Goal: Information Seeking & Learning: Compare options

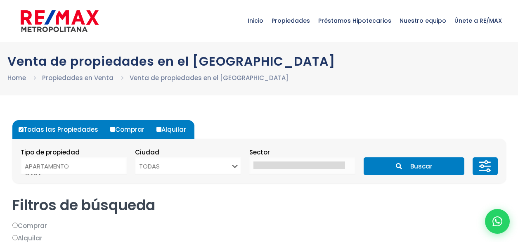
select select
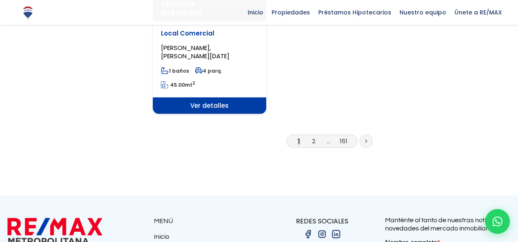
scroll to position [1155, 0]
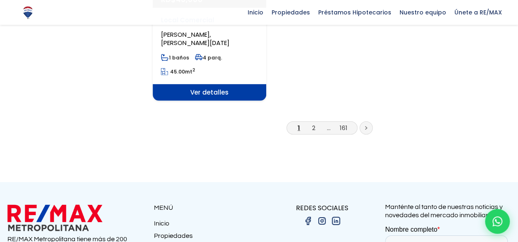
click at [366, 121] on link at bounding box center [365, 127] width 13 height 13
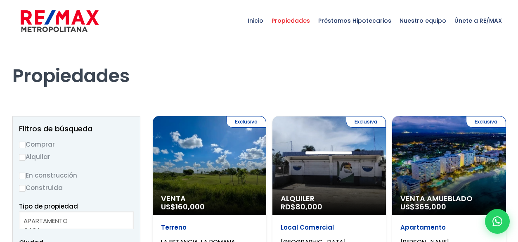
select select
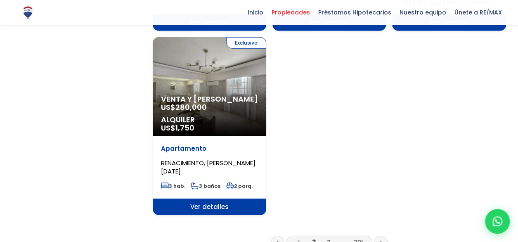
scroll to position [1072, 0]
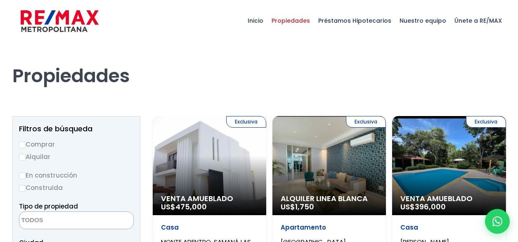
select select
click at [24, 145] on input "Comprar" at bounding box center [22, 144] width 7 height 7
radio input "true"
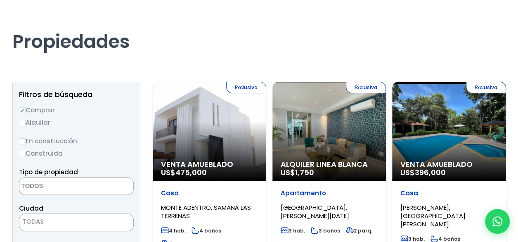
scroll to position [82, 0]
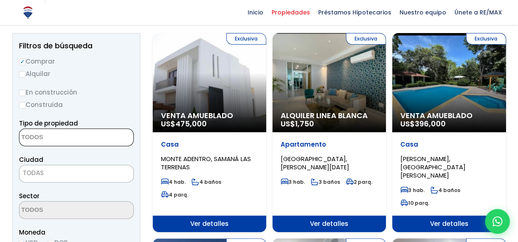
click at [49, 137] on textarea "Search" at bounding box center [59, 138] width 80 height 18
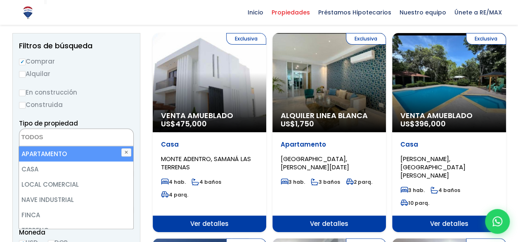
click at [58, 153] on li "APARTAMENTO" at bounding box center [76, 153] width 114 height 15
select select "apartment"
click at [83, 153] on li "APARTAMENTO" at bounding box center [76, 153] width 114 height 15
click at [76, 152] on li "APARTAMENTO" at bounding box center [76, 153] width 114 height 15
select select "apartment"
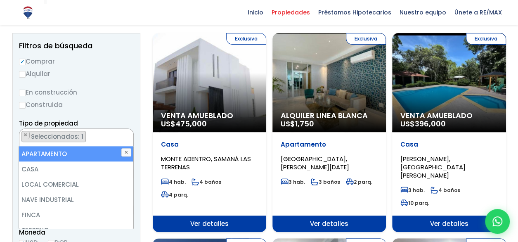
click at [127, 108] on label "Construida" at bounding box center [76, 104] width 115 height 10
click at [0, 0] on input "Construida" at bounding box center [0, 0] width 0 height 0
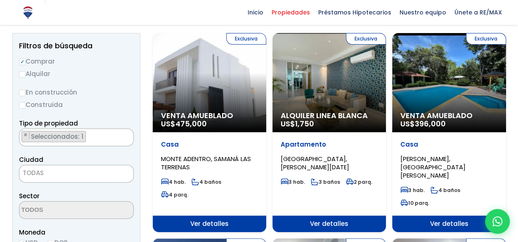
click at [73, 170] on span "TODAS" at bounding box center [76, 173] width 114 height 12
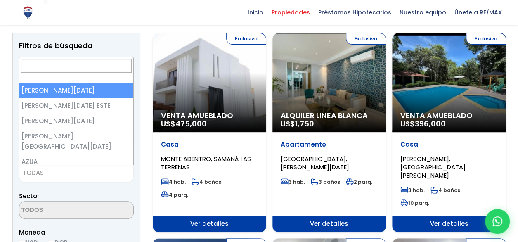
select select "1"
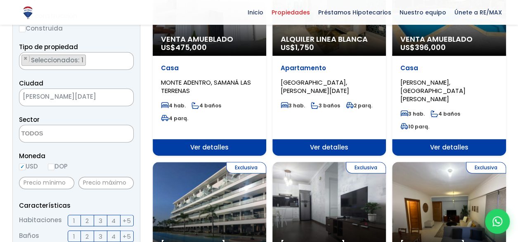
scroll to position [165, 0]
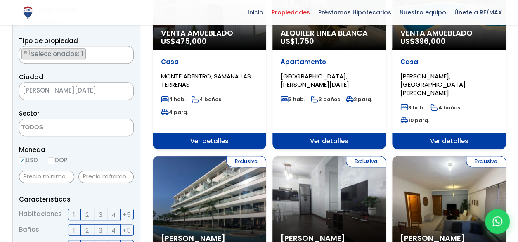
click at [86, 216] on span "2" at bounding box center [86, 214] width 3 height 10
click at [0, 0] on input "2" at bounding box center [0, 0] width 0 height 0
click at [103, 213] on label "3" at bounding box center [100, 214] width 13 height 12
click at [0, 0] on input "3" at bounding box center [0, 0] width 0 height 0
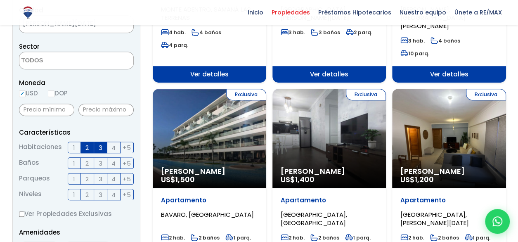
scroll to position [247, 0]
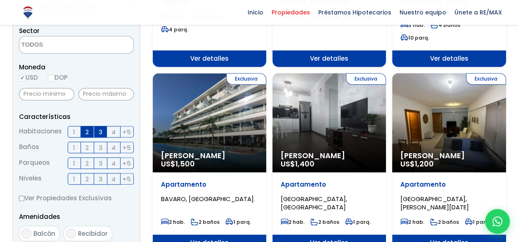
click at [87, 164] on span "2" at bounding box center [86, 163] width 3 height 10
click at [0, 0] on input "2" at bounding box center [0, 0] width 0 height 0
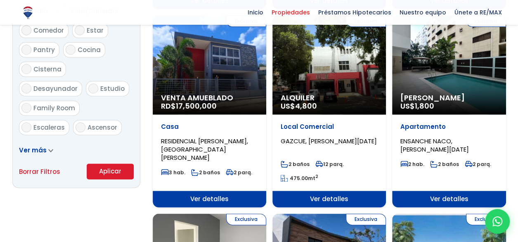
scroll to position [536, 0]
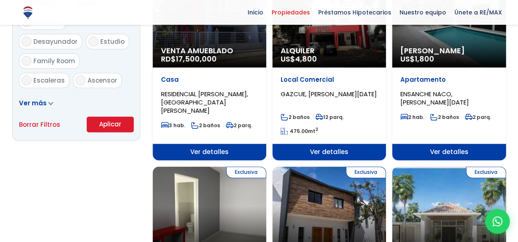
click at [106, 126] on button "Aplicar" at bounding box center [110, 124] width 47 height 16
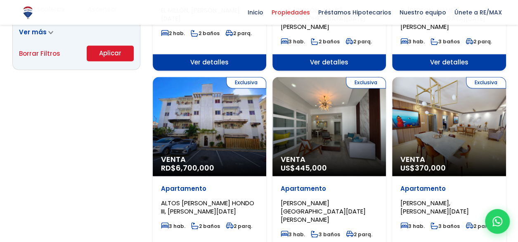
scroll to position [619, 0]
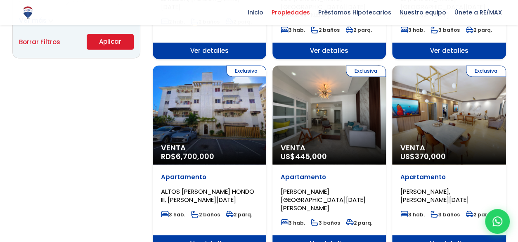
click at [214, 235] on span "Ver detalles" at bounding box center [209, 243] width 113 height 16
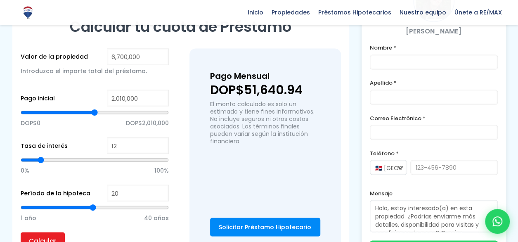
scroll to position [701, 0]
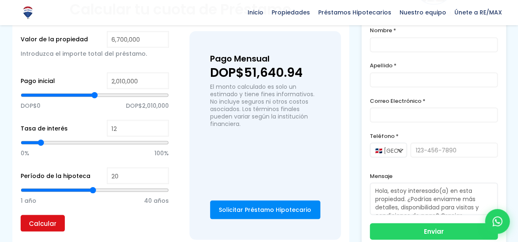
click at [41, 214] on input "Calcular" at bounding box center [43, 222] width 44 height 16
type input "21"
click at [159, 167] on input "21" at bounding box center [138, 175] width 62 height 16
type input "20"
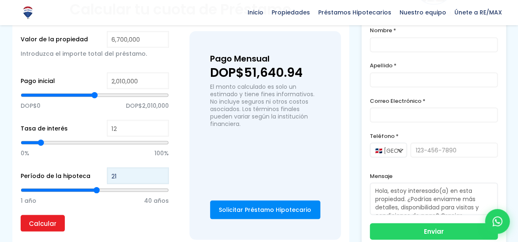
type input "20"
click at [159, 167] on input "20" at bounding box center [138, 175] width 62 height 16
type input "19"
click at [159, 167] on input "19" at bounding box center [138, 175] width 62 height 16
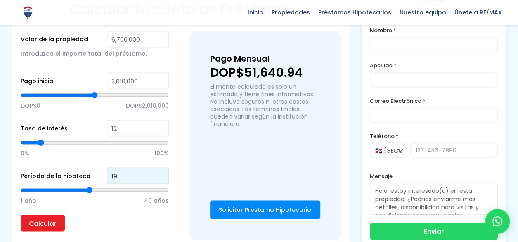
type input "18"
click at [159, 167] on input "18" at bounding box center [138, 175] width 62 height 16
type input "17"
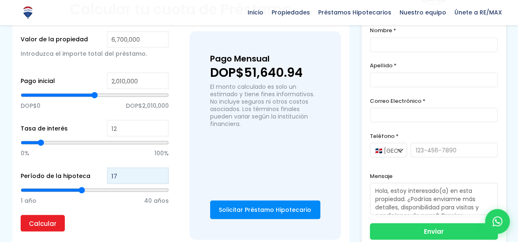
click at [159, 167] on input "17" at bounding box center [138, 175] width 62 height 16
type input "16"
click at [159, 167] on input "16" at bounding box center [138, 175] width 62 height 16
type input "15"
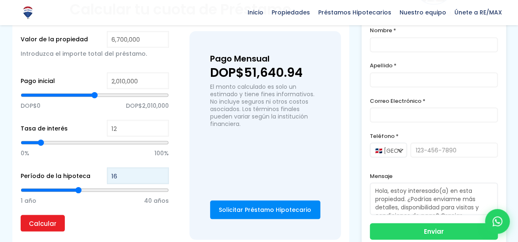
type input "15"
click at [159, 167] on input "15" at bounding box center [138, 175] width 62 height 16
type input "14"
click at [159, 167] on input "14" at bounding box center [138, 175] width 62 height 16
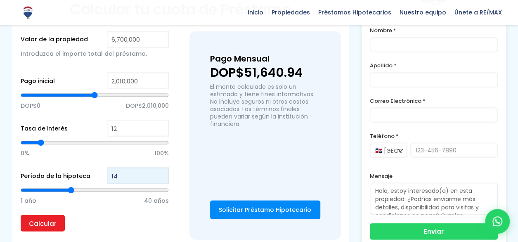
type input "13"
click at [159, 167] on input "13" at bounding box center [138, 175] width 62 height 16
type input "12"
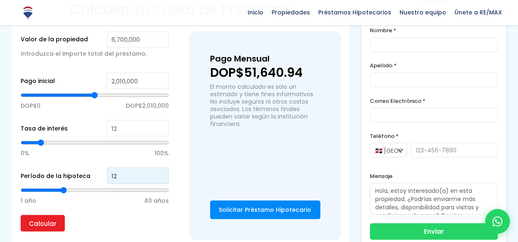
click at [159, 167] on input "12" at bounding box center [138, 175] width 62 height 16
type input "13"
click at [160, 167] on input "13" at bounding box center [138, 175] width 62 height 16
type input "14"
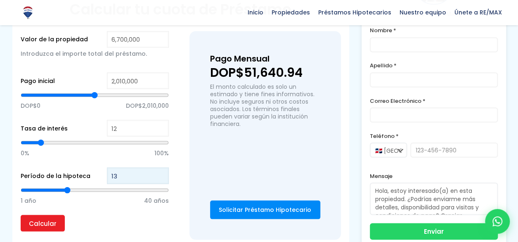
type input "14"
click at [160, 167] on input "14" at bounding box center [138, 175] width 62 height 16
type input "15"
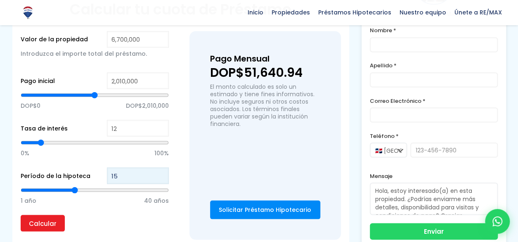
click at [160, 167] on input "15" at bounding box center [138, 175] width 62 height 16
click at [38, 214] on input "Calcular" at bounding box center [43, 222] width 44 height 16
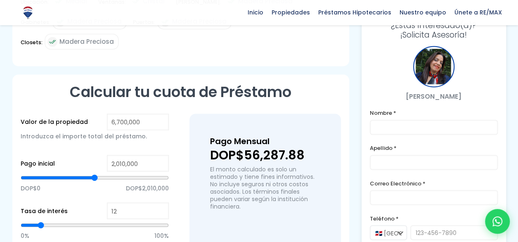
scroll to position [660, 0]
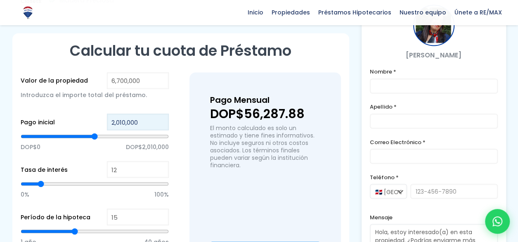
click at [122, 113] on input "2,010,000" at bounding box center [138, 121] width 62 height 16
click at [140, 113] on input "2,010,000" at bounding box center [138, 121] width 62 height 16
type input "3,408,854"
type input "3408854"
click at [96, 132] on input "range" at bounding box center [95, 136] width 148 height 8
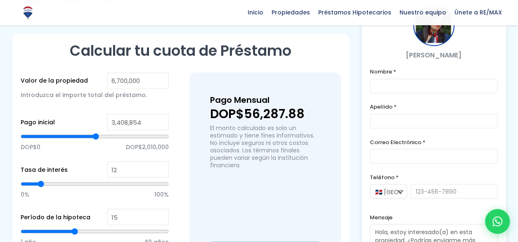
type input "3,825,203"
type input "3825203"
click at [104, 132] on input "range" at bounding box center [95, 136] width 148 height 8
type input "4,150,475"
type input "4150475"
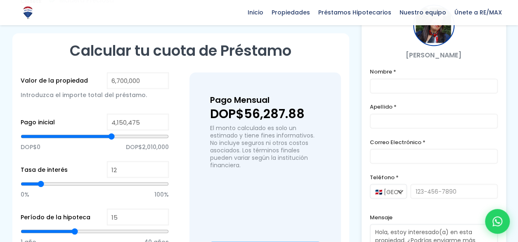
click at [111, 132] on input "range" at bounding box center [95, 136] width 148 height 8
click at [112, 132] on input "range" at bounding box center [95, 136] width 148 height 8
type input "4,189,508"
type input "4189508"
type input "4,202,518"
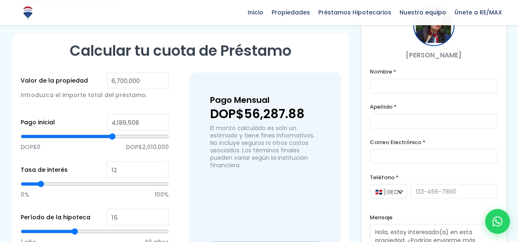
type input "4202518"
type input "4,215,529"
type input "4215529"
type input "4,228,540"
type input "4228540"
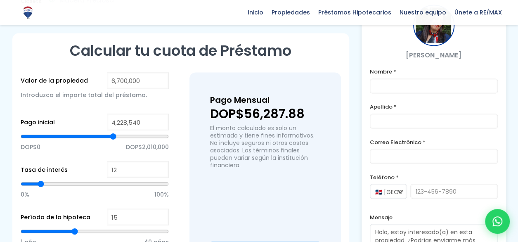
type input "4,241,551"
type input "4241551"
type input "4,254,562"
type input "4254562"
type input "4,280,584"
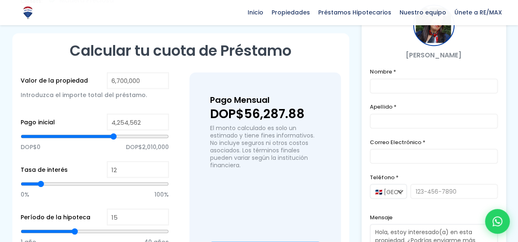
type input "4280584"
type input "4,293,595"
type input "4293595"
type input "4,319,616"
type input "4319616"
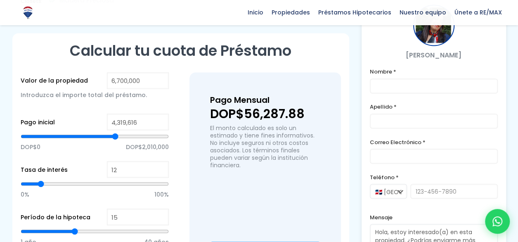
type input "4,332,627"
type input "4332627"
type input "4,345,638"
type input "4345638"
type input "4,358,649"
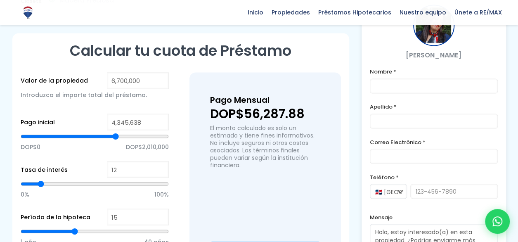
type input "4358649"
type input "4,371,660"
type input "4371660"
type input "4,397,682"
type input "4397682"
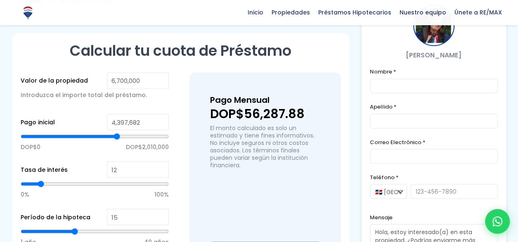
type input "4,410,693"
type input "4410693"
type input "4,423,704"
type input "4423704"
type input "4,449,725"
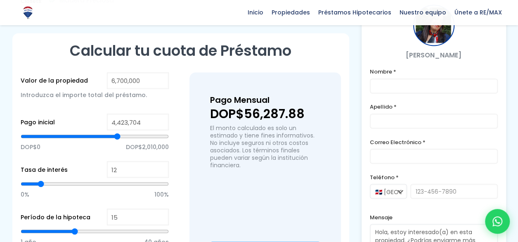
type input "4449725"
type input "4,462,736"
type input "4462736"
type input "4,475,747"
type input "4475747"
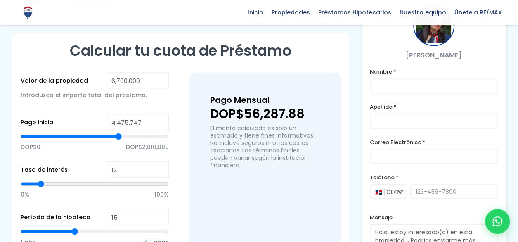
type input "4,488,758"
type input "4488758"
type input "4,514,780"
type input "4514780"
type input "4,527,791"
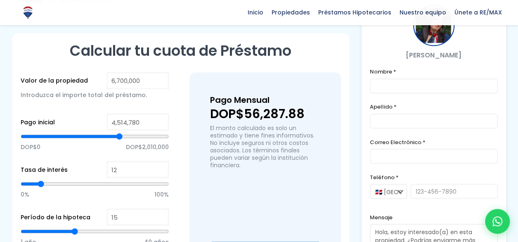
type input "4527791"
type input "4,566,823"
type input "4566823"
type input "4,579,834"
type input "4579834"
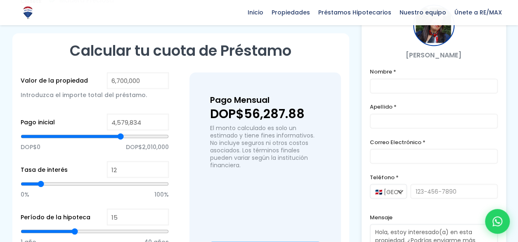
type input "4,592,845"
type input "4592845"
type input "4,618,867"
type input "4618867"
type input "4,631,878"
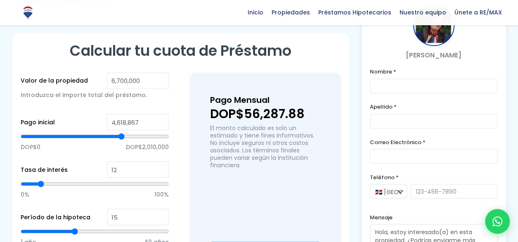
type input "4631878"
type input "4,644,889"
type input "4644889"
type input "4,657,900"
type input "4657900"
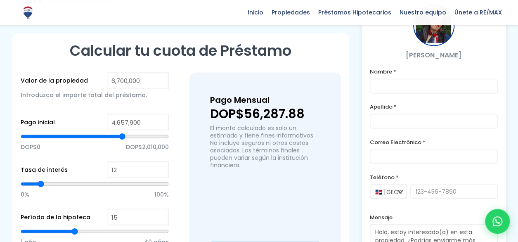
type input "4,696,932"
type input "4696932"
type input "4,709,943"
type input "4709943"
type input "4,735,965"
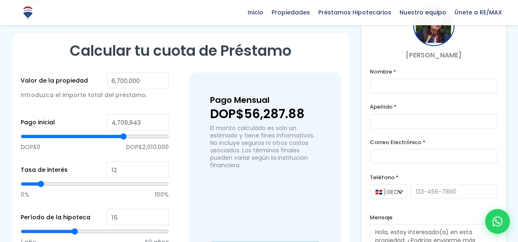
type input "4735965"
type input "4,748,976"
type input "4748976"
type input "4,761,987"
type input "4761987"
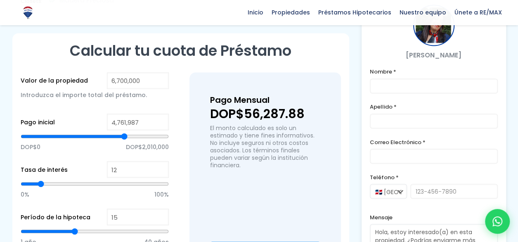
type input "4,774,998"
type input "4774998"
type input "4,801,020"
type input "4801020"
type input "4,814,030"
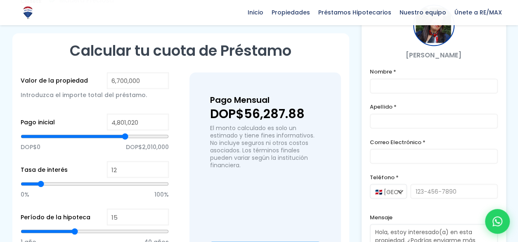
type input "4814030"
type input "4,827,041"
type input "4827041"
type input "4,853,063"
type input "4853063"
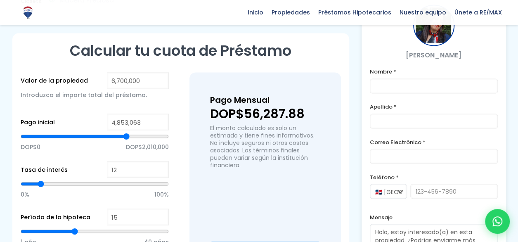
type input "4,866,074"
type input "4866074"
type input "4,879,085"
type input "4879085"
type input "4,905,107"
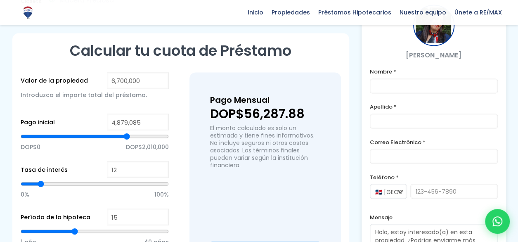
type input "4905107"
type input "4,918,118"
type input "4918118"
type input "4,931,128"
type input "4931128"
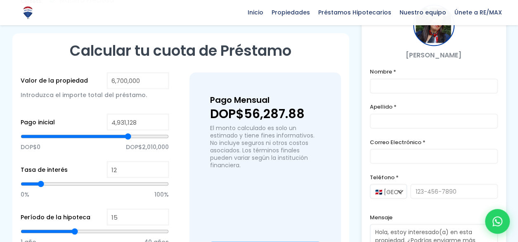
type input "4,957,150"
type input "4957150"
type input "4,996,183"
type input "4996183"
type input "5,022,205"
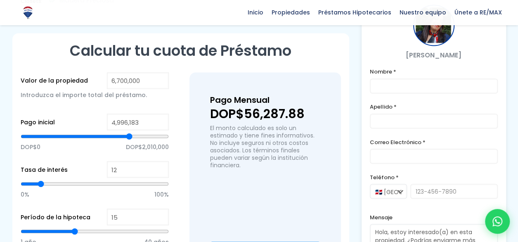
type input "5022205"
type input "5,035,216"
type input "5035216"
type input "5,061,237"
type input "5061237"
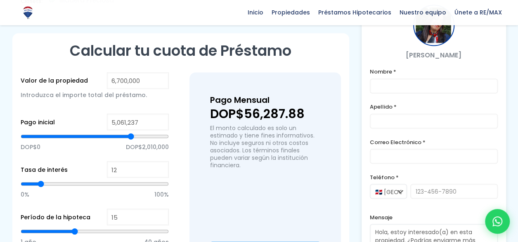
type input "5,087,259"
type input "5087259"
type input "5,074,248"
type input "5074248"
type input "5,061,237"
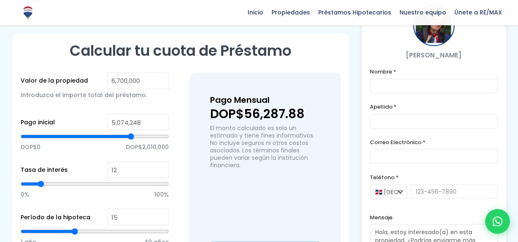
type input "5061237"
type input "5,035,216"
type input "5035216"
type input "5,009,194"
type input "5009194"
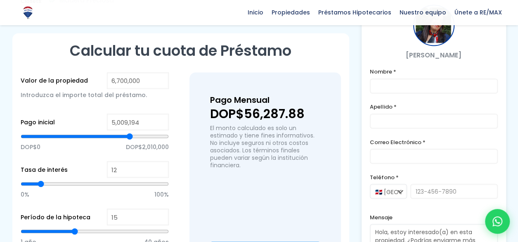
type input "4,983,172"
type input "4983172"
type input "4,996,183"
type input "4996183"
type input "5,009,194"
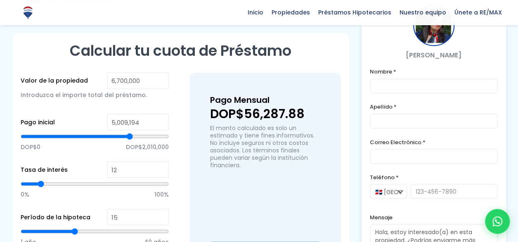
drag, startPoint x: 112, startPoint y: 99, endPoint x: 130, endPoint y: 99, distance: 17.8
type input "5009194"
click at [130, 132] on input "range" at bounding box center [95, 136] width 148 height 8
type input "4,944,139"
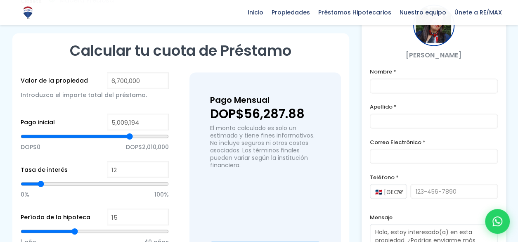
type input "4944139"
type input "4,918,118"
type input "4918118"
type input "4,931,128"
type input "4931128"
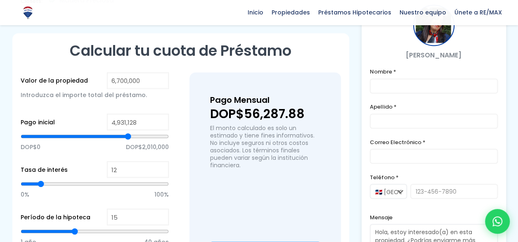
type input "4,944,139"
type input "4944139"
type input "4,957,150"
type input "4957150"
type input "4,970,161"
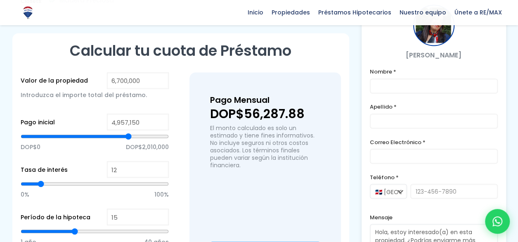
type input "4970161"
type input "4,996,183"
type input "4996183"
type input "4,983,172"
type input "4983172"
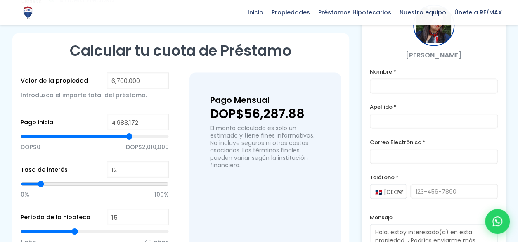
type input "4,944,139"
type input "4944139"
type input "4,918,118"
type input "4918118"
type input "4,905,107"
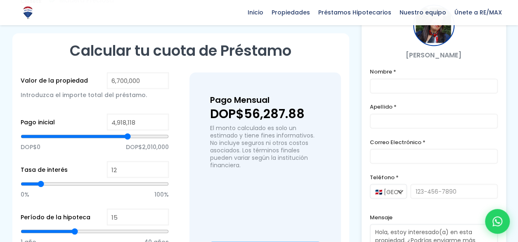
type input "4905107"
type input "4,892,096"
type input "4892096"
type input "4,866,074"
type input "4866074"
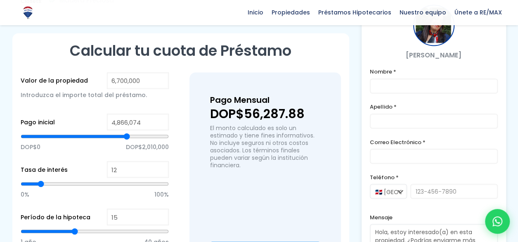
type input "4,853,063"
type input "4853063"
type input "4,840,052"
type input "4840052"
type input "4,827,041"
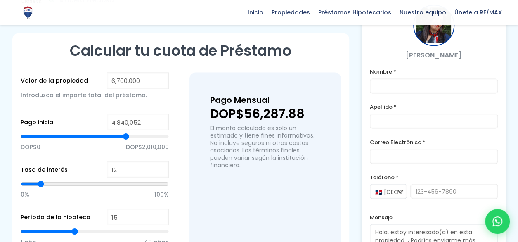
type input "4827041"
type input "4,814,030"
type input "4814030"
type input "4,801,020"
type input "4801020"
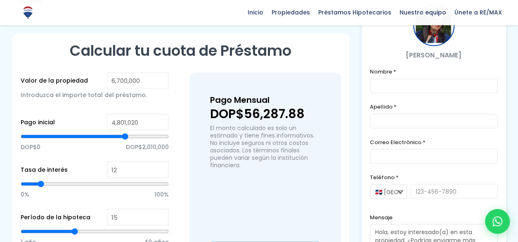
type input "4,788,009"
type input "4788009"
type input "4,774,998"
type input "4774998"
type input "4,748,976"
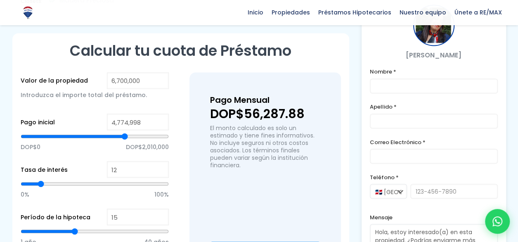
type input "4748976"
type input "4,735,965"
type input "4735965"
type input "4,722,954"
type input "4722954"
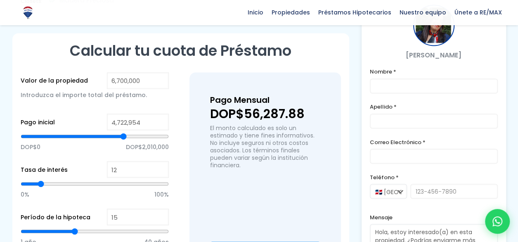
type input "4,696,932"
type input "4696932"
type input "4,683,921"
type input "4683921"
type input "4,670,911"
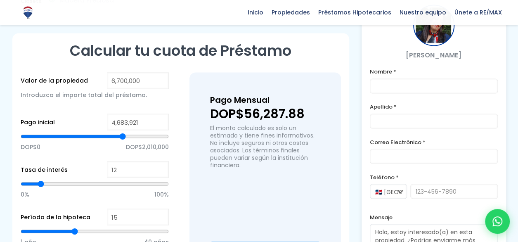
type input "4670911"
type input "4,657,900"
drag, startPoint x: 128, startPoint y: 100, endPoint x: 120, endPoint y: 102, distance: 8.6
click at [120, 132] on input "range" at bounding box center [95, 136] width 148 height 8
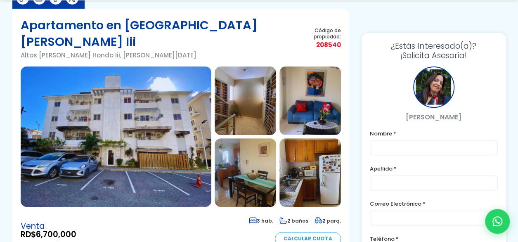
scroll to position [82, 0]
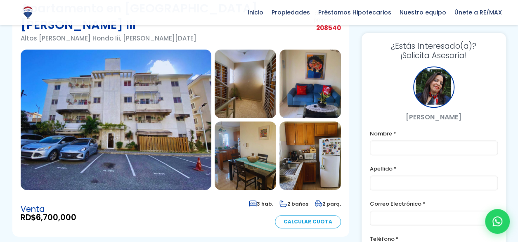
click at [251, 77] on img at bounding box center [244, 83] width 61 height 68
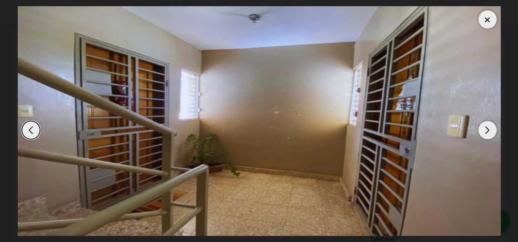
click at [489, 130] on div "Next slide" at bounding box center [487, 130] width 18 height 18
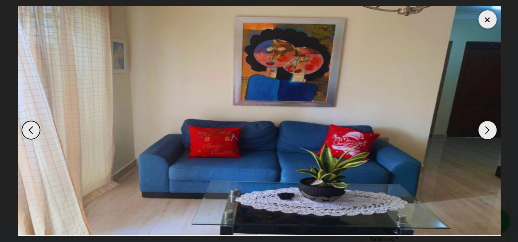
click at [489, 130] on div "Next slide" at bounding box center [487, 130] width 18 height 18
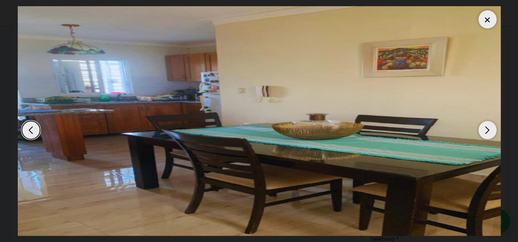
click at [489, 130] on div "Next slide" at bounding box center [487, 130] width 18 height 18
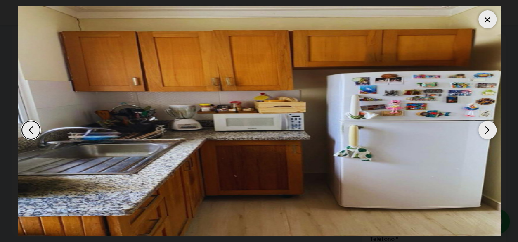
click at [489, 130] on div "Next slide" at bounding box center [487, 130] width 18 height 18
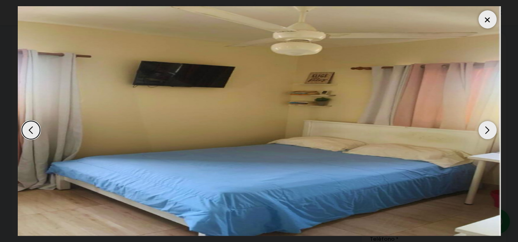
click at [489, 130] on div "Next slide" at bounding box center [487, 130] width 18 height 18
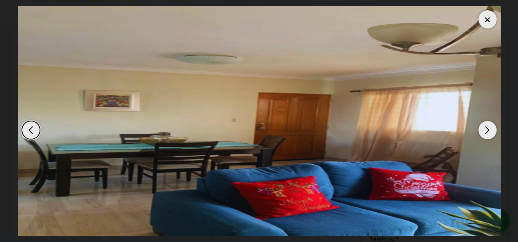
click at [489, 130] on div "Next slide" at bounding box center [487, 130] width 18 height 18
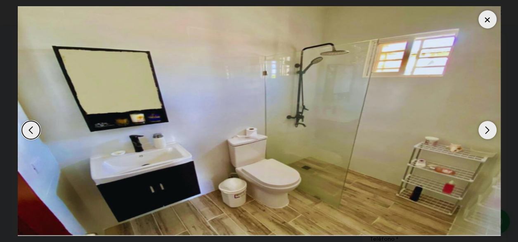
click at [489, 130] on div "Next slide" at bounding box center [487, 130] width 18 height 18
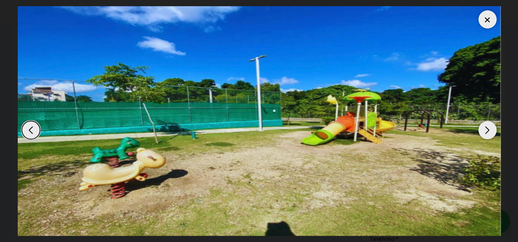
click at [489, 130] on div "Next slide" at bounding box center [487, 130] width 18 height 18
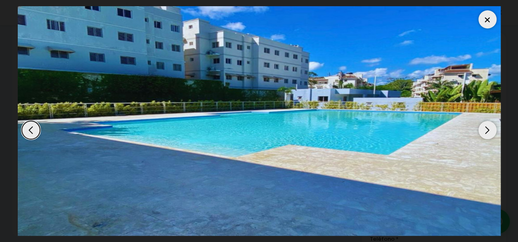
click at [489, 130] on div "Next slide" at bounding box center [487, 130] width 18 height 18
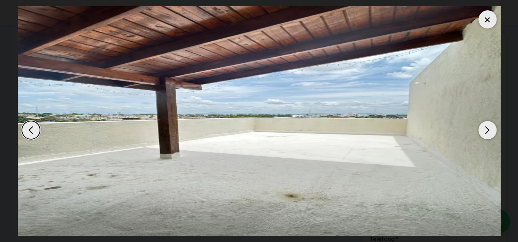
click at [489, 130] on div "Next slide" at bounding box center [487, 130] width 18 height 18
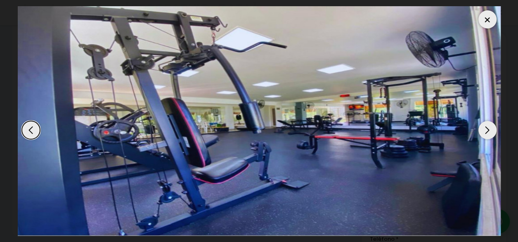
click at [489, 130] on div "Next slide" at bounding box center [487, 130] width 18 height 18
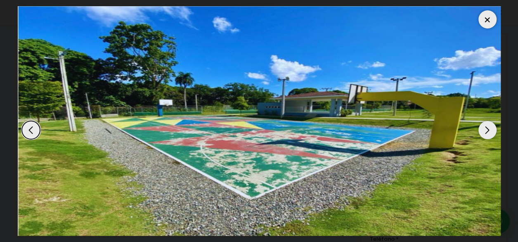
click at [489, 130] on div "Next slide" at bounding box center [487, 130] width 18 height 18
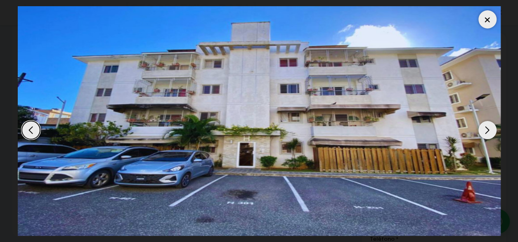
click at [481, 22] on div at bounding box center [487, 19] width 18 height 18
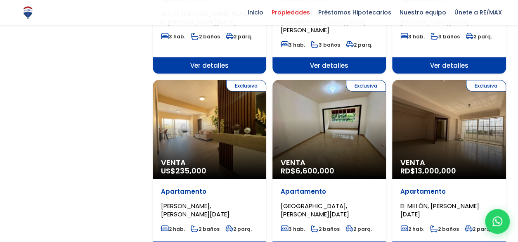
scroll to position [784, 0]
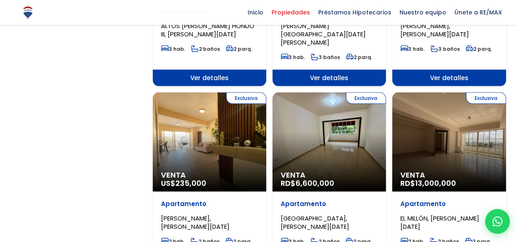
click at [324, 146] on div "Exclusiva Venta RD$ 6,600,000" at bounding box center [328, 141] width 113 height 99
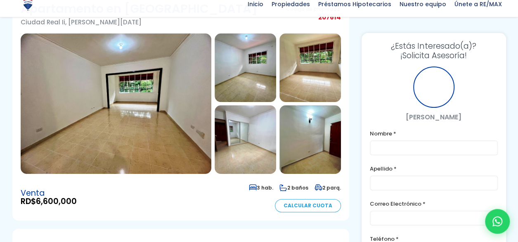
scroll to position [82, 0]
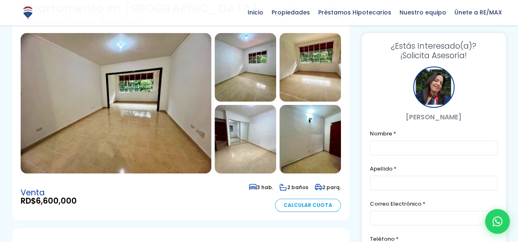
click at [167, 80] on img at bounding box center [116, 103] width 191 height 140
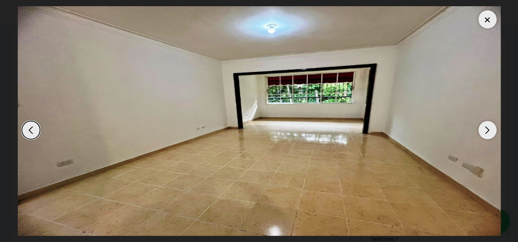
click at [488, 127] on div "Next slide" at bounding box center [487, 130] width 18 height 18
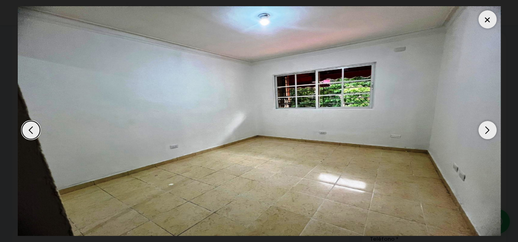
click at [483, 132] on div "Next slide" at bounding box center [487, 130] width 18 height 18
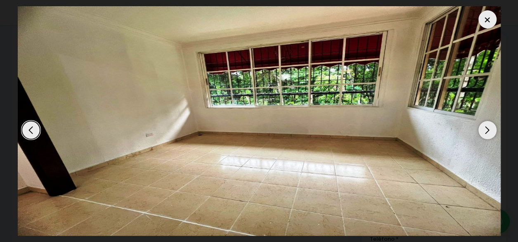
click at [483, 132] on div "Next slide" at bounding box center [487, 130] width 18 height 18
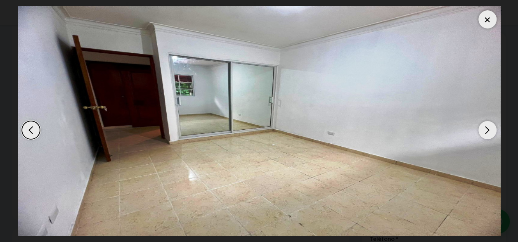
click at [483, 132] on div "Next slide" at bounding box center [487, 130] width 18 height 18
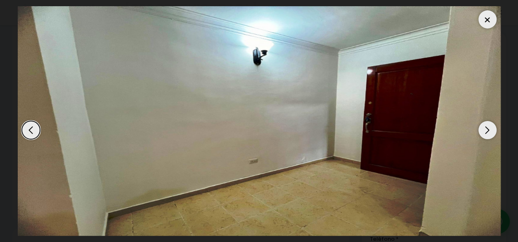
click at [483, 132] on div "Next slide" at bounding box center [487, 130] width 18 height 18
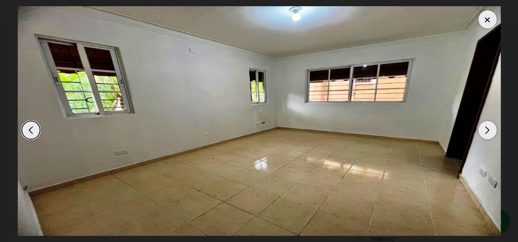
click at [483, 132] on div "Next slide" at bounding box center [487, 130] width 18 height 18
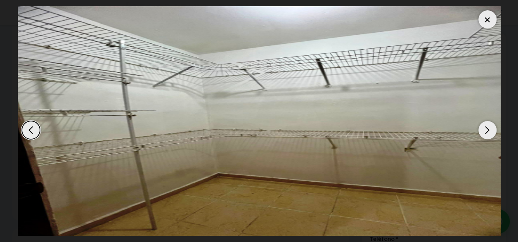
click at [483, 132] on div "Next slide" at bounding box center [487, 130] width 18 height 18
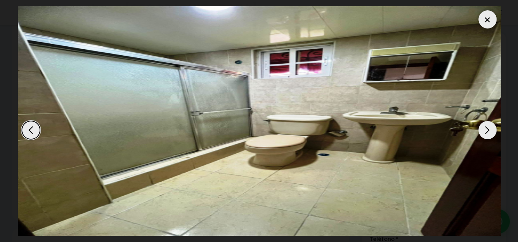
click at [483, 132] on div "Next slide" at bounding box center [487, 130] width 18 height 18
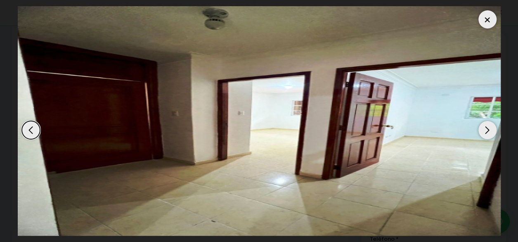
click at [483, 132] on div "Next slide" at bounding box center [487, 130] width 18 height 18
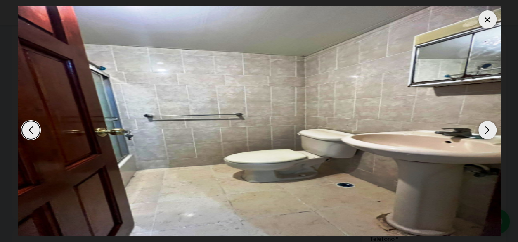
click at [483, 132] on div "Next slide" at bounding box center [487, 130] width 18 height 18
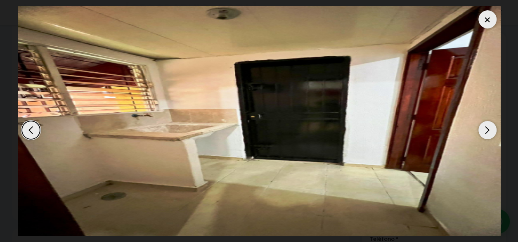
click at [483, 132] on div "Next slide" at bounding box center [487, 130] width 18 height 18
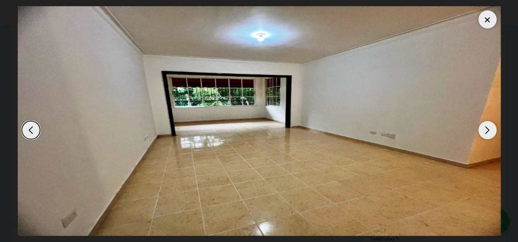
click at [483, 132] on div "Next slide" at bounding box center [487, 130] width 18 height 18
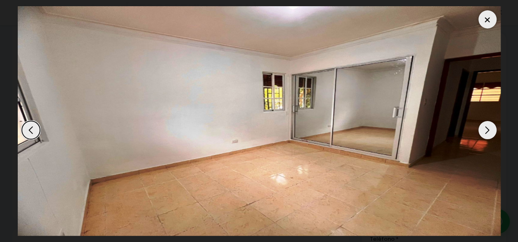
click at [483, 132] on div "Next slide" at bounding box center [487, 130] width 18 height 18
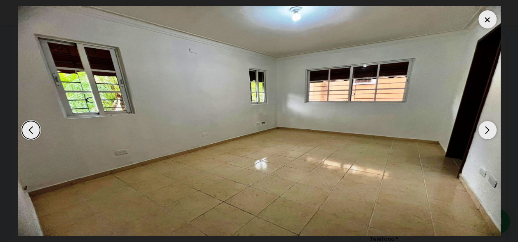
click at [487, 24] on div at bounding box center [487, 19] width 18 height 18
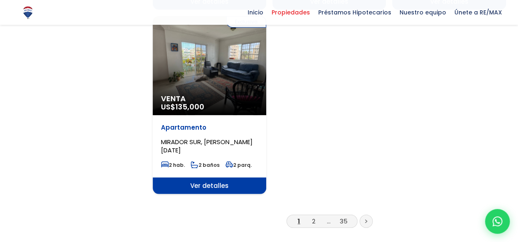
scroll to position [1031, 0]
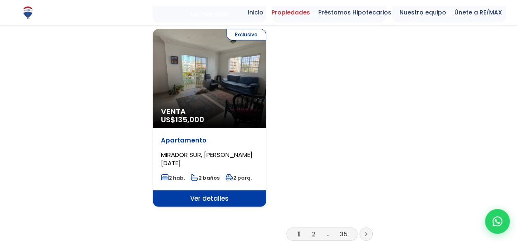
click at [312, 229] on link "2" at bounding box center [313, 233] width 3 height 9
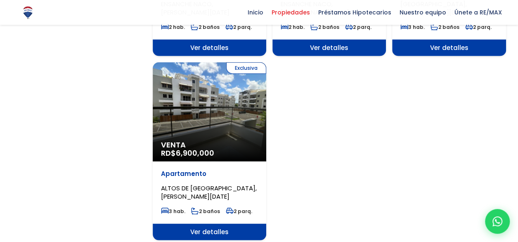
scroll to position [990, 0]
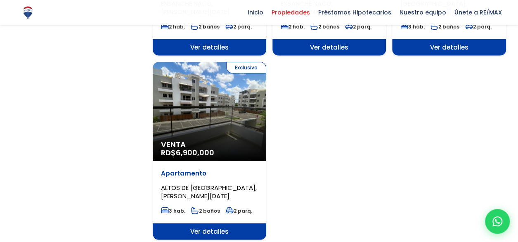
click at [217, 223] on span "Ver detalles" at bounding box center [209, 231] width 113 height 16
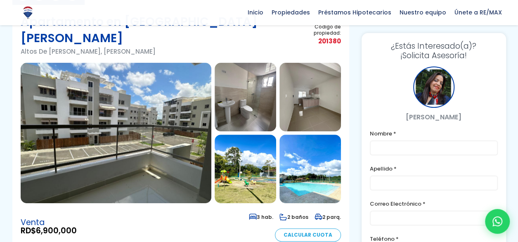
scroll to position [41, 0]
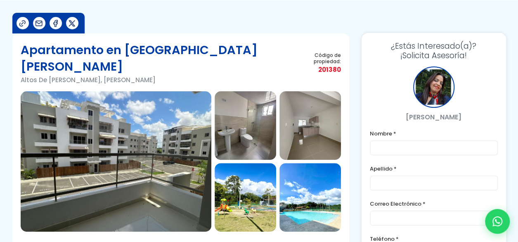
click at [98, 120] on img at bounding box center [116, 161] width 191 height 140
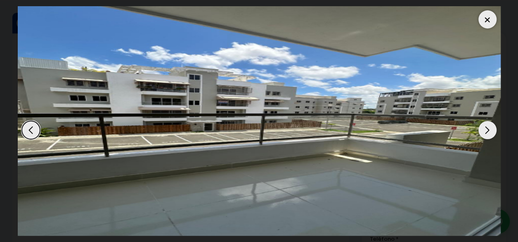
click at [489, 130] on div "Next slide" at bounding box center [487, 130] width 18 height 18
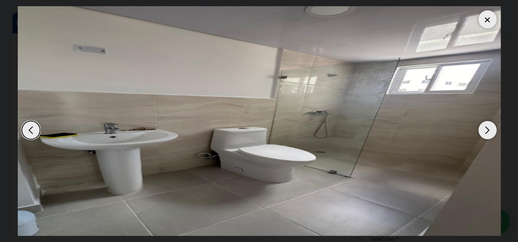
click at [489, 131] on div "Next slide" at bounding box center [487, 130] width 18 height 18
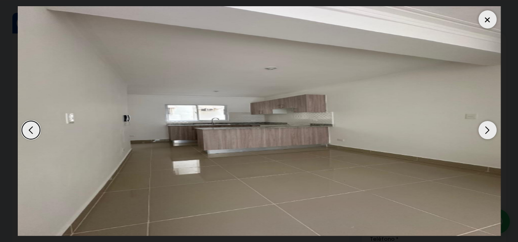
click at [489, 131] on div "Next slide" at bounding box center [487, 130] width 18 height 18
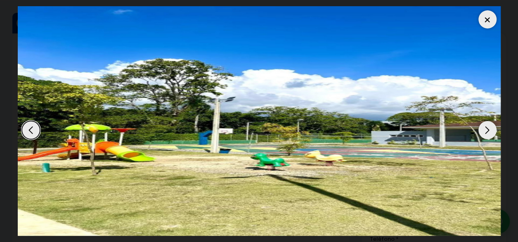
click at [489, 131] on div "Next slide" at bounding box center [487, 130] width 18 height 18
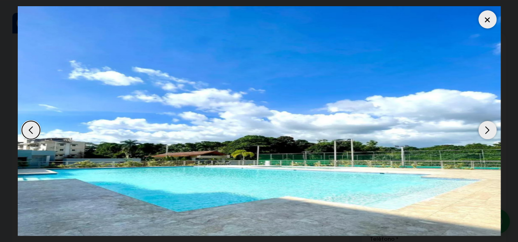
click at [489, 131] on div "Next slide" at bounding box center [487, 130] width 18 height 18
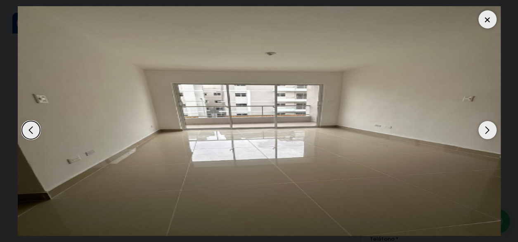
click at [489, 131] on div "Next slide" at bounding box center [487, 130] width 18 height 18
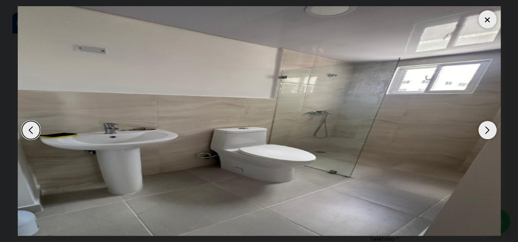
click at [490, 131] on div "Next slide" at bounding box center [487, 130] width 18 height 18
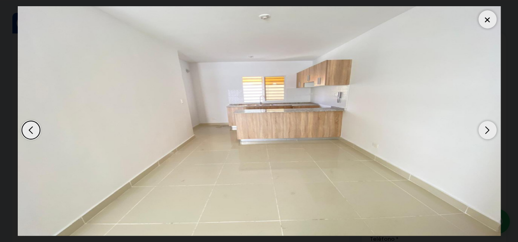
click at [490, 131] on div "Next slide" at bounding box center [487, 130] width 18 height 18
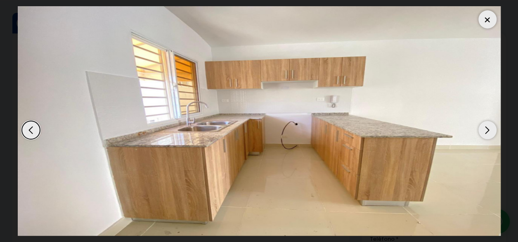
click at [495, 133] on div "Next slide" at bounding box center [487, 130] width 18 height 18
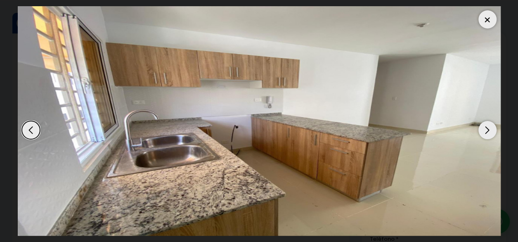
click at [483, 130] on div "Next slide" at bounding box center [487, 130] width 18 height 18
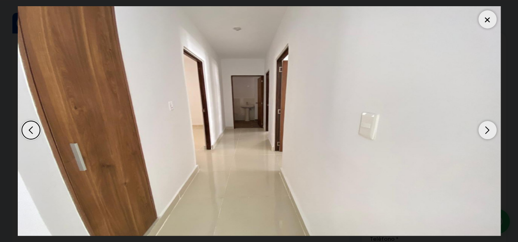
click at [483, 130] on div "Next slide" at bounding box center [487, 130] width 18 height 18
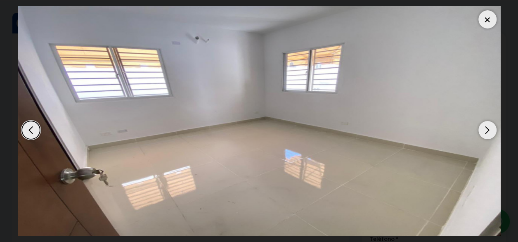
click at [494, 132] on div "Next slide" at bounding box center [487, 130] width 18 height 18
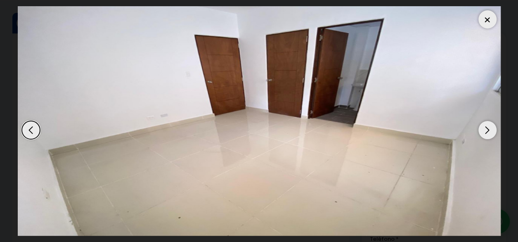
click at [494, 133] on div "Next slide" at bounding box center [487, 130] width 18 height 18
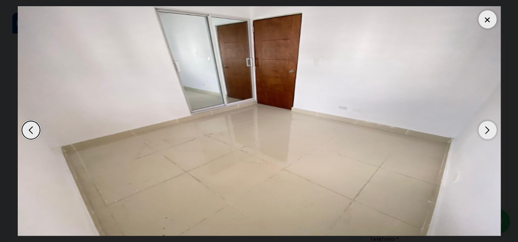
click at [484, 23] on div at bounding box center [487, 19] width 18 height 18
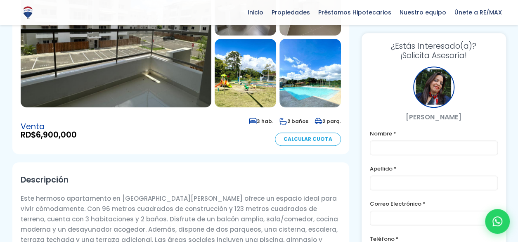
scroll to position [0, 0]
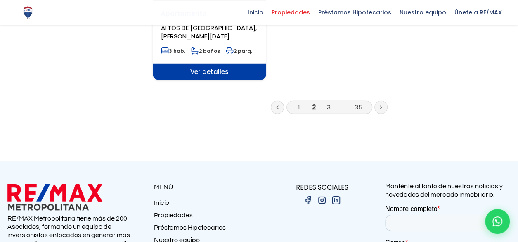
scroll to position [1155, 0]
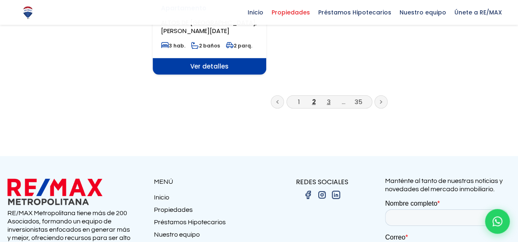
click at [328, 97] on link "3" at bounding box center [329, 101] width 4 height 9
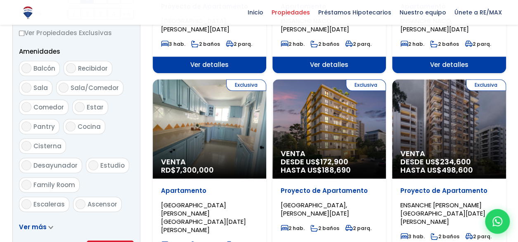
scroll to position [454, 0]
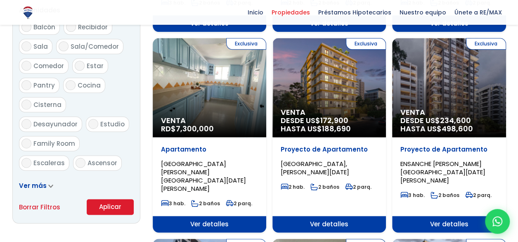
click at [203, 216] on span "Ver detalles" at bounding box center [209, 224] width 113 height 16
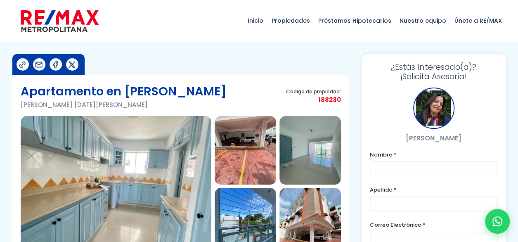
click at [172, 166] on img at bounding box center [116, 186] width 191 height 140
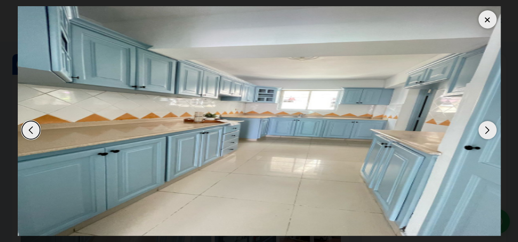
click at [488, 131] on div "Next slide" at bounding box center [487, 130] width 18 height 18
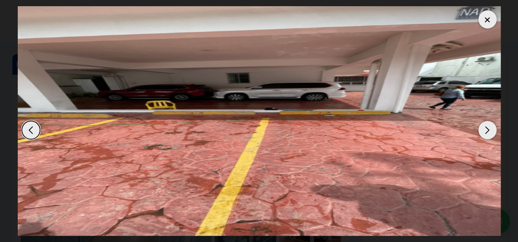
click at [488, 131] on div "Next slide" at bounding box center [487, 130] width 18 height 18
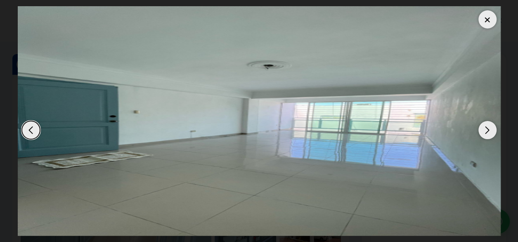
click at [488, 131] on div "Next slide" at bounding box center [487, 130] width 18 height 18
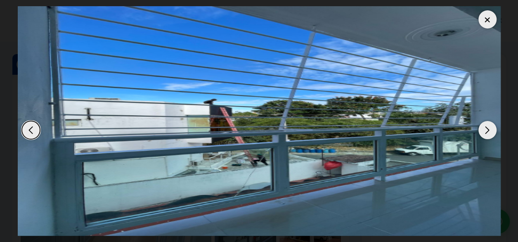
click at [488, 131] on div "Next slide" at bounding box center [487, 130] width 18 height 18
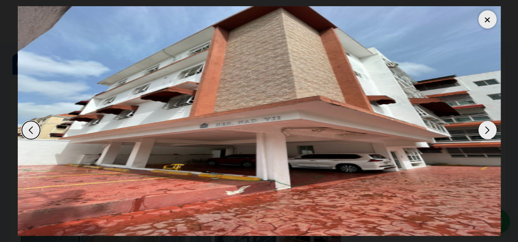
click at [488, 131] on div "Next slide" at bounding box center [487, 130] width 18 height 18
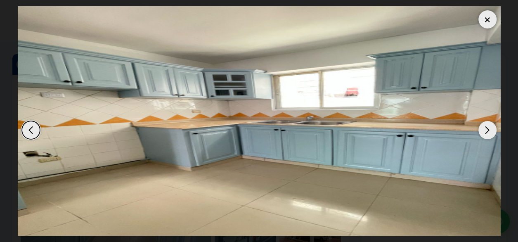
click at [488, 131] on div "Next slide" at bounding box center [487, 130] width 18 height 18
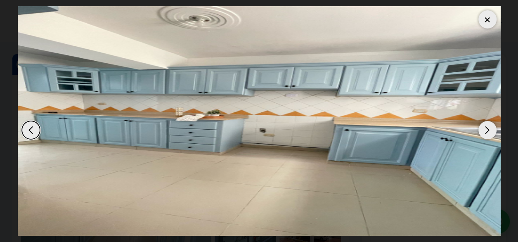
click at [488, 131] on div "Next slide" at bounding box center [487, 130] width 18 height 18
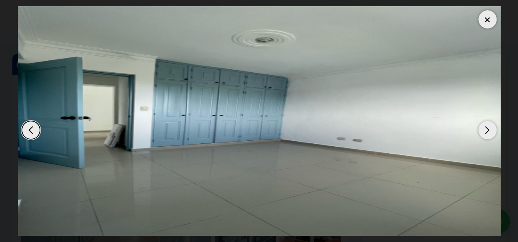
click at [488, 131] on div "Next slide" at bounding box center [487, 130] width 18 height 18
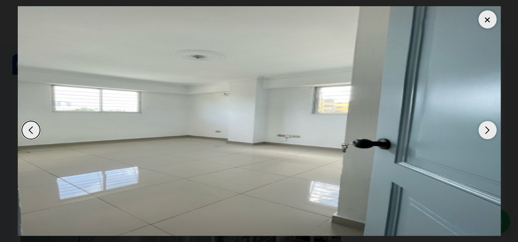
click at [488, 131] on div "Next slide" at bounding box center [487, 130] width 18 height 18
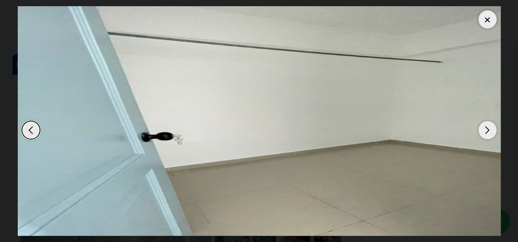
click at [488, 131] on div "Next slide" at bounding box center [487, 130] width 18 height 18
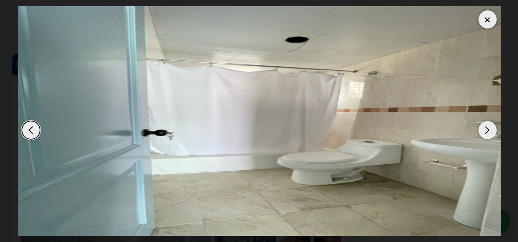
click at [488, 131] on div "Next slide" at bounding box center [487, 130] width 18 height 18
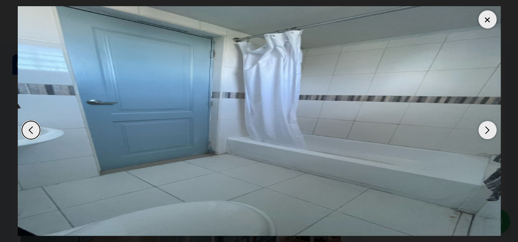
click at [488, 131] on div "Next slide" at bounding box center [487, 130] width 18 height 18
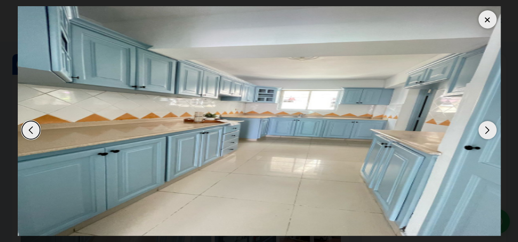
click at [488, 132] on div "Next slide" at bounding box center [487, 130] width 18 height 18
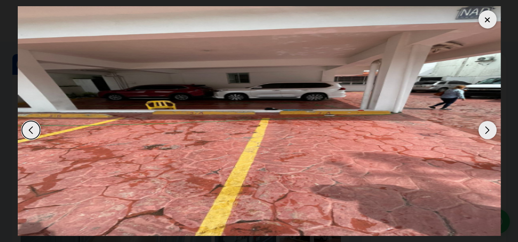
click at [488, 132] on div "Next slide" at bounding box center [487, 130] width 18 height 18
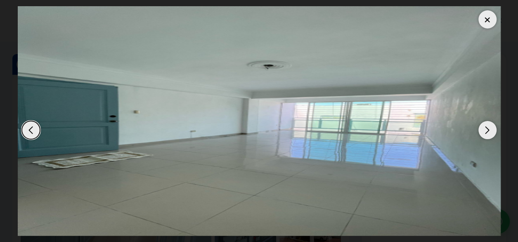
click at [490, 22] on div at bounding box center [487, 19] width 18 height 18
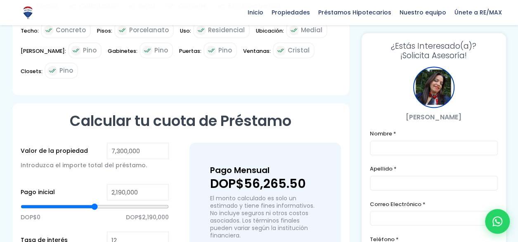
scroll to position [619, 0]
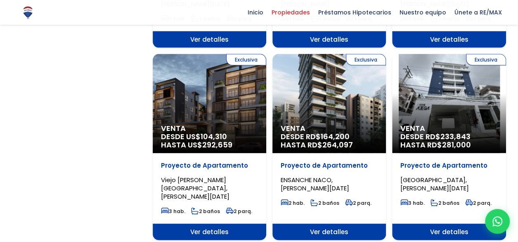
scroll to position [784, 0]
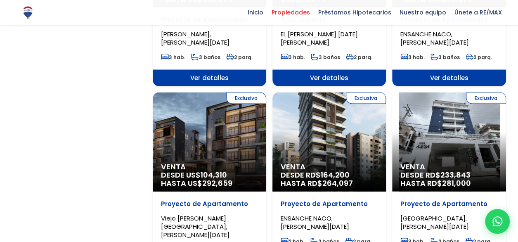
click at [211, 135] on div "Exclusiva Venta DESDE US$ 104,310 HASTA US$ 292,659" at bounding box center [209, 141] width 113 height 99
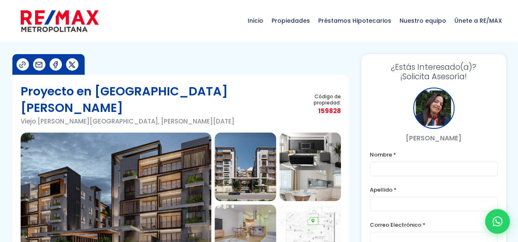
scroll to position [82, 0]
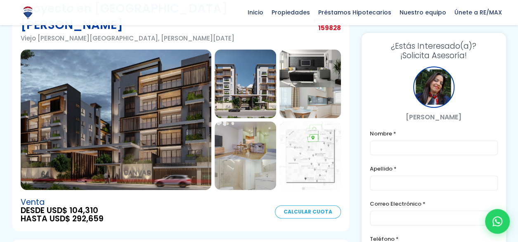
click at [124, 144] on img at bounding box center [116, 119] width 191 height 140
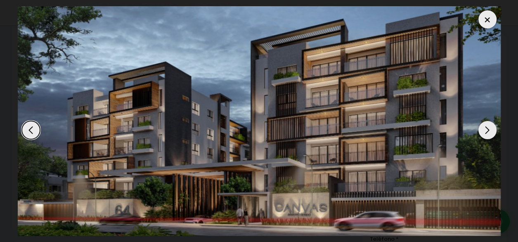
click at [490, 134] on div "Next slide" at bounding box center [487, 130] width 18 height 18
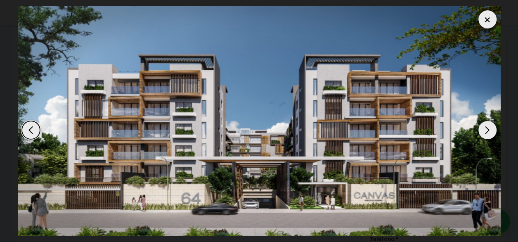
click at [491, 133] on div "Next slide" at bounding box center [487, 130] width 18 height 18
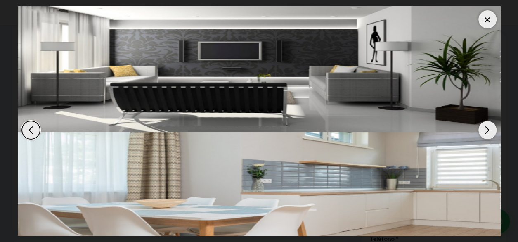
click at [491, 133] on div "Next slide" at bounding box center [487, 130] width 18 height 18
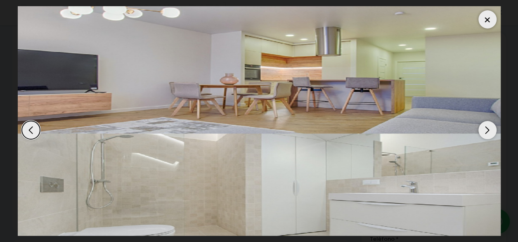
click at [491, 133] on div "Next slide" at bounding box center [487, 130] width 18 height 18
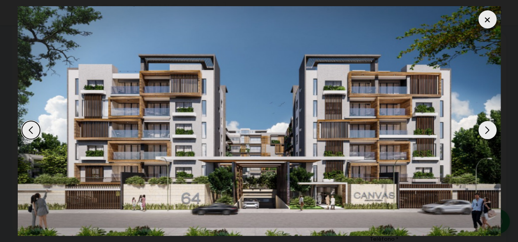
click at [487, 16] on div at bounding box center [487, 19] width 18 height 18
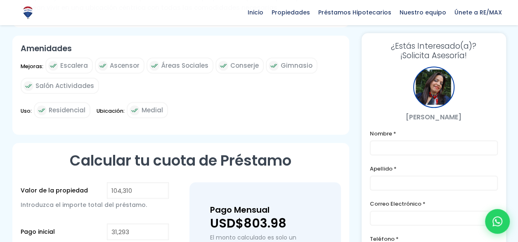
scroll to position [412, 0]
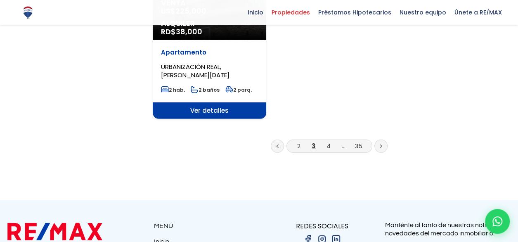
scroll to position [1155, 0]
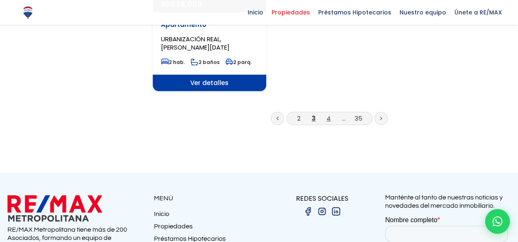
click at [328, 114] on link "4" at bounding box center [328, 118] width 4 height 9
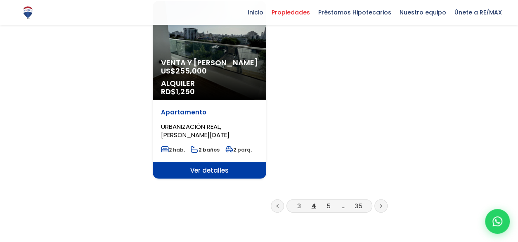
scroll to position [1072, 0]
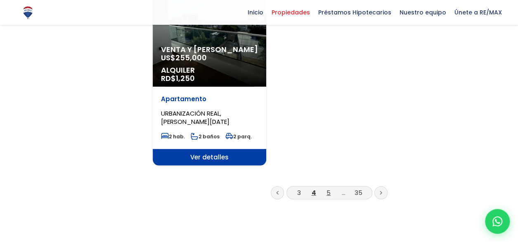
click at [328, 188] on link "5" at bounding box center [328, 192] width 4 height 9
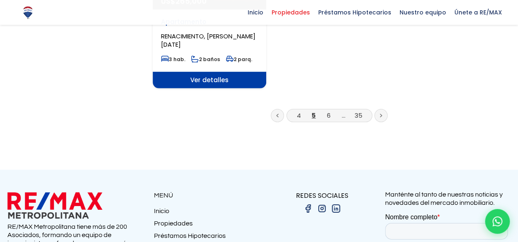
scroll to position [1196, 0]
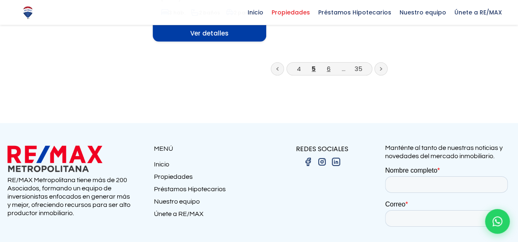
click at [328, 64] on link "6" at bounding box center [329, 68] width 4 height 9
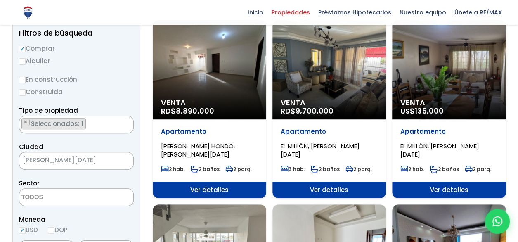
scroll to position [82, 0]
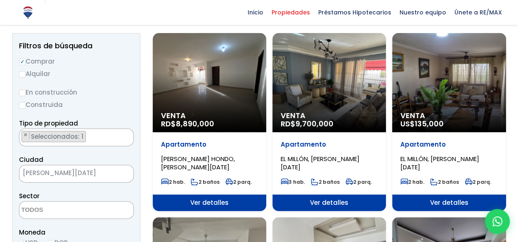
click at [194, 90] on div "Venta RD$ 8,890,000" at bounding box center [209, 82] width 113 height 99
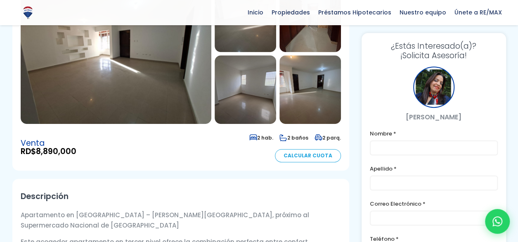
scroll to position [82, 0]
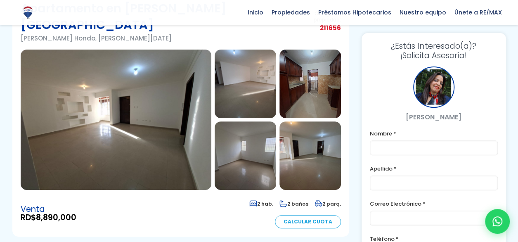
click at [133, 109] on img at bounding box center [116, 119] width 191 height 140
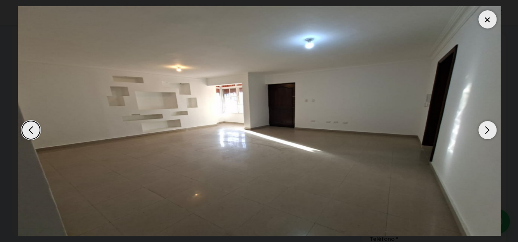
click at [488, 132] on div "Next slide" at bounding box center [487, 130] width 18 height 18
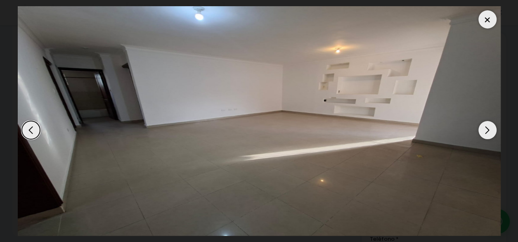
click at [488, 132] on div "Next slide" at bounding box center [487, 130] width 18 height 18
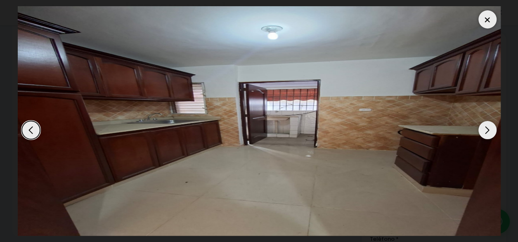
click at [488, 132] on div "Next slide" at bounding box center [487, 130] width 18 height 18
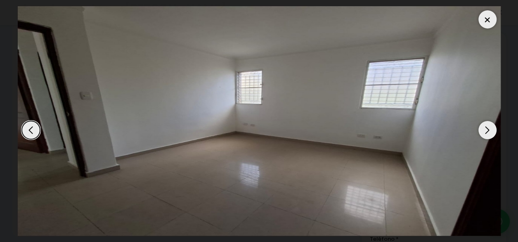
click at [488, 132] on div "Next slide" at bounding box center [487, 130] width 18 height 18
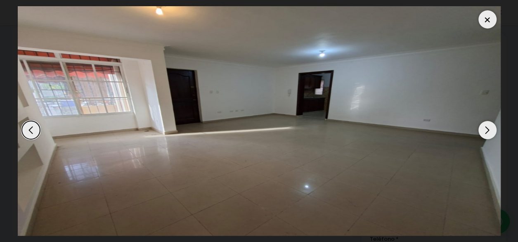
click at [488, 132] on div "Next slide" at bounding box center [487, 130] width 18 height 18
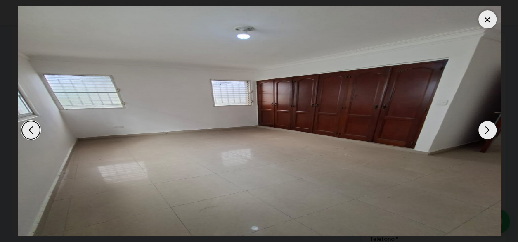
click at [488, 131] on div "Next slide" at bounding box center [487, 130] width 18 height 18
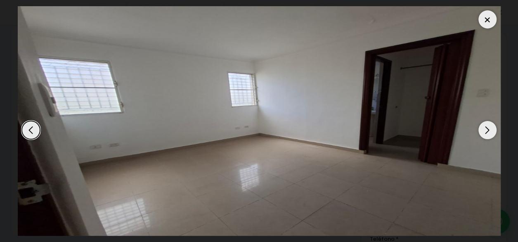
click at [488, 131] on div "Next slide" at bounding box center [487, 130] width 18 height 18
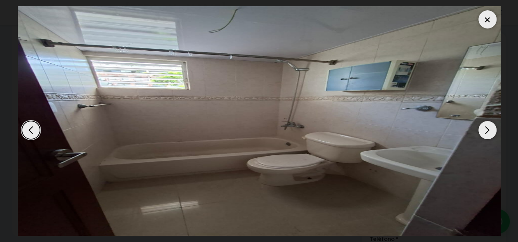
click at [488, 131] on div "Next slide" at bounding box center [487, 130] width 18 height 18
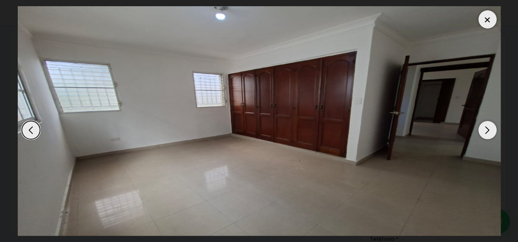
click at [488, 131] on div "Next slide" at bounding box center [487, 130] width 18 height 18
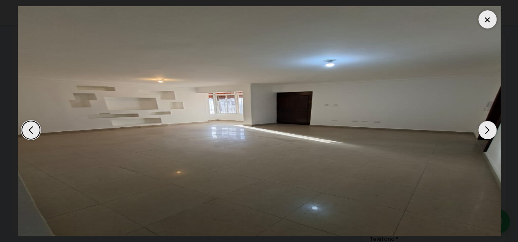
click at [488, 131] on div "Next slide" at bounding box center [487, 130] width 18 height 18
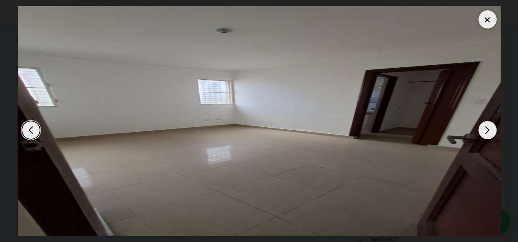
click at [488, 24] on div at bounding box center [487, 19] width 18 height 18
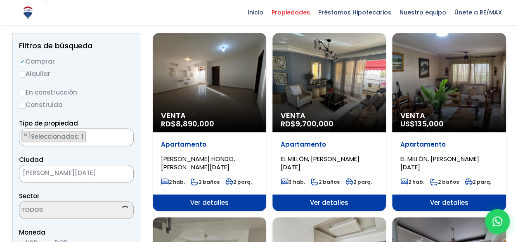
scroll to position [82, 0]
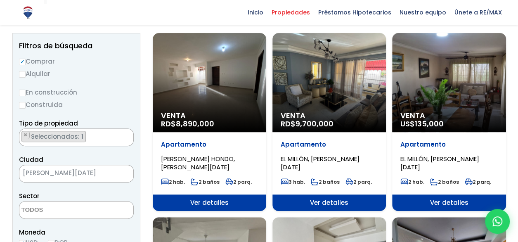
click at [342, 76] on div "Venta RD$ 9,700,000" at bounding box center [328, 82] width 113 height 99
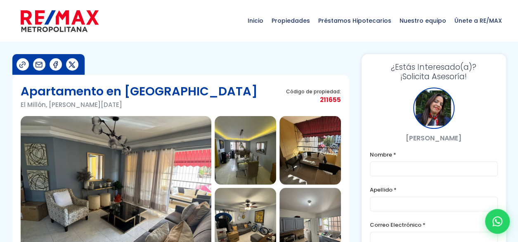
click at [163, 168] on img at bounding box center [116, 186] width 191 height 140
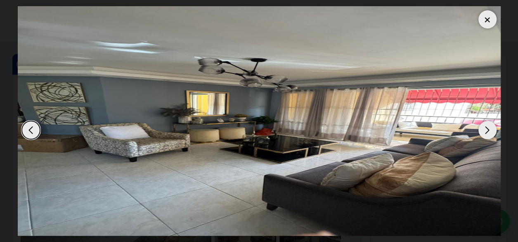
click at [489, 130] on div "Next slide" at bounding box center [487, 130] width 18 height 18
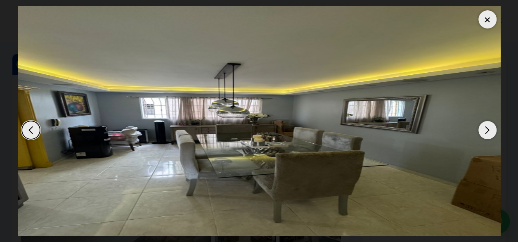
click at [489, 130] on div "Next slide" at bounding box center [487, 130] width 18 height 18
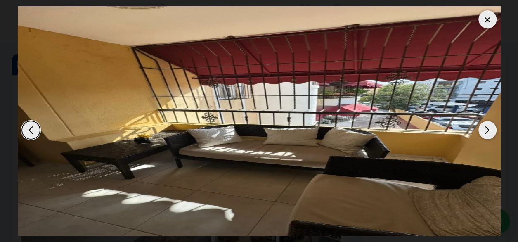
click at [489, 130] on div "Next slide" at bounding box center [487, 130] width 18 height 18
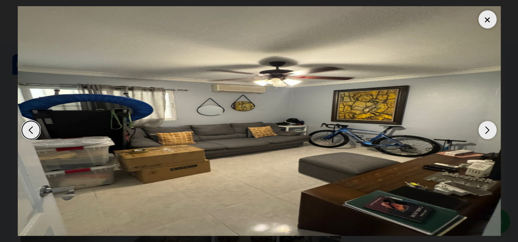
click at [489, 130] on div "Next slide" at bounding box center [487, 130] width 18 height 18
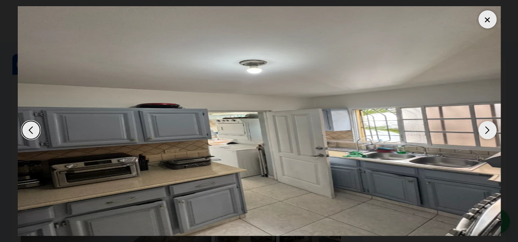
click at [489, 130] on div "Next slide" at bounding box center [487, 130] width 18 height 18
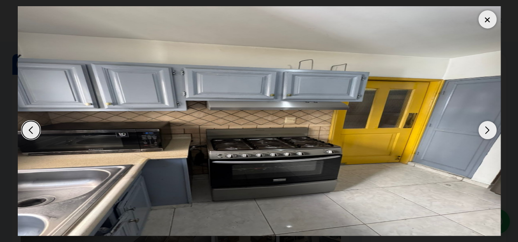
click at [489, 130] on div "Next slide" at bounding box center [487, 130] width 18 height 18
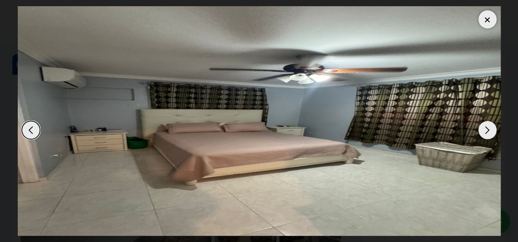
click at [489, 130] on div "Next slide" at bounding box center [487, 130] width 18 height 18
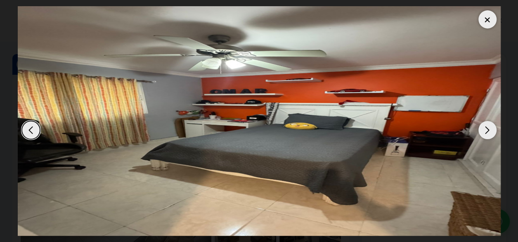
click at [489, 130] on div "Next slide" at bounding box center [487, 130] width 18 height 18
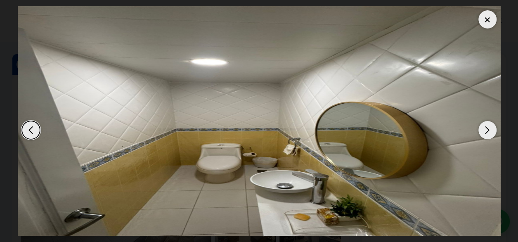
click at [489, 130] on div "Next slide" at bounding box center [487, 130] width 18 height 18
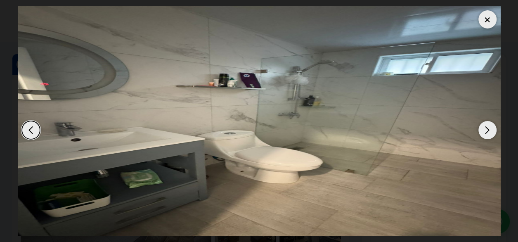
click at [489, 130] on div "Next slide" at bounding box center [487, 130] width 18 height 18
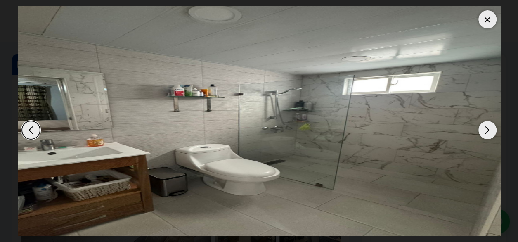
click at [489, 130] on div "Next slide" at bounding box center [487, 130] width 18 height 18
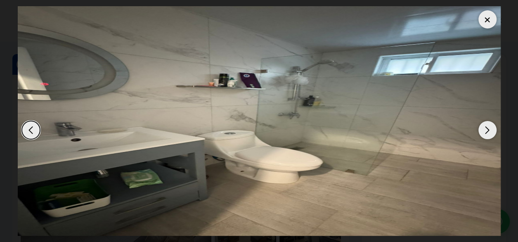
click at [487, 24] on div at bounding box center [487, 19] width 18 height 18
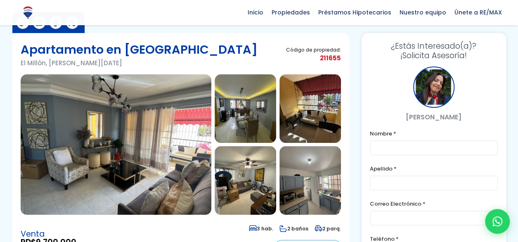
scroll to position [41, 0]
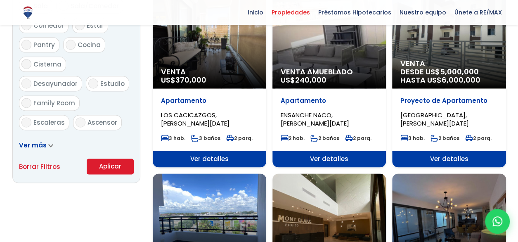
scroll to position [495, 0]
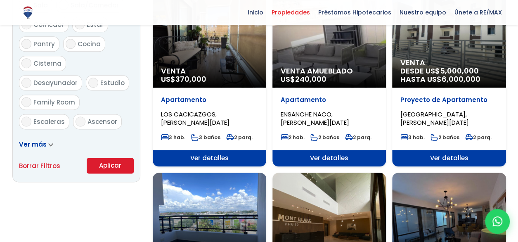
click at [443, 160] on span "Ver detalles" at bounding box center [448, 158] width 113 height 16
click at [443, 151] on span "Ver detalles" at bounding box center [448, 158] width 113 height 16
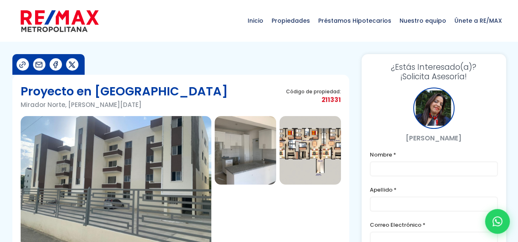
click at [312, 156] on img at bounding box center [309, 150] width 61 height 68
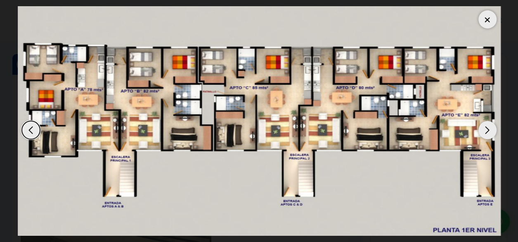
click at [491, 128] on div "Next slide" at bounding box center [487, 130] width 18 height 18
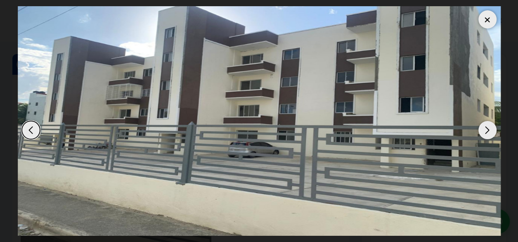
click at [31, 131] on div "Previous slide" at bounding box center [31, 130] width 18 height 18
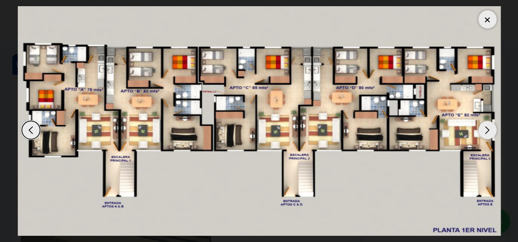
click at [486, 127] on div "Next slide" at bounding box center [487, 130] width 18 height 18
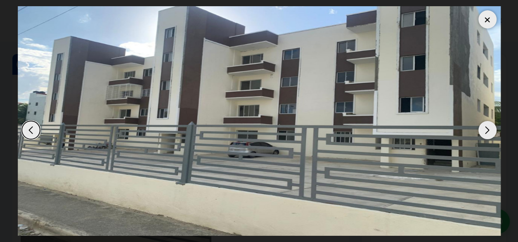
click at [486, 127] on div "Next slide" at bounding box center [487, 130] width 18 height 18
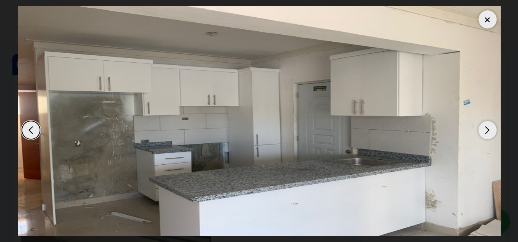
click at [486, 127] on div "Next slide" at bounding box center [487, 130] width 18 height 18
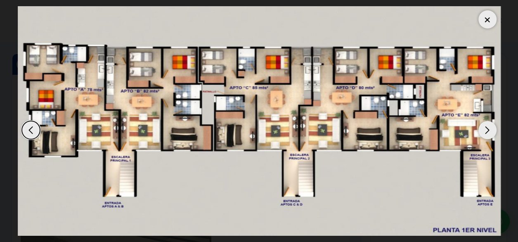
click at [486, 127] on div "Next slide" at bounding box center [487, 130] width 18 height 18
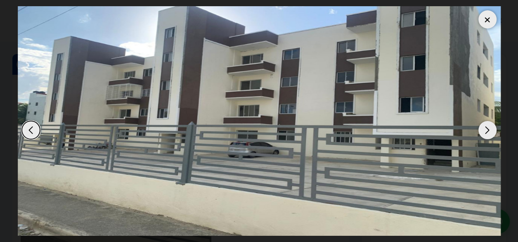
click at [486, 127] on div "Next slide" at bounding box center [487, 130] width 18 height 18
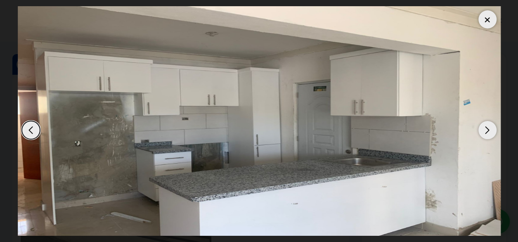
click at [492, 17] on div at bounding box center [487, 19] width 18 height 18
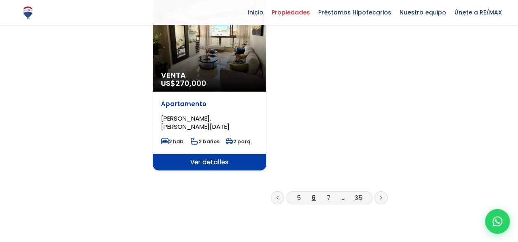
scroll to position [1072, 0]
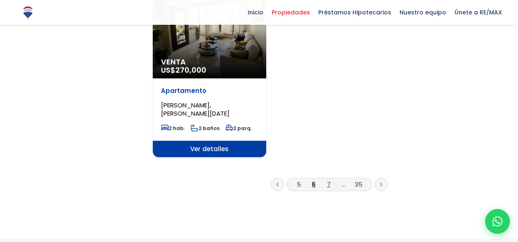
click at [328, 180] on link "7" at bounding box center [329, 184] width 4 height 9
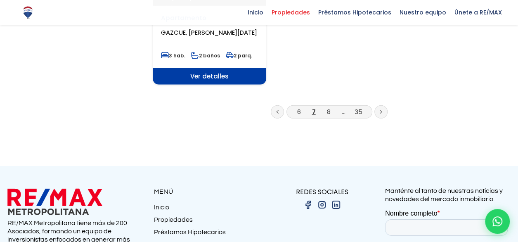
scroll to position [1155, 0]
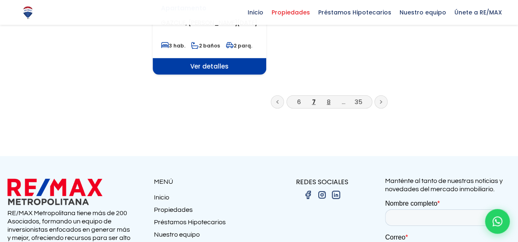
click at [328, 97] on link "8" at bounding box center [329, 101] width 4 height 9
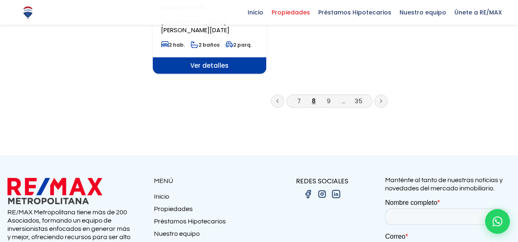
scroll to position [1112, 0]
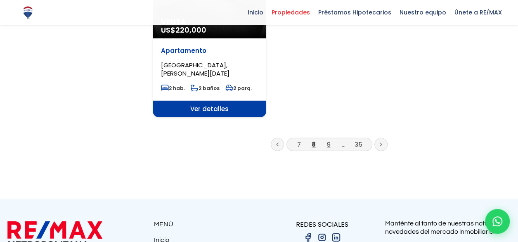
click at [329, 140] on link "9" at bounding box center [329, 144] width 4 height 9
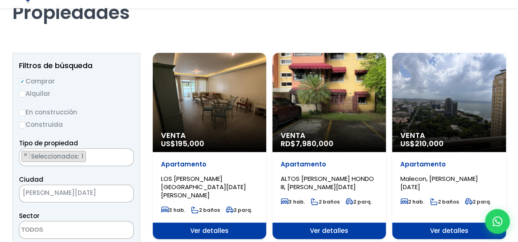
scroll to position [82, 0]
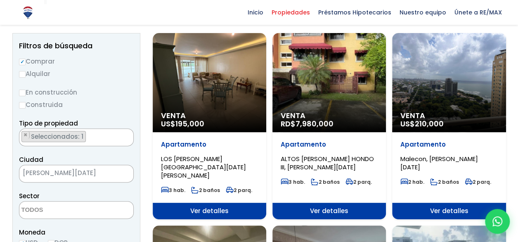
click at [209, 81] on div "Venta US$ 195,000" at bounding box center [209, 82] width 113 height 99
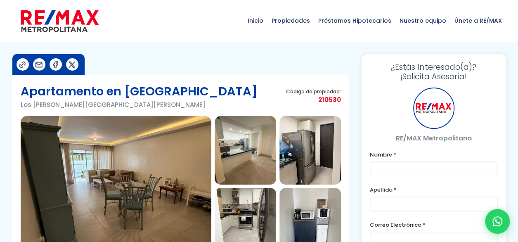
click at [148, 188] on img at bounding box center [116, 186] width 191 height 140
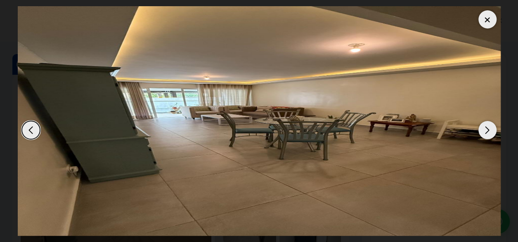
click at [489, 132] on div "Next slide" at bounding box center [487, 130] width 18 height 18
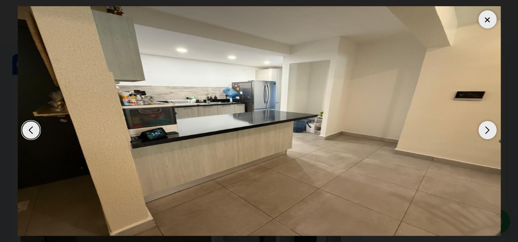
click at [489, 132] on div "Next slide" at bounding box center [487, 130] width 18 height 18
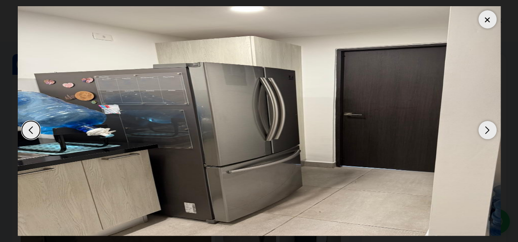
click at [489, 132] on div "Next slide" at bounding box center [487, 130] width 18 height 18
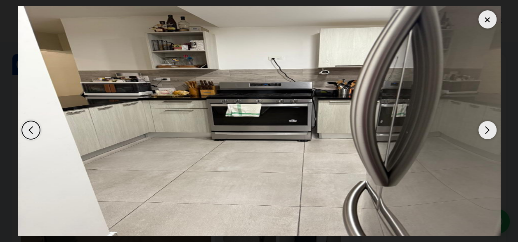
click at [489, 132] on div "Next slide" at bounding box center [487, 130] width 18 height 18
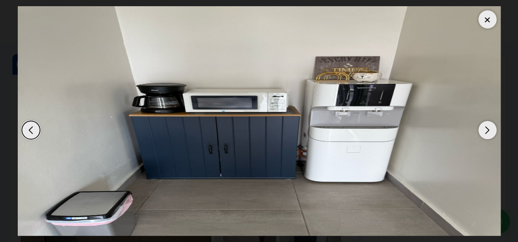
click at [489, 132] on div "Next slide" at bounding box center [487, 130] width 18 height 18
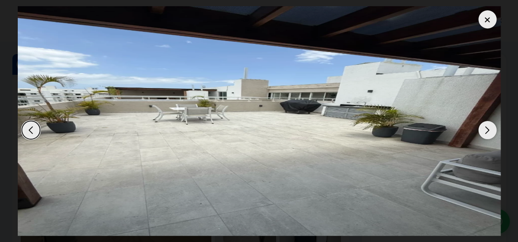
click at [489, 132] on div "Next slide" at bounding box center [487, 130] width 18 height 18
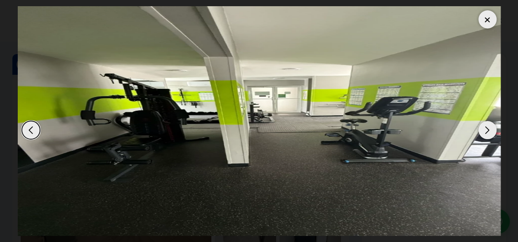
click at [489, 132] on div "Next slide" at bounding box center [487, 130] width 18 height 18
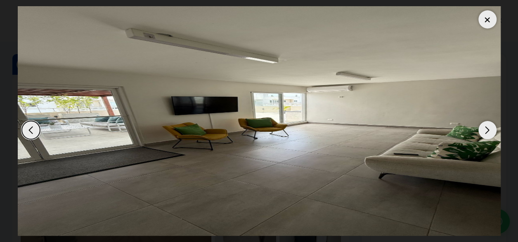
click at [489, 132] on div "Next slide" at bounding box center [487, 130] width 18 height 18
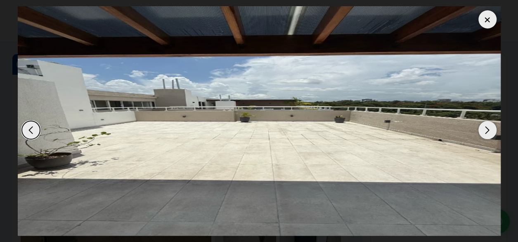
click at [489, 132] on div "Next slide" at bounding box center [487, 130] width 18 height 18
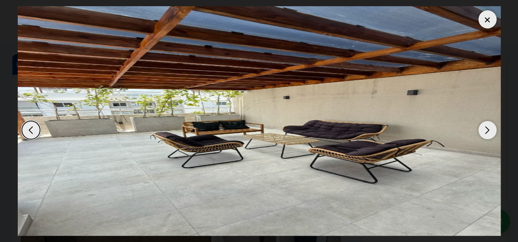
click at [489, 132] on div "Next slide" at bounding box center [487, 130] width 18 height 18
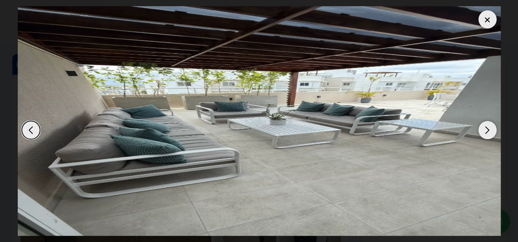
click at [489, 132] on div "Next slide" at bounding box center [487, 130] width 18 height 18
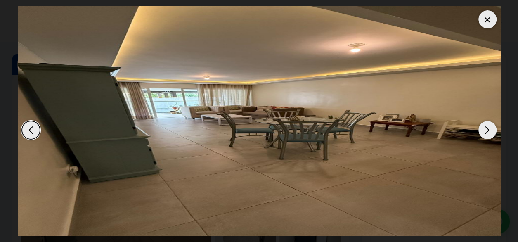
click at [481, 23] on div at bounding box center [487, 19] width 18 height 18
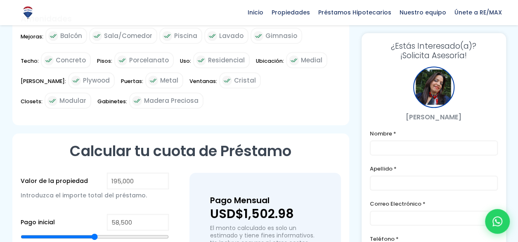
scroll to position [495, 0]
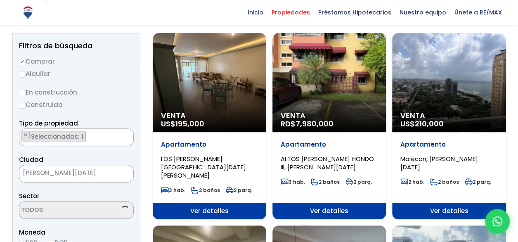
scroll to position [82, 0]
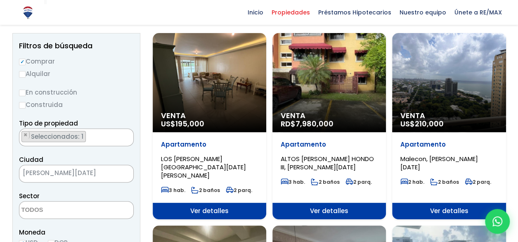
click at [328, 99] on div "Venta RD$ 7,980,000" at bounding box center [328, 82] width 113 height 99
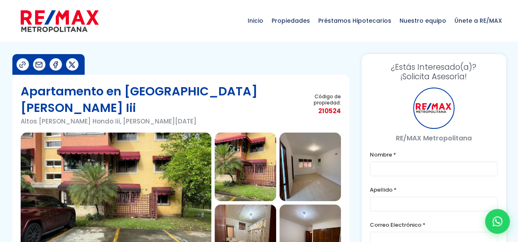
click at [181, 158] on img at bounding box center [116, 202] width 191 height 140
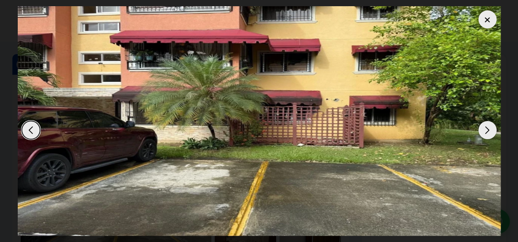
click at [488, 130] on div "Next slide" at bounding box center [487, 130] width 18 height 18
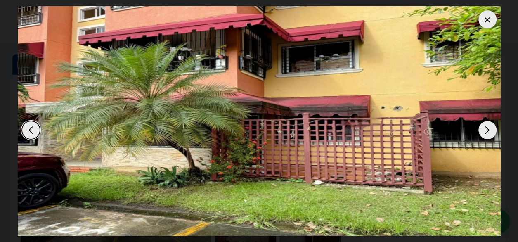
click at [488, 130] on div "Next slide" at bounding box center [487, 130] width 18 height 18
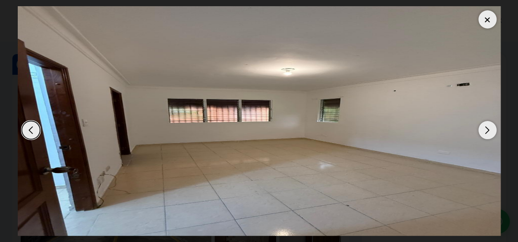
click at [488, 130] on div "Next slide" at bounding box center [487, 130] width 18 height 18
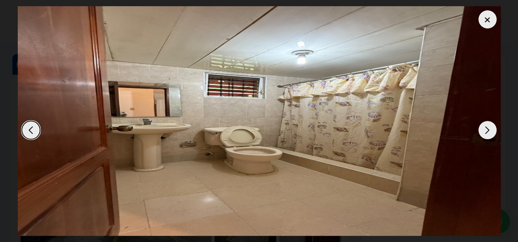
click at [488, 130] on div "Next slide" at bounding box center [487, 130] width 18 height 18
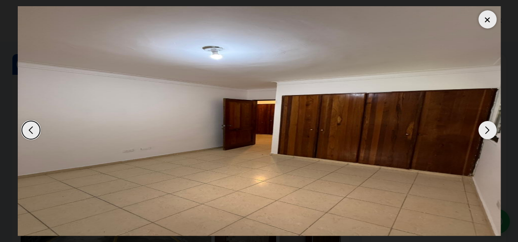
click at [488, 130] on div "Next slide" at bounding box center [487, 130] width 18 height 18
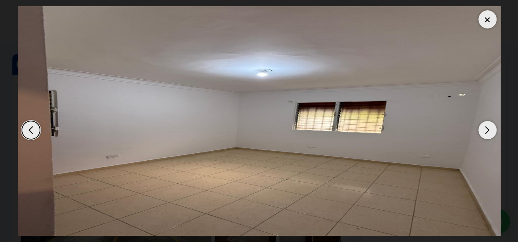
click at [488, 130] on div "Next slide" at bounding box center [487, 130] width 18 height 18
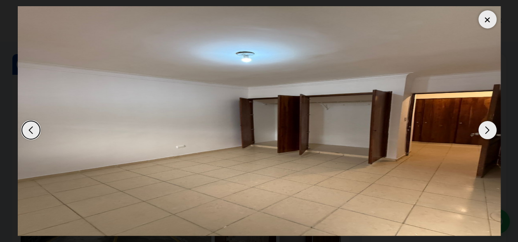
click at [488, 130] on div "Next slide" at bounding box center [487, 130] width 18 height 18
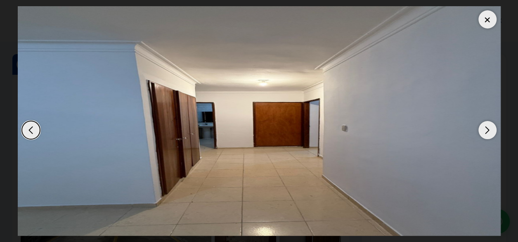
click at [488, 130] on div "Next slide" at bounding box center [487, 130] width 18 height 18
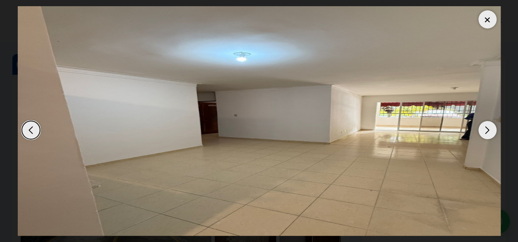
click at [488, 130] on div "Next slide" at bounding box center [487, 130] width 18 height 18
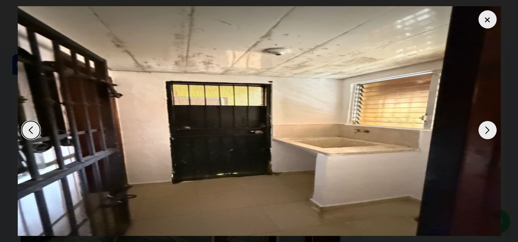
click at [488, 130] on div "Next slide" at bounding box center [487, 130] width 18 height 18
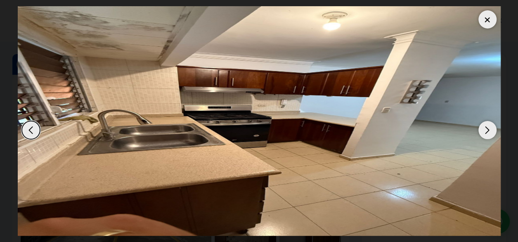
click at [488, 131] on div "Next slide" at bounding box center [487, 130] width 18 height 18
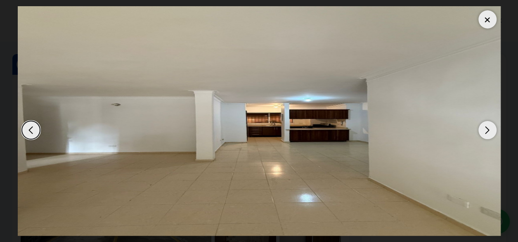
click at [488, 135] on div "Next slide" at bounding box center [487, 130] width 18 height 18
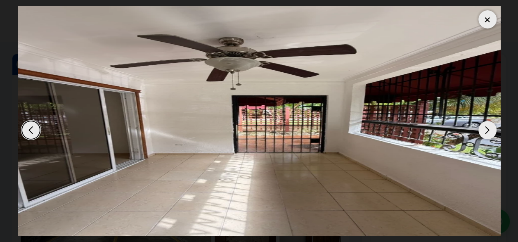
click at [478, 20] on img "13 / 14" at bounding box center [259, 120] width 483 height 229
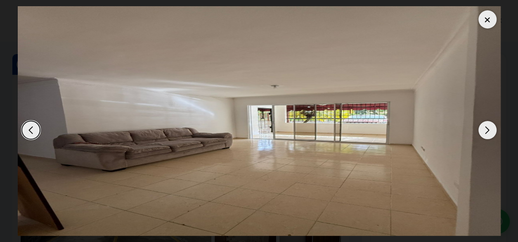
click at [485, 25] on div at bounding box center [487, 19] width 18 height 18
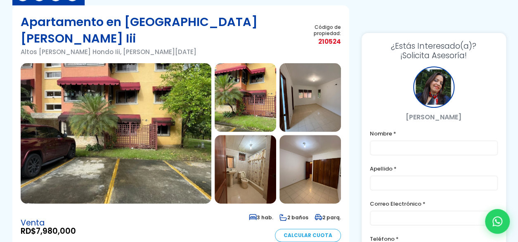
scroll to position [124, 0]
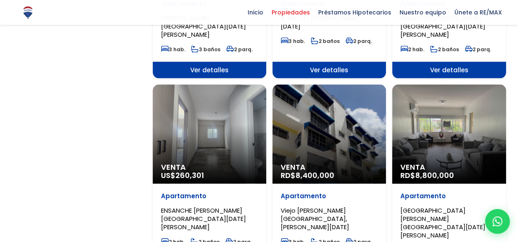
scroll to position [784, 0]
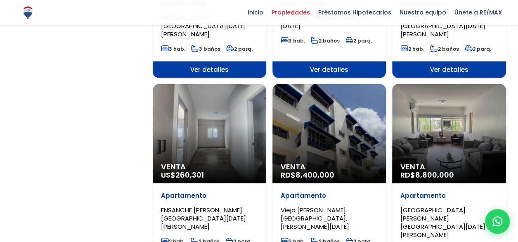
click at [307, 133] on div "Venta RD$ 8,400,000" at bounding box center [328, 133] width 113 height 99
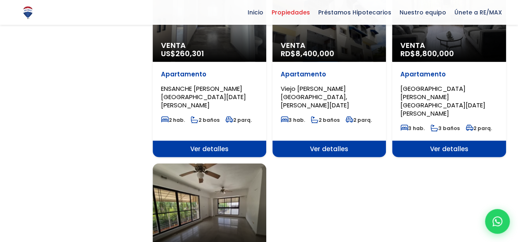
scroll to position [907, 0]
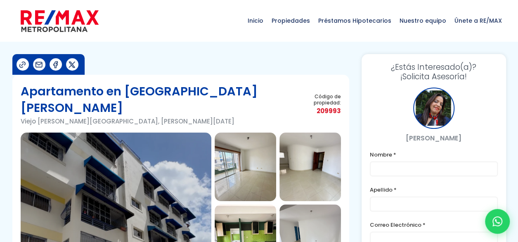
click at [159, 180] on img at bounding box center [116, 202] width 191 height 140
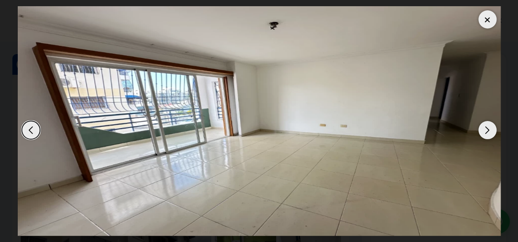
click at [492, 21] on div at bounding box center [487, 19] width 18 height 18
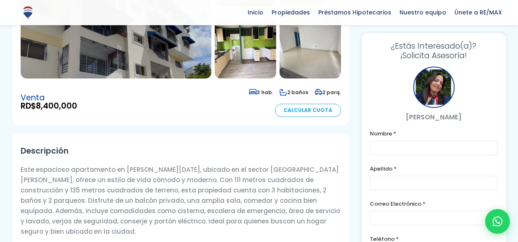
scroll to position [206, 0]
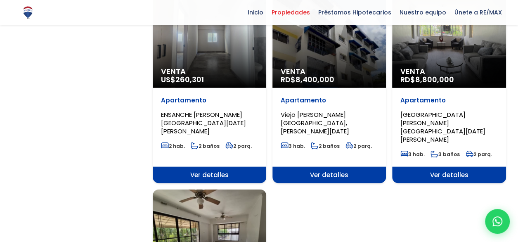
scroll to position [866, 0]
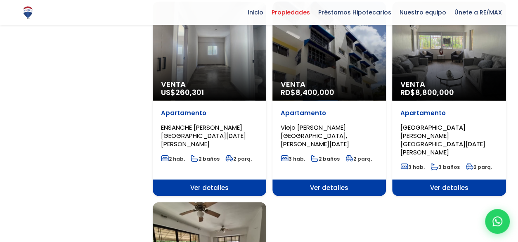
click at [455, 80] on span "Venta" at bounding box center [448, 84] width 97 height 8
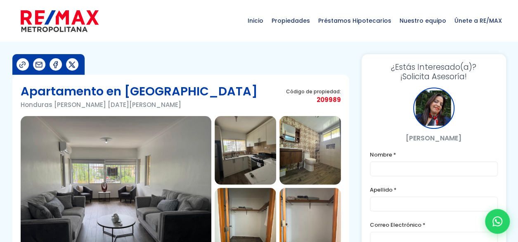
click at [155, 161] on img at bounding box center [116, 186] width 191 height 140
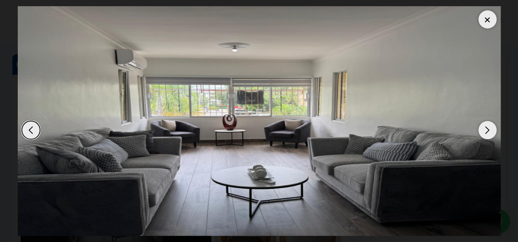
click at [484, 129] on div "Next slide" at bounding box center [487, 130] width 18 height 18
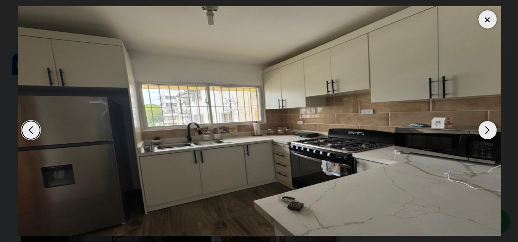
click at [484, 129] on div "Next slide" at bounding box center [487, 130] width 18 height 18
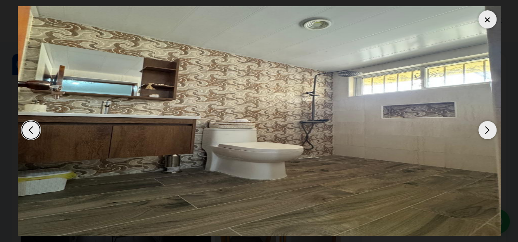
click at [484, 129] on div "Next slide" at bounding box center [487, 130] width 18 height 18
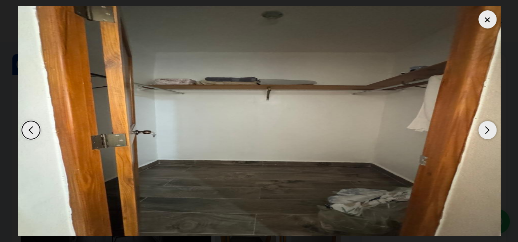
click at [484, 129] on div "Next slide" at bounding box center [487, 130] width 18 height 18
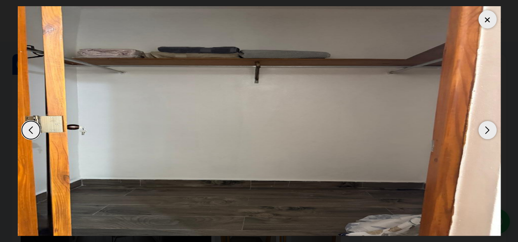
click at [484, 130] on div "Next slide" at bounding box center [487, 130] width 18 height 18
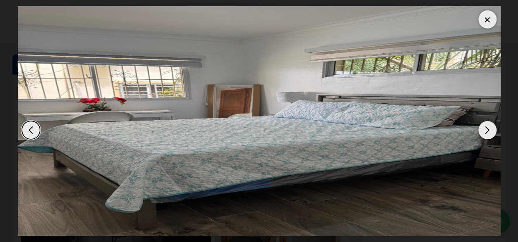
click at [484, 130] on div "Next slide" at bounding box center [487, 130] width 18 height 18
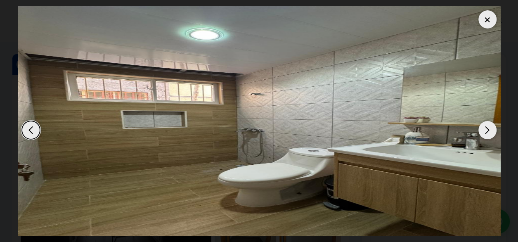
click at [484, 130] on div "Next slide" at bounding box center [487, 130] width 18 height 18
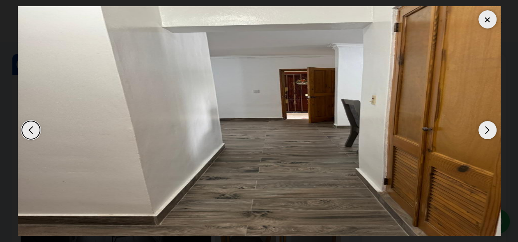
click at [484, 130] on div "Next slide" at bounding box center [487, 130] width 18 height 18
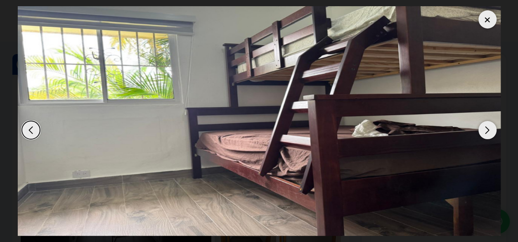
click at [484, 130] on div "Next slide" at bounding box center [487, 130] width 18 height 18
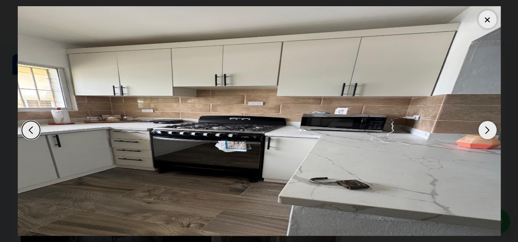
click at [484, 130] on div "Next slide" at bounding box center [487, 130] width 18 height 18
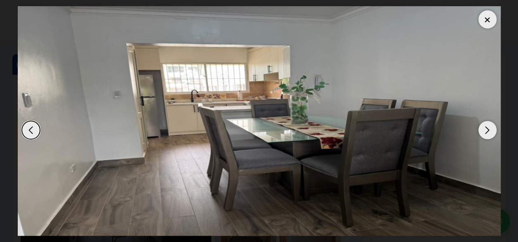
click at [484, 23] on div at bounding box center [487, 19] width 18 height 18
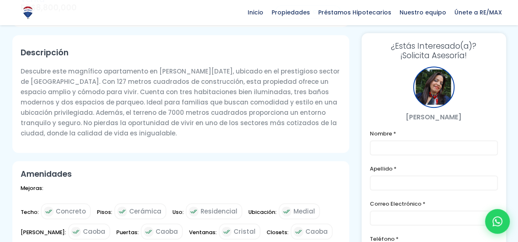
scroll to position [289, 0]
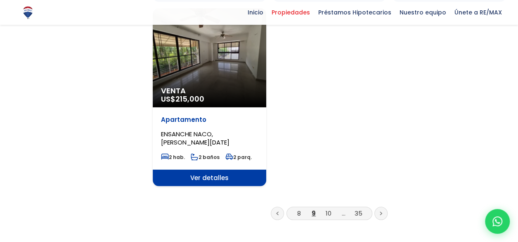
scroll to position [1072, 0]
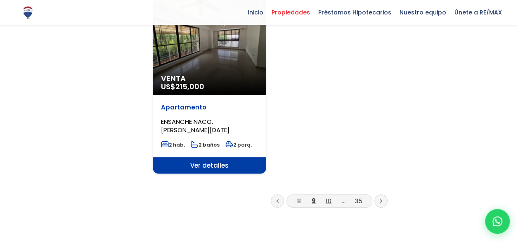
click at [329, 196] on link "10" at bounding box center [328, 200] width 6 height 9
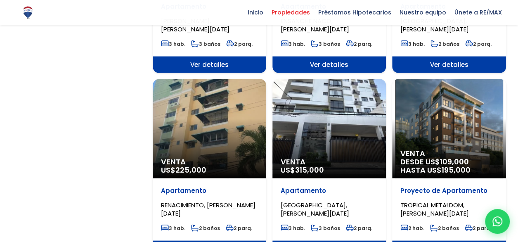
scroll to position [784, 0]
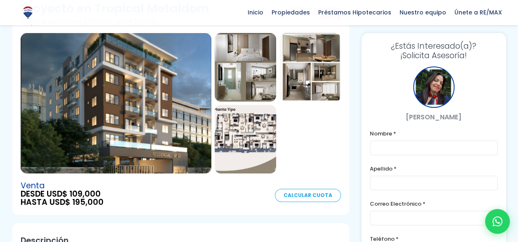
scroll to position [41, 0]
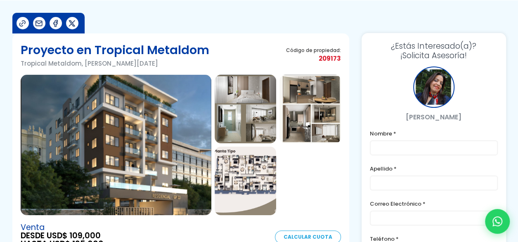
click at [137, 169] on img at bounding box center [116, 145] width 191 height 140
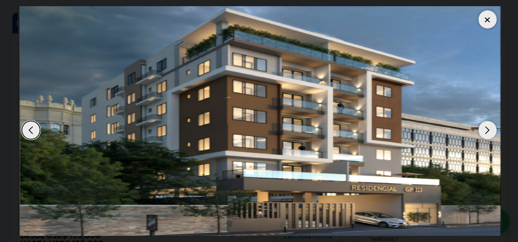
click at [487, 129] on div "Next slide" at bounding box center [487, 130] width 18 height 18
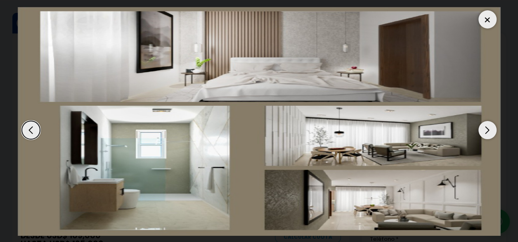
click at [487, 129] on div "Next slide" at bounding box center [487, 130] width 18 height 18
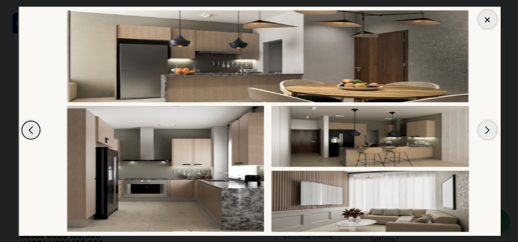
click at [487, 129] on div "Next slide" at bounding box center [487, 130] width 18 height 18
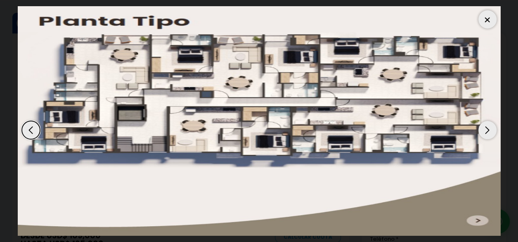
click at [487, 129] on div "Next slide" at bounding box center [487, 130] width 18 height 18
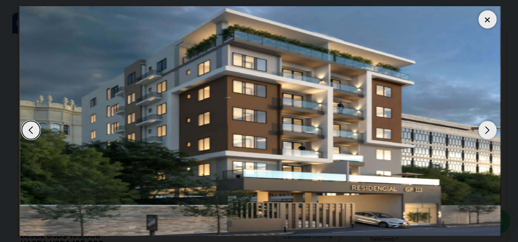
click at [487, 129] on div "Next slide" at bounding box center [487, 130] width 18 height 18
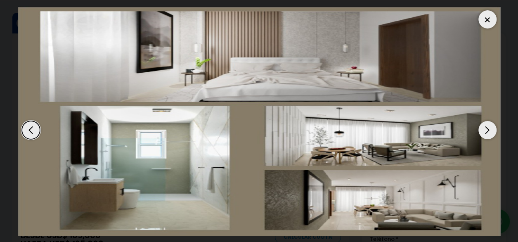
click at [488, 22] on div at bounding box center [487, 19] width 18 height 18
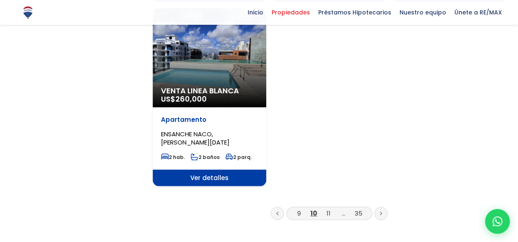
scroll to position [1114, 0]
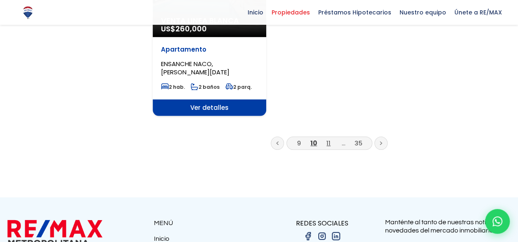
click at [327, 139] on link "11" at bounding box center [328, 143] width 4 height 9
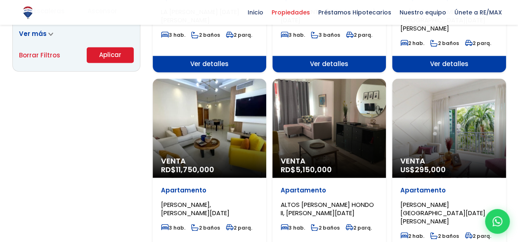
scroll to position [619, 0]
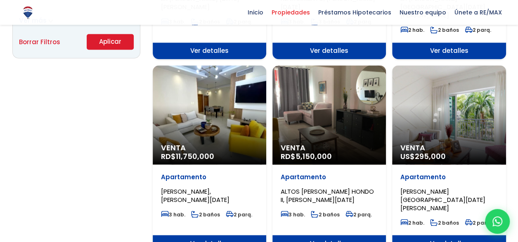
click at [205, 235] on span "Ver detalles" at bounding box center [209, 243] width 113 height 16
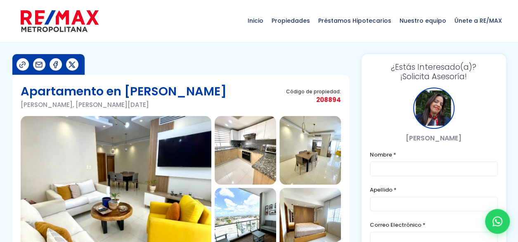
click at [122, 179] on img at bounding box center [116, 186] width 191 height 140
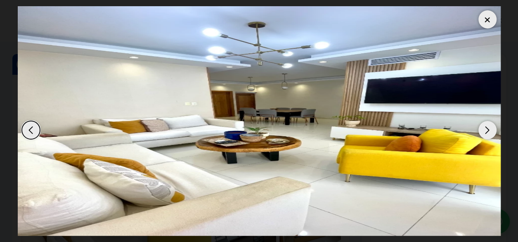
click at [486, 131] on div "Next slide" at bounding box center [487, 130] width 18 height 18
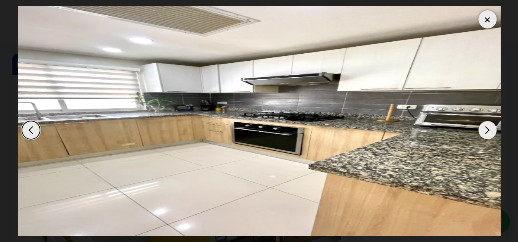
click at [486, 131] on div "Next slide" at bounding box center [487, 130] width 18 height 18
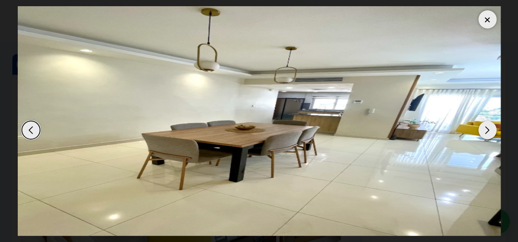
click at [486, 131] on div "Next slide" at bounding box center [487, 130] width 18 height 18
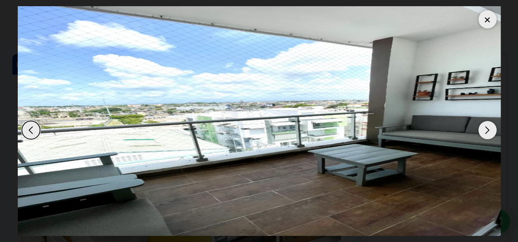
click at [486, 131] on div "Next slide" at bounding box center [487, 130] width 18 height 18
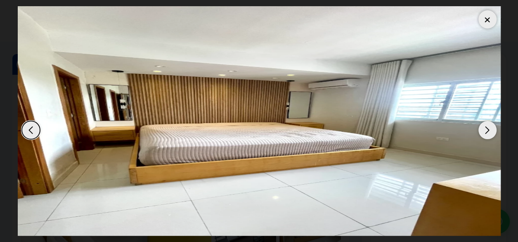
click at [486, 131] on div "Next slide" at bounding box center [487, 130] width 18 height 18
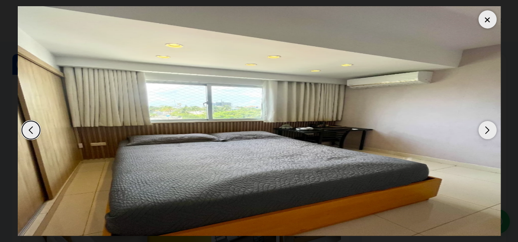
click at [486, 131] on div "Next slide" at bounding box center [487, 130] width 18 height 18
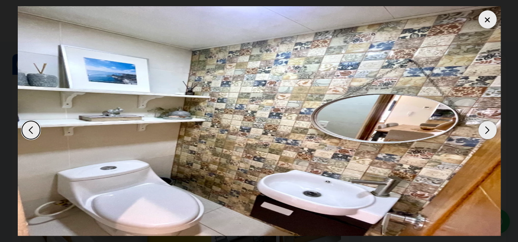
click at [487, 131] on div "Next slide" at bounding box center [487, 130] width 18 height 18
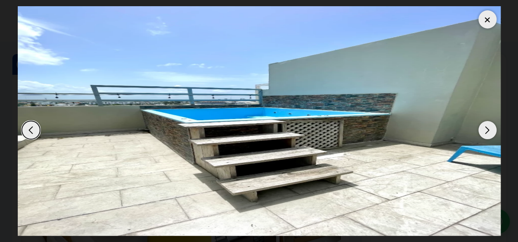
click at [487, 131] on div "Next slide" at bounding box center [487, 130] width 18 height 18
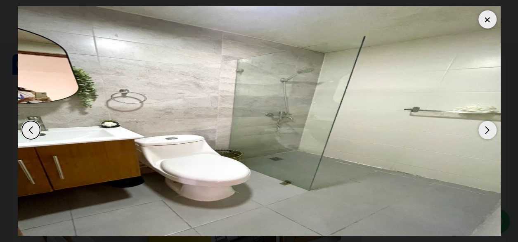
click at [487, 131] on div "Next slide" at bounding box center [487, 130] width 18 height 18
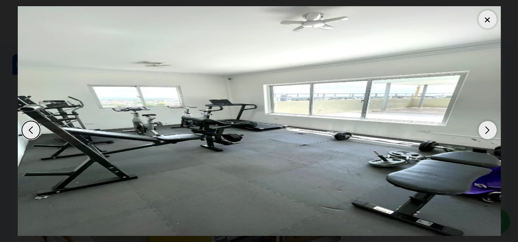
click at [487, 131] on div "Next slide" at bounding box center [487, 130] width 18 height 18
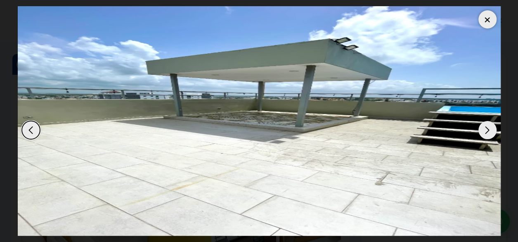
click at [487, 132] on div "Next slide" at bounding box center [487, 130] width 18 height 18
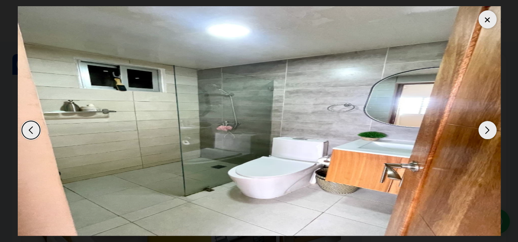
click at [487, 132] on div "Next slide" at bounding box center [487, 130] width 18 height 18
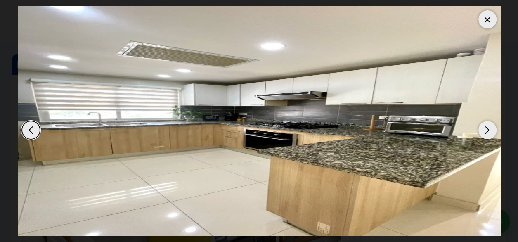
click at [487, 132] on div "Next slide" at bounding box center [487, 130] width 18 height 18
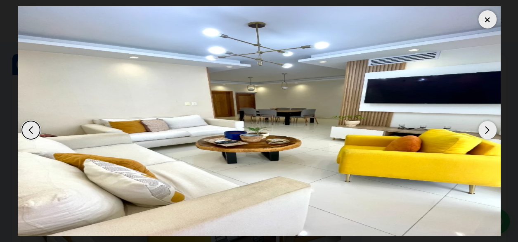
click at [487, 132] on div "Next slide" at bounding box center [487, 130] width 18 height 18
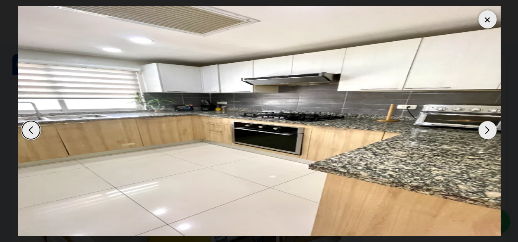
click at [484, 19] on div at bounding box center [487, 19] width 18 height 18
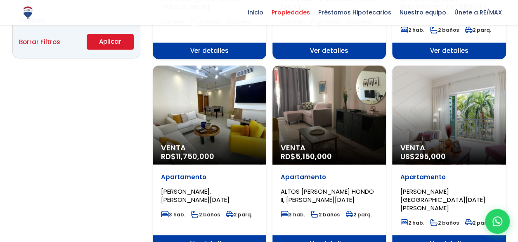
scroll to position [619, 0]
click at [323, 235] on span "Ver detalles" at bounding box center [328, 243] width 113 height 16
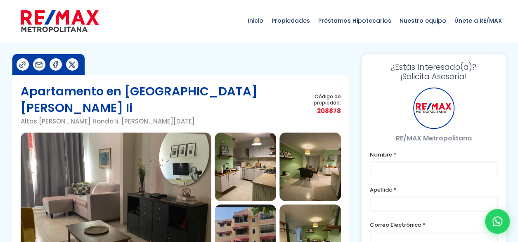
click at [123, 172] on img at bounding box center [116, 202] width 191 height 140
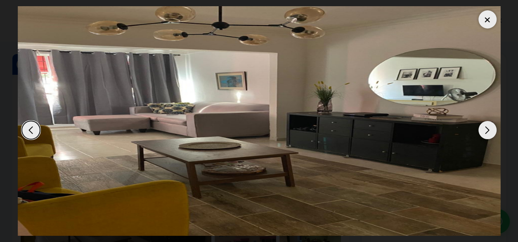
click at [479, 131] on div "Next slide" at bounding box center [487, 130] width 18 height 18
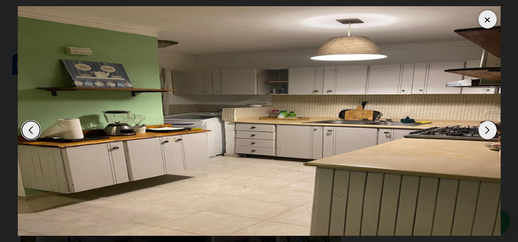
click at [479, 131] on div "Next slide" at bounding box center [487, 130] width 18 height 18
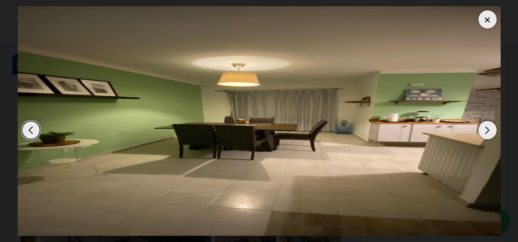
click at [480, 131] on div "Next slide" at bounding box center [487, 130] width 18 height 18
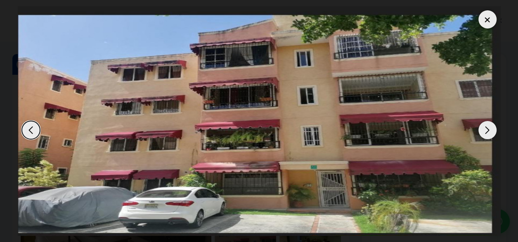
click at [480, 131] on div "Next slide" at bounding box center [487, 130] width 18 height 18
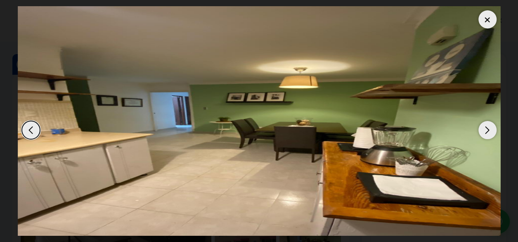
click at [480, 132] on div "Next slide" at bounding box center [487, 130] width 18 height 18
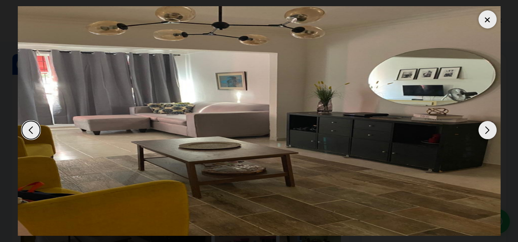
click at [480, 132] on div "Next slide" at bounding box center [487, 130] width 18 height 18
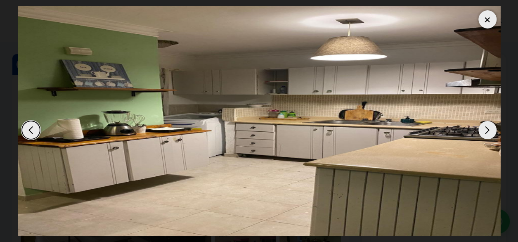
click at [480, 132] on div "Next slide" at bounding box center [487, 130] width 18 height 18
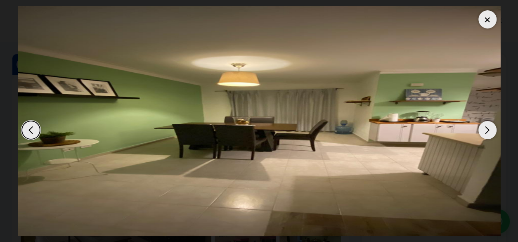
click at [480, 132] on div "Next slide" at bounding box center [487, 130] width 18 height 18
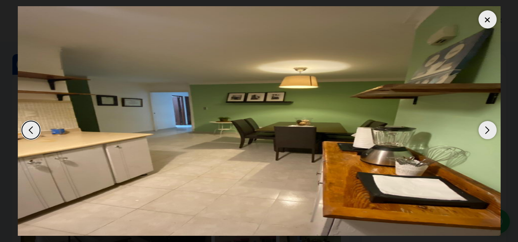
click at [484, 19] on div at bounding box center [487, 19] width 18 height 18
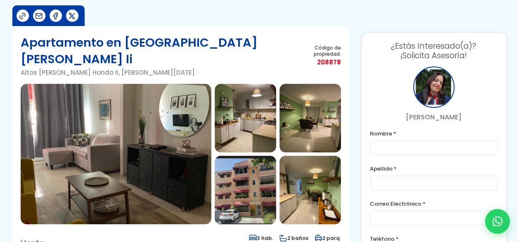
scroll to position [41, 0]
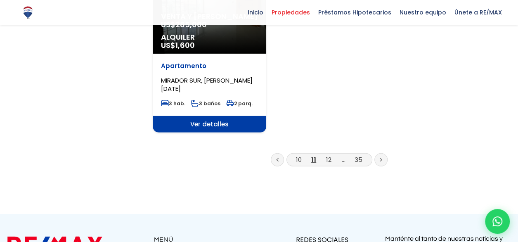
scroll to position [1072, 0]
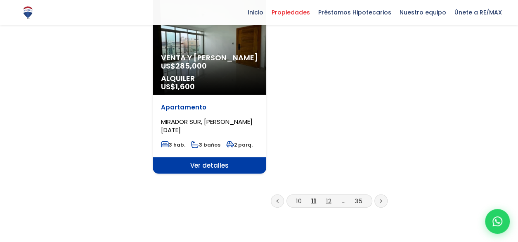
click at [327, 196] on link "12" at bounding box center [328, 200] width 5 height 9
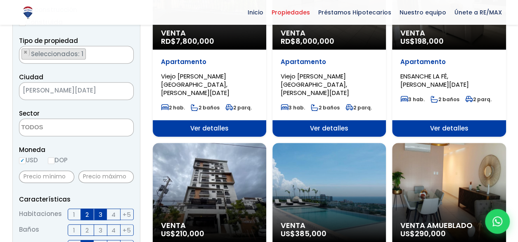
scroll to position [124, 0]
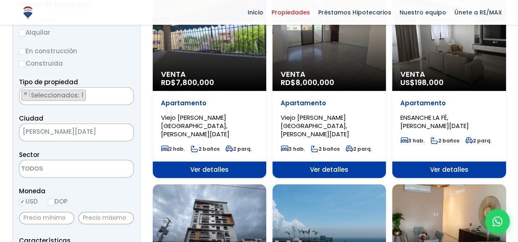
click at [199, 58] on div "Venta RD$ 7,800,000" at bounding box center [209, 41] width 113 height 99
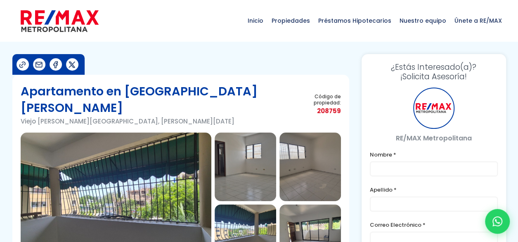
click at [185, 166] on img at bounding box center [116, 202] width 191 height 140
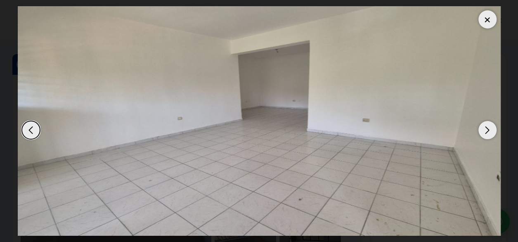
click at [488, 22] on div at bounding box center [487, 19] width 18 height 18
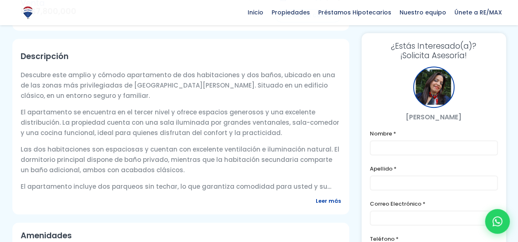
scroll to position [289, 0]
click at [324, 195] on span "Leer más" at bounding box center [328, 200] width 25 height 10
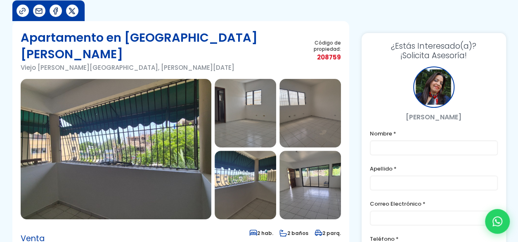
scroll to position [0, 0]
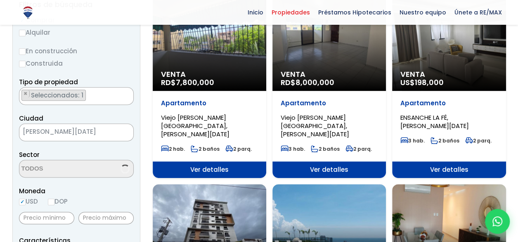
scroll to position [124, 0]
click at [319, 52] on div "Venta RD$ 8,000,000" at bounding box center [328, 41] width 113 height 99
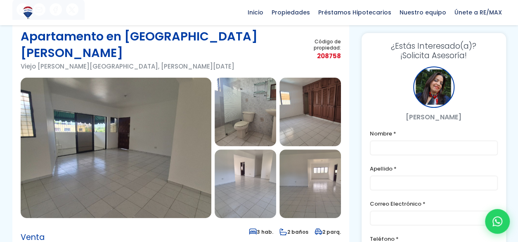
scroll to position [41, 0]
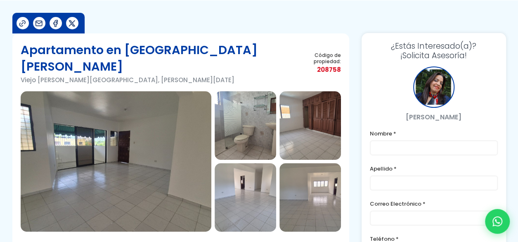
click at [129, 133] on img at bounding box center [116, 161] width 191 height 140
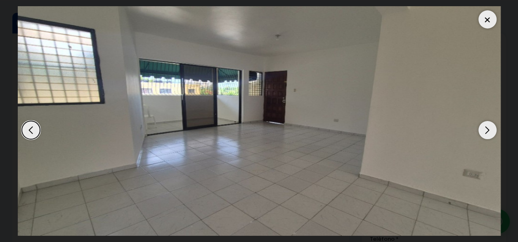
click at [482, 122] on div "Next slide" at bounding box center [487, 130] width 18 height 18
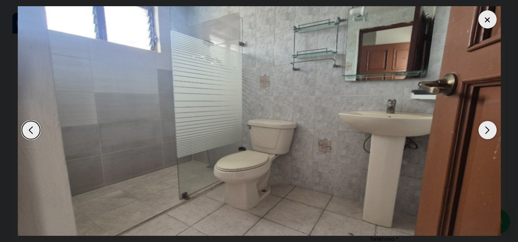
click at [487, 132] on div "Next slide" at bounding box center [487, 130] width 18 height 18
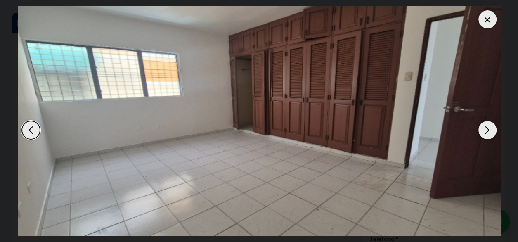
click at [484, 131] on div "Next slide" at bounding box center [487, 130] width 18 height 18
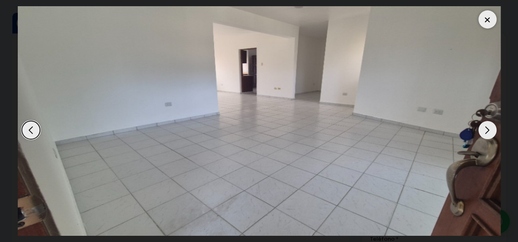
click at [484, 131] on div "Next slide" at bounding box center [487, 130] width 18 height 18
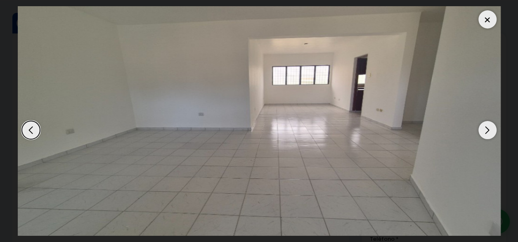
click at [484, 131] on div "Next slide" at bounding box center [487, 130] width 18 height 18
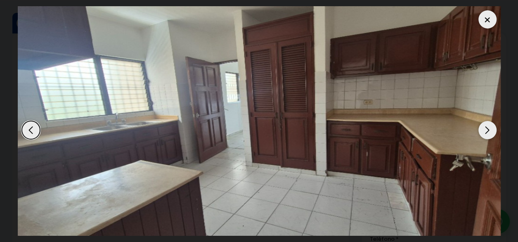
click at [484, 131] on div "Next slide" at bounding box center [487, 130] width 18 height 18
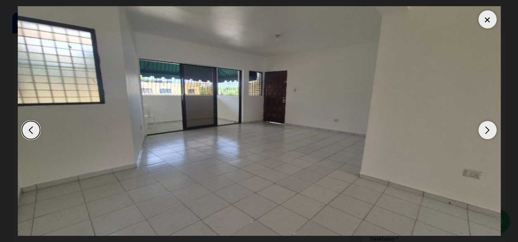
click at [484, 131] on div "Next slide" at bounding box center [487, 130] width 18 height 18
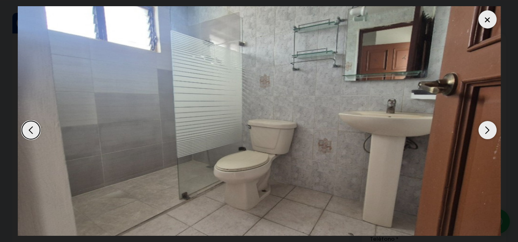
click at [483, 131] on div "Next slide" at bounding box center [487, 130] width 18 height 18
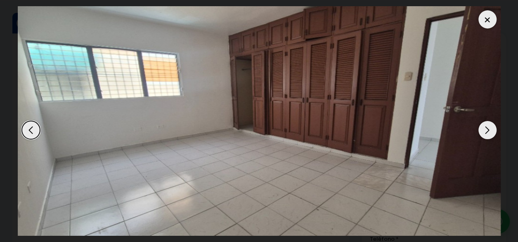
click at [483, 131] on div "Next slide" at bounding box center [487, 130] width 18 height 18
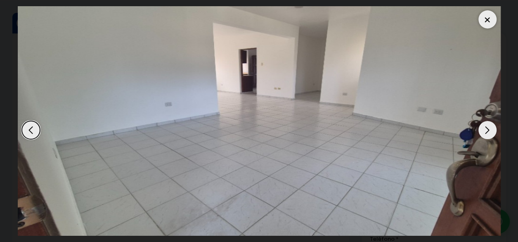
click at [487, 19] on div at bounding box center [487, 19] width 18 height 18
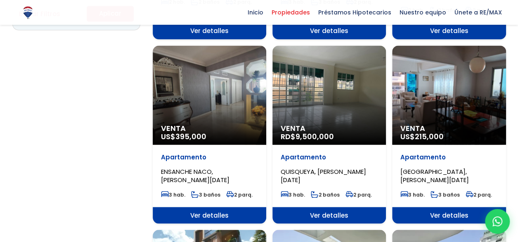
scroll to position [660, 0]
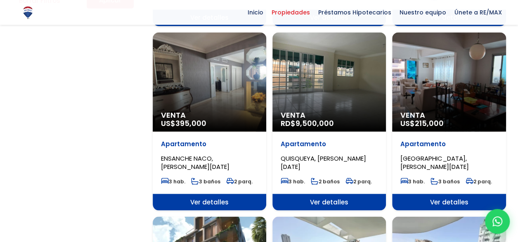
click at [307, 79] on div "Venta RD$ 9,500,000" at bounding box center [328, 81] width 113 height 99
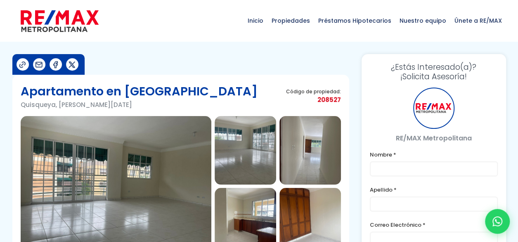
click at [67, 158] on img at bounding box center [116, 186] width 191 height 140
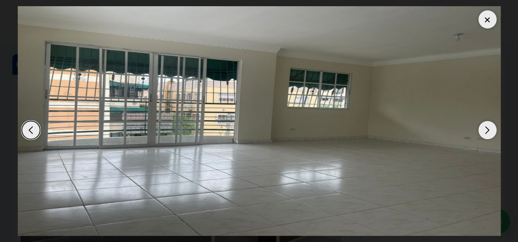
click at [488, 130] on div "Next slide" at bounding box center [487, 130] width 18 height 18
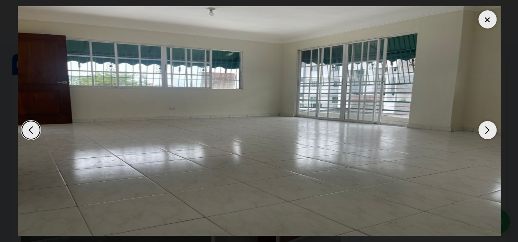
click at [488, 130] on div "Next slide" at bounding box center [487, 130] width 18 height 18
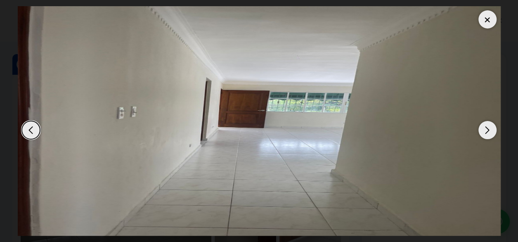
click at [488, 130] on div "Next slide" at bounding box center [487, 130] width 18 height 18
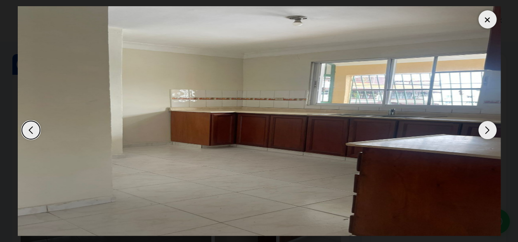
click at [488, 130] on div "Next slide" at bounding box center [487, 130] width 18 height 18
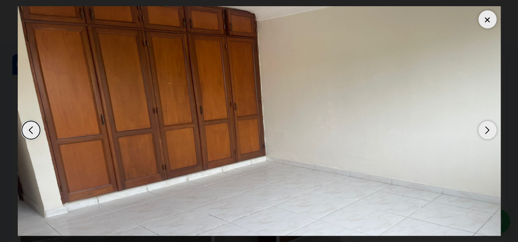
click at [488, 130] on div "Next slide" at bounding box center [487, 130] width 18 height 18
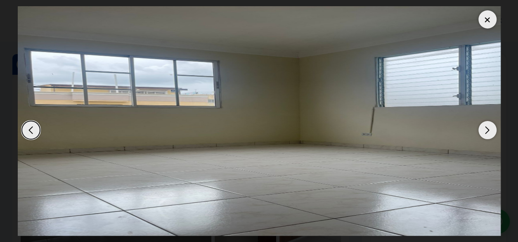
click at [488, 130] on div "Next slide" at bounding box center [487, 130] width 18 height 18
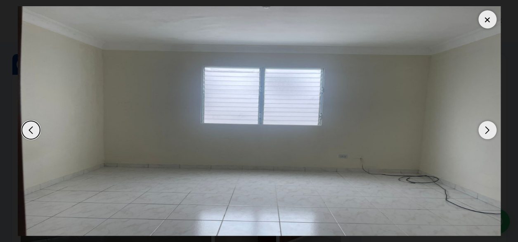
click at [488, 130] on div "Next slide" at bounding box center [487, 130] width 18 height 18
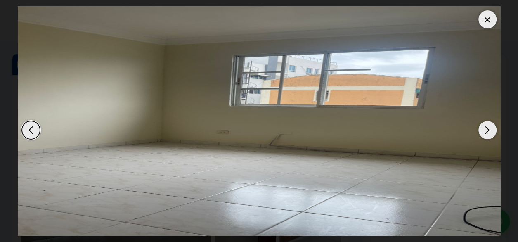
click at [488, 130] on div "Next slide" at bounding box center [487, 130] width 18 height 18
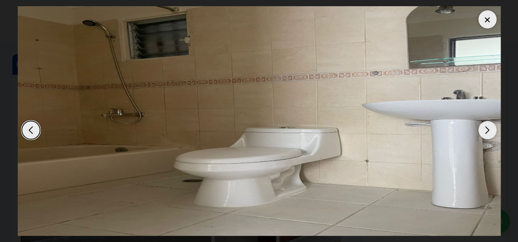
click at [488, 130] on div "Next slide" at bounding box center [487, 130] width 18 height 18
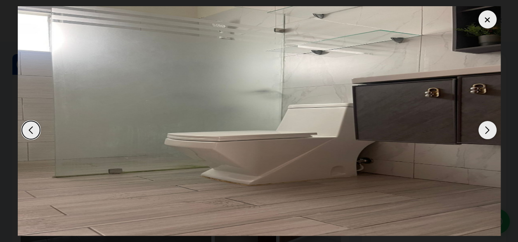
click at [488, 130] on div "Next slide" at bounding box center [487, 130] width 18 height 18
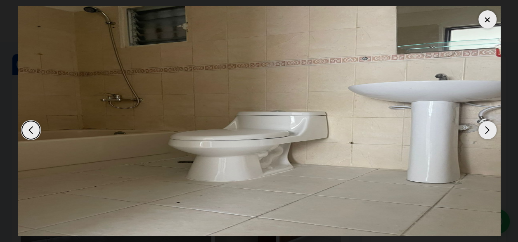
click at [488, 130] on div "Next slide" at bounding box center [487, 130] width 18 height 18
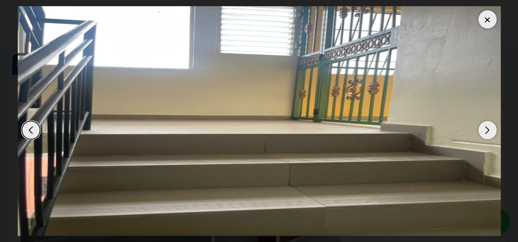
click at [488, 130] on div "Next slide" at bounding box center [487, 130] width 18 height 18
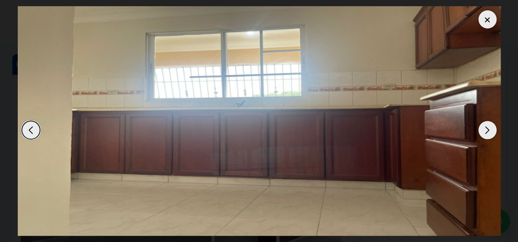
click at [487, 130] on div "Next slide" at bounding box center [487, 130] width 18 height 18
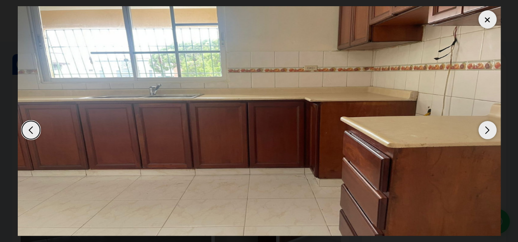
click at [487, 130] on div "Next slide" at bounding box center [487, 130] width 18 height 18
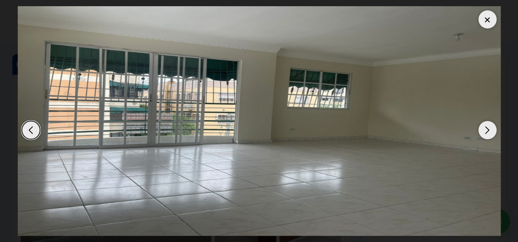
click at [487, 130] on div "Next slide" at bounding box center [487, 130] width 18 height 18
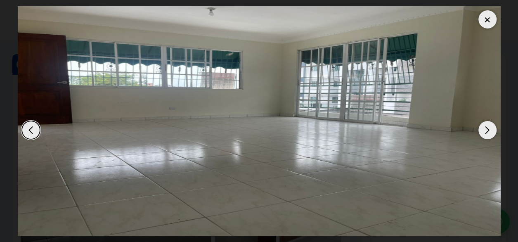
click at [492, 26] on div at bounding box center [487, 19] width 18 height 18
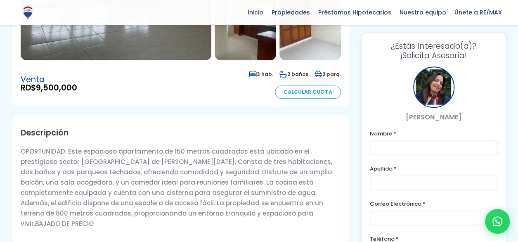
scroll to position [82, 0]
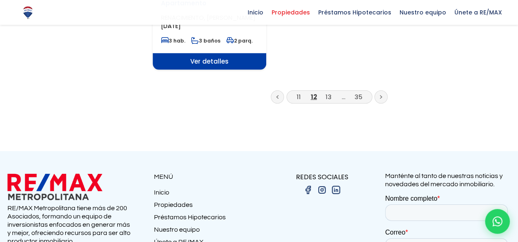
scroll to position [1196, 0]
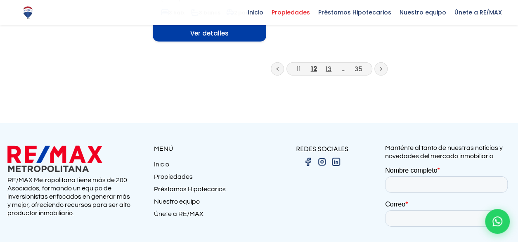
click at [328, 64] on link "13" at bounding box center [328, 68] width 6 height 9
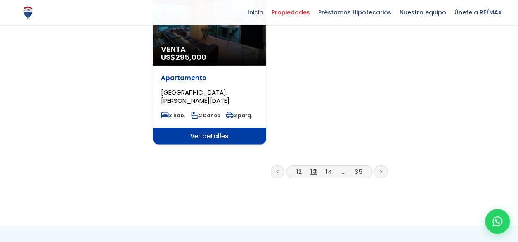
scroll to position [1072, 0]
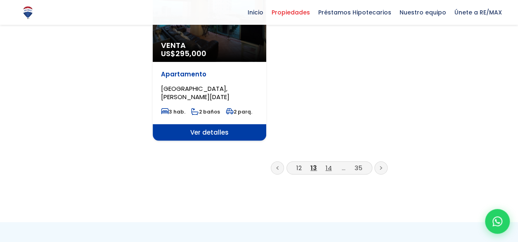
click at [326, 172] on link "14" at bounding box center [328, 167] width 6 height 9
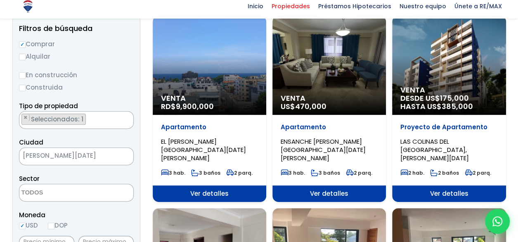
scroll to position [124, 0]
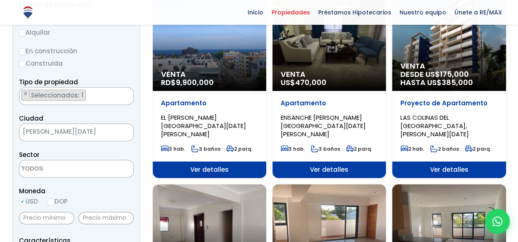
click at [211, 161] on span "Ver detalles" at bounding box center [209, 169] width 113 height 16
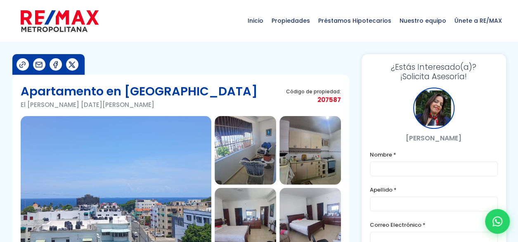
click at [166, 152] on img at bounding box center [116, 186] width 191 height 140
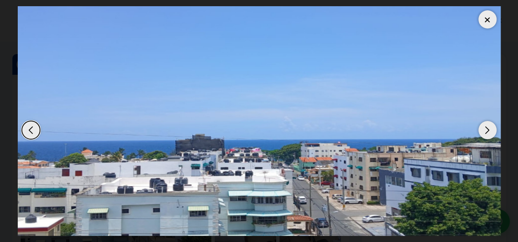
click at [484, 133] on div "Next slide" at bounding box center [487, 130] width 18 height 18
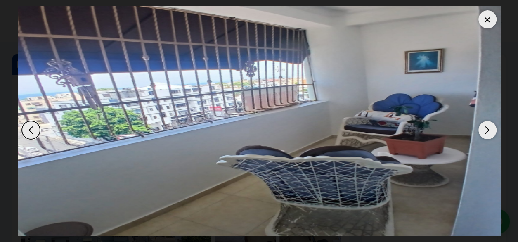
click at [484, 133] on div "Next slide" at bounding box center [487, 130] width 18 height 18
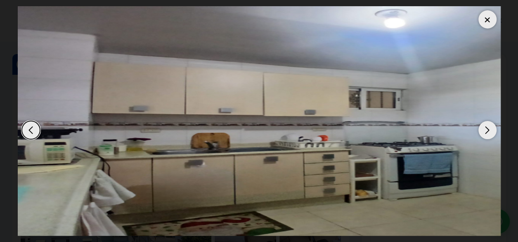
click at [484, 133] on div "Next slide" at bounding box center [487, 130] width 18 height 18
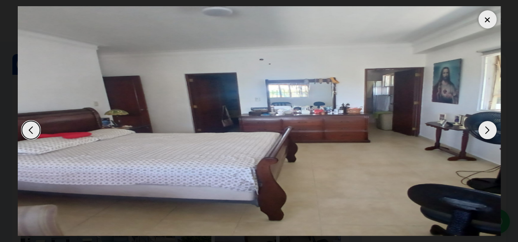
click at [485, 133] on div "Next slide" at bounding box center [487, 130] width 18 height 18
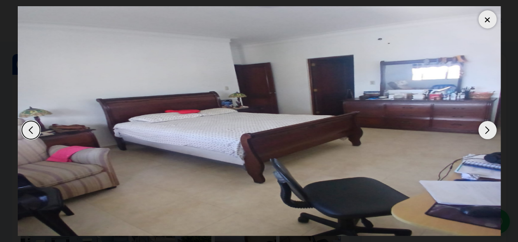
click at [485, 133] on div "Next slide" at bounding box center [487, 130] width 18 height 18
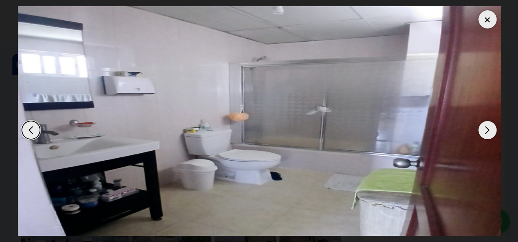
click at [485, 133] on div "Next slide" at bounding box center [487, 130] width 18 height 18
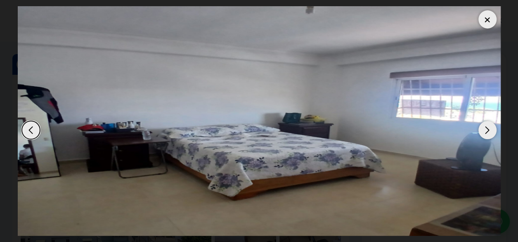
click at [485, 133] on div "Next slide" at bounding box center [487, 130] width 18 height 18
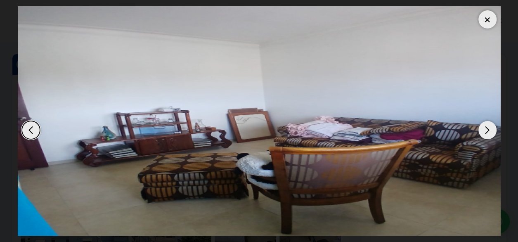
click at [485, 133] on div "Next slide" at bounding box center [487, 130] width 18 height 18
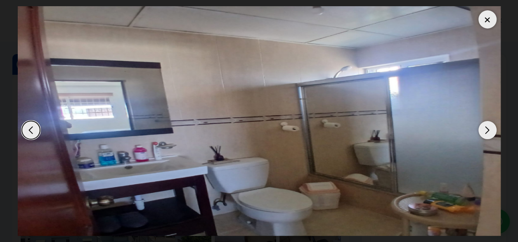
click at [485, 133] on div "Next slide" at bounding box center [487, 130] width 18 height 18
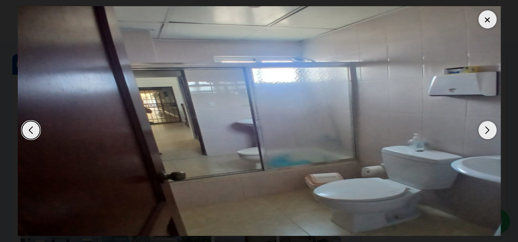
click at [485, 133] on div "Next slide" at bounding box center [487, 130] width 18 height 18
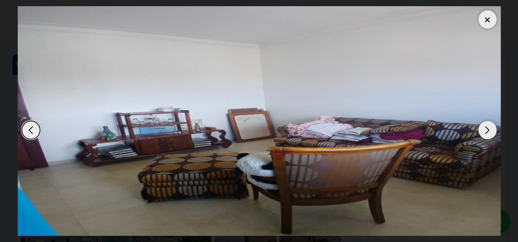
click at [485, 133] on div "Next slide" at bounding box center [487, 130] width 18 height 18
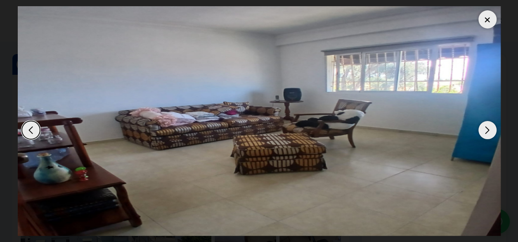
click at [485, 133] on div "Next slide" at bounding box center [487, 130] width 18 height 18
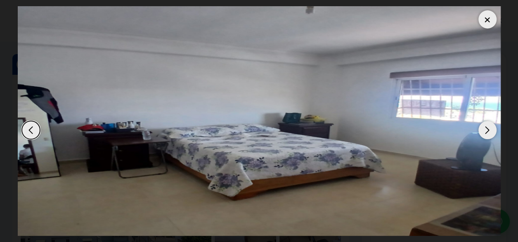
click at [492, 24] on div at bounding box center [487, 19] width 18 height 18
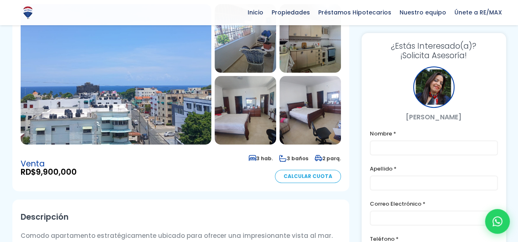
scroll to position [82, 0]
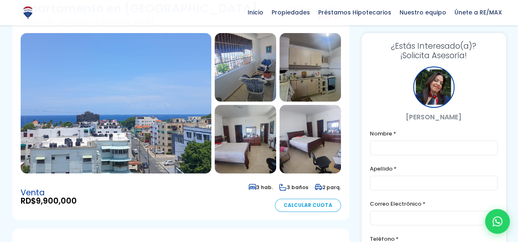
click at [127, 136] on img at bounding box center [116, 103] width 191 height 140
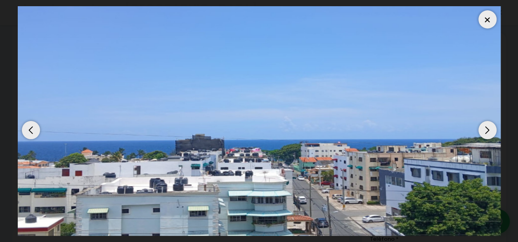
click at [488, 130] on div "Next slide" at bounding box center [487, 130] width 18 height 18
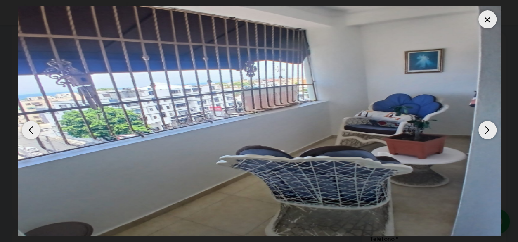
click at [488, 130] on div "Next slide" at bounding box center [487, 130] width 18 height 18
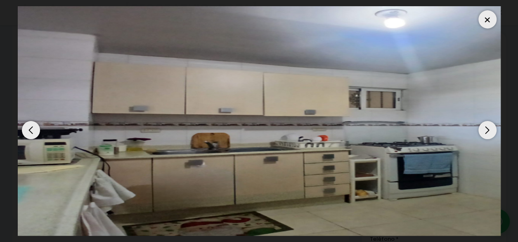
click at [488, 130] on div "Next slide" at bounding box center [487, 130] width 18 height 18
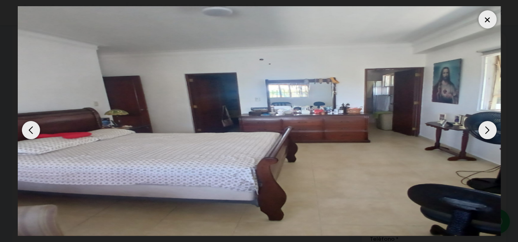
click at [490, 19] on div at bounding box center [487, 19] width 18 height 18
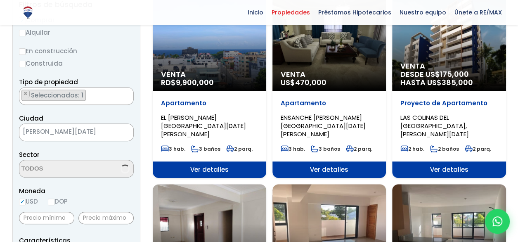
scroll to position [124, 0]
click at [431, 161] on span "Ver detalles" at bounding box center [448, 169] width 113 height 16
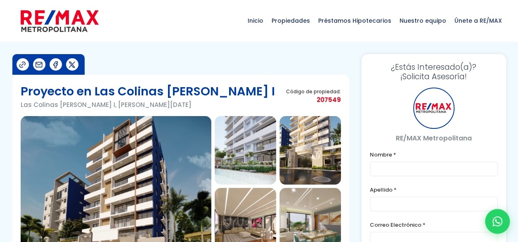
click at [131, 200] on img at bounding box center [116, 186] width 191 height 140
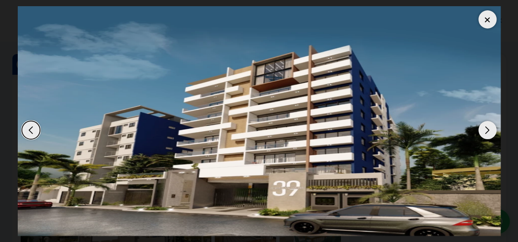
click at [488, 132] on div "Next slide" at bounding box center [487, 130] width 18 height 18
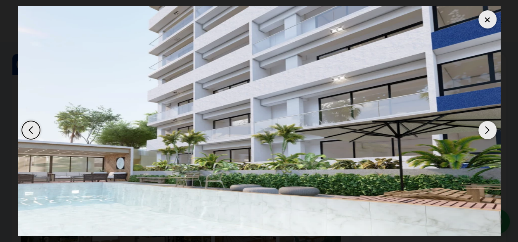
click at [488, 132] on div "Next slide" at bounding box center [487, 130] width 18 height 18
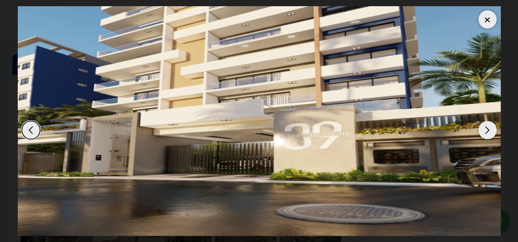
click at [488, 132] on div "Next slide" at bounding box center [487, 130] width 18 height 18
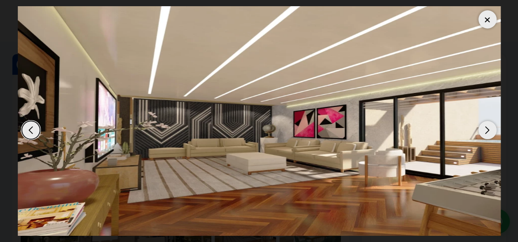
click at [488, 132] on div "Next slide" at bounding box center [487, 130] width 18 height 18
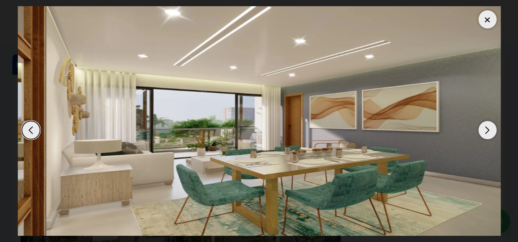
click at [488, 132] on div "Next slide" at bounding box center [487, 130] width 18 height 18
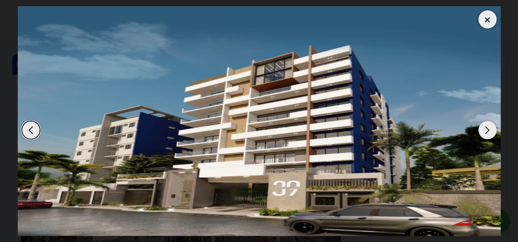
click at [488, 132] on div "Next slide" at bounding box center [487, 130] width 18 height 18
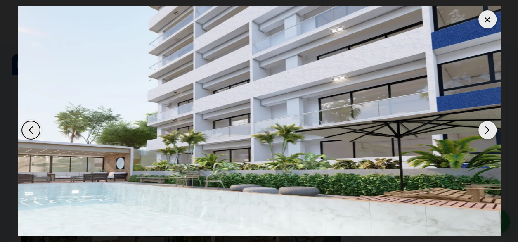
click at [488, 132] on div "Next slide" at bounding box center [487, 130] width 18 height 18
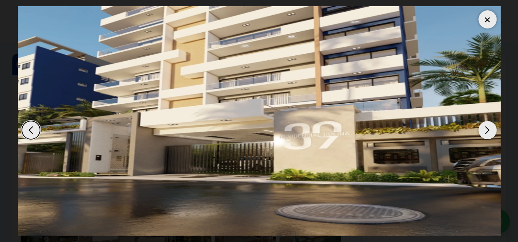
click at [487, 131] on div "Next slide" at bounding box center [487, 130] width 18 height 18
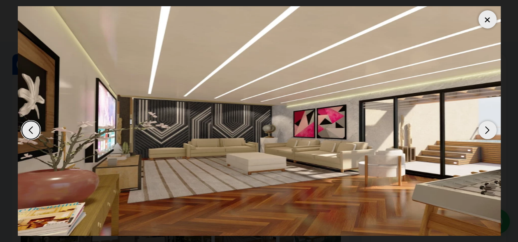
click at [38, 128] on div "Previous slide" at bounding box center [31, 130] width 18 height 18
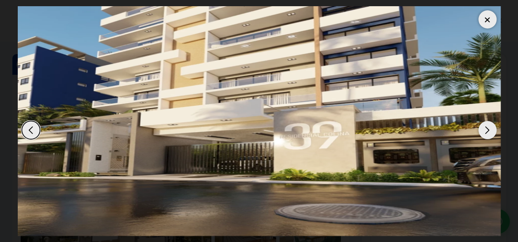
click at [488, 125] on div "Next slide" at bounding box center [487, 130] width 18 height 18
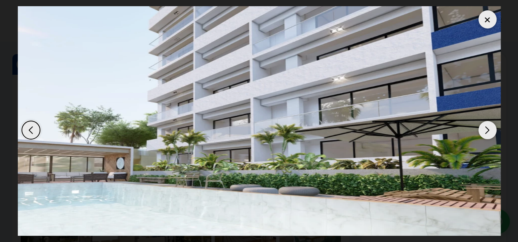
click at [487, 19] on div at bounding box center [487, 19] width 18 height 18
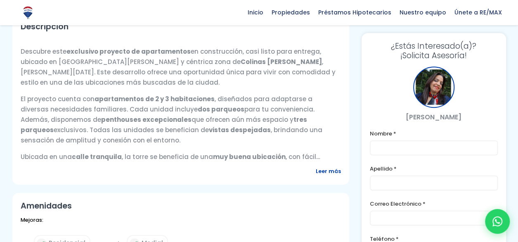
scroll to position [330, 0]
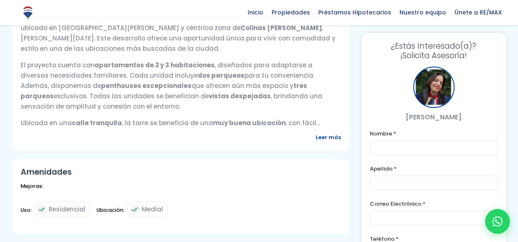
click at [325, 134] on span "Leer más" at bounding box center [328, 137] width 25 height 10
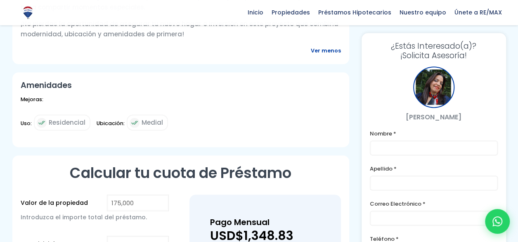
scroll to position [536, 0]
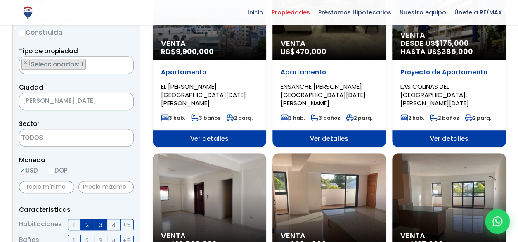
scroll to position [247, 0]
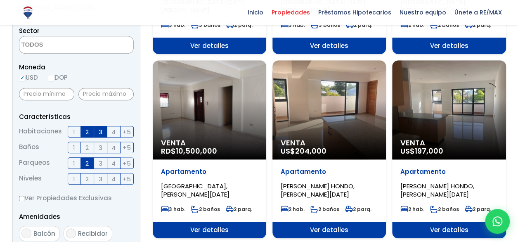
click at [198, 115] on div "Venta RD$ 10,500,000" at bounding box center [209, 109] width 113 height 99
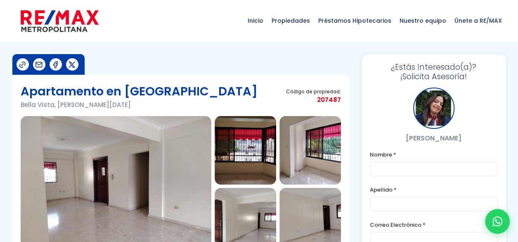
click at [113, 177] on img at bounding box center [116, 186] width 191 height 140
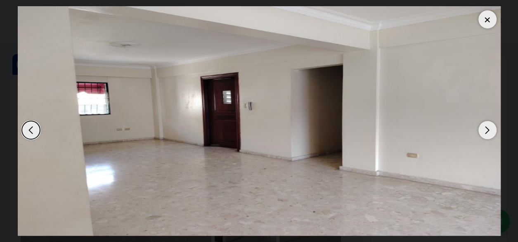
click at [484, 131] on div "Next slide" at bounding box center [487, 130] width 18 height 18
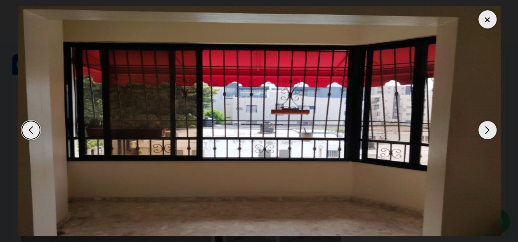
click at [484, 131] on div "Next slide" at bounding box center [487, 130] width 18 height 18
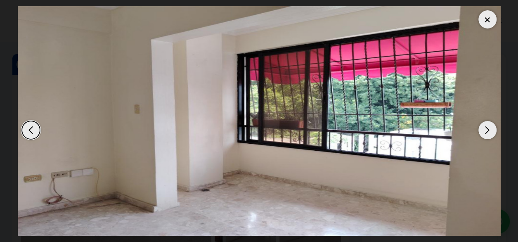
click at [484, 131] on div "Next slide" at bounding box center [487, 130] width 18 height 18
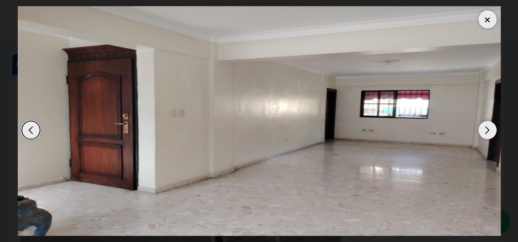
click at [484, 131] on div "Next slide" at bounding box center [487, 130] width 18 height 18
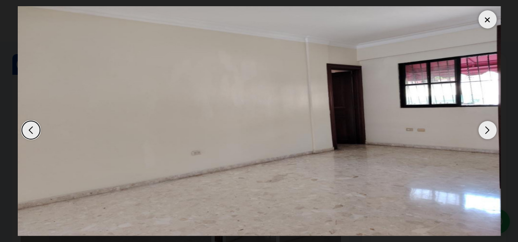
click at [484, 131] on div "Next slide" at bounding box center [487, 130] width 18 height 18
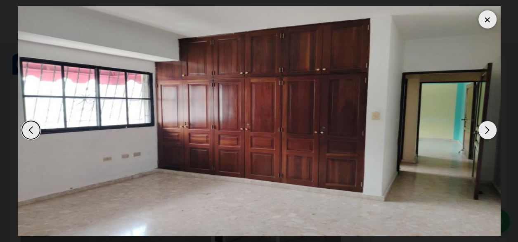
click at [484, 131] on div "Next slide" at bounding box center [487, 130] width 18 height 18
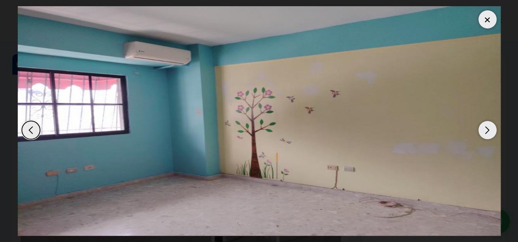
click at [484, 131] on div "Next slide" at bounding box center [487, 130] width 18 height 18
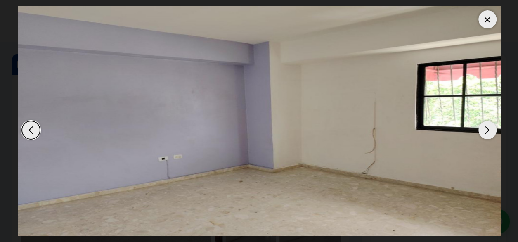
click at [484, 131] on div "Next slide" at bounding box center [487, 130] width 18 height 18
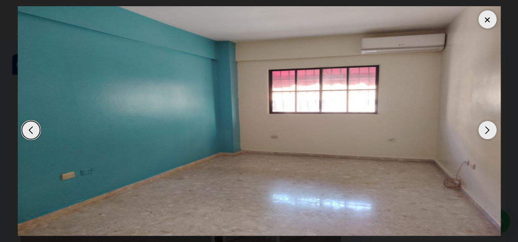
click at [484, 131] on div "Next slide" at bounding box center [487, 130] width 18 height 18
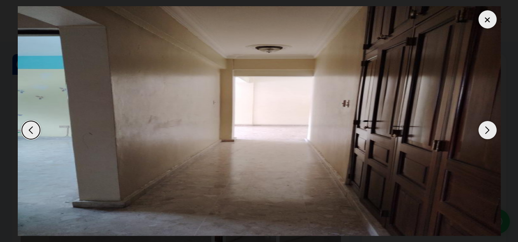
click at [484, 130] on div "Next slide" at bounding box center [487, 130] width 18 height 18
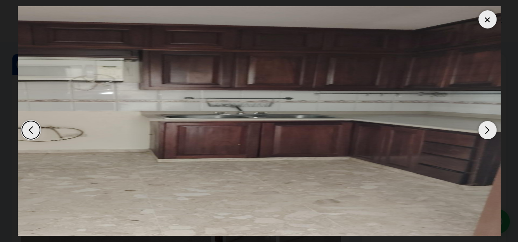
click at [485, 16] on div at bounding box center [487, 19] width 18 height 18
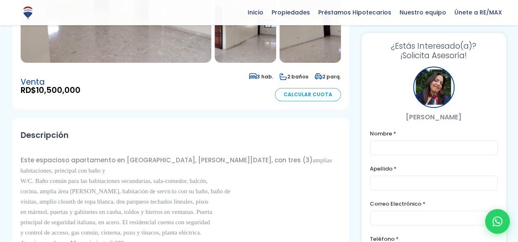
scroll to position [247, 0]
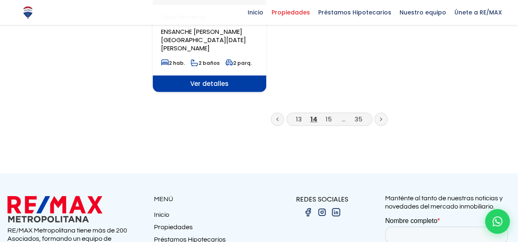
scroll to position [1155, 0]
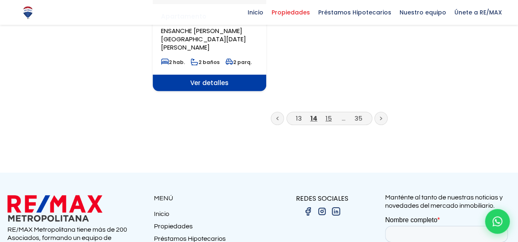
click at [327, 114] on link "15" at bounding box center [328, 118] width 6 height 9
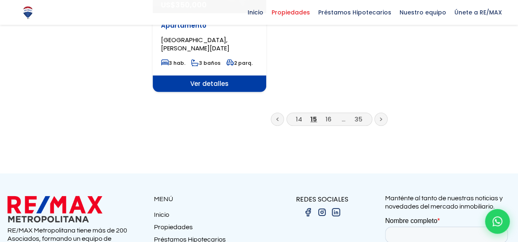
scroll to position [1155, 0]
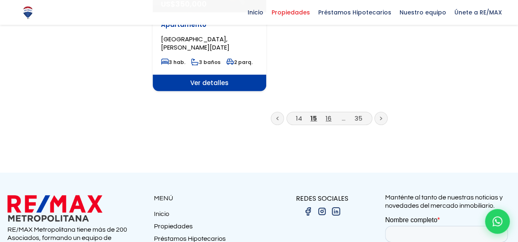
click at [327, 114] on link "16" at bounding box center [328, 118] width 6 height 9
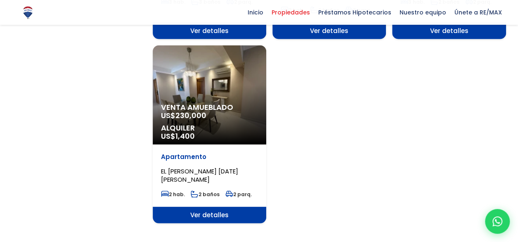
scroll to position [1072, 0]
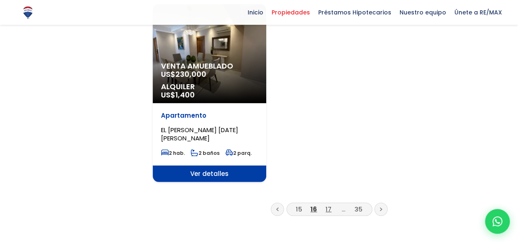
click at [328, 205] on link "17" at bounding box center [328, 209] width 6 height 9
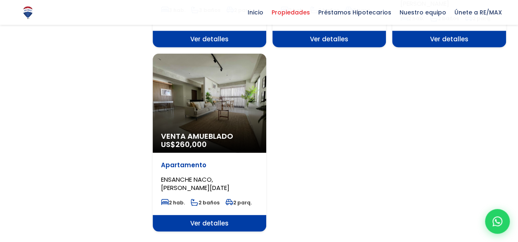
scroll to position [1072, 0]
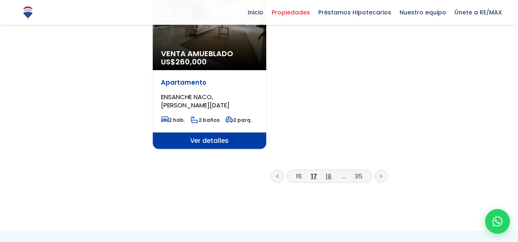
click at [327, 172] on link "18" at bounding box center [328, 176] width 6 height 9
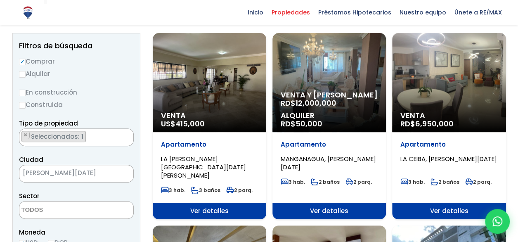
scroll to position [124, 0]
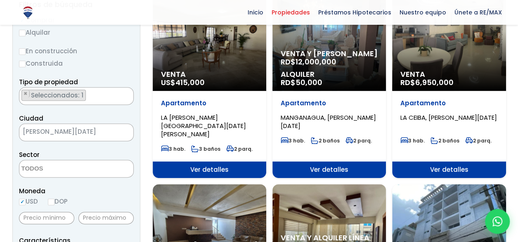
click at [304, 54] on span "Venta y Alquiler" at bounding box center [328, 53] width 97 height 8
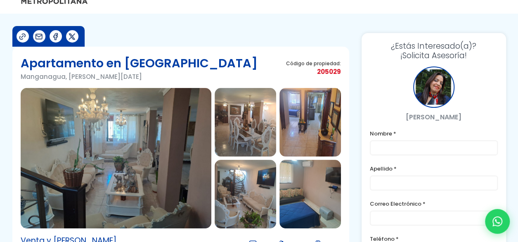
scroll to position [41, 0]
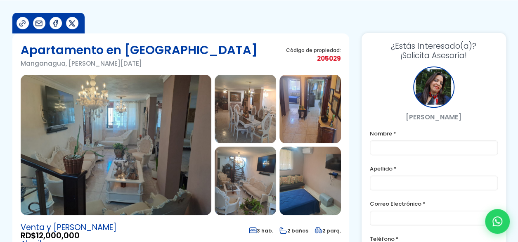
click at [135, 155] on img at bounding box center [116, 145] width 191 height 140
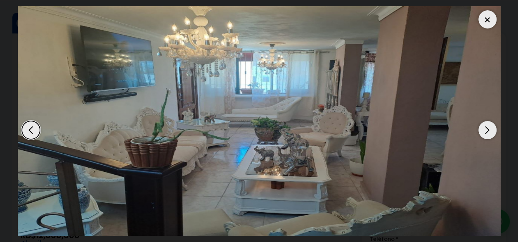
click at [481, 130] on div "Next slide" at bounding box center [487, 130] width 18 height 18
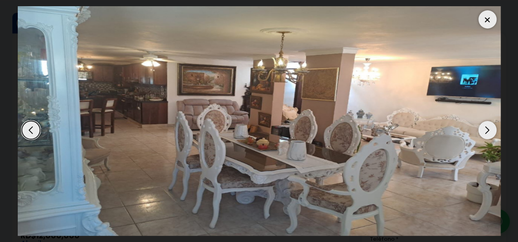
click at [481, 130] on div "Next slide" at bounding box center [487, 130] width 18 height 18
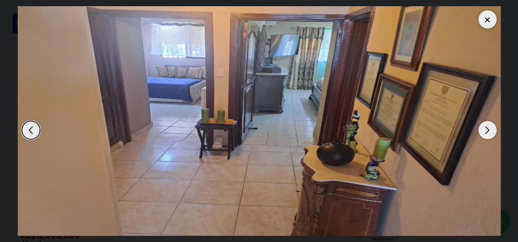
click at [481, 130] on div "Next slide" at bounding box center [487, 130] width 18 height 18
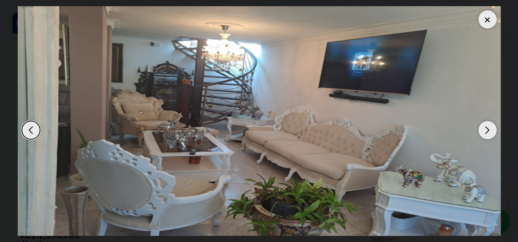
click at [481, 130] on div "Next slide" at bounding box center [487, 130] width 18 height 18
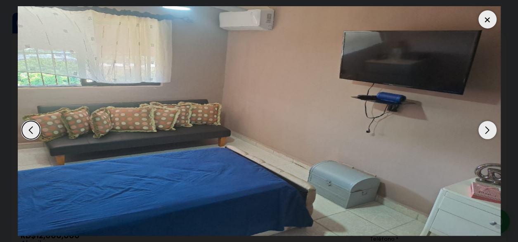
click at [481, 130] on div "Next slide" at bounding box center [487, 130] width 18 height 18
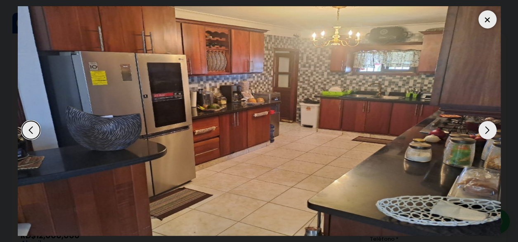
click at [481, 130] on div "Next slide" at bounding box center [487, 130] width 18 height 18
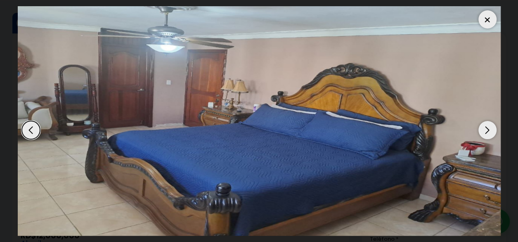
click at [482, 129] on div "Next slide" at bounding box center [487, 130] width 18 height 18
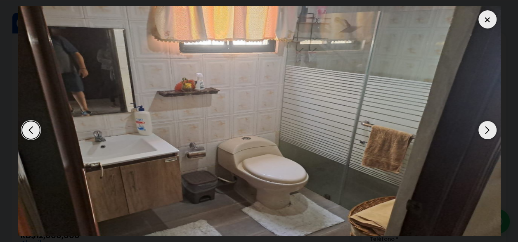
click at [478, 123] on img "8 / 10" at bounding box center [259, 120] width 483 height 229
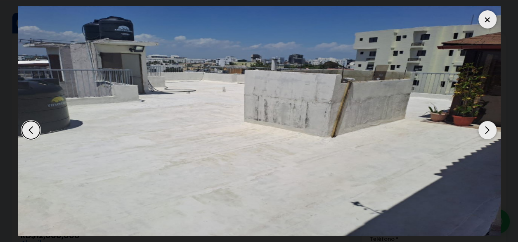
click at [492, 130] on div "Next slide" at bounding box center [487, 130] width 18 height 18
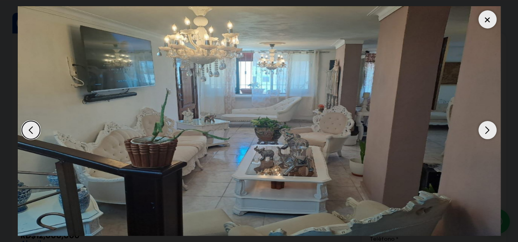
click at [492, 130] on div "Next slide" at bounding box center [487, 130] width 18 height 18
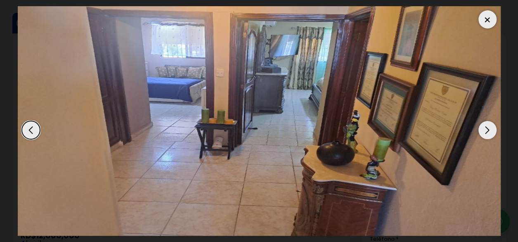
click at [488, 20] on div at bounding box center [487, 19] width 18 height 18
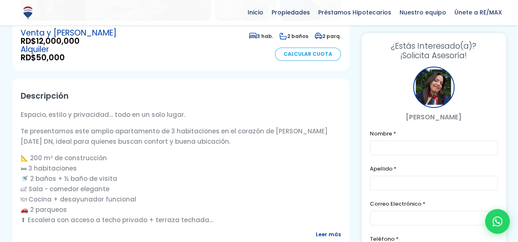
scroll to position [247, 0]
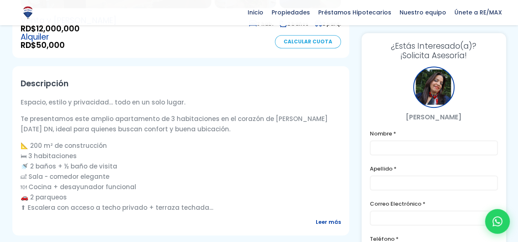
click at [332, 222] on span "Leer más" at bounding box center [328, 222] width 25 height 10
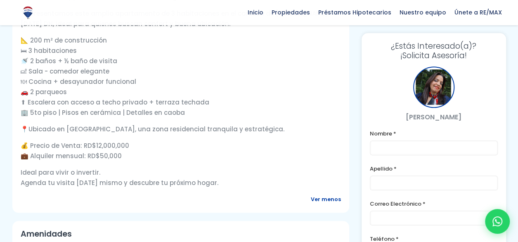
scroll to position [371, 0]
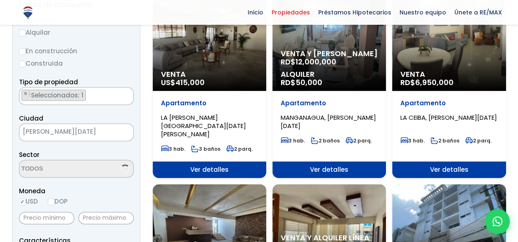
scroll to position [124, 0]
click at [432, 72] on span "Venta" at bounding box center [448, 74] width 97 height 8
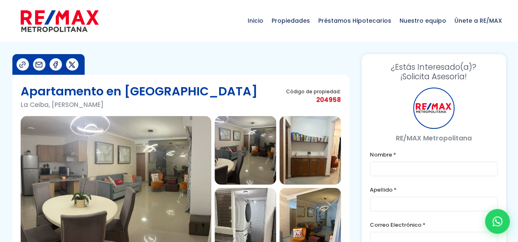
click at [137, 189] on img at bounding box center [116, 186] width 191 height 140
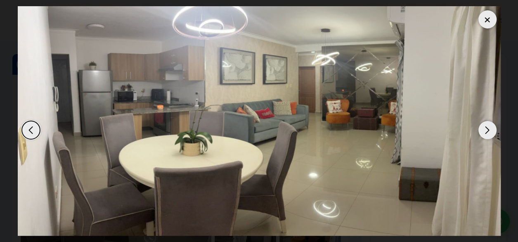
click at [486, 133] on div "Next slide" at bounding box center [487, 130] width 18 height 18
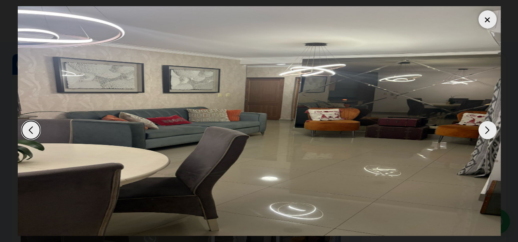
click at [484, 134] on div "Next slide" at bounding box center [487, 130] width 18 height 18
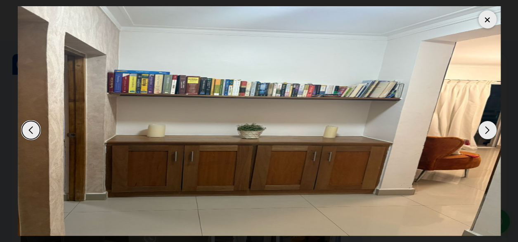
click at [484, 134] on div "Next slide" at bounding box center [487, 130] width 18 height 18
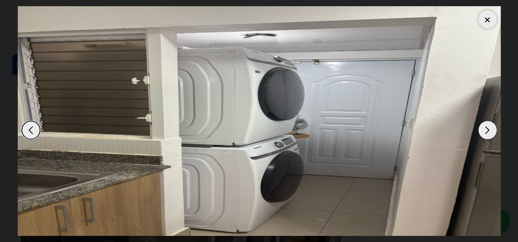
click at [484, 134] on div "Next slide" at bounding box center [487, 130] width 18 height 18
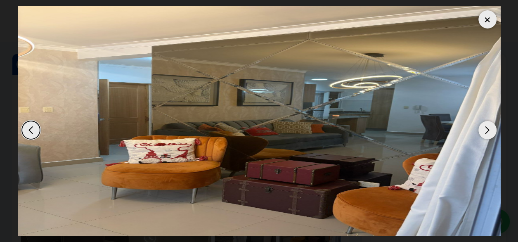
click at [484, 134] on div "Next slide" at bounding box center [487, 130] width 18 height 18
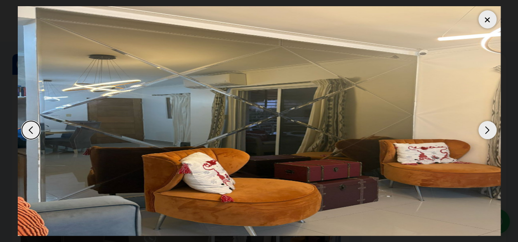
click at [483, 137] on div "Next slide" at bounding box center [487, 130] width 18 height 18
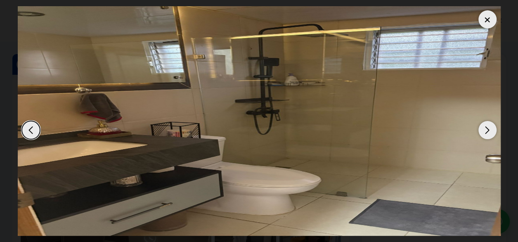
click at [483, 137] on div "Next slide" at bounding box center [487, 130] width 18 height 18
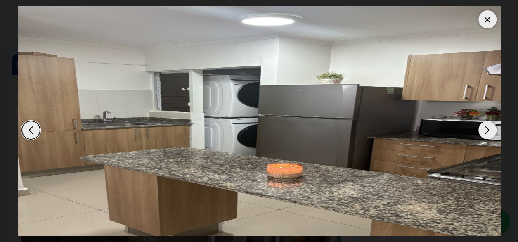
click at [480, 134] on div "Next slide" at bounding box center [487, 130] width 18 height 18
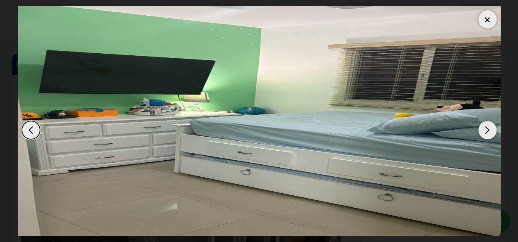
click at [484, 133] on div "Next slide" at bounding box center [487, 130] width 18 height 18
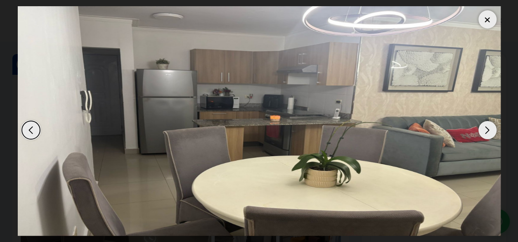
click at [483, 133] on div "Next slide" at bounding box center [487, 130] width 18 height 18
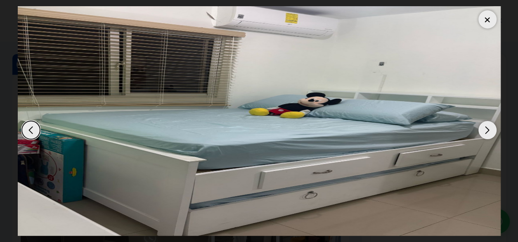
drag, startPoint x: 483, startPoint y: 133, endPoint x: 480, endPoint y: 121, distance: 12.8
click at [481, 121] on div at bounding box center [259, 120] width 483 height 229
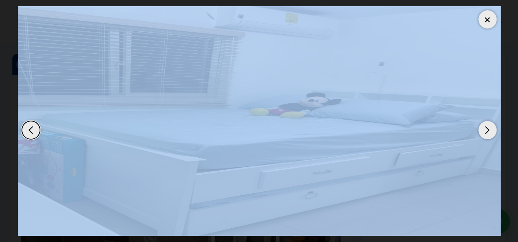
click at [482, 128] on div "Next slide" at bounding box center [487, 130] width 18 height 18
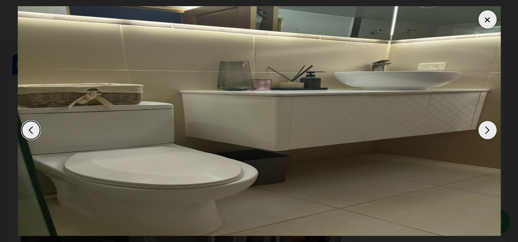
click at [484, 20] on div at bounding box center [487, 19] width 18 height 18
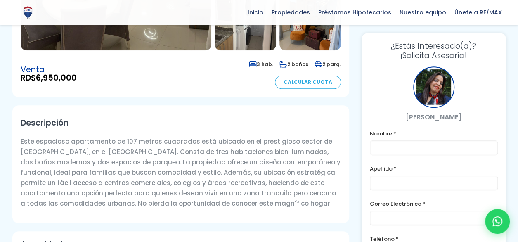
scroll to position [206, 0]
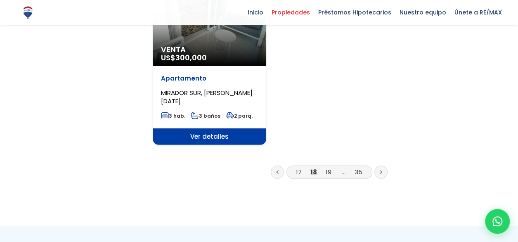
scroll to position [1114, 0]
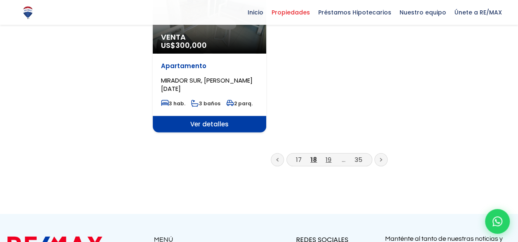
click at [327, 155] on link "19" at bounding box center [328, 159] width 6 height 9
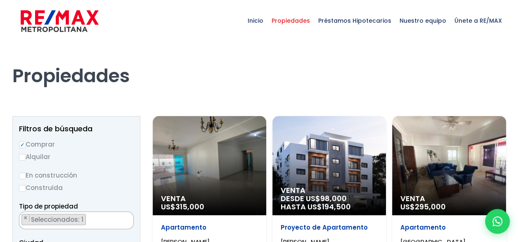
scroll to position [82, 0]
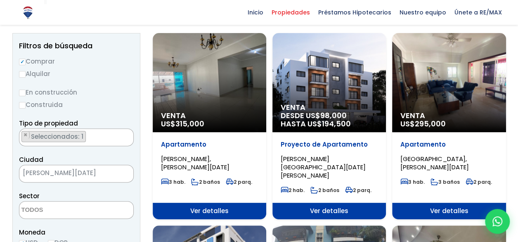
click at [323, 105] on span "Venta" at bounding box center [328, 107] width 97 height 8
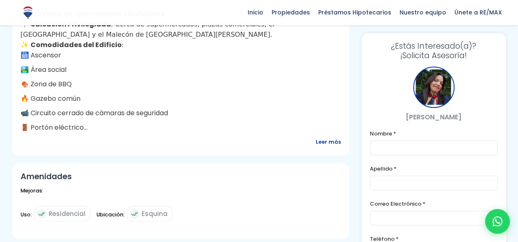
scroll to position [289, 0]
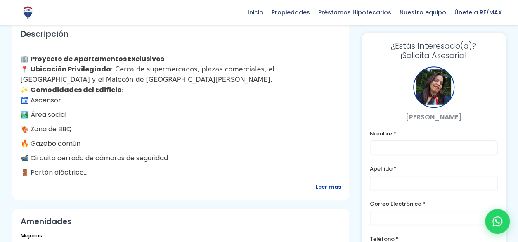
click at [324, 187] on span "Leer más" at bounding box center [328, 186] width 25 height 10
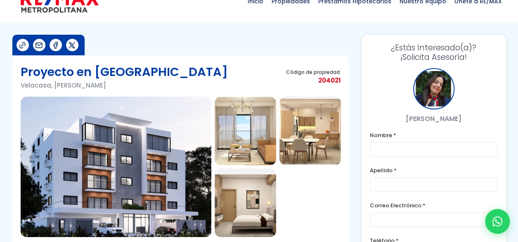
scroll to position [0, 0]
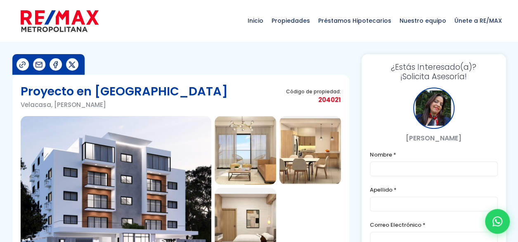
click at [90, 186] on img at bounding box center [116, 186] width 191 height 140
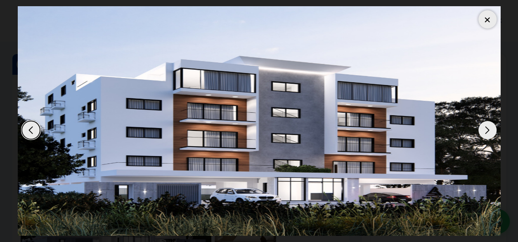
click at [494, 136] on img "1 / 4" at bounding box center [259, 120] width 483 height 229
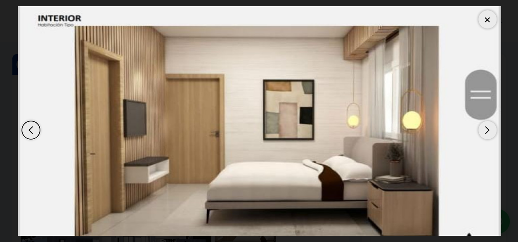
click at [488, 131] on div "Next slide" at bounding box center [487, 130] width 18 height 18
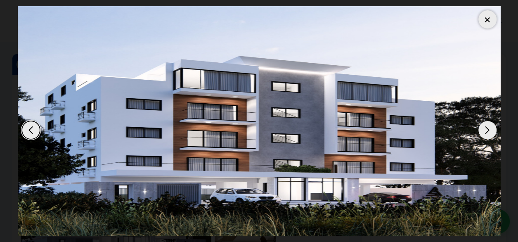
click at [488, 131] on div "Next slide" at bounding box center [487, 130] width 18 height 18
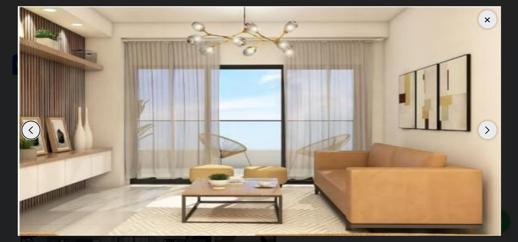
click at [488, 131] on div "Next slide" at bounding box center [487, 130] width 18 height 18
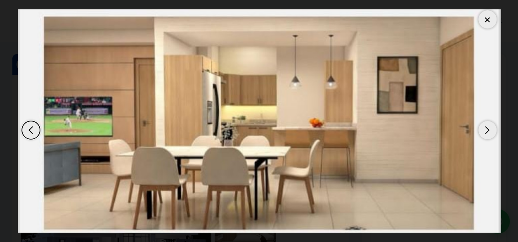
click at [488, 131] on div "Next slide" at bounding box center [487, 130] width 18 height 18
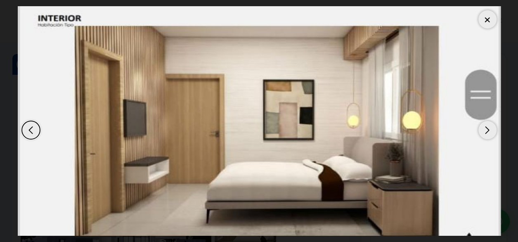
click at [488, 131] on div "Next slide" at bounding box center [487, 130] width 18 height 18
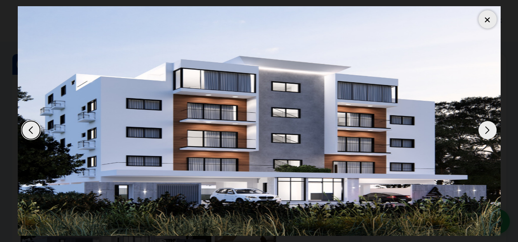
click at [485, 129] on div "Next slide" at bounding box center [487, 130] width 18 height 18
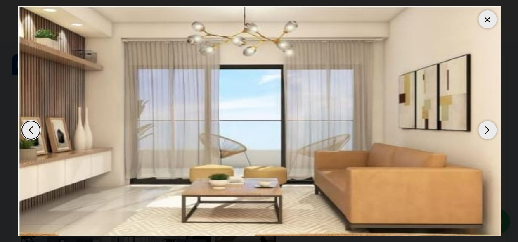
click at [485, 129] on div "Next slide" at bounding box center [487, 130] width 18 height 18
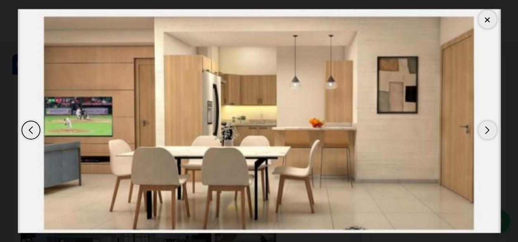
click at [485, 129] on div "Next slide" at bounding box center [487, 130] width 18 height 18
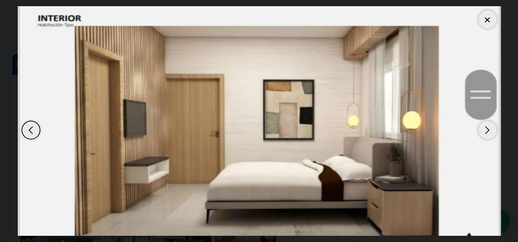
click at [485, 129] on div "Next slide" at bounding box center [487, 130] width 18 height 18
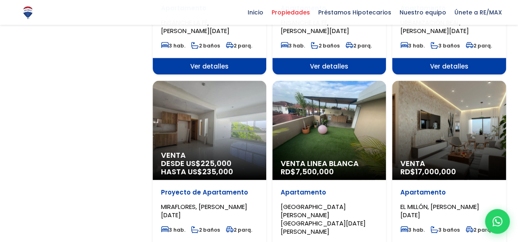
scroll to position [825, 0]
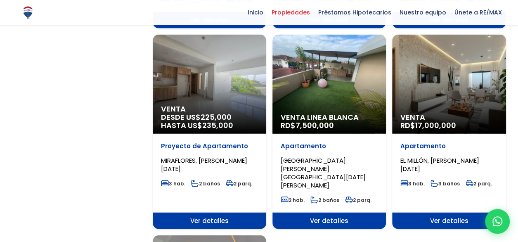
click at [317, 212] on span "Ver detalles" at bounding box center [328, 220] width 113 height 16
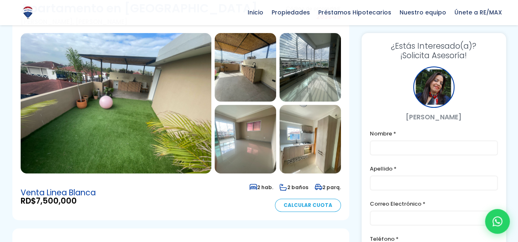
scroll to position [82, 0]
click at [157, 144] on img at bounding box center [116, 103] width 191 height 140
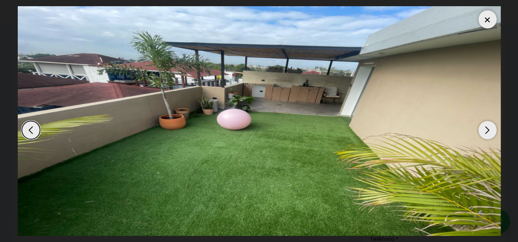
click at [490, 132] on div "Next slide" at bounding box center [487, 130] width 18 height 18
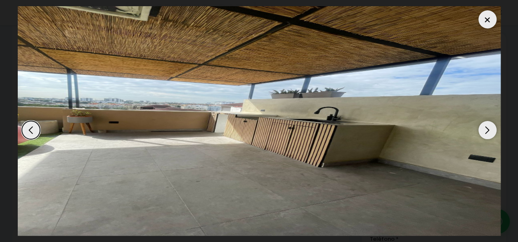
click at [490, 132] on div "Next slide" at bounding box center [487, 130] width 18 height 18
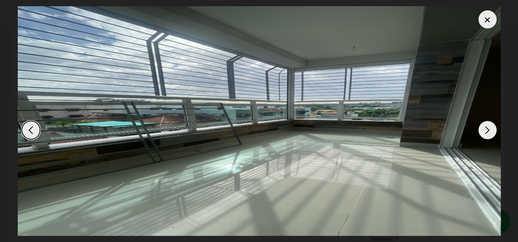
click at [490, 132] on div "Next slide" at bounding box center [487, 130] width 18 height 18
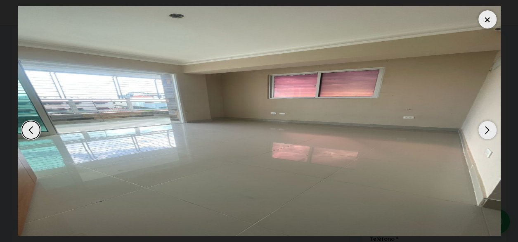
click at [490, 132] on div "Next slide" at bounding box center [487, 130] width 18 height 18
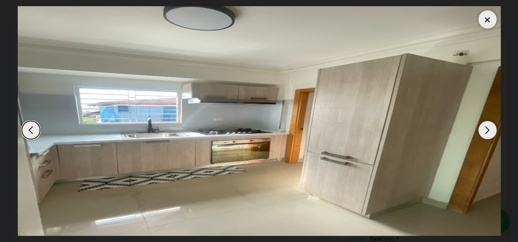
click at [490, 132] on div "Next slide" at bounding box center [487, 130] width 18 height 18
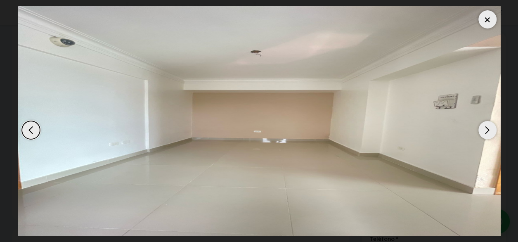
click at [490, 132] on div "Next slide" at bounding box center [487, 130] width 18 height 18
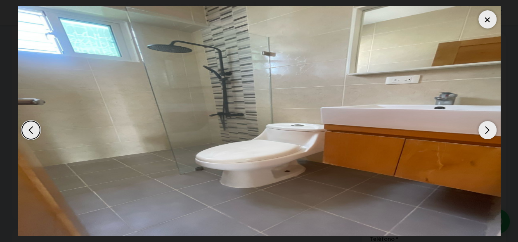
click at [490, 132] on div "Next slide" at bounding box center [487, 130] width 18 height 18
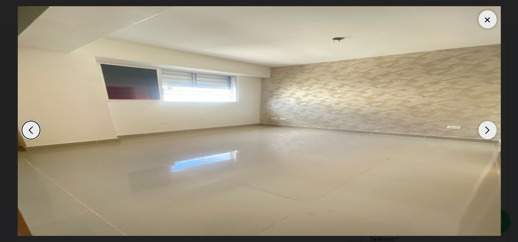
click at [490, 132] on div "Next slide" at bounding box center [487, 130] width 18 height 18
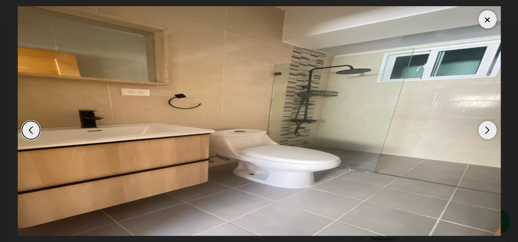
click at [36, 131] on div "Previous slide" at bounding box center [31, 130] width 18 height 18
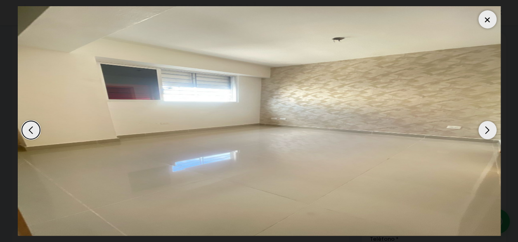
click at [489, 131] on div "Next slide" at bounding box center [487, 130] width 18 height 18
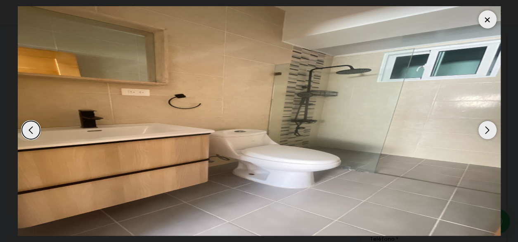
click at [489, 131] on div "Next slide" at bounding box center [487, 130] width 18 height 18
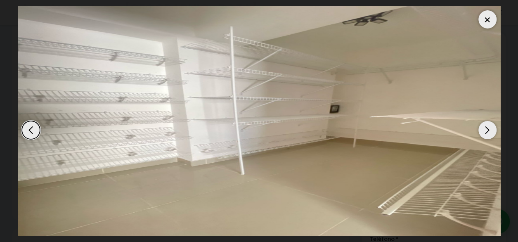
click at [489, 131] on div "Next slide" at bounding box center [487, 130] width 18 height 18
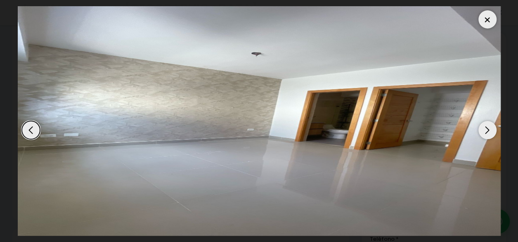
click at [486, 127] on div "Next slide" at bounding box center [487, 130] width 18 height 18
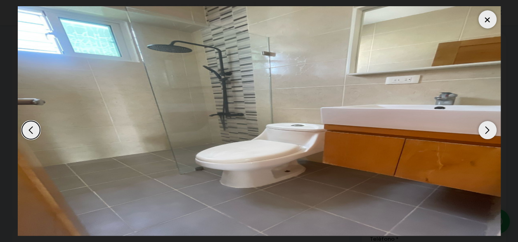
click at [486, 127] on div "Next slide" at bounding box center [487, 130] width 18 height 18
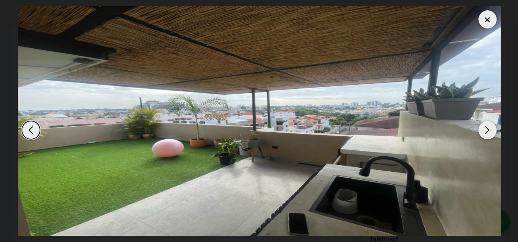
click at [486, 127] on div "Next slide" at bounding box center [487, 130] width 18 height 18
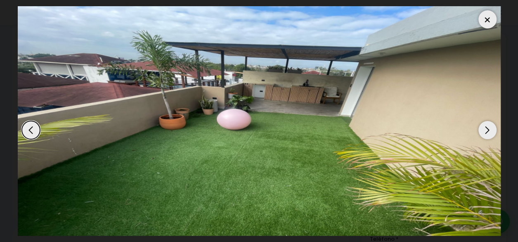
click at [484, 19] on div at bounding box center [487, 19] width 18 height 18
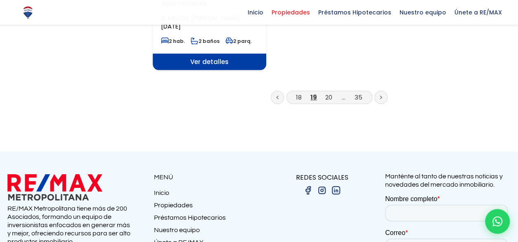
scroll to position [1155, 0]
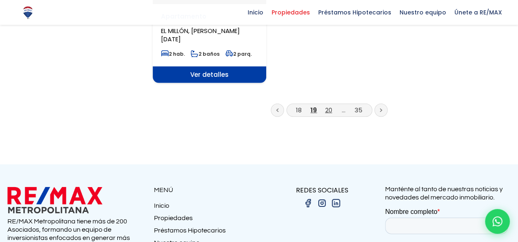
click at [327, 106] on link "20" at bounding box center [328, 110] width 7 height 9
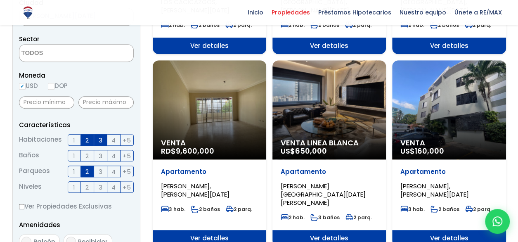
scroll to position [247, 0]
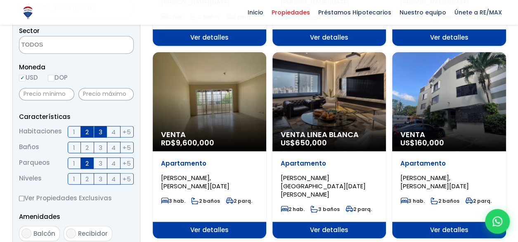
click at [182, 133] on span "Venta" at bounding box center [209, 134] width 97 height 8
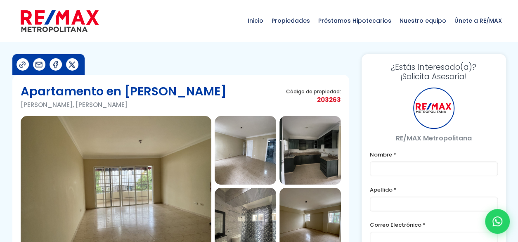
drag, startPoint x: 24, startPoint y: 162, endPoint x: 47, endPoint y: 181, distance: 29.0
click at [24, 162] on img at bounding box center [116, 186] width 191 height 140
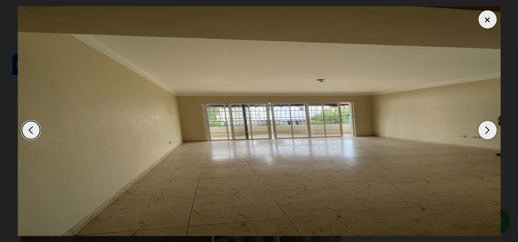
click at [493, 132] on div "Next slide" at bounding box center [487, 130] width 18 height 18
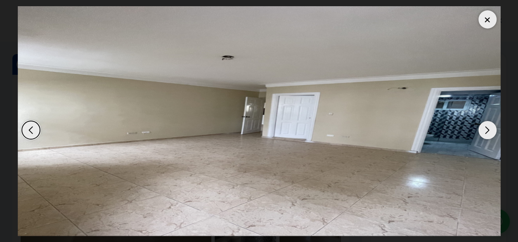
click at [493, 132] on div "Next slide" at bounding box center [487, 130] width 18 height 18
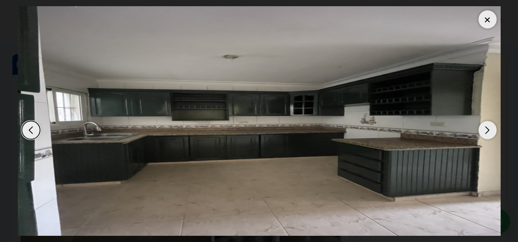
click at [493, 132] on div "Next slide" at bounding box center [487, 130] width 18 height 18
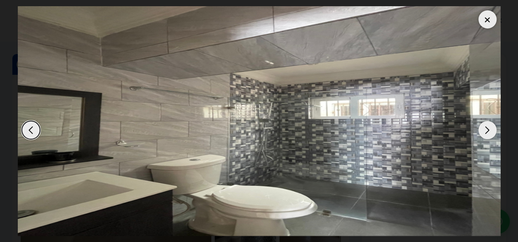
click at [493, 132] on div "Next slide" at bounding box center [487, 130] width 18 height 18
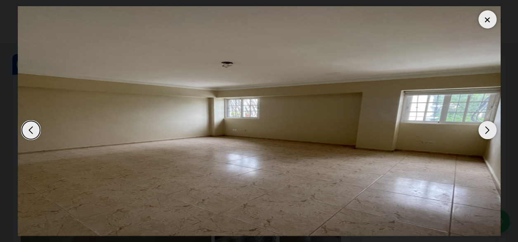
click at [493, 132] on div "Next slide" at bounding box center [487, 130] width 18 height 18
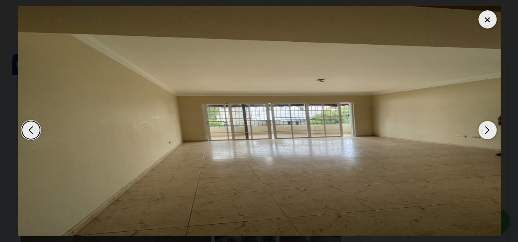
click at [493, 132] on div "Next slide" at bounding box center [487, 130] width 18 height 18
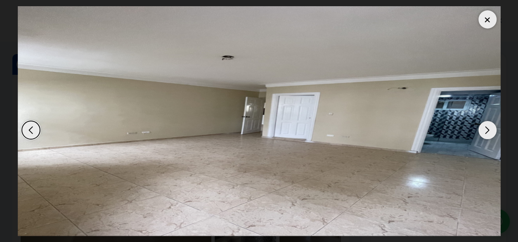
click at [493, 132] on div "Next slide" at bounding box center [487, 130] width 18 height 18
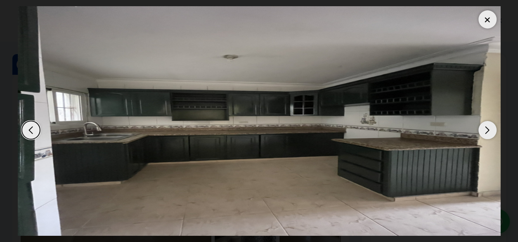
click at [493, 132] on div "Next slide" at bounding box center [487, 130] width 18 height 18
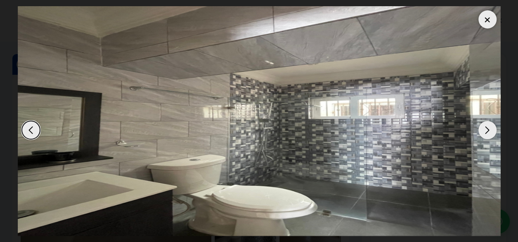
drag, startPoint x: 483, startPoint y: 21, endPoint x: 464, endPoint y: 50, distance: 34.1
click at [483, 23] on div at bounding box center [487, 19] width 18 height 18
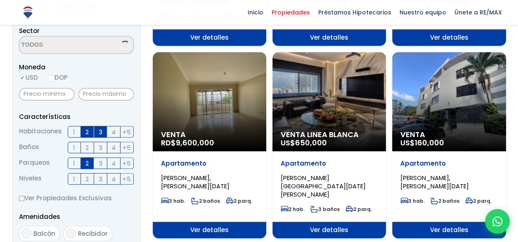
scroll to position [247, 0]
click at [419, 170] on div "Apartamento [PERSON_NAME], [PERSON_NAME][DATE]" at bounding box center [448, 174] width 97 height 31
click at [419, 177] on span "EVARISTO MORALES, SANTO DOMINGO DE GUZMÁN" at bounding box center [434, 181] width 68 height 17
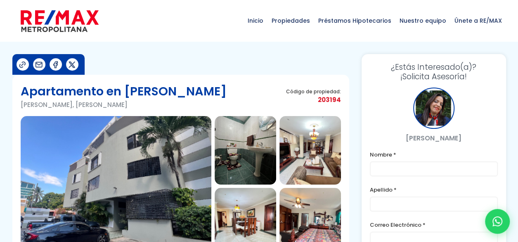
click at [134, 186] on img at bounding box center [116, 186] width 191 height 140
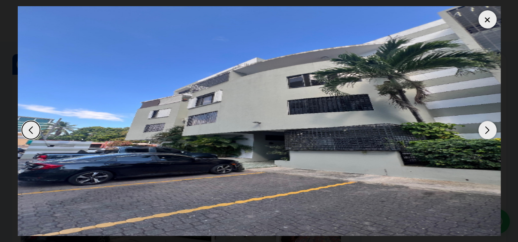
click at [490, 140] on img "1 / 14" at bounding box center [259, 120] width 483 height 229
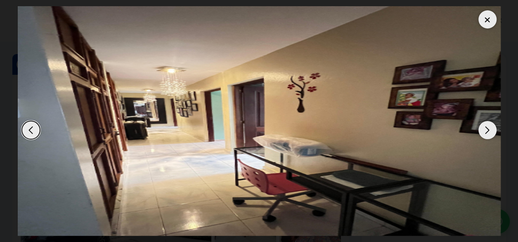
click at [490, 132] on div "Next slide" at bounding box center [487, 130] width 18 height 18
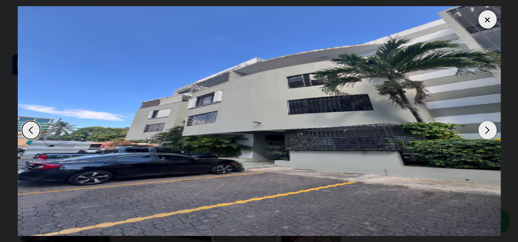
click at [490, 132] on div "Next slide" at bounding box center [487, 130] width 18 height 18
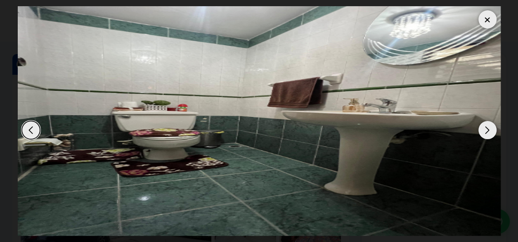
click at [490, 132] on div "Next slide" at bounding box center [487, 130] width 18 height 18
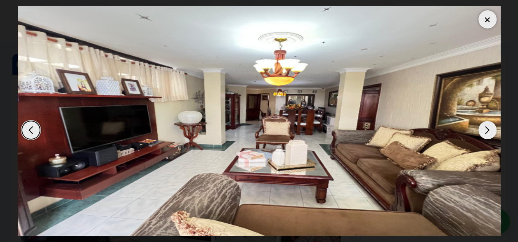
click at [490, 132] on div "Next slide" at bounding box center [487, 130] width 18 height 18
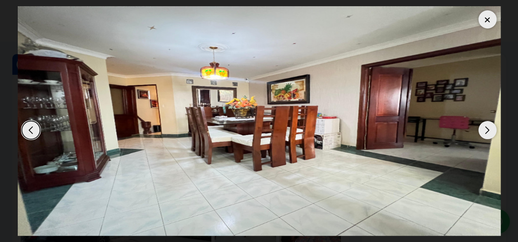
click at [490, 132] on div "Next slide" at bounding box center [487, 130] width 18 height 18
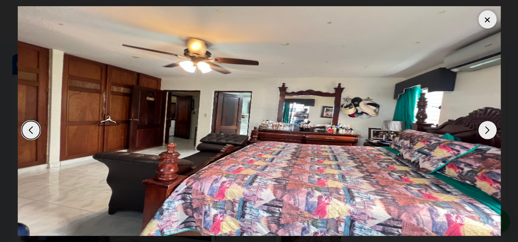
click at [490, 132] on div "Next slide" at bounding box center [487, 130] width 18 height 18
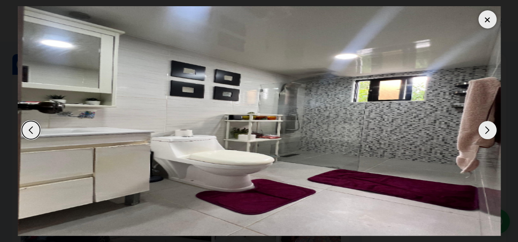
click at [490, 132] on div "Next slide" at bounding box center [487, 130] width 18 height 18
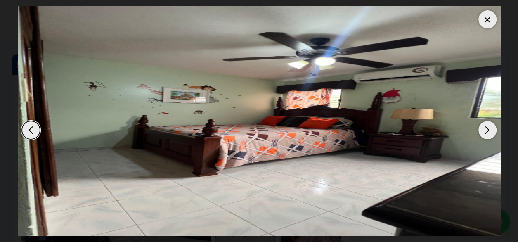
click at [490, 132] on div "Next slide" at bounding box center [487, 130] width 18 height 18
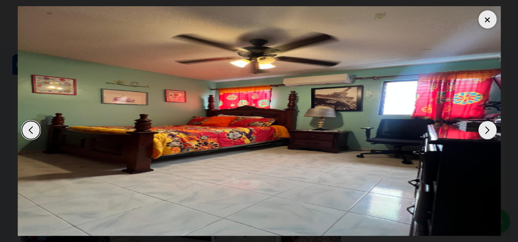
click at [490, 132] on div "Next slide" at bounding box center [487, 130] width 18 height 18
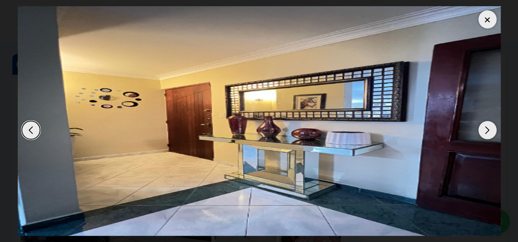
click at [490, 132] on div "Next slide" at bounding box center [487, 130] width 18 height 18
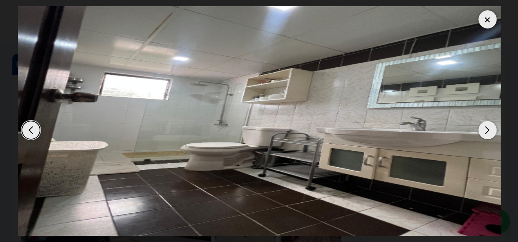
click at [488, 130] on div "Next slide" at bounding box center [487, 130] width 18 height 18
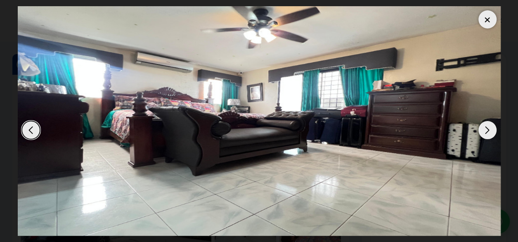
click at [485, 132] on div "Next slide" at bounding box center [487, 130] width 18 height 18
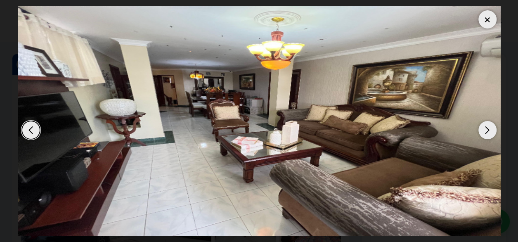
click at [485, 132] on div "Next slide" at bounding box center [487, 130] width 18 height 18
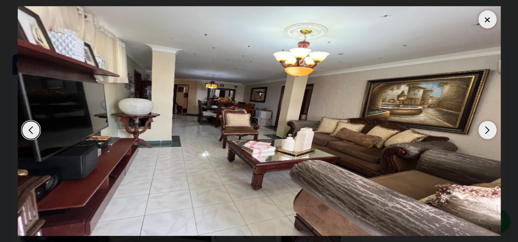
click at [485, 132] on div "Next slide" at bounding box center [487, 130] width 18 height 18
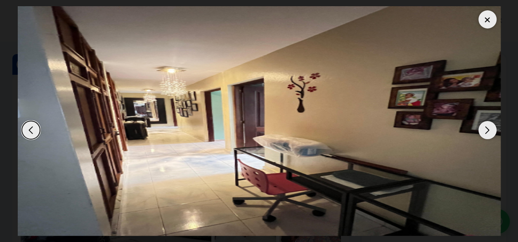
click at [484, 25] on div at bounding box center [487, 19] width 18 height 18
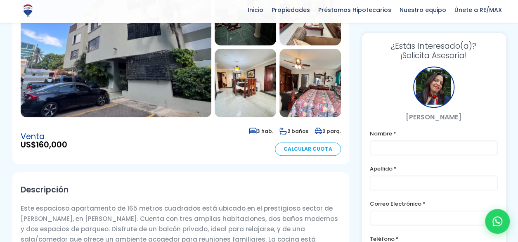
scroll to position [206, 0]
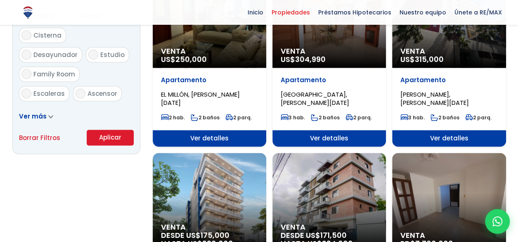
scroll to position [619, 0]
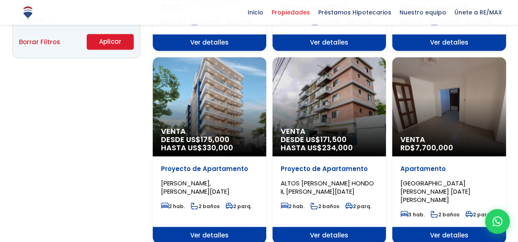
click at [416, 178] on span "[GEOGRAPHIC_DATA][PERSON_NAME] [DATE][PERSON_NAME]" at bounding box center [435, 190] width 70 height 25
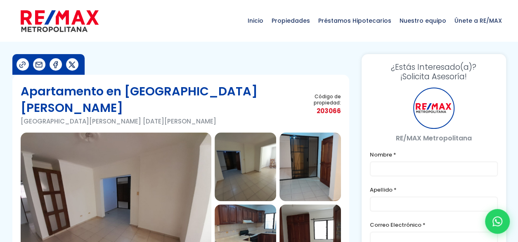
click at [128, 188] on img at bounding box center [116, 202] width 191 height 140
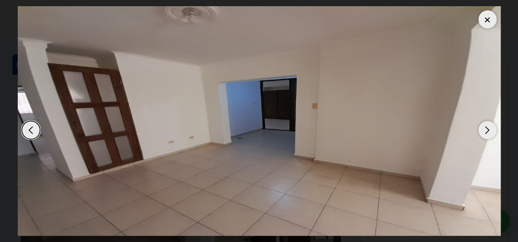
click at [487, 128] on div "Next slide" at bounding box center [487, 130] width 18 height 18
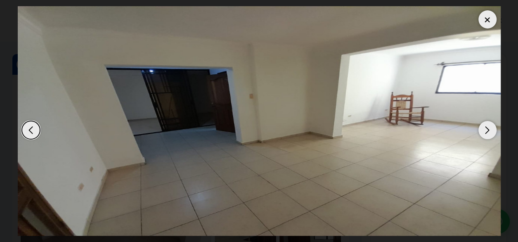
click at [487, 128] on div "Next slide" at bounding box center [487, 130] width 18 height 18
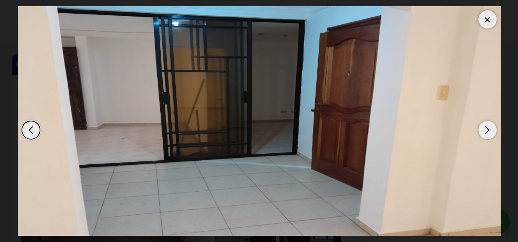
click at [487, 128] on div "Next slide" at bounding box center [487, 130] width 18 height 18
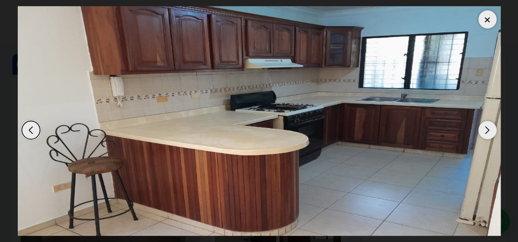
click at [487, 128] on div "Next slide" at bounding box center [487, 130] width 18 height 18
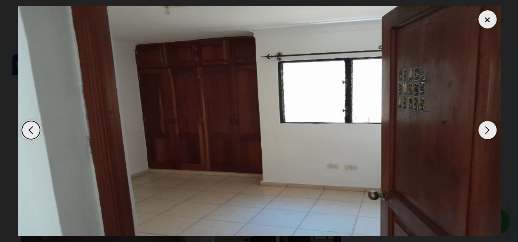
click at [486, 129] on div "Next slide" at bounding box center [487, 130] width 18 height 18
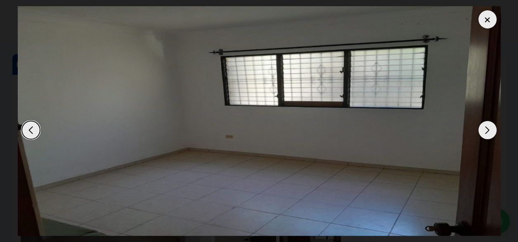
click at [486, 129] on div "Next slide" at bounding box center [487, 130] width 18 height 18
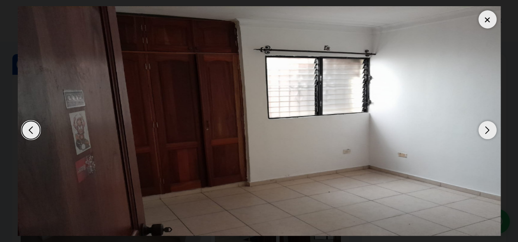
click at [486, 129] on div "Next slide" at bounding box center [487, 130] width 18 height 18
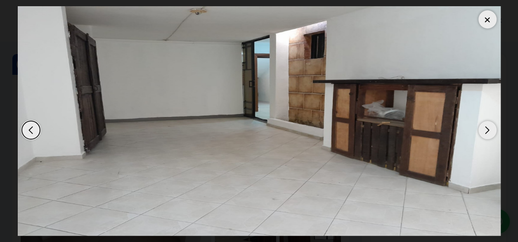
click at [486, 129] on div "Next slide" at bounding box center [487, 130] width 18 height 18
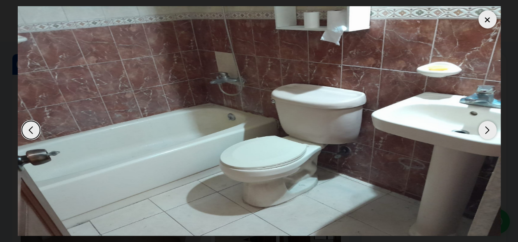
click at [486, 129] on div "Next slide" at bounding box center [487, 130] width 18 height 18
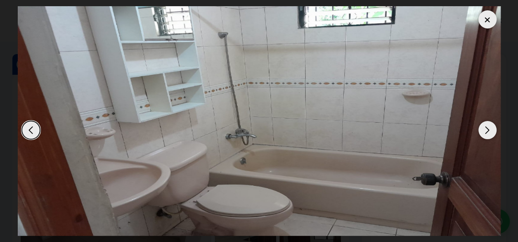
click at [483, 24] on div at bounding box center [487, 19] width 18 height 18
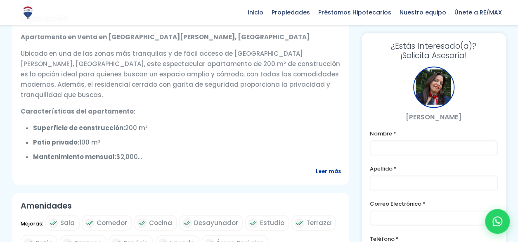
scroll to position [330, 0]
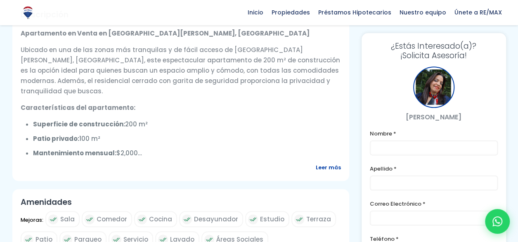
click at [332, 162] on span "Leer más" at bounding box center [328, 167] width 25 height 10
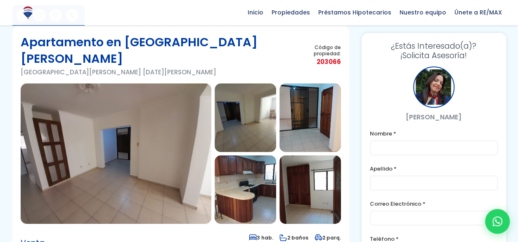
scroll to position [41, 0]
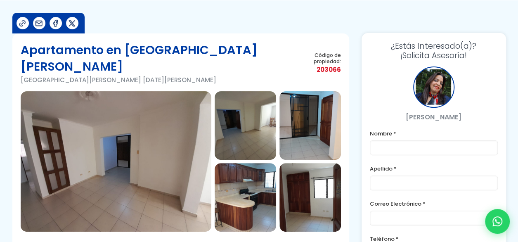
click at [116, 99] on img at bounding box center [116, 161] width 191 height 140
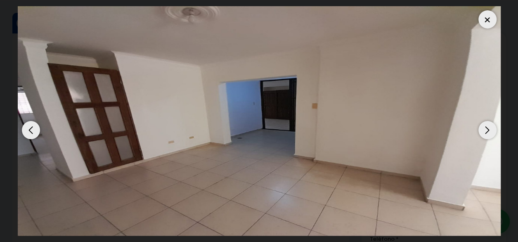
click at [487, 132] on div "Next slide" at bounding box center [487, 130] width 18 height 18
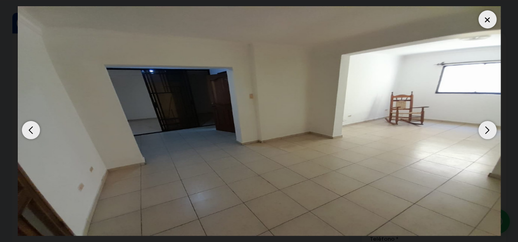
click at [487, 132] on div "Next slide" at bounding box center [487, 130] width 18 height 18
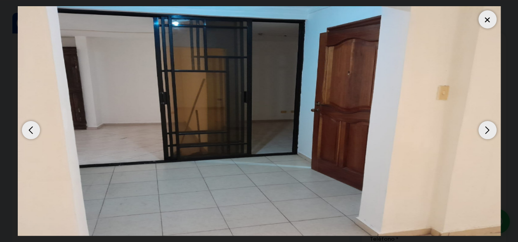
click at [487, 132] on div "Next slide" at bounding box center [487, 130] width 18 height 18
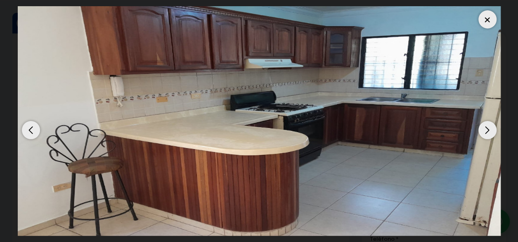
click at [487, 132] on div "Next slide" at bounding box center [487, 130] width 18 height 18
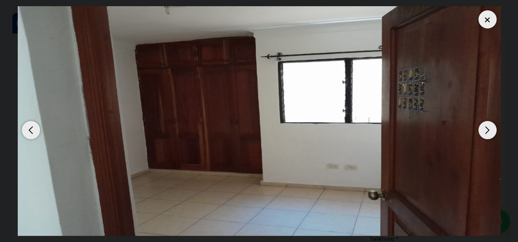
click at [487, 132] on div "Next slide" at bounding box center [487, 130] width 18 height 18
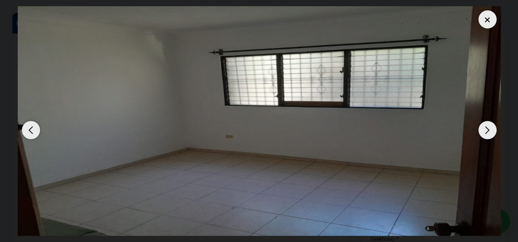
click at [487, 132] on div "Next slide" at bounding box center [487, 130] width 18 height 18
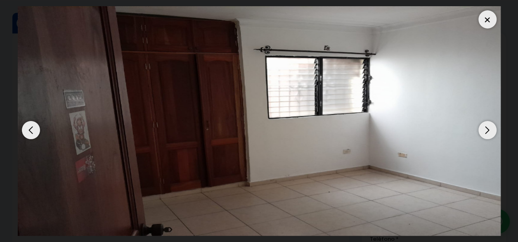
click at [488, 19] on div at bounding box center [487, 19] width 18 height 18
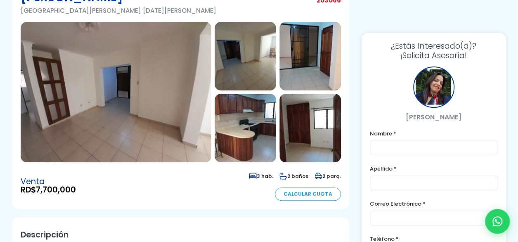
scroll to position [0, 0]
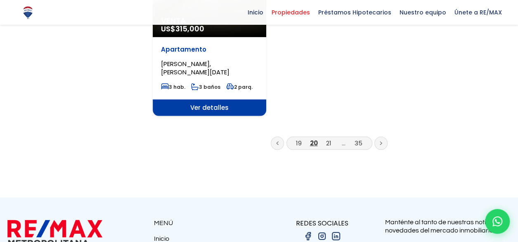
scroll to position [1114, 0]
click at [329, 139] on link "21" at bounding box center [328, 143] width 5 height 9
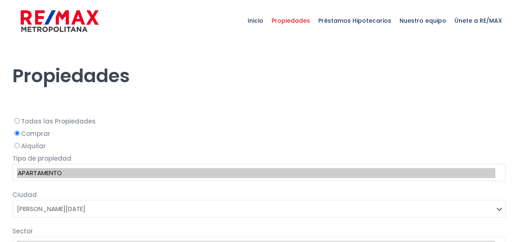
select select "1"
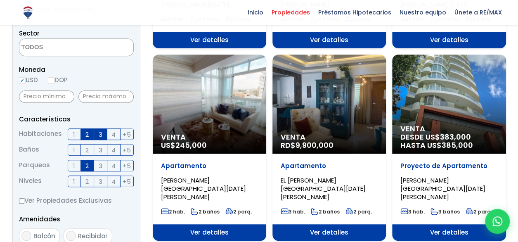
scroll to position [247, 0]
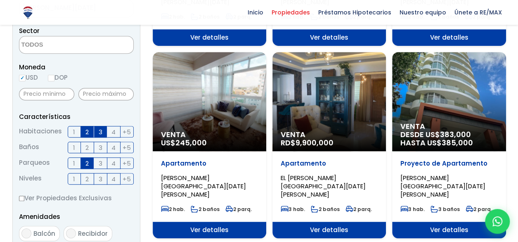
click at [297, 179] on span "EL PEDREGAL, SANTO DOMINGO DE GUZMÁN" at bounding box center [322, 185] width 85 height 25
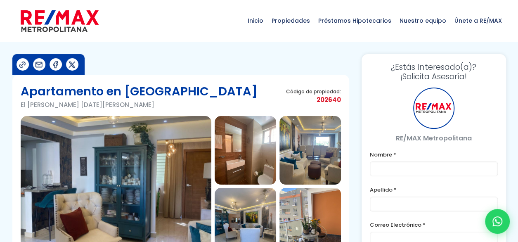
click at [165, 177] on img at bounding box center [116, 186] width 191 height 140
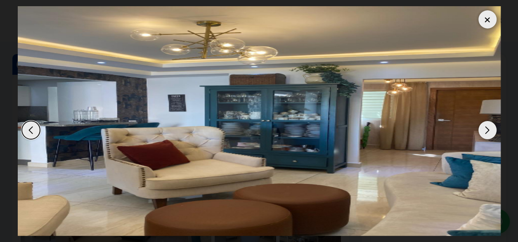
click at [488, 129] on div "Next slide" at bounding box center [487, 130] width 18 height 18
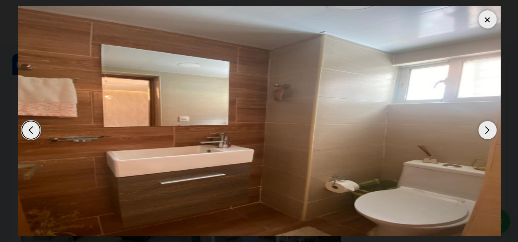
click at [488, 129] on div "Next slide" at bounding box center [487, 130] width 18 height 18
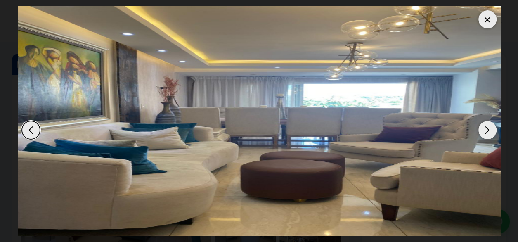
click at [484, 127] on div "Next slide" at bounding box center [487, 130] width 18 height 18
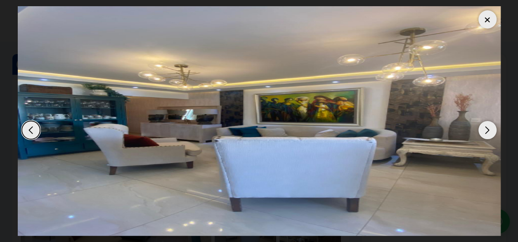
click at [484, 127] on div "Next slide" at bounding box center [487, 130] width 18 height 18
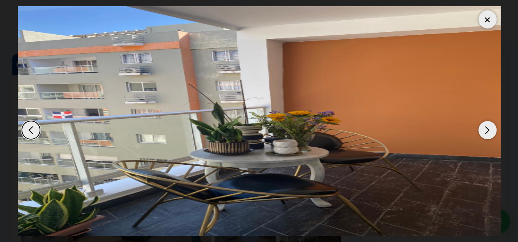
click at [484, 127] on div "Next slide" at bounding box center [487, 130] width 18 height 18
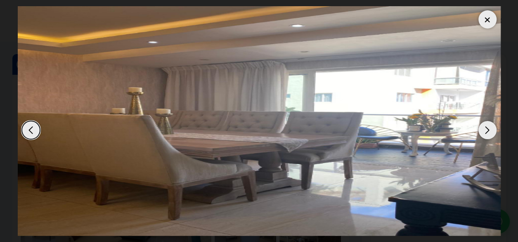
click at [484, 127] on div "Next slide" at bounding box center [487, 130] width 18 height 18
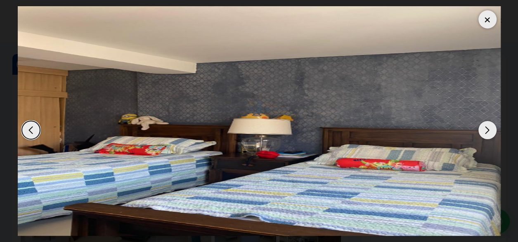
click at [484, 127] on div "Next slide" at bounding box center [487, 130] width 18 height 18
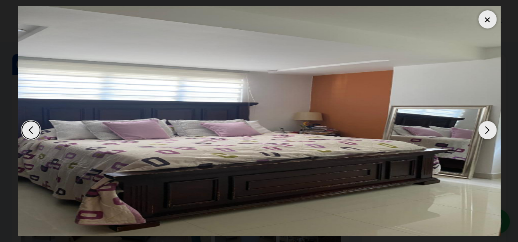
click at [484, 127] on div "Next slide" at bounding box center [487, 130] width 18 height 18
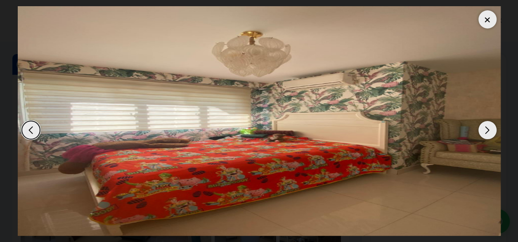
click at [484, 127] on div "Next slide" at bounding box center [487, 130] width 18 height 18
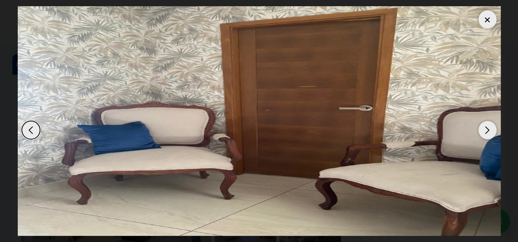
click at [484, 127] on div "Next slide" at bounding box center [487, 130] width 18 height 18
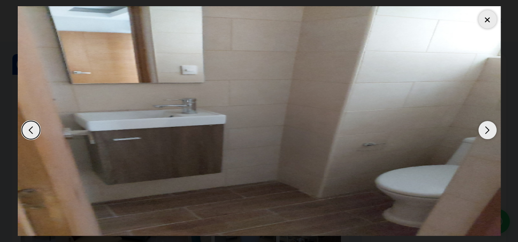
click at [484, 127] on div "Next slide" at bounding box center [487, 130] width 18 height 18
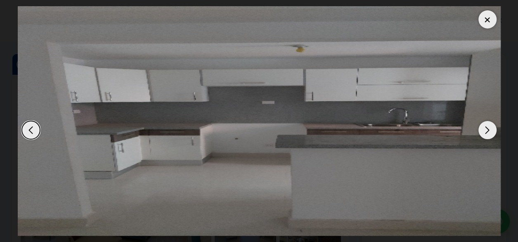
click at [485, 127] on div "Next slide" at bounding box center [487, 130] width 18 height 18
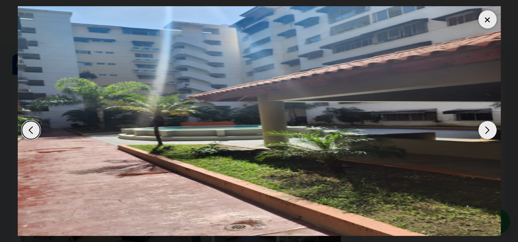
click at [486, 127] on div "Next slide" at bounding box center [487, 130] width 18 height 18
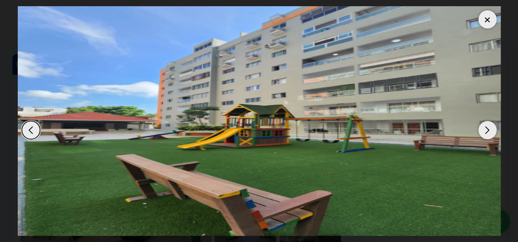
click at [485, 128] on div "Next slide" at bounding box center [487, 130] width 18 height 18
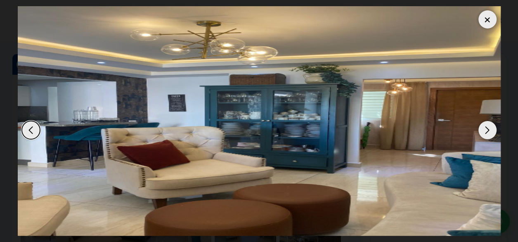
click at [485, 128] on div "Next slide" at bounding box center [487, 130] width 18 height 18
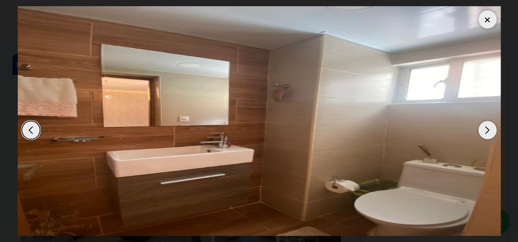
click at [489, 20] on div at bounding box center [487, 19] width 18 height 18
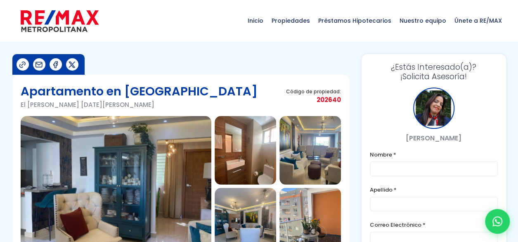
click at [110, 169] on img at bounding box center [116, 186] width 191 height 140
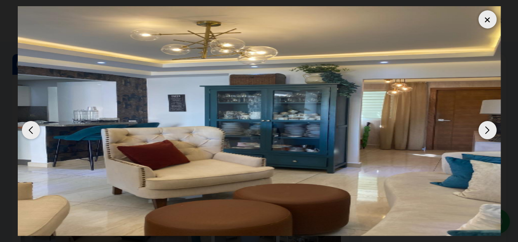
click at [487, 135] on div "Next slide" at bounding box center [487, 130] width 18 height 18
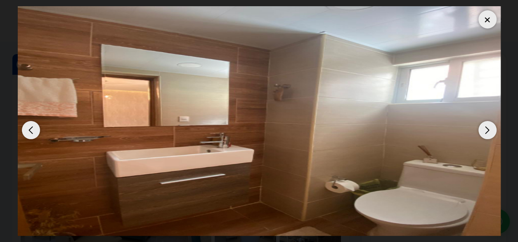
click at [487, 135] on div "Next slide" at bounding box center [487, 130] width 18 height 18
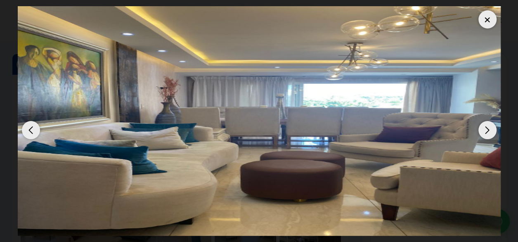
click at [487, 135] on div "Next slide" at bounding box center [487, 130] width 18 height 18
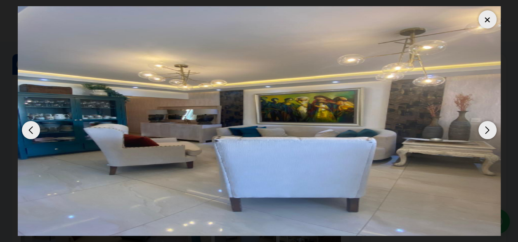
click at [487, 135] on div "Next slide" at bounding box center [487, 130] width 18 height 18
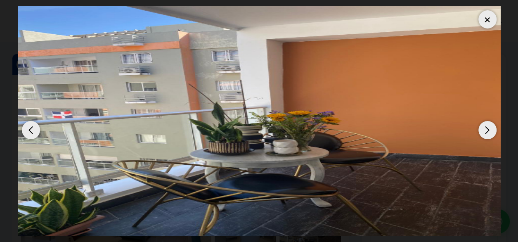
click at [487, 135] on div "Next slide" at bounding box center [487, 130] width 18 height 18
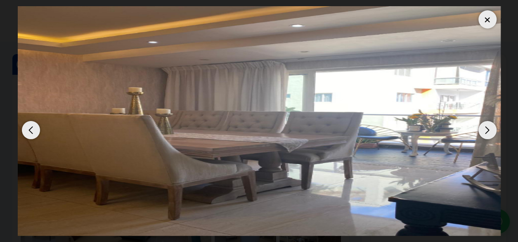
click at [487, 135] on div "Next slide" at bounding box center [487, 130] width 18 height 18
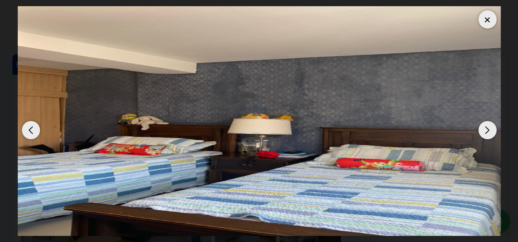
click at [487, 135] on div "Next slide" at bounding box center [487, 130] width 18 height 18
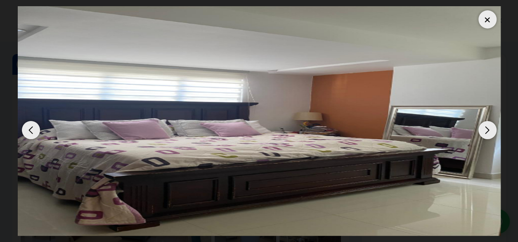
click at [487, 135] on div "Next slide" at bounding box center [487, 130] width 18 height 18
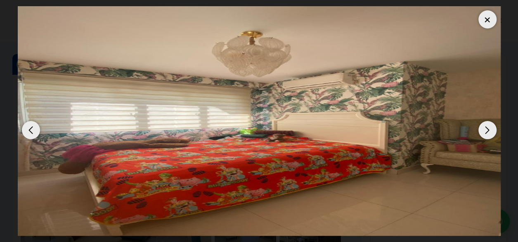
click at [487, 135] on div "Next slide" at bounding box center [487, 130] width 18 height 18
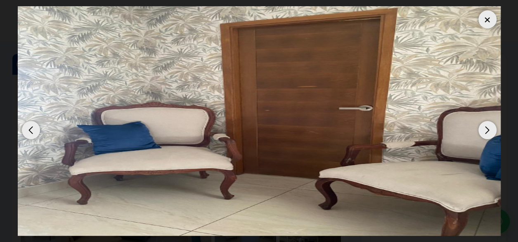
click at [487, 135] on div "Next slide" at bounding box center [487, 130] width 18 height 18
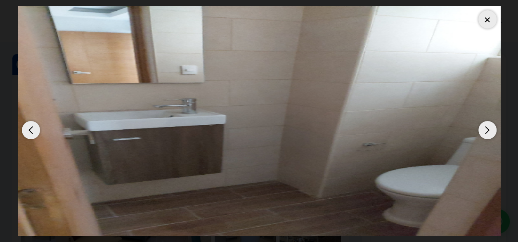
click at [487, 135] on div "Next slide" at bounding box center [487, 130] width 18 height 18
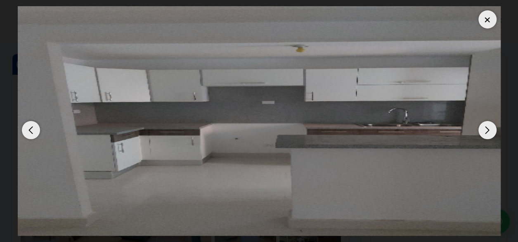
click at [484, 16] on div at bounding box center [487, 19] width 18 height 18
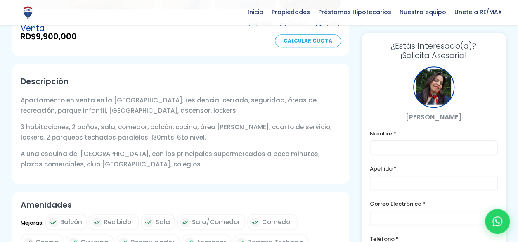
scroll to position [247, 0]
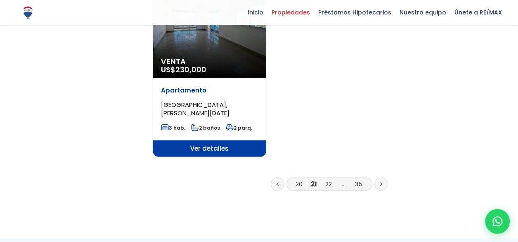
scroll to position [1114, 0]
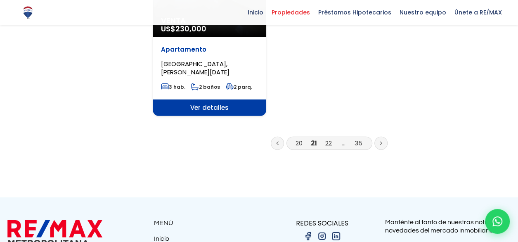
click at [325, 139] on link "22" at bounding box center [328, 143] width 7 height 9
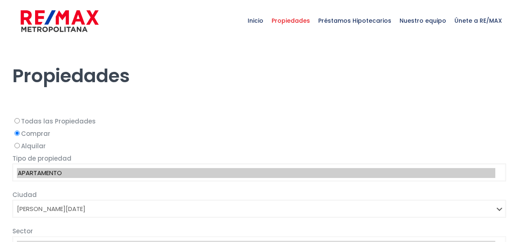
select select "1"
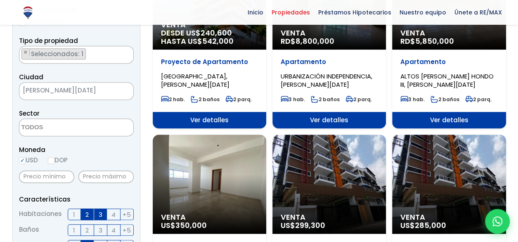
scroll to position [124, 0]
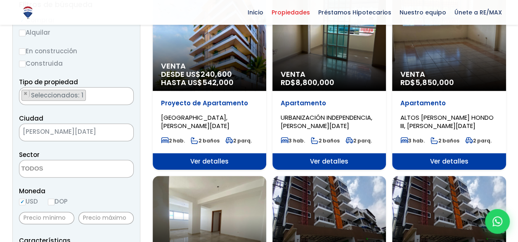
click at [441, 160] on span "Ver detalles" at bounding box center [448, 161] width 113 height 16
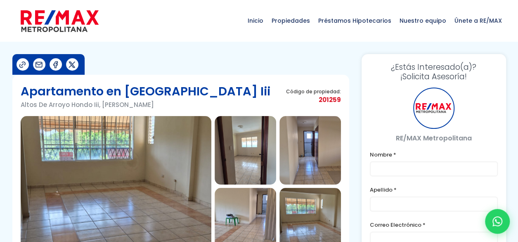
click at [164, 165] on img at bounding box center [116, 186] width 191 height 140
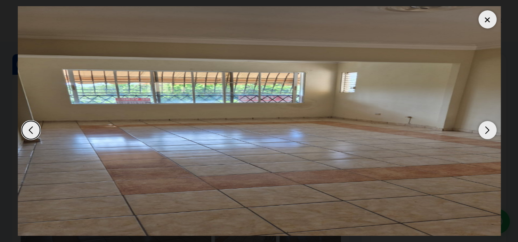
click at [491, 131] on div "Next slide" at bounding box center [487, 130] width 18 height 18
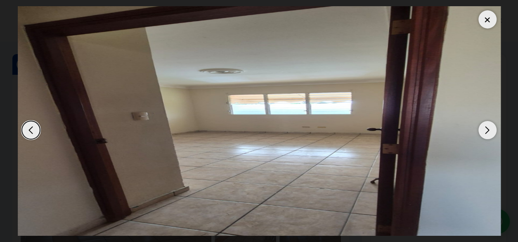
click at [488, 134] on div "Next slide" at bounding box center [487, 130] width 18 height 18
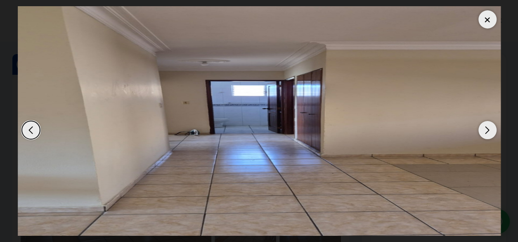
click at [484, 133] on div "Next slide" at bounding box center [487, 130] width 18 height 18
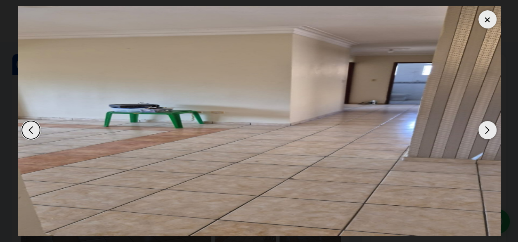
click at [486, 132] on div "Next slide" at bounding box center [487, 130] width 18 height 18
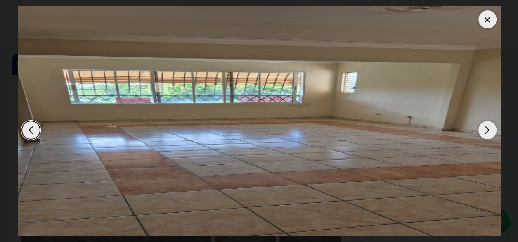
click at [486, 132] on div "Next slide" at bounding box center [487, 130] width 18 height 18
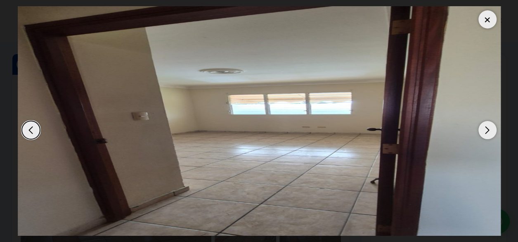
click at [486, 132] on div "Next slide" at bounding box center [487, 130] width 18 height 18
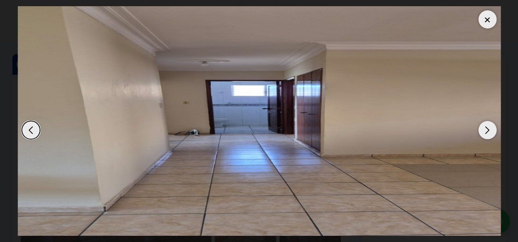
click at [486, 132] on div "Next slide" at bounding box center [487, 130] width 18 height 18
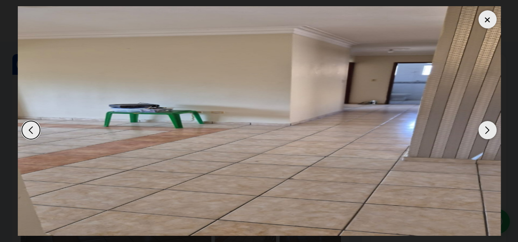
click at [483, 130] on div "Next slide" at bounding box center [487, 130] width 18 height 18
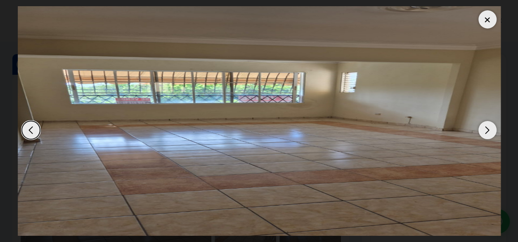
click at [481, 125] on div "Next slide" at bounding box center [487, 130] width 18 height 18
drag, startPoint x: 482, startPoint y: 21, endPoint x: 484, endPoint y: 57, distance: 35.9
click at [482, 24] on div at bounding box center [487, 19] width 18 height 18
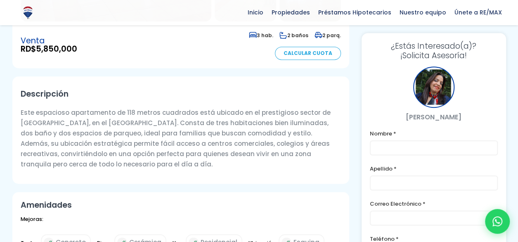
scroll to position [247, 0]
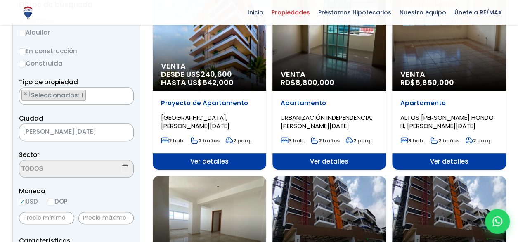
scroll to position [124, 0]
click at [323, 56] on div "Venta RD$ 8,800,000" at bounding box center [328, 41] width 113 height 99
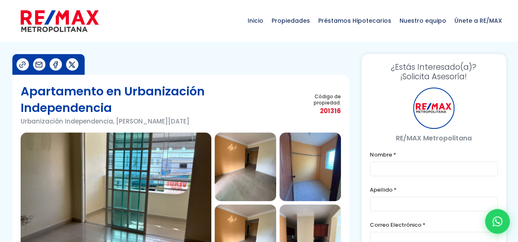
click at [145, 159] on img at bounding box center [116, 202] width 191 height 140
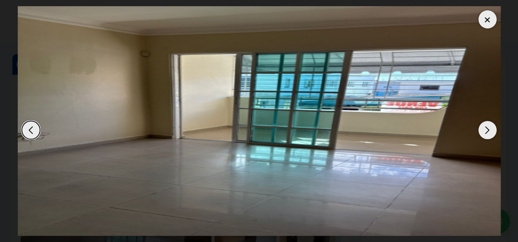
click at [477, 127] on img "1 / 11" at bounding box center [259, 120] width 483 height 229
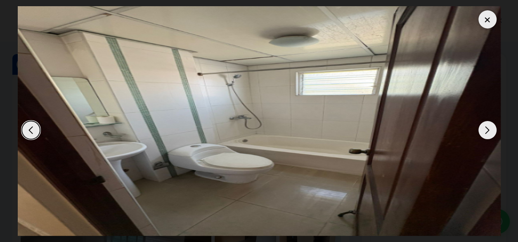
click at [477, 127] on img "11 / 11" at bounding box center [259, 120] width 483 height 229
click at [482, 127] on div "Next slide" at bounding box center [487, 130] width 18 height 18
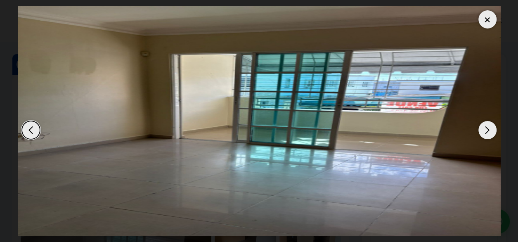
click at [482, 127] on div "Next slide" at bounding box center [487, 130] width 18 height 18
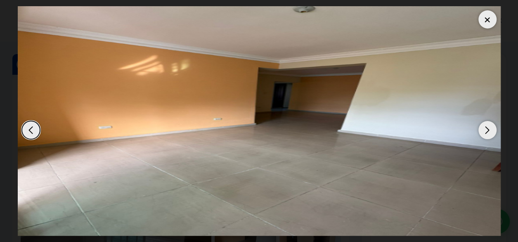
click at [482, 127] on div "Next slide" at bounding box center [487, 130] width 18 height 18
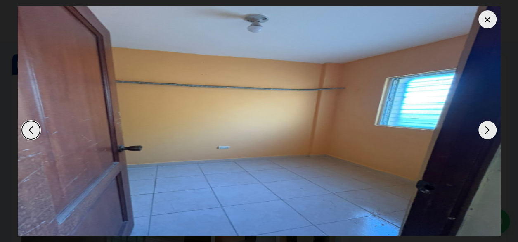
click at [482, 127] on div "Next slide" at bounding box center [487, 130] width 18 height 18
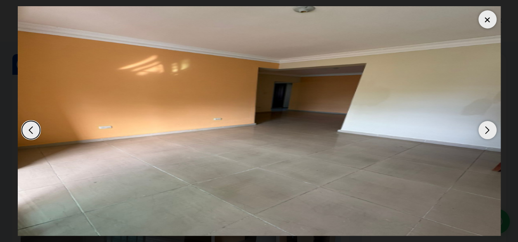
click at [482, 127] on div "Next slide" at bounding box center [487, 130] width 18 height 18
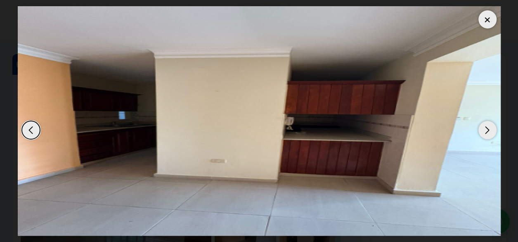
click at [485, 18] on div at bounding box center [487, 19] width 18 height 18
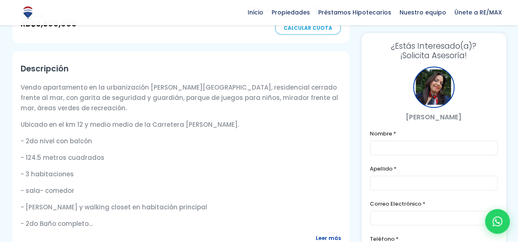
scroll to position [289, 0]
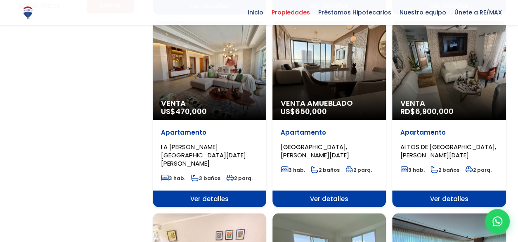
scroll to position [660, 0]
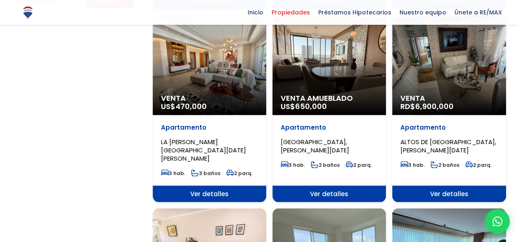
click at [434, 85] on div "Venta RD$ 6,900,000" at bounding box center [448, 65] width 113 height 99
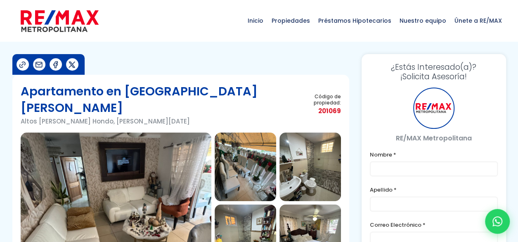
click at [140, 170] on img at bounding box center [116, 202] width 191 height 140
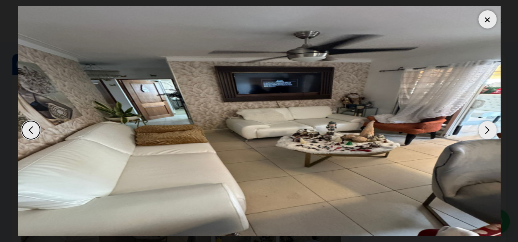
click at [488, 132] on div "Next slide" at bounding box center [487, 130] width 18 height 18
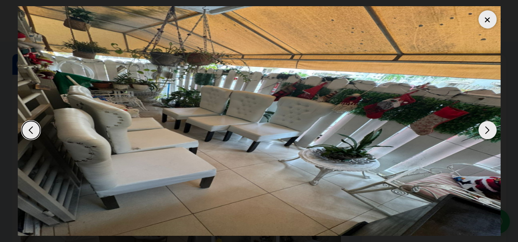
click at [488, 132] on div "Next slide" at bounding box center [487, 130] width 18 height 18
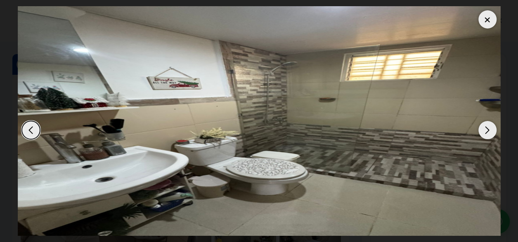
click at [488, 132] on div "Next slide" at bounding box center [487, 130] width 18 height 18
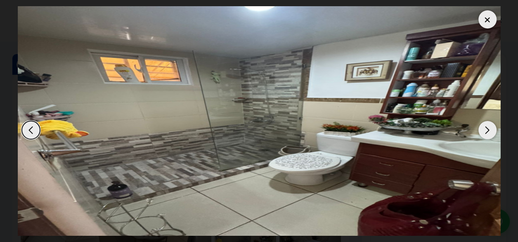
click at [488, 132] on div "Next slide" at bounding box center [487, 130] width 18 height 18
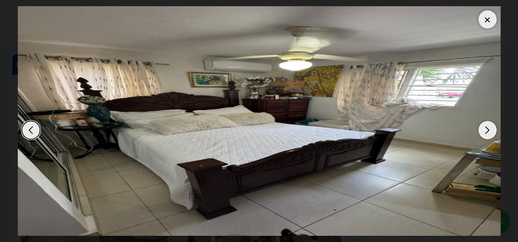
click at [488, 132] on div "Next slide" at bounding box center [487, 130] width 18 height 18
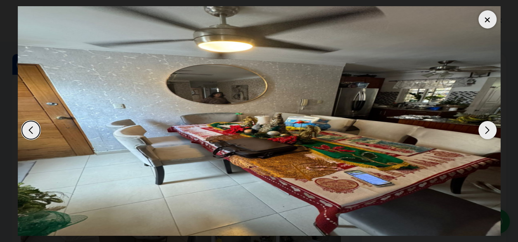
click at [488, 132] on div "Next slide" at bounding box center [487, 130] width 18 height 18
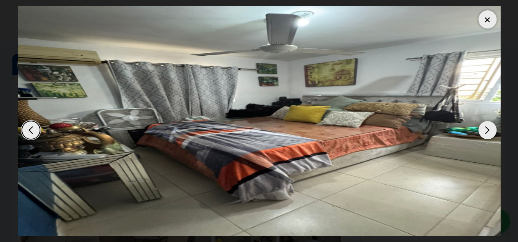
click at [488, 132] on div "Next slide" at bounding box center [487, 130] width 18 height 18
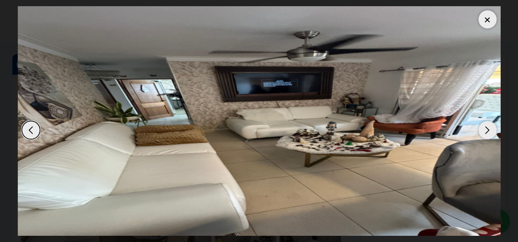
click at [488, 132] on div "Next slide" at bounding box center [487, 130] width 18 height 18
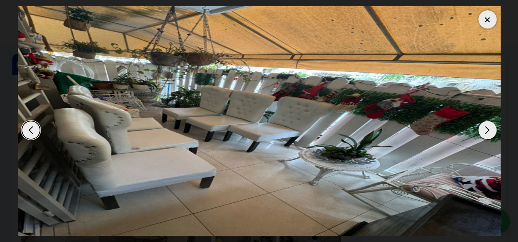
click at [488, 132] on div "Next slide" at bounding box center [487, 130] width 18 height 18
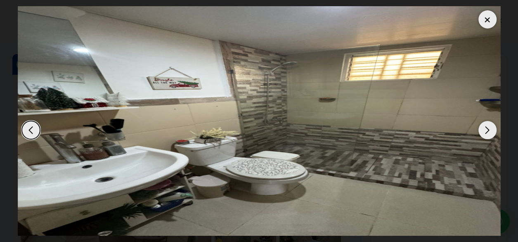
click at [488, 132] on div "Next slide" at bounding box center [487, 130] width 18 height 18
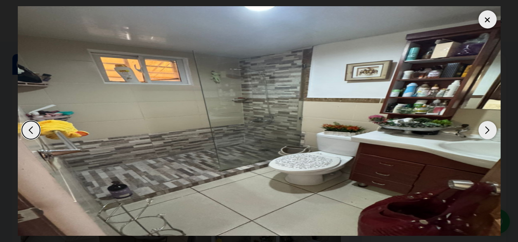
click at [489, 132] on div "Next slide" at bounding box center [487, 130] width 18 height 18
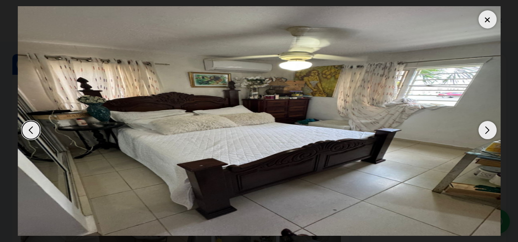
click at [489, 132] on div "Next slide" at bounding box center [487, 130] width 18 height 18
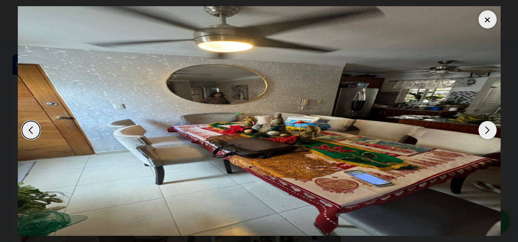
click at [486, 17] on div at bounding box center [487, 19] width 18 height 18
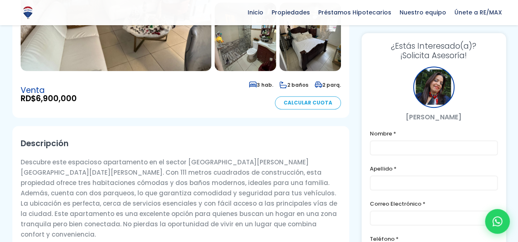
scroll to position [206, 0]
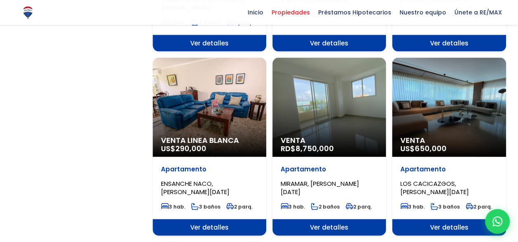
scroll to position [825, 0]
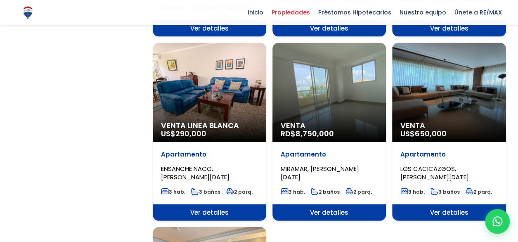
click at [308, 164] on span "MIRAMAR, SANTO DOMINGO DE GUZMÁN" at bounding box center [319, 172] width 78 height 17
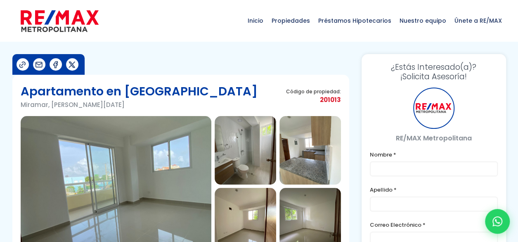
click at [113, 177] on img at bounding box center [116, 186] width 191 height 140
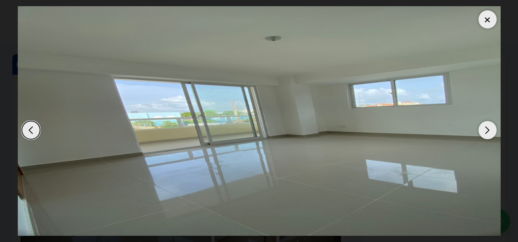
click at [485, 126] on div "Next slide" at bounding box center [487, 130] width 18 height 18
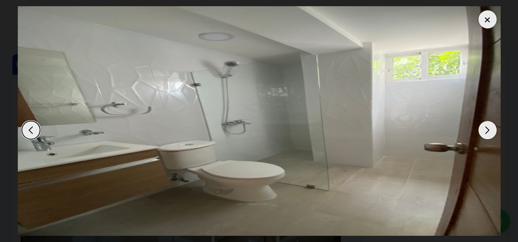
click at [485, 127] on div "Next slide" at bounding box center [487, 130] width 18 height 18
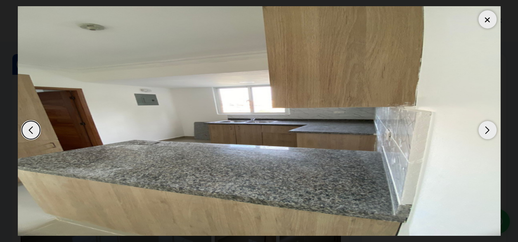
click at [485, 127] on div "Next slide" at bounding box center [487, 130] width 18 height 18
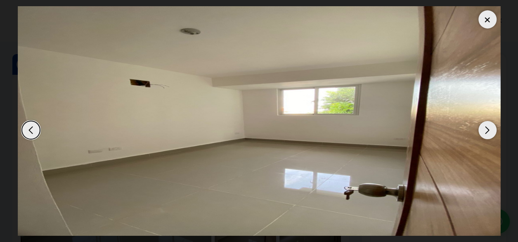
click at [485, 127] on div "Next slide" at bounding box center [487, 130] width 18 height 18
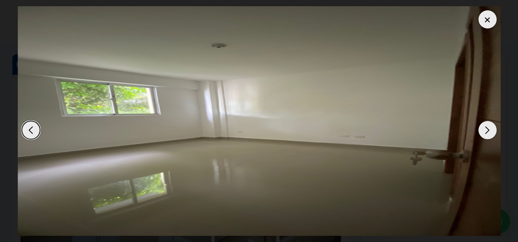
click at [485, 127] on div "Next slide" at bounding box center [487, 130] width 18 height 18
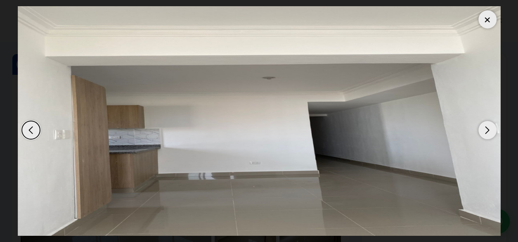
click at [485, 127] on div "Next slide" at bounding box center [487, 130] width 18 height 18
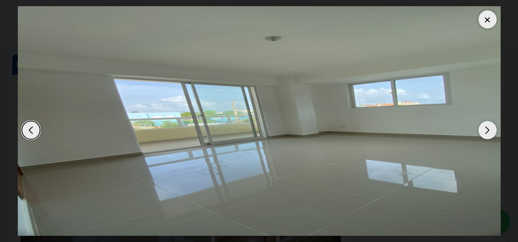
click at [485, 128] on div "Next slide" at bounding box center [487, 130] width 18 height 18
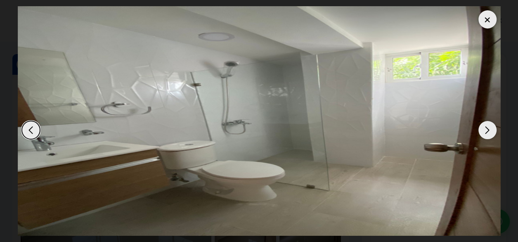
click at [485, 128] on div "Next slide" at bounding box center [487, 130] width 18 height 18
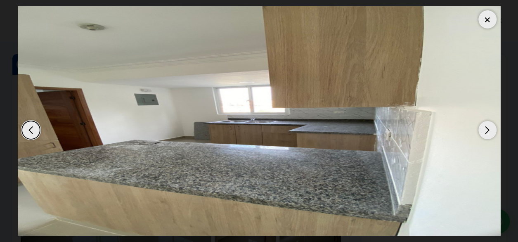
click at [485, 128] on div "Next slide" at bounding box center [487, 130] width 18 height 18
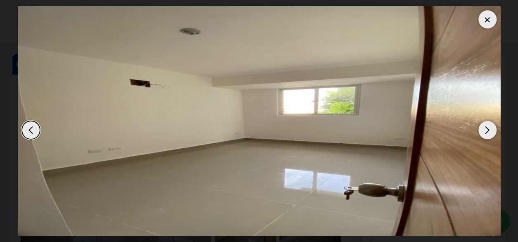
click at [485, 128] on div "Next slide" at bounding box center [487, 130] width 18 height 18
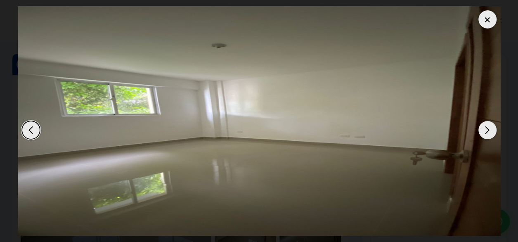
click at [485, 128] on div "Next slide" at bounding box center [487, 130] width 18 height 18
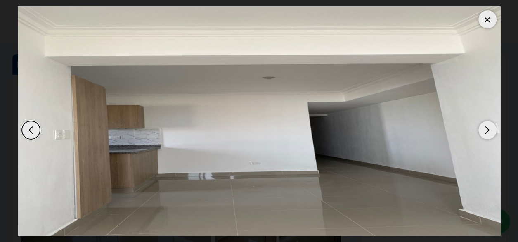
click at [488, 20] on div at bounding box center [487, 19] width 18 height 18
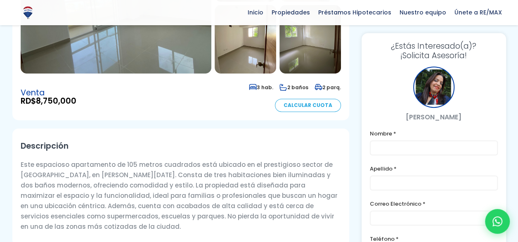
scroll to position [206, 0]
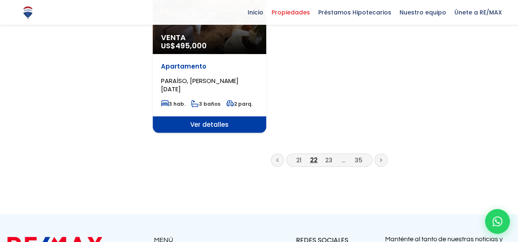
scroll to position [1114, 0]
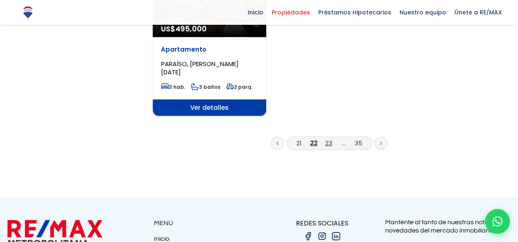
click at [332, 139] on link "23" at bounding box center [328, 143] width 7 height 9
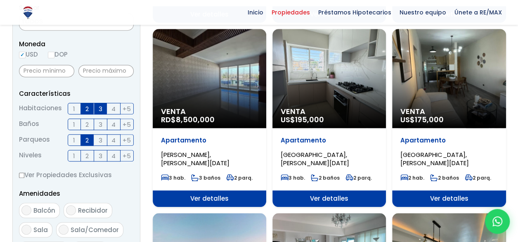
scroll to position [289, 0]
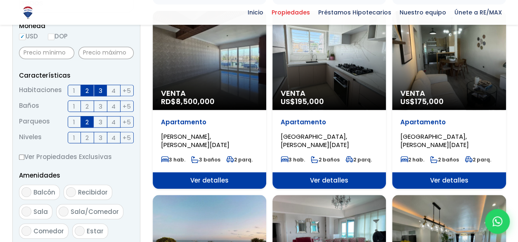
click at [216, 174] on span "Ver detalles" at bounding box center [209, 180] width 113 height 16
click at [215, 179] on span "Ver detalles" at bounding box center [209, 180] width 113 height 16
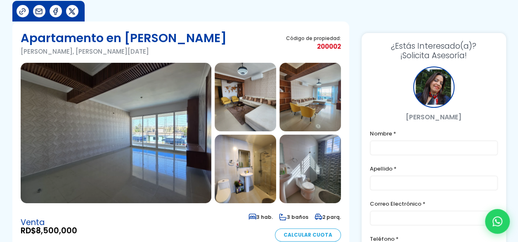
scroll to position [41, 0]
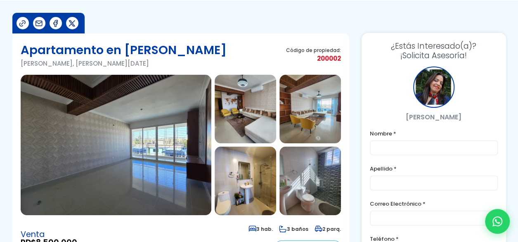
click at [76, 170] on img at bounding box center [116, 145] width 191 height 140
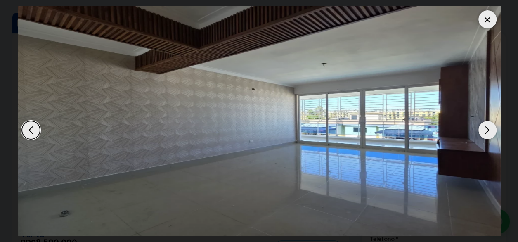
click at [491, 131] on div "Next slide" at bounding box center [487, 130] width 18 height 18
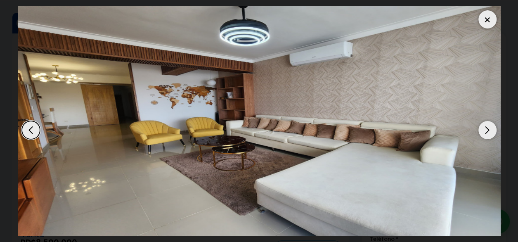
click at [491, 131] on div "Next slide" at bounding box center [487, 130] width 18 height 18
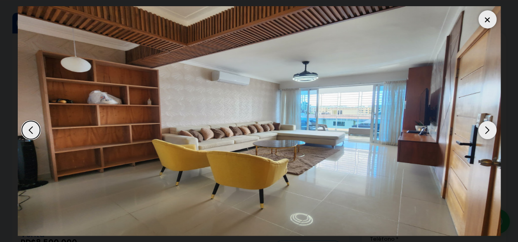
click at [491, 131] on div "Next slide" at bounding box center [487, 130] width 18 height 18
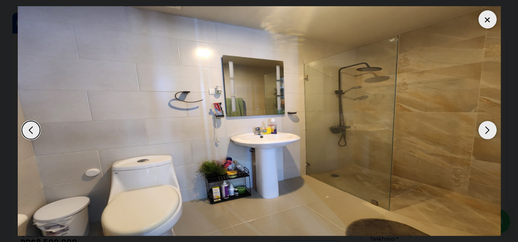
click at [491, 131] on div "Next slide" at bounding box center [487, 130] width 18 height 18
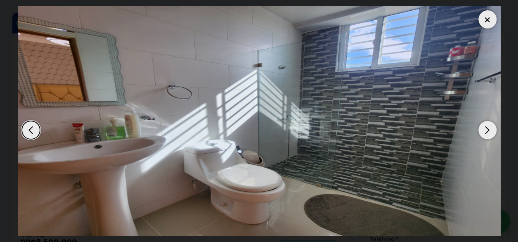
click at [491, 131] on div "Next slide" at bounding box center [487, 130] width 18 height 18
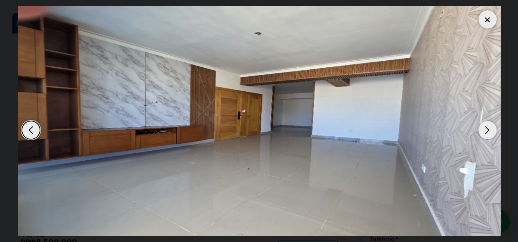
click at [491, 131] on div "Next slide" at bounding box center [487, 130] width 18 height 18
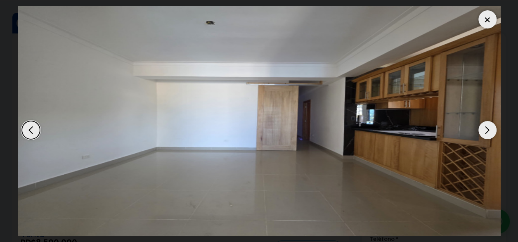
click at [491, 131] on div "Next slide" at bounding box center [487, 130] width 18 height 18
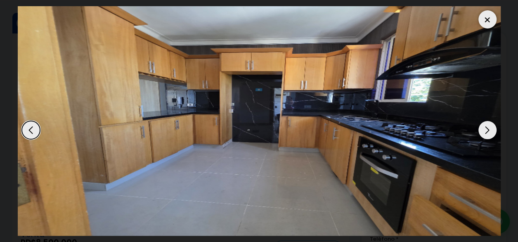
click at [491, 131] on div "Next slide" at bounding box center [487, 130] width 18 height 18
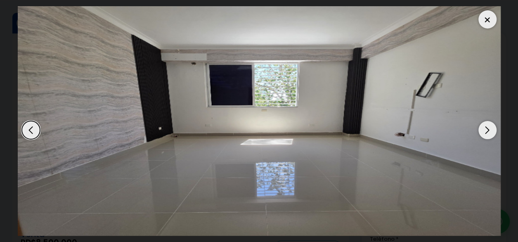
click at [491, 131] on div "Next slide" at bounding box center [487, 130] width 18 height 18
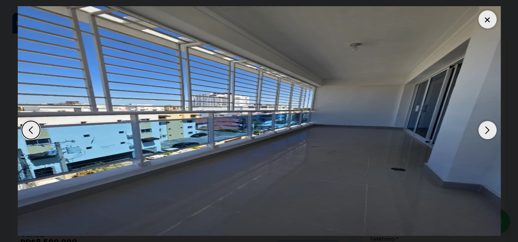
click at [491, 131] on div "Next slide" at bounding box center [487, 130] width 18 height 18
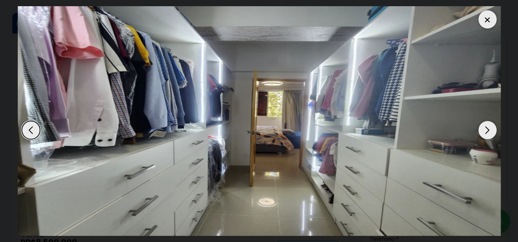
click at [490, 131] on div "Next slide" at bounding box center [487, 130] width 18 height 18
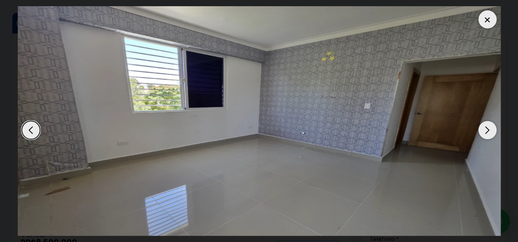
click at [490, 131] on div "Next slide" at bounding box center [487, 130] width 18 height 18
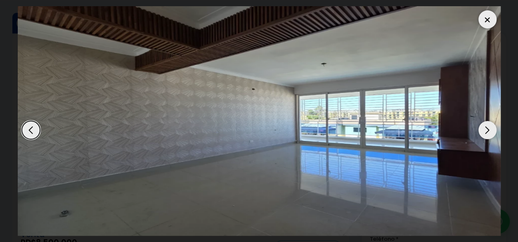
click at [490, 131] on div "Next slide" at bounding box center [487, 130] width 18 height 18
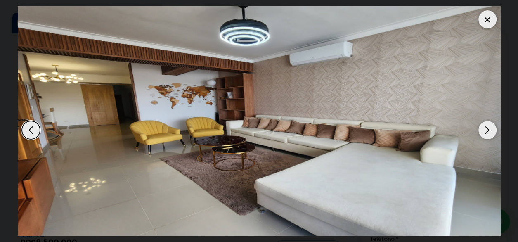
click at [490, 17] on div at bounding box center [487, 19] width 18 height 18
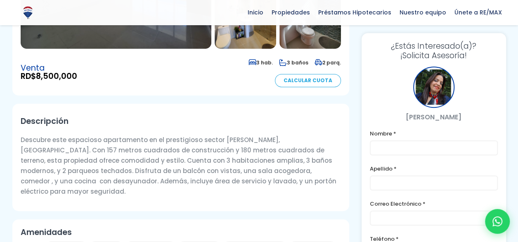
scroll to position [247, 0]
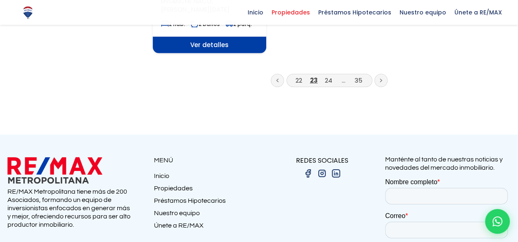
scroll to position [1196, 0]
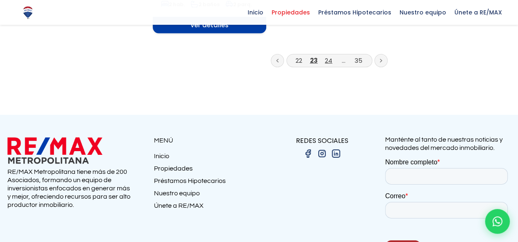
click at [329, 56] on link "24" at bounding box center [328, 60] width 7 height 9
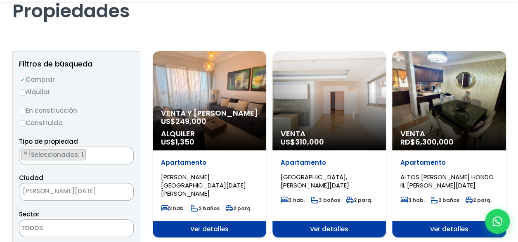
scroll to position [82, 0]
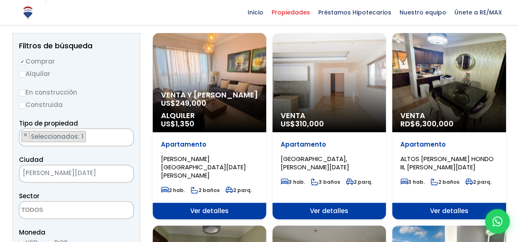
click at [451, 76] on div "Venta RD$ 6,300,000" at bounding box center [448, 82] width 113 height 99
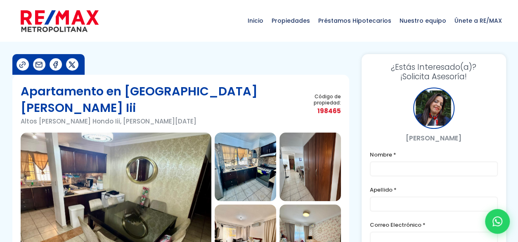
click at [141, 178] on img at bounding box center [116, 202] width 191 height 140
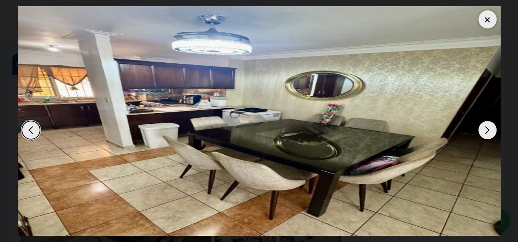
click at [484, 132] on div "Next slide" at bounding box center [487, 130] width 18 height 18
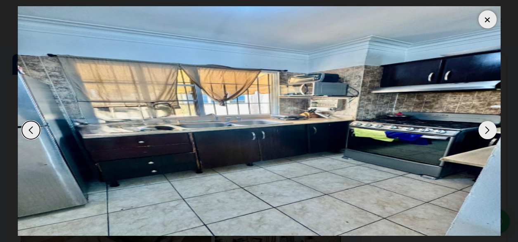
click at [484, 132] on div "Next slide" at bounding box center [487, 130] width 18 height 18
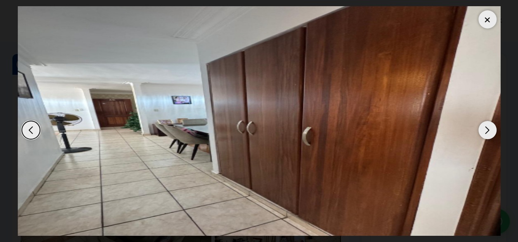
click at [484, 132] on div "Next slide" at bounding box center [487, 130] width 18 height 18
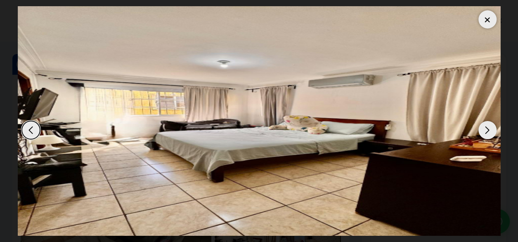
click at [484, 132] on div "Next slide" at bounding box center [487, 130] width 18 height 18
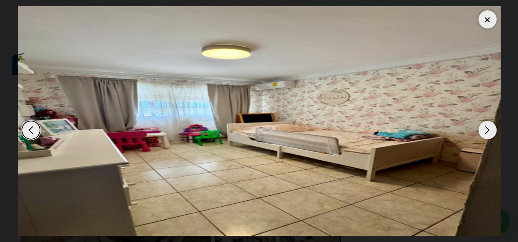
click at [484, 132] on div "Next slide" at bounding box center [487, 130] width 18 height 18
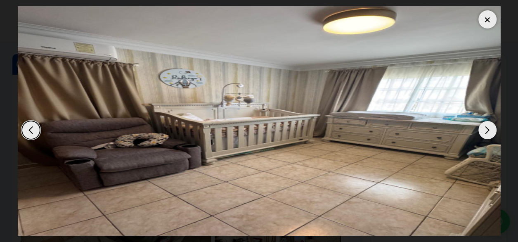
click at [484, 131] on div "Next slide" at bounding box center [487, 130] width 18 height 18
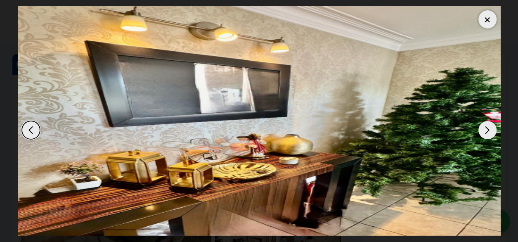
click at [484, 131] on div "Next slide" at bounding box center [487, 130] width 18 height 18
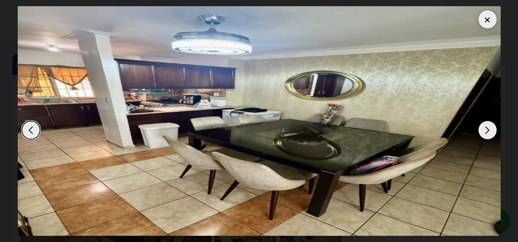
click at [484, 131] on div "Next slide" at bounding box center [487, 130] width 18 height 18
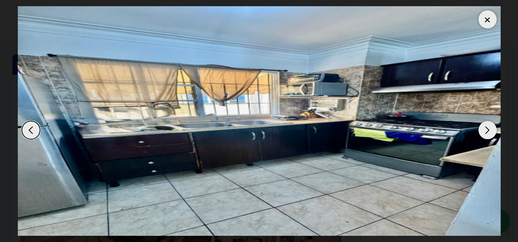
click at [484, 131] on div "Next slide" at bounding box center [487, 130] width 18 height 18
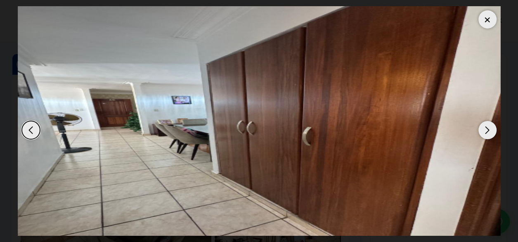
click at [483, 127] on div "Next slide" at bounding box center [487, 130] width 18 height 18
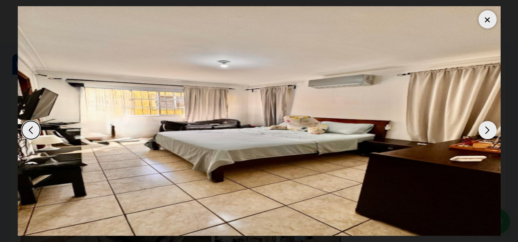
click at [483, 127] on div "Next slide" at bounding box center [487, 130] width 18 height 18
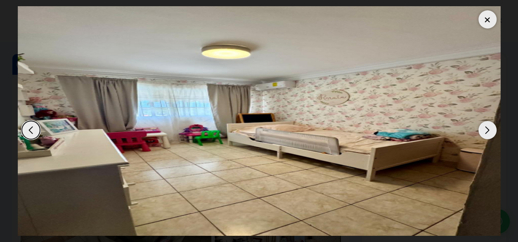
click at [32, 126] on div "Previous slide" at bounding box center [31, 130] width 18 height 18
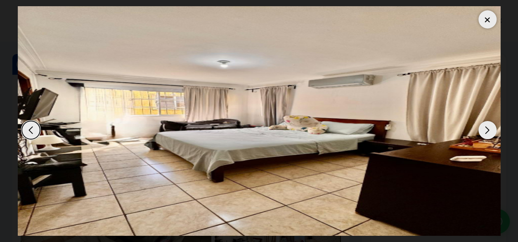
click at [492, 19] on div at bounding box center [487, 19] width 18 height 18
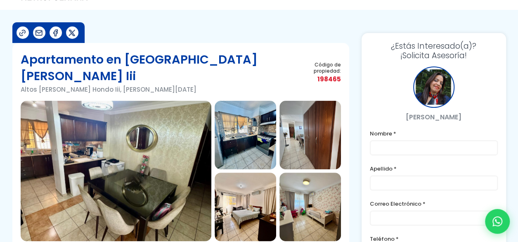
scroll to position [124, 0]
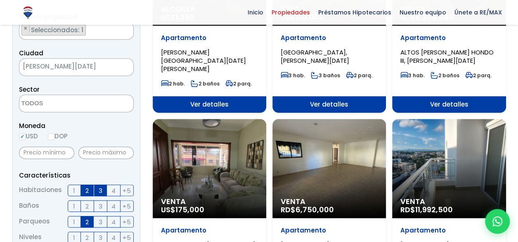
scroll to position [247, 0]
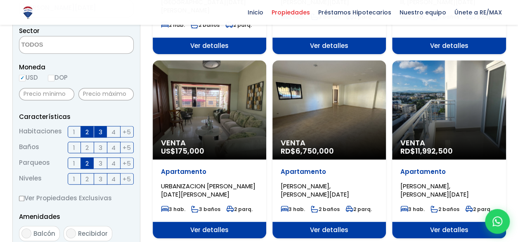
click at [317, 221] on span "Ver detalles" at bounding box center [328, 229] width 113 height 16
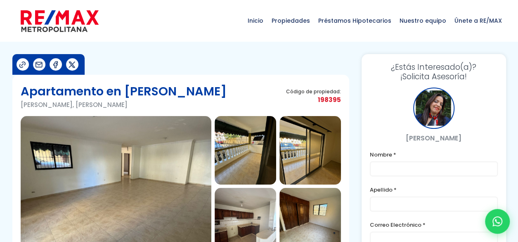
click at [158, 168] on img at bounding box center [116, 186] width 191 height 140
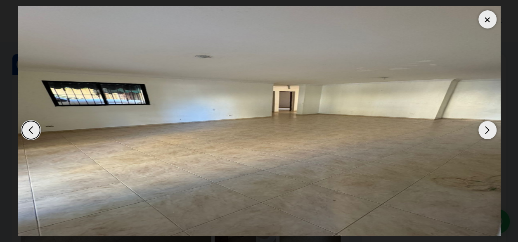
click at [478, 129] on div "Next slide" at bounding box center [487, 130] width 18 height 18
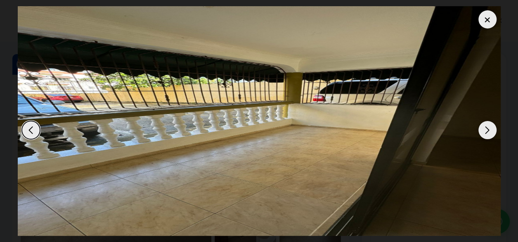
click at [482, 129] on div "Next slide" at bounding box center [487, 130] width 18 height 18
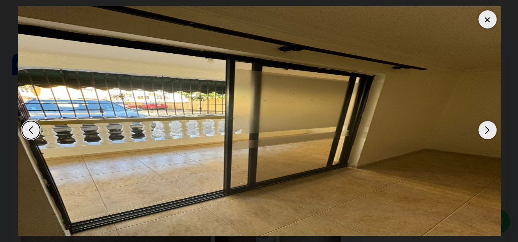
click at [482, 129] on div "Next slide" at bounding box center [487, 130] width 18 height 18
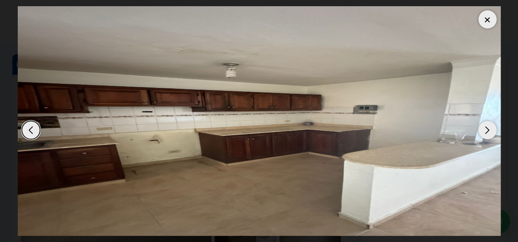
click at [482, 129] on div "Next slide" at bounding box center [487, 130] width 18 height 18
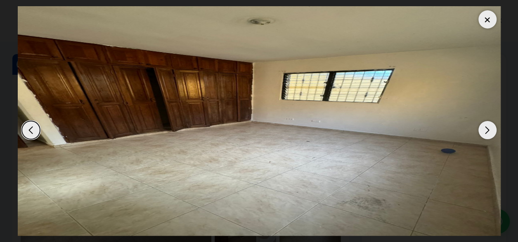
click at [482, 129] on div "Next slide" at bounding box center [487, 130] width 18 height 18
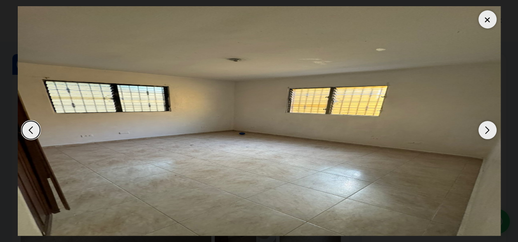
click at [482, 129] on div "Next slide" at bounding box center [487, 130] width 18 height 18
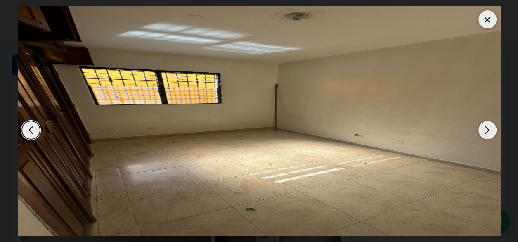
click at [483, 130] on div "Next slide" at bounding box center [487, 130] width 18 height 18
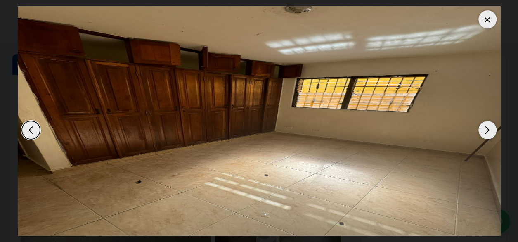
click at [483, 130] on div "Next slide" at bounding box center [487, 130] width 18 height 18
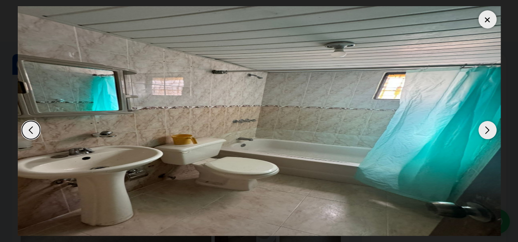
click at [483, 130] on div "Next slide" at bounding box center [487, 130] width 18 height 18
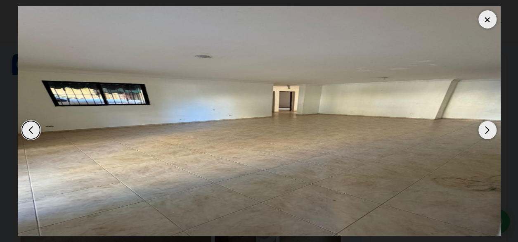
click at [483, 130] on div "Next slide" at bounding box center [487, 130] width 18 height 18
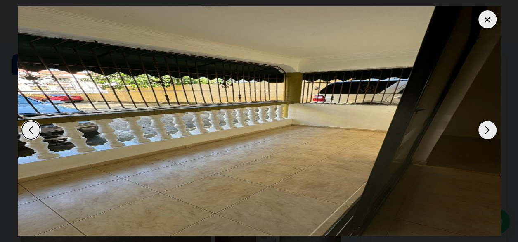
click at [479, 20] on div at bounding box center [487, 19] width 18 height 18
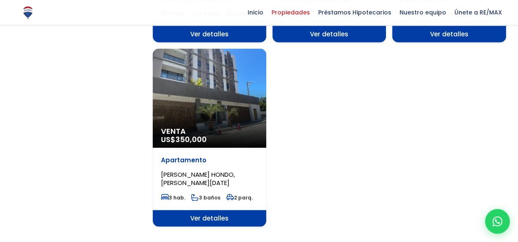
scroll to position [1114, 0]
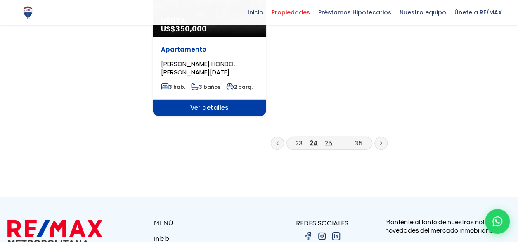
click at [330, 139] on link "25" at bounding box center [328, 143] width 7 height 9
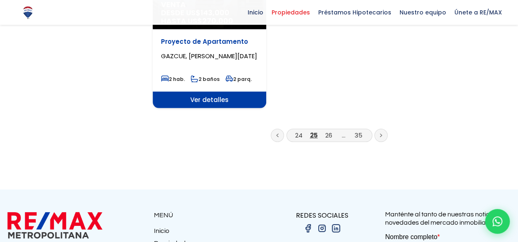
scroll to position [1122, 0]
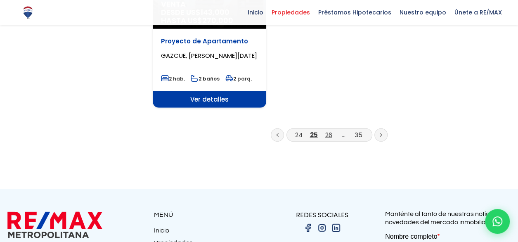
click at [329, 130] on link "26" at bounding box center [328, 134] width 7 height 9
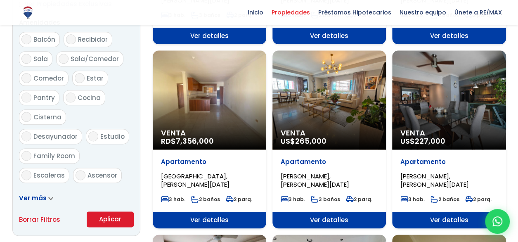
scroll to position [454, 0]
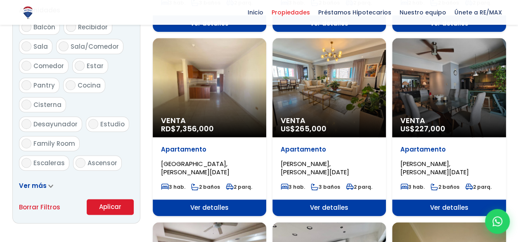
click at [189, 199] on span "Ver detalles" at bounding box center [209, 207] width 113 height 16
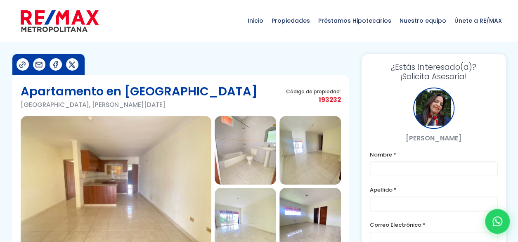
click at [174, 196] on img at bounding box center [116, 186] width 191 height 140
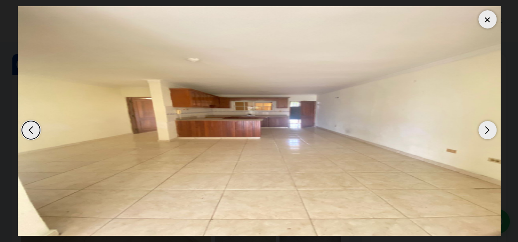
click at [488, 131] on div "Next slide" at bounding box center [487, 130] width 18 height 18
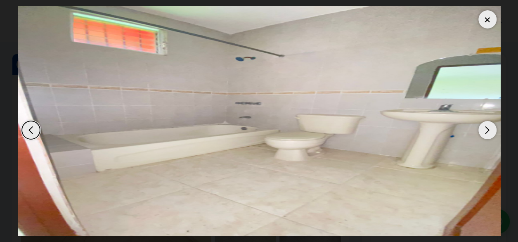
click at [488, 127] on div "Next slide" at bounding box center [487, 130] width 18 height 18
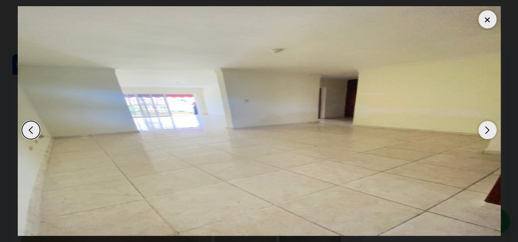
click at [485, 131] on div "Next slide" at bounding box center [487, 130] width 18 height 18
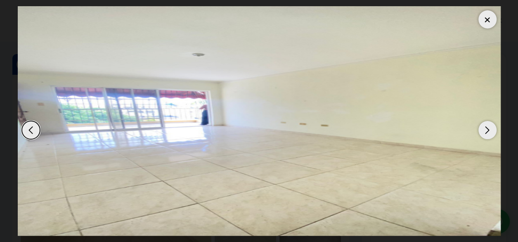
click at [486, 131] on div "Next slide" at bounding box center [487, 130] width 18 height 18
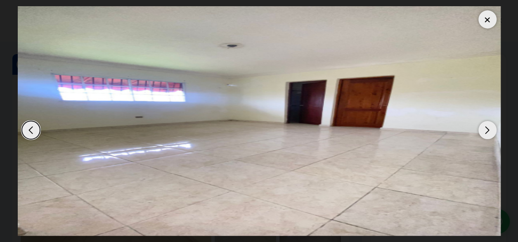
click at [487, 133] on div "Next slide" at bounding box center [487, 130] width 18 height 18
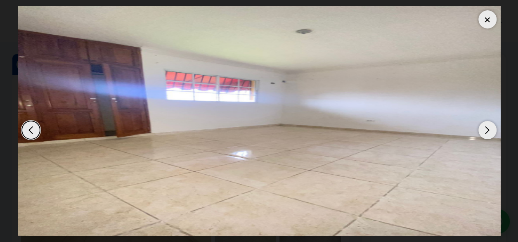
click at [486, 132] on div "Next slide" at bounding box center [487, 130] width 18 height 18
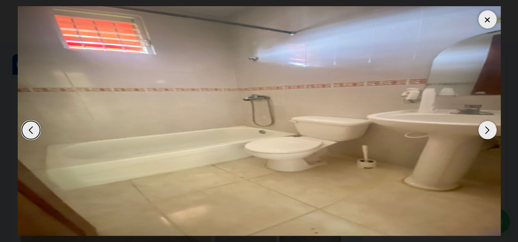
click at [486, 132] on div "Next slide" at bounding box center [487, 130] width 18 height 18
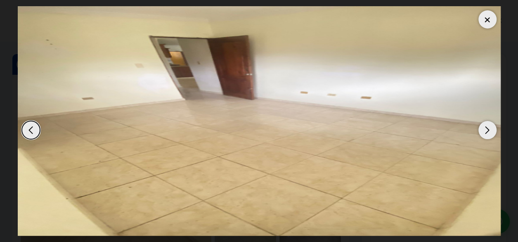
click at [486, 132] on div "Next slide" at bounding box center [487, 130] width 18 height 18
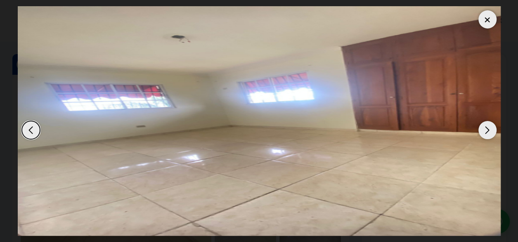
click at [486, 132] on div "Next slide" at bounding box center [487, 130] width 18 height 18
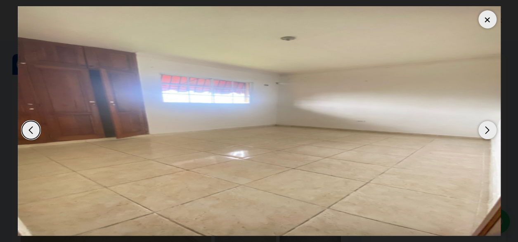
click at [486, 132] on div "Next slide" at bounding box center [487, 130] width 18 height 18
click at [488, 132] on div "Next slide" at bounding box center [487, 130] width 18 height 18
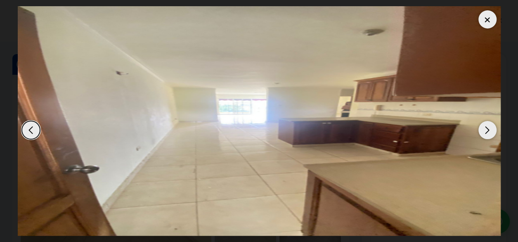
click at [488, 132] on div "Next slide" at bounding box center [487, 130] width 18 height 18
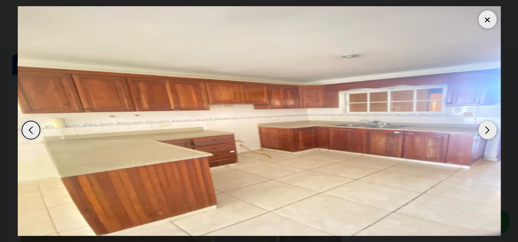
click at [488, 132] on div "Next slide" at bounding box center [487, 130] width 18 height 18
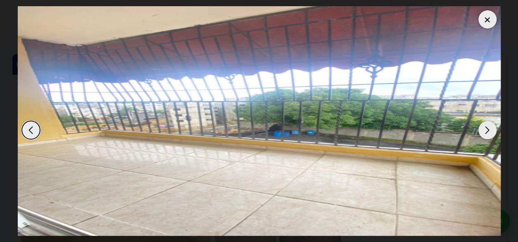
click at [488, 132] on div "Next slide" at bounding box center [487, 130] width 18 height 18
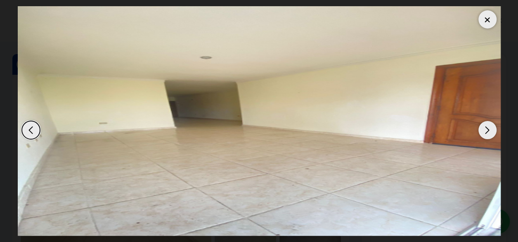
click at [487, 133] on div "Next slide" at bounding box center [487, 130] width 18 height 18
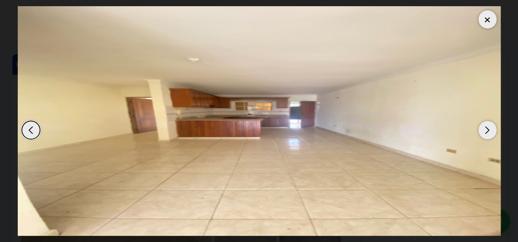
click at [487, 21] on div at bounding box center [487, 19] width 18 height 18
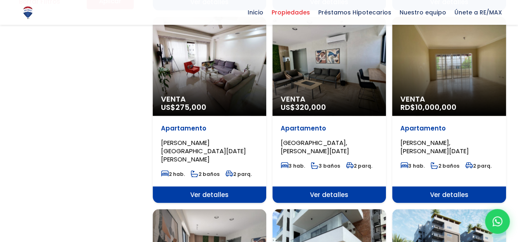
scroll to position [660, 0]
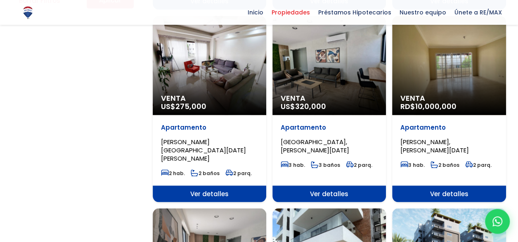
click at [447, 86] on div "Venta RD$ 10,000,000" at bounding box center [448, 65] width 113 height 99
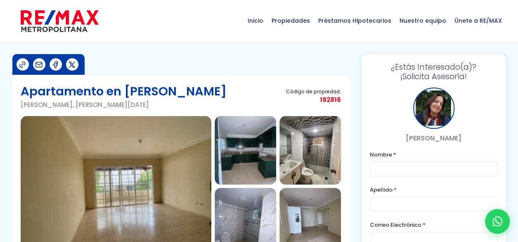
click at [154, 172] on img at bounding box center [116, 186] width 191 height 140
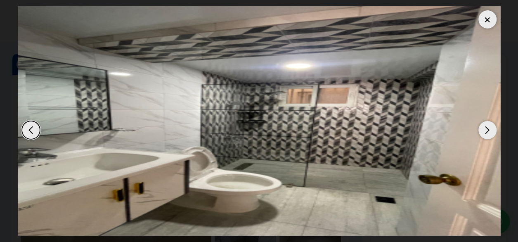
click at [487, 18] on div at bounding box center [487, 19] width 18 height 18
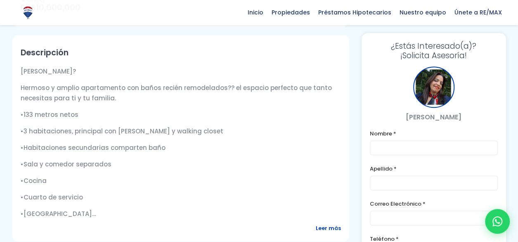
scroll to position [289, 0]
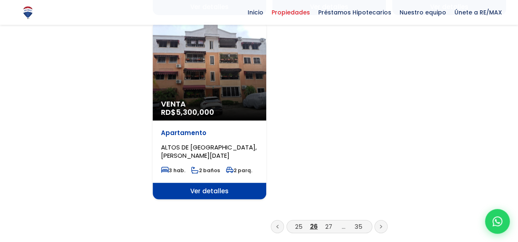
scroll to position [1031, 0]
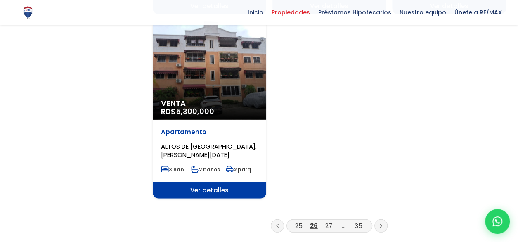
click at [197, 182] on span "Ver detalles" at bounding box center [209, 190] width 113 height 16
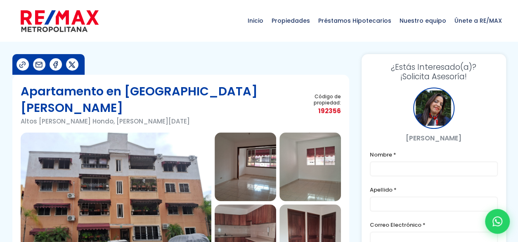
click at [142, 165] on img at bounding box center [116, 202] width 191 height 140
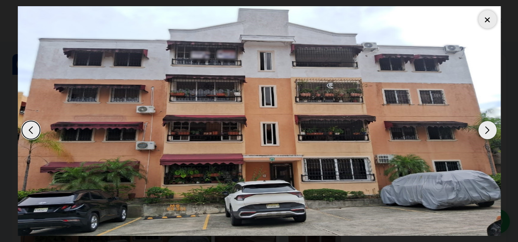
click at [485, 132] on div "Next slide" at bounding box center [487, 130] width 18 height 18
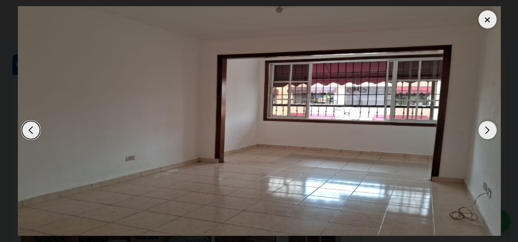
click at [485, 132] on div "Next slide" at bounding box center [487, 130] width 18 height 18
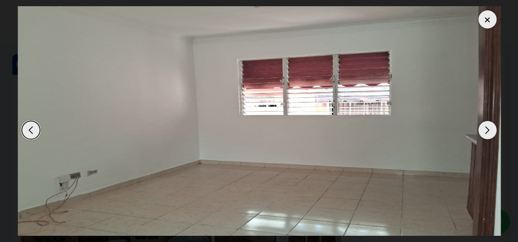
click at [485, 132] on div "Next slide" at bounding box center [487, 130] width 18 height 18
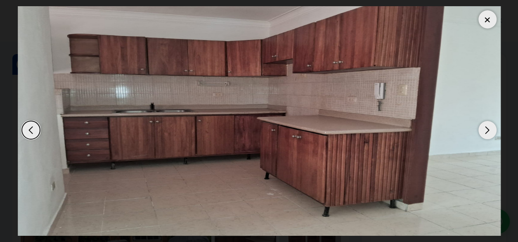
click at [485, 132] on div "Next slide" at bounding box center [487, 130] width 18 height 18
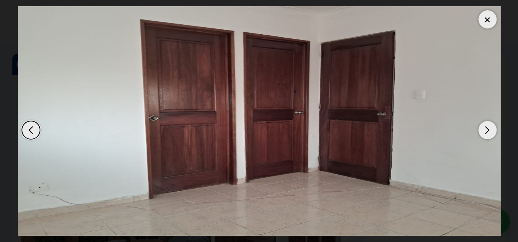
click at [485, 132] on div "Next slide" at bounding box center [487, 130] width 18 height 18
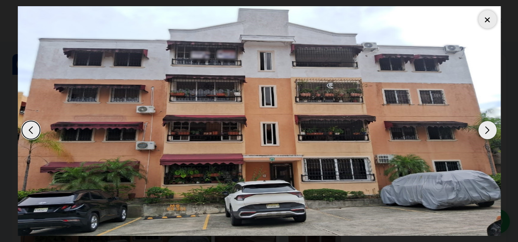
click at [485, 132] on div "Next slide" at bounding box center [487, 130] width 18 height 18
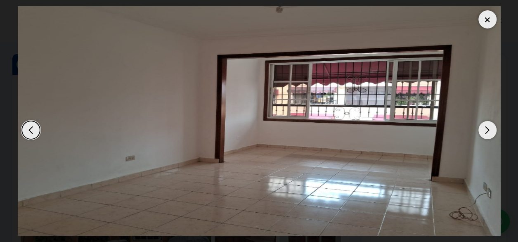
click at [488, 20] on div at bounding box center [487, 19] width 18 height 18
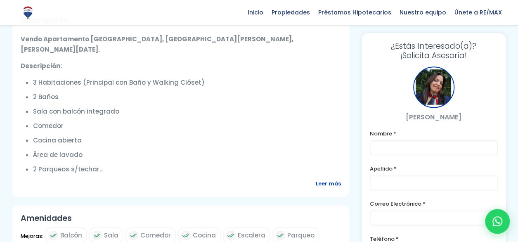
scroll to position [330, 0]
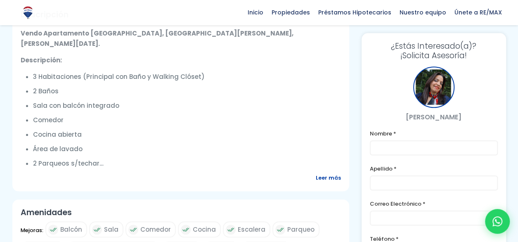
click at [331, 172] on span "Leer más" at bounding box center [328, 177] width 25 height 10
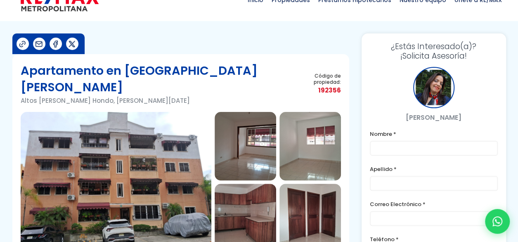
scroll to position [0, 0]
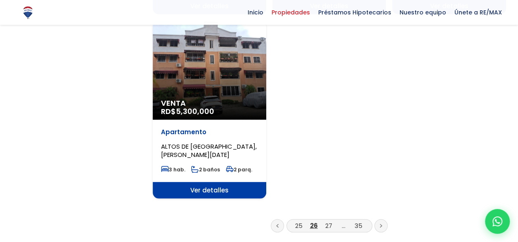
scroll to position [1031, 0]
click at [327, 221] on link "27" at bounding box center [328, 225] width 7 height 9
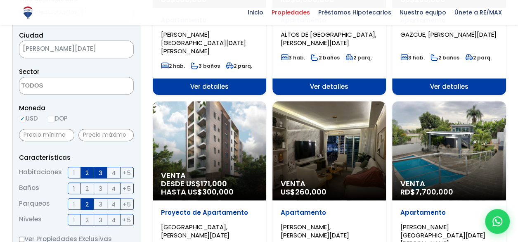
scroll to position [247, 0]
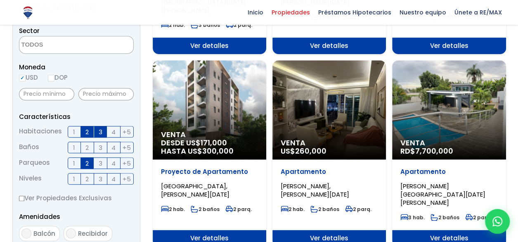
click at [445, 139] on span "Venta" at bounding box center [448, 143] width 97 height 8
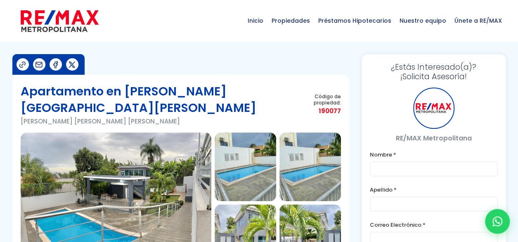
click at [158, 162] on img at bounding box center [116, 202] width 191 height 140
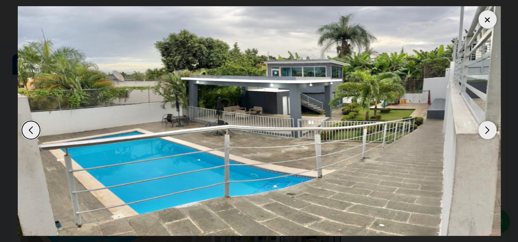
click at [490, 129] on div "Next slide" at bounding box center [487, 130] width 18 height 18
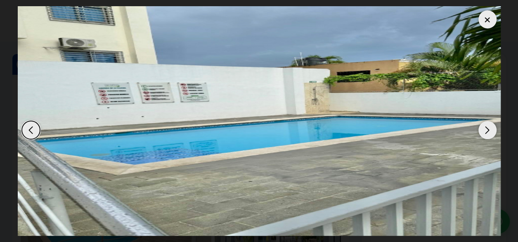
click at [490, 129] on div "Next slide" at bounding box center [487, 130] width 18 height 18
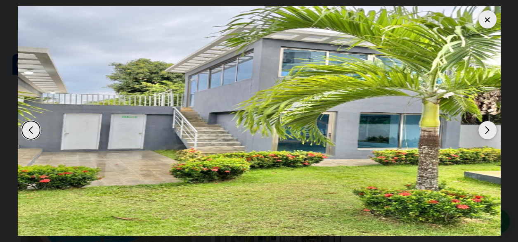
click at [490, 129] on div "Next slide" at bounding box center [487, 130] width 18 height 18
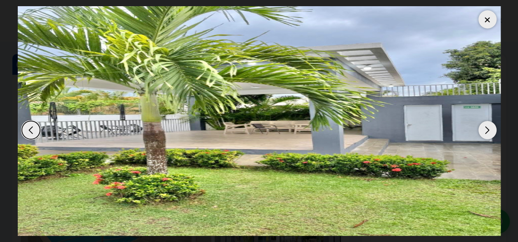
click at [490, 129] on div "Next slide" at bounding box center [487, 130] width 18 height 18
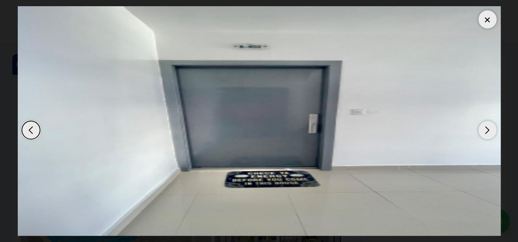
click at [490, 129] on div "Next slide" at bounding box center [487, 130] width 18 height 18
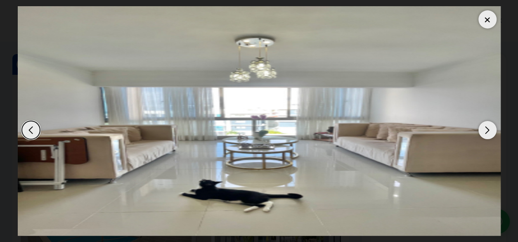
click at [490, 129] on div "Next slide" at bounding box center [487, 130] width 18 height 18
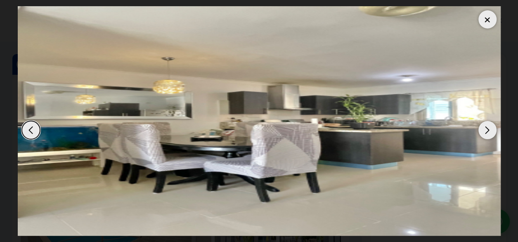
click at [490, 129] on div "Next slide" at bounding box center [487, 130] width 18 height 18
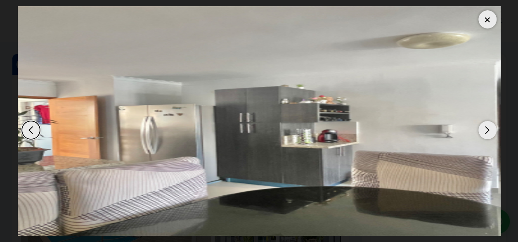
click at [490, 129] on div "Next slide" at bounding box center [487, 130] width 18 height 18
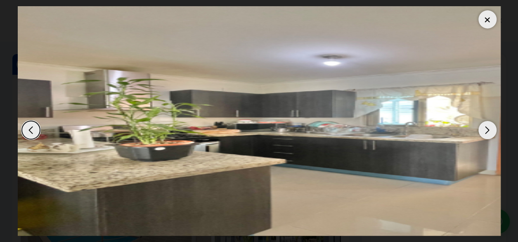
click at [490, 129] on div "Next slide" at bounding box center [487, 130] width 18 height 18
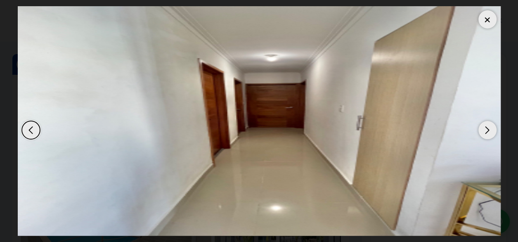
click at [490, 129] on div "Next slide" at bounding box center [487, 130] width 18 height 18
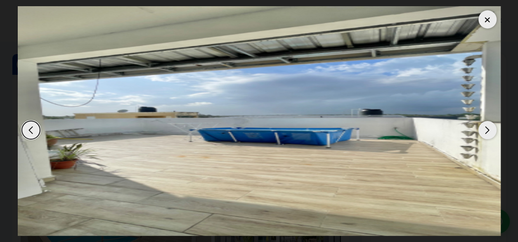
click at [490, 129] on div "Next slide" at bounding box center [487, 130] width 18 height 18
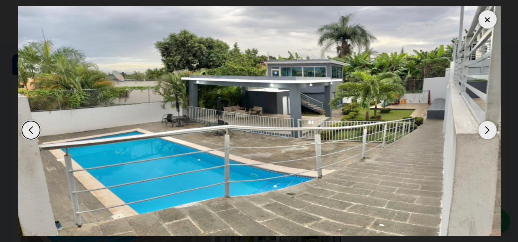
click at [490, 129] on div "Next slide" at bounding box center [487, 130] width 18 height 18
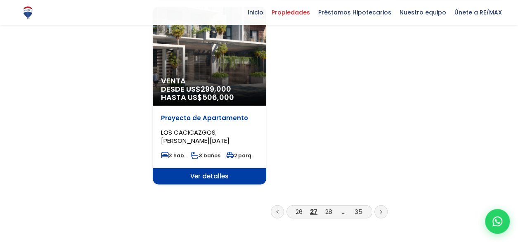
scroll to position [1072, 0]
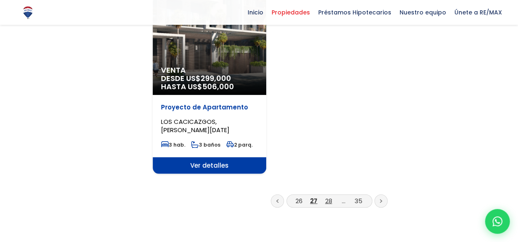
click at [328, 196] on link "28" at bounding box center [328, 200] width 7 height 9
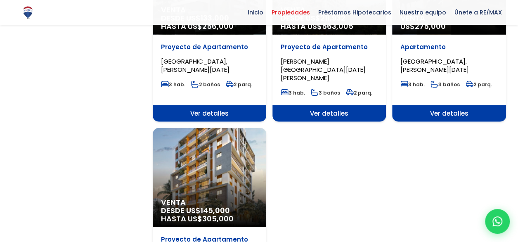
scroll to position [1031, 0]
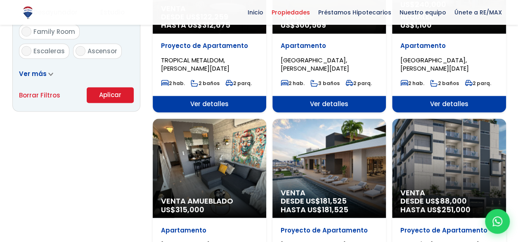
scroll to position [577, 0]
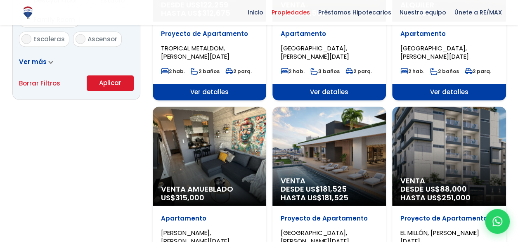
click at [442, 184] on span "88,000" at bounding box center [453, 189] width 27 height 10
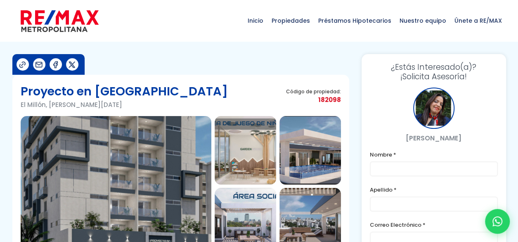
click at [139, 162] on img at bounding box center [116, 186] width 191 height 140
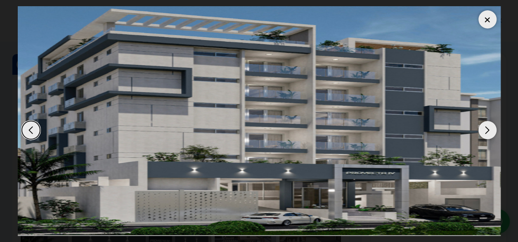
click at [485, 131] on div "Next slide" at bounding box center [487, 130] width 18 height 18
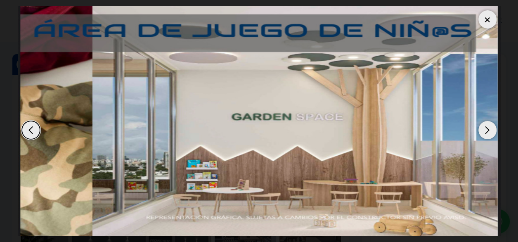
click at [485, 131] on div "Next slide" at bounding box center [487, 130] width 18 height 18
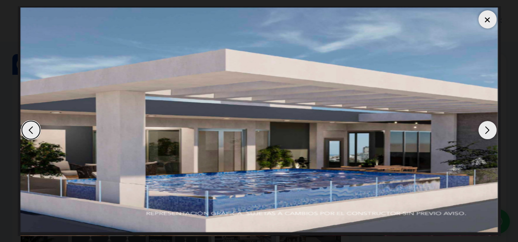
click at [485, 131] on div "Next slide" at bounding box center [487, 130] width 18 height 18
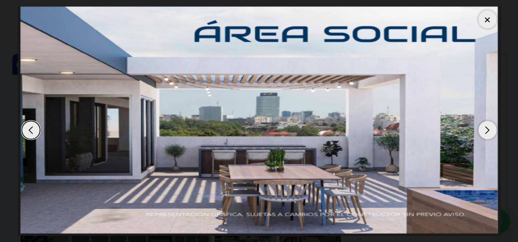
click at [485, 131] on div "Next slide" at bounding box center [487, 130] width 18 height 18
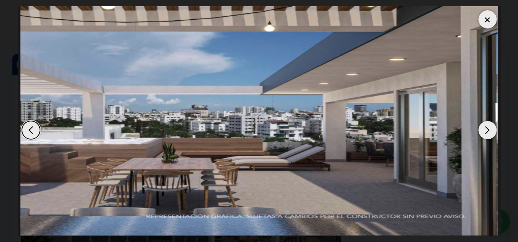
click at [485, 131] on div "Next slide" at bounding box center [487, 130] width 18 height 18
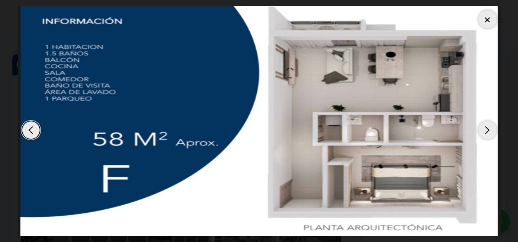
click at [485, 131] on div "Next slide" at bounding box center [487, 130] width 18 height 18
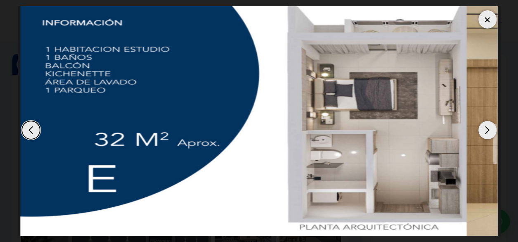
click at [487, 131] on div "Next slide" at bounding box center [487, 130] width 18 height 18
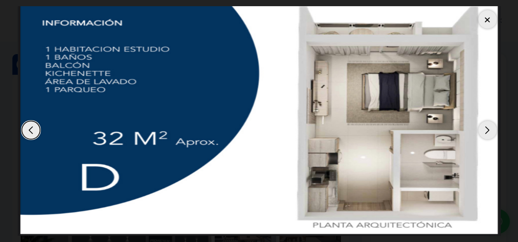
click at [487, 131] on div "Next slide" at bounding box center [487, 130] width 18 height 18
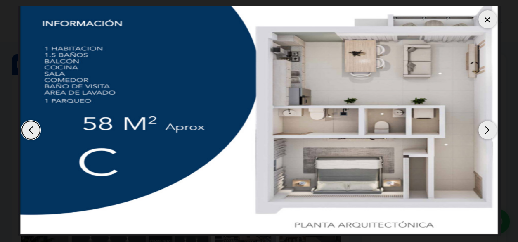
click at [487, 131] on div "Next slide" at bounding box center [487, 130] width 18 height 18
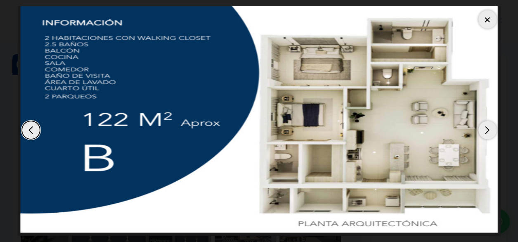
click at [484, 127] on div "Next slide" at bounding box center [487, 130] width 18 height 18
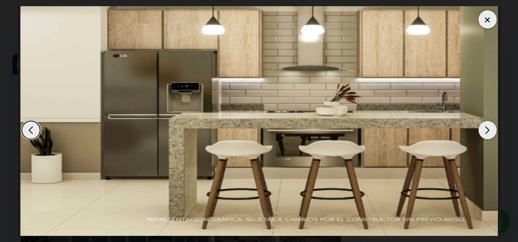
click at [484, 127] on div "Next slide" at bounding box center [487, 130] width 18 height 18
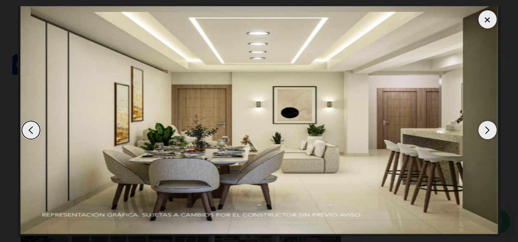
click at [484, 127] on div "Next slide" at bounding box center [487, 130] width 18 height 18
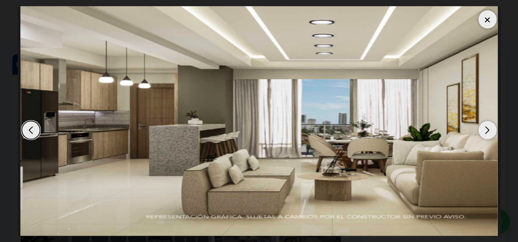
click at [484, 127] on div "Next slide" at bounding box center [487, 130] width 18 height 18
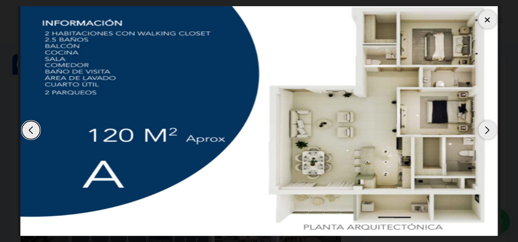
click at [484, 127] on div "Next slide" at bounding box center [487, 130] width 18 height 18
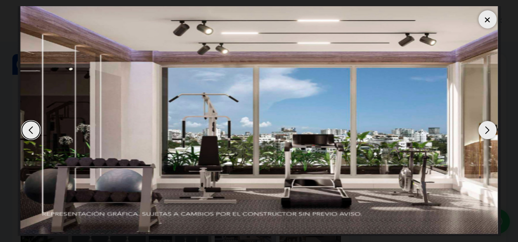
click at [484, 127] on div "Next slide" at bounding box center [487, 130] width 18 height 18
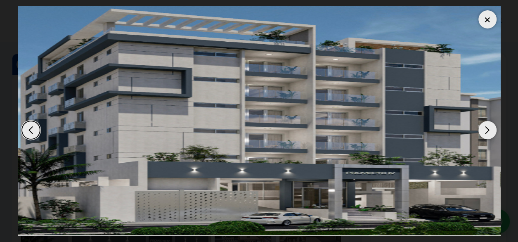
click at [484, 127] on div "Next slide" at bounding box center [487, 130] width 18 height 18
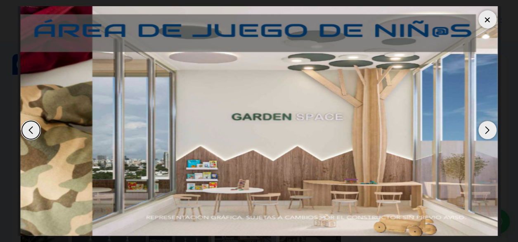
click at [484, 127] on div "Next slide" at bounding box center [487, 130] width 18 height 18
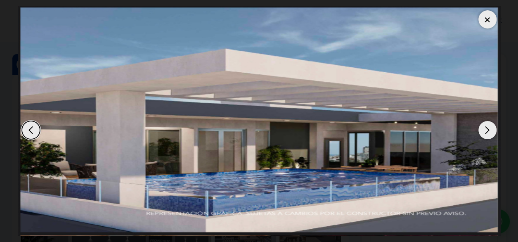
click at [488, 22] on div at bounding box center [487, 19] width 18 height 18
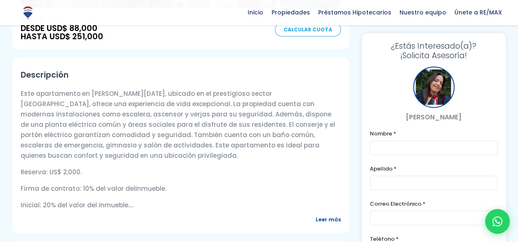
scroll to position [289, 0]
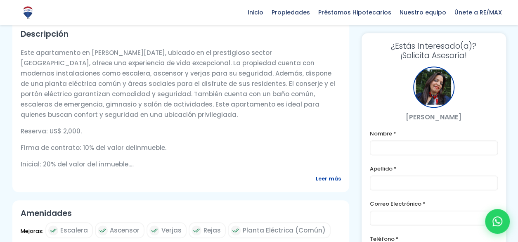
click at [331, 178] on span "Leer más" at bounding box center [328, 178] width 25 height 10
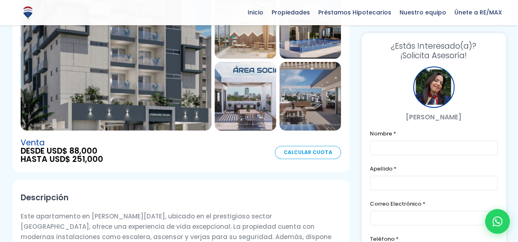
scroll to position [82, 0]
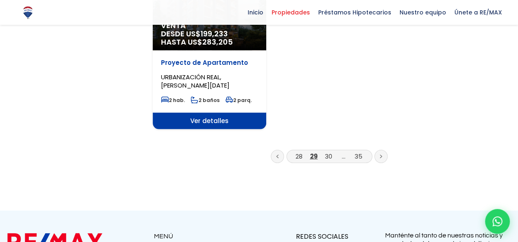
scroll to position [1114, 0]
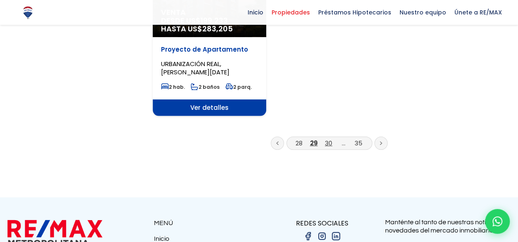
click at [330, 139] on link "30" at bounding box center [328, 143] width 7 height 9
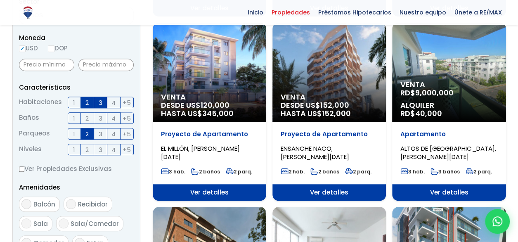
scroll to position [289, 0]
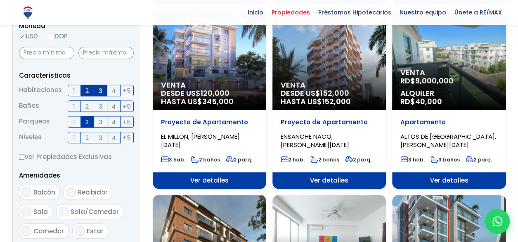
click at [417, 82] on span "9,000,000" at bounding box center [434, 80] width 38 height 10
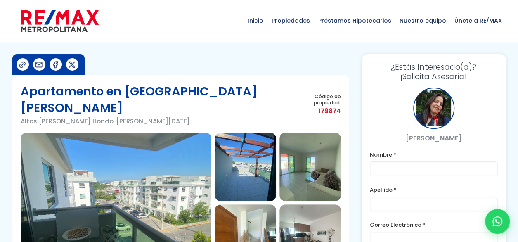
click at [171, 189] on img at bounding box center [116, 202] width 191 height 140
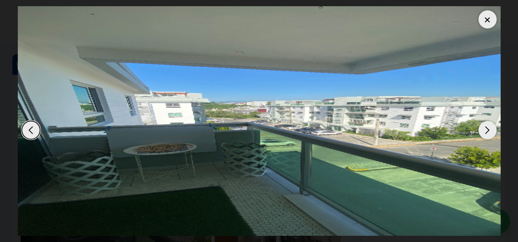
click at [484, 129] on div "Next slide" at bounding box center [487, 130] width 18 height 18
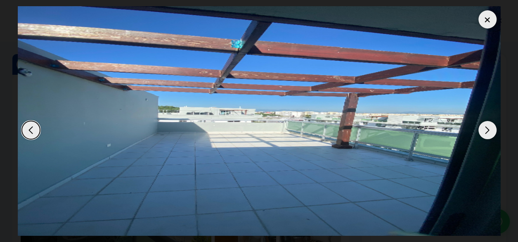
click at [484, 129] on div "Next slide" at bounding box center [487, 130] width 18 height 18
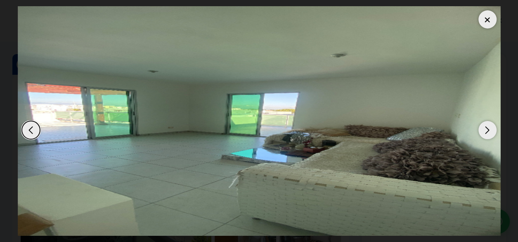
click at [484, 129] on div "Next slide" at bounding box center [487, 130] width 18 height 18
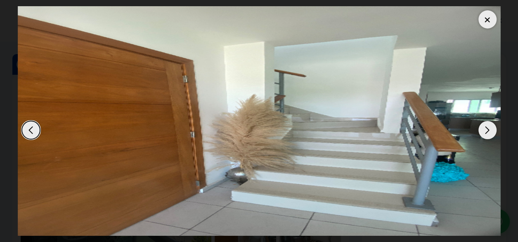
click at [484, 129] on div "Next slide" at bounding box center [487, 130] width 18 height 18
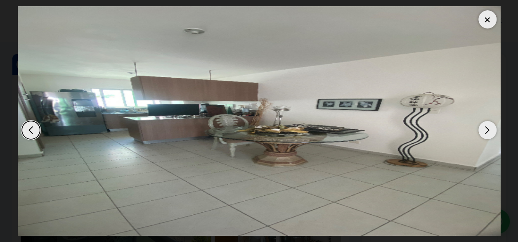
click at [487, 123] on div "Next slide" at bounding box center [487, 130] width 18 height 18
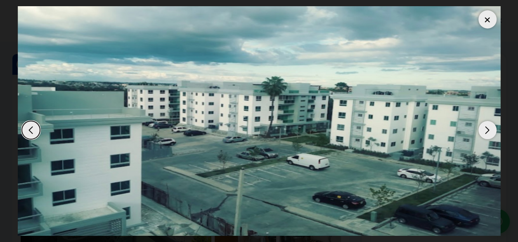
click at [487, 123] on div "Next slide" at bounding box center [487, 130] width 18 height 18
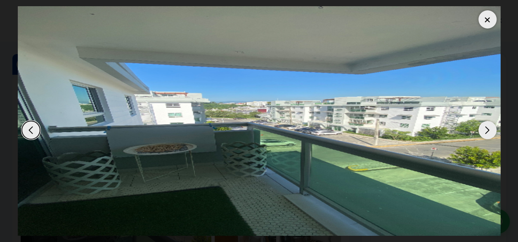
click at [487, 123] on div "Next slide" at bounding box center [487, 130] width 18 height 18
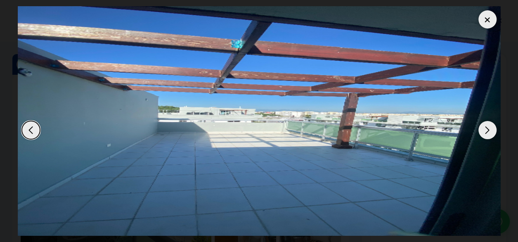
click at [487, 123] on div "Next slide" at bounding box center [487, 130] width 18 height 18
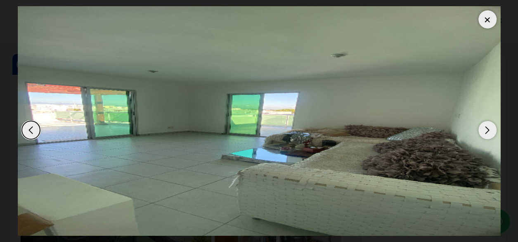
click at [487, 123] on div "Next slide" at bounding box center [487, 130] width 18 height 18
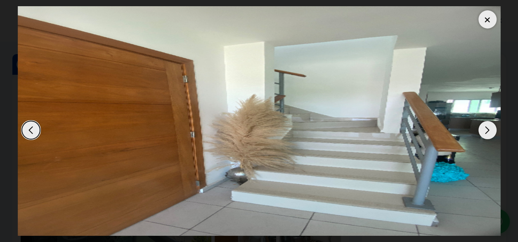
click at [486, 20] on div at bounding box center [487, 19] width 18 height 18
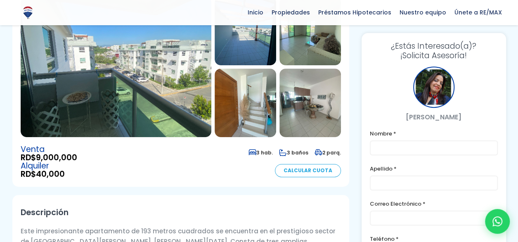
scroll to position [82, 0]
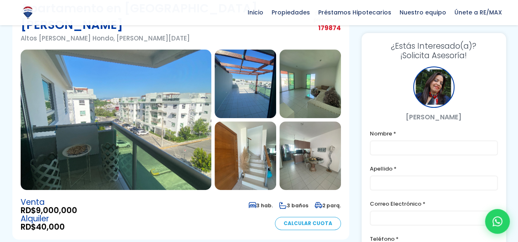
click at [249, 151] on img at bounding box center [244, 155] width 61 height 68
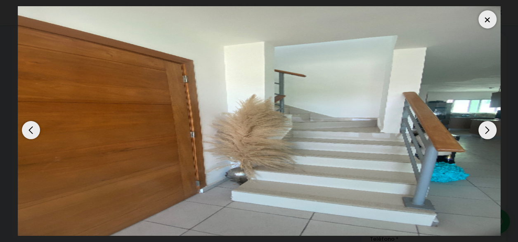
click at [488, 131] on div "Next slide" at bounding box center [487, 130] width 18 height 18
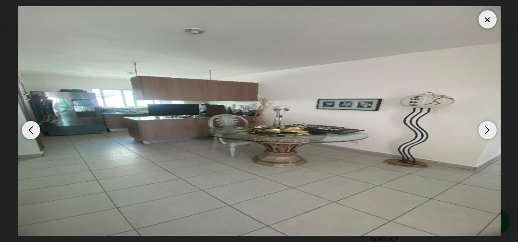
click at [488, 131] on div "Next slide" at bounding box center [487, 130] width 18 height 18
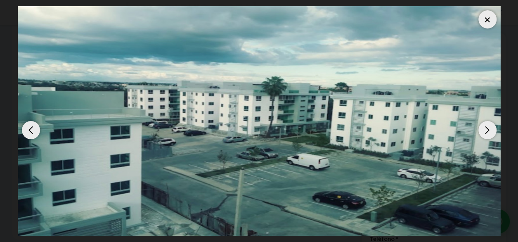
click at [488, 131] on div "Next slide" at bounding box center [487, 130] width 18 height 18
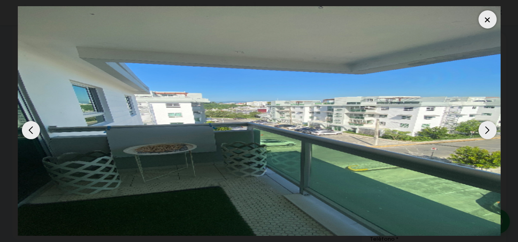
click at [488, 131] on div "Next slide" at bounding box center [487, 130] width 18 height 18
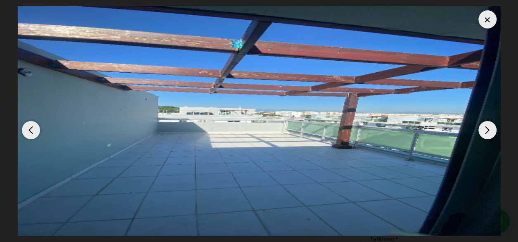
click at [483, 134] on div "Next slide" at bounding box center [487, 130] width 18 height 18
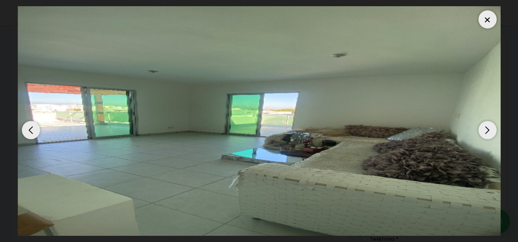
click at [487, 20] on div at bounding box center [487, 19] width 18 height 18
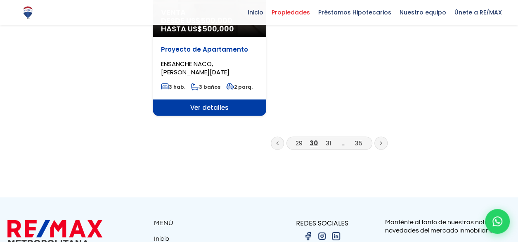
scroll to position [1114, 0]
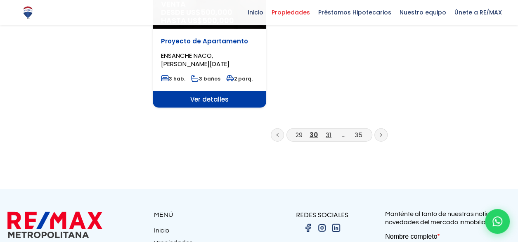
drag, startPoint x: 327, startPoint y: 127, endPoint x: 334, endPoint y: 131, distance: 7.9
click at [327, 130] on link "31" at bounding box center [328, 134] width 6 height 9
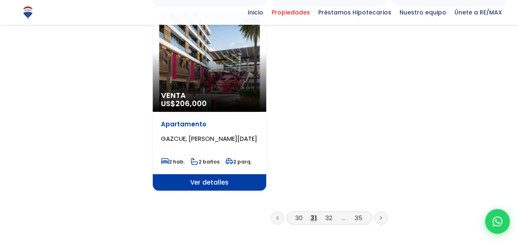
scroll to position [1031, 0]
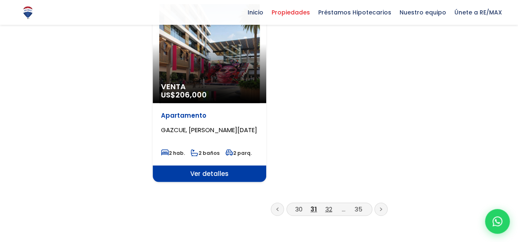
click at [327, 210] on link "32" at bounding box center [328, 209] width 7 height 9
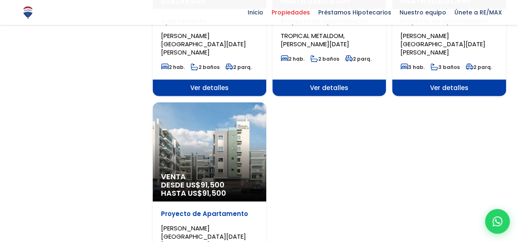
scroll to position [990, 0]
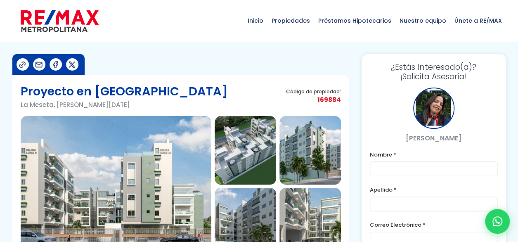
click at [166, 203] on img at bounding box center [116, 186] width 191 height 140
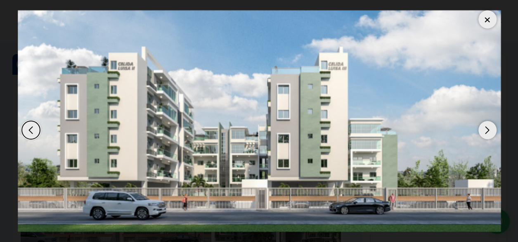
click at [482, 127] on div "Next slide" at bounding box center [487, 130] width 18 height 18
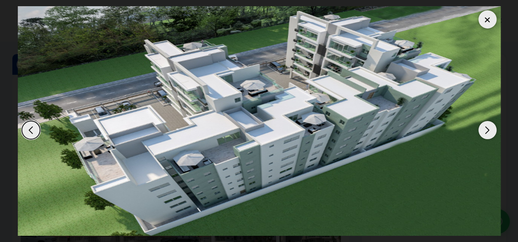
click at [482, 127] on div "Next slide" at bounding box center [487, 130] width 18 height 18
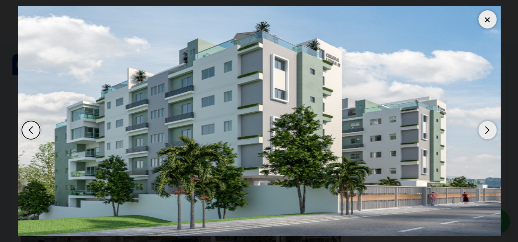
drag, startPoint x: 484, startPoint y: 128, endPoint x: 483, endPoint y: 122, distance: 6.7
click at [485, 124] on div "Next slide" at bounding box center [487, 130] width 18 height 18
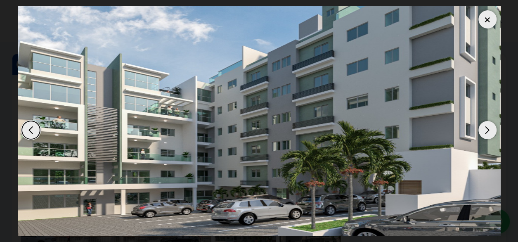
click at [485, 130] on div "Next slide" at bounding box center [487, 130] width 18 height 18
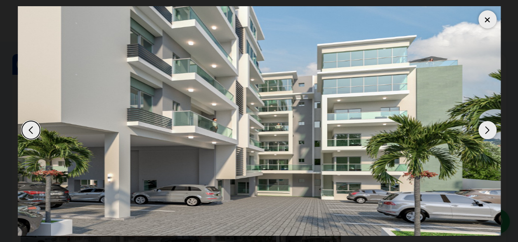
click at [485, 130] on div "Next slide" at bounding box center [487, 130] width 18 height 18
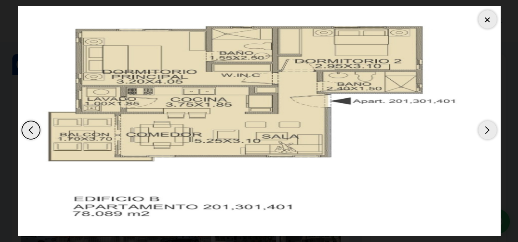
click at [482, 133] on div "Next slide" at bounding box center [487, 130] width 18 height 18
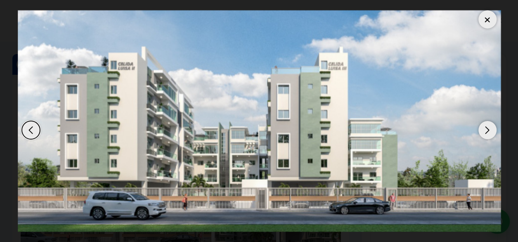
click at [480, 131] on div "Next slide" at bounding box center [487, 130] width 18 height 18
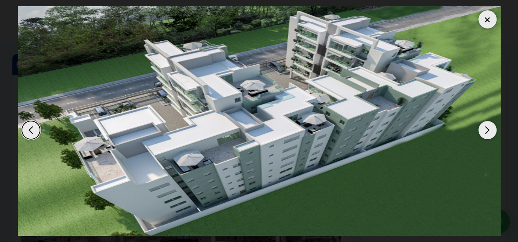
click at [480, 130] on div "Next slide" at bounding box center [487, 130] width 18 height 18
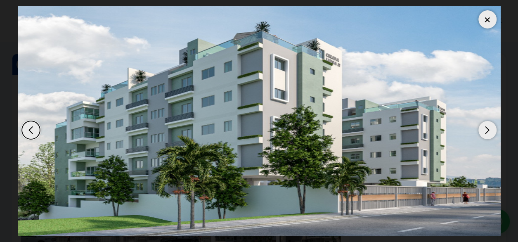
click at [483, 18] on div at bounding box center [487, 19] width 18 height 18
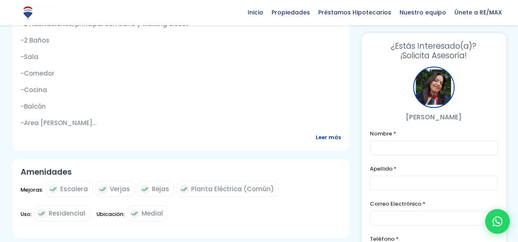
scroll to position [371, 0]
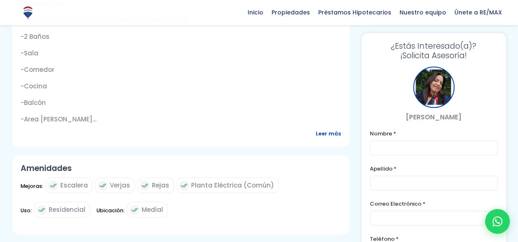
click at [327, 130] on span "Leer más" at bounding box center [328, 133] width 25 height 10
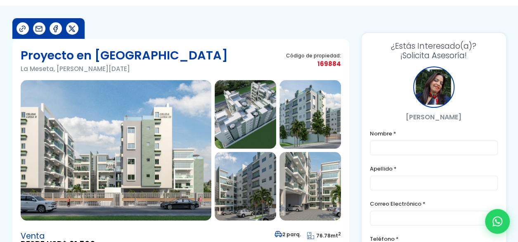
scroll to position [0, 0]
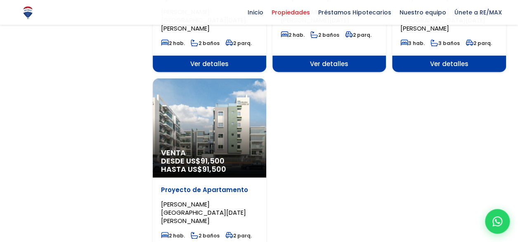
scroll to position [990, 0]
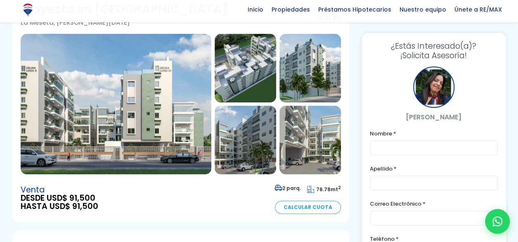
scroll to position [82, 0]
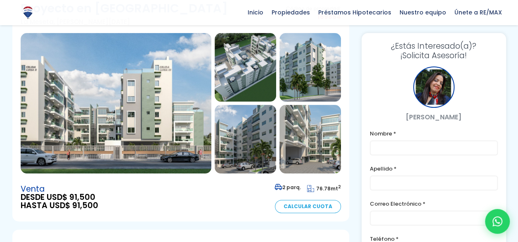
click at [168, 135] on img at bounding box center [116, 103] width 191 height 140
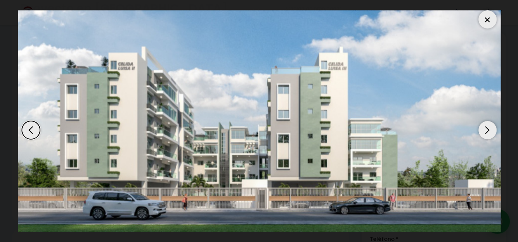
click at [489, 131] on div "Next slide" at bounding box center [487, 130] width 18 height 18
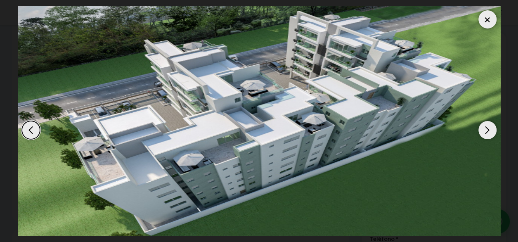
click at [489, 131] on div "Next slide" at bounding box center [487, 130] width 18 height 18
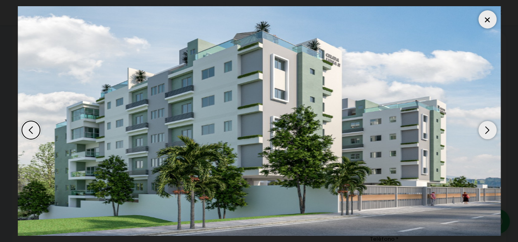
click at [489, 131] on div "Next slide" at bounding box center [487, 130] width 18 height 18
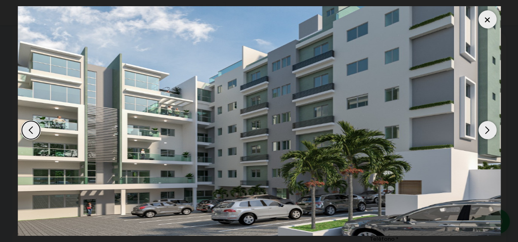
click at [489, 131] on div "Next slide" at bounding box center [487, 130] width 18 height 18
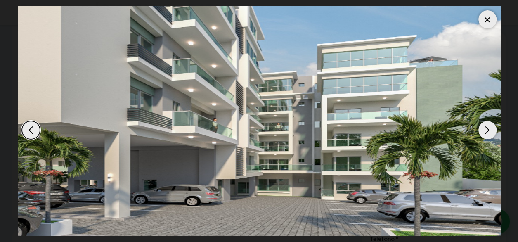
click at [489, 131] on div "Next slide" at bounding box center [487, 130] width 18 height 18
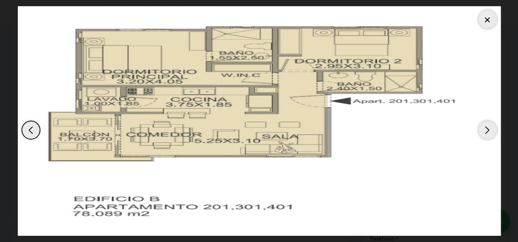
click at [489, 131] on div "Next slide" at bounding box center [487, 130] width 18 height 18
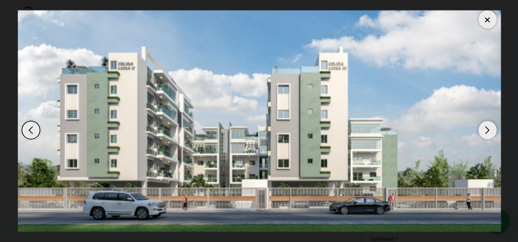
click at [489, 131] on div "Next slide" at bounding box center [487, 130] width 18 height 18
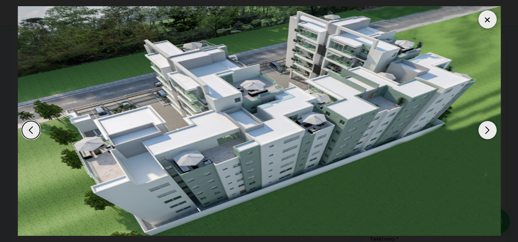
click at [489, 131] on div "Next slide" at bounding box center [487, 130] width 18 height 18
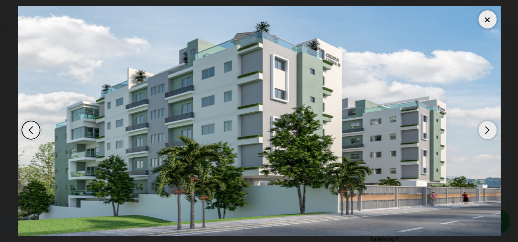
click at [483, 22] on div at bounding box center [487, 19] width 18 height 18
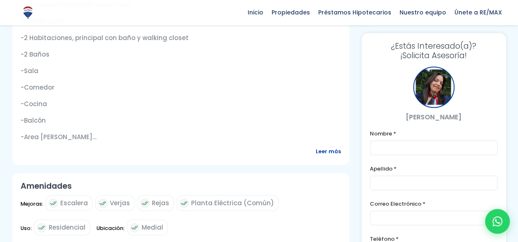
scroll to position [412, 0]
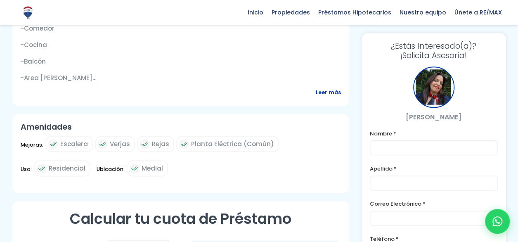
click at [326, 91] on span "Leer más" at bounding box center [328, 92] width 25 height 10
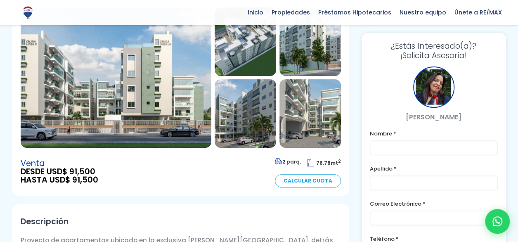
scroll to position [82, 0]
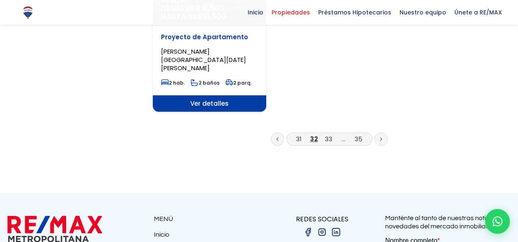
scroll to position [1155, 0]
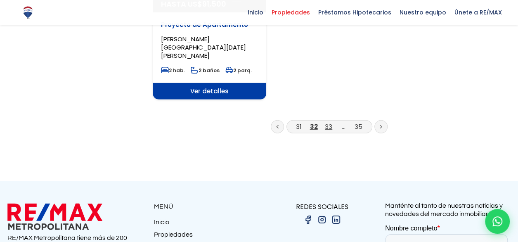
click at [330, 122] on link "33" at bounding box center [328, 126] width 7 height 9
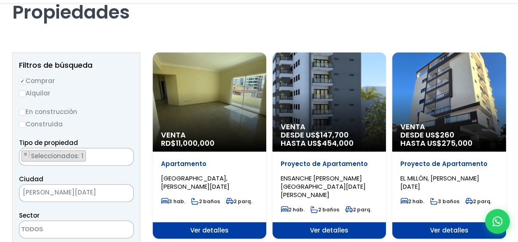
scroll to position [82, 0]
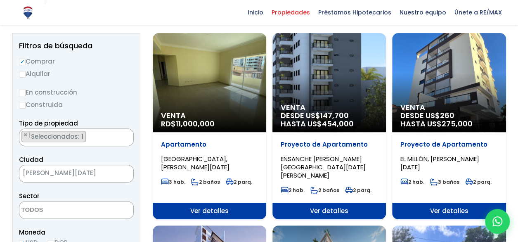
click at [197, 99] on div "Venta RD$ 11,000,000" at bounding box center [209, 82] width 113 height 99
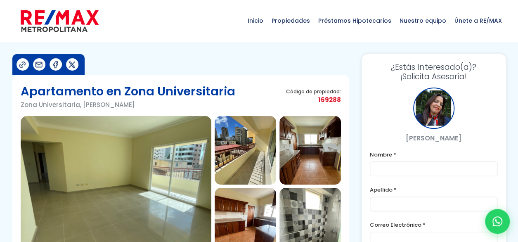
click at [165, 179] on img at bounding box center [116, 186] width 191 height 140
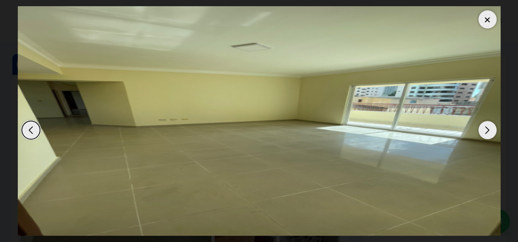
click at [488, 133] on div "Next slide" at bounding box center [487, 130] width 18 height 18
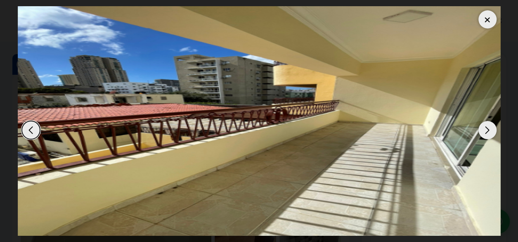
click at [488, 133] on div "Next slide" at bounding box center [487, 130] width 18 height 18
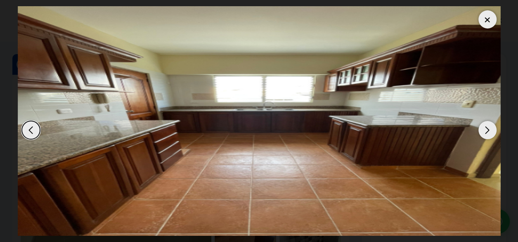
click at [488, 133] on div "Next slide" at bounding box center [487, 130] width 18 height 18
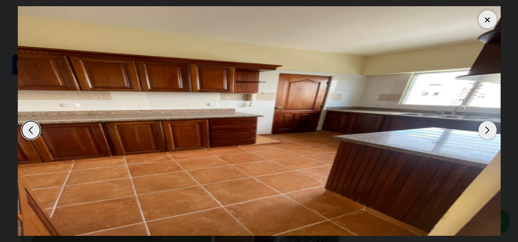
click at [488, 133] on div "Next slide" at bounding box center [487, 130] width 18 height 18
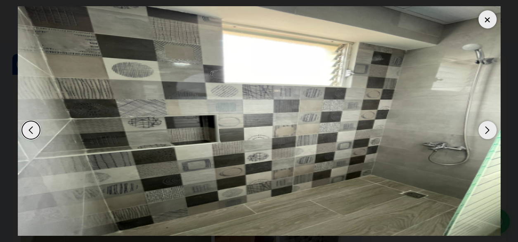
click at [488, 133] on div "Next slide" at bounding box center [487, 130] width 18 height 18
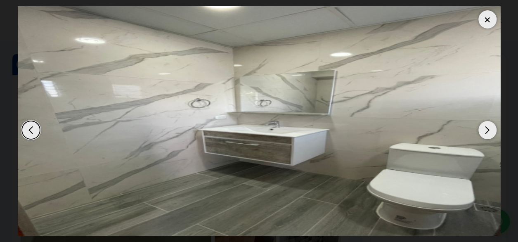
click at [488, 133] on div "Next slide" at bounding box center [487, 130] width 18 height 18
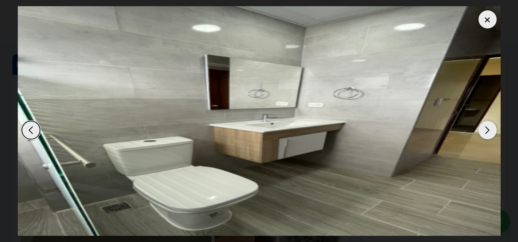
click at [488, 133] on div "Next slide" at bounding box center [487, 130] width 18 height 18
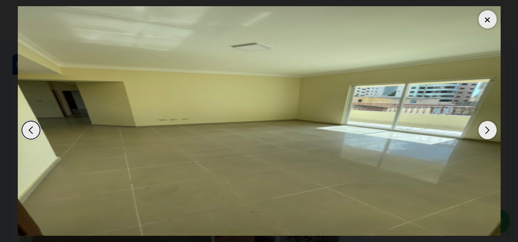
click at [488, 133] on div "Next slide" at bounding box center [487, 130] width 18 height 18
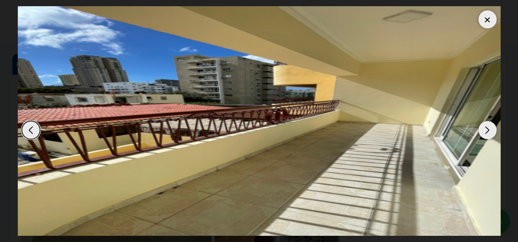
click at [488, 133] on div "Next slide" at bounding box center [487, 130] width 18 height 18
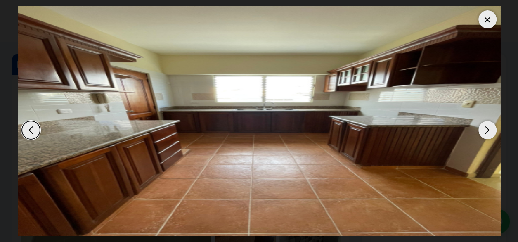
click at [488, 133] on div "Next slide" at bounding box center [487, 130] width 18 height 18
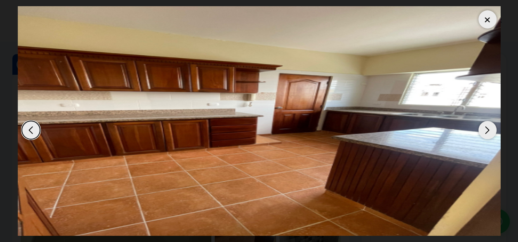
click at [487, 22] on div at bounding box center [487, 19] width 18 height 18
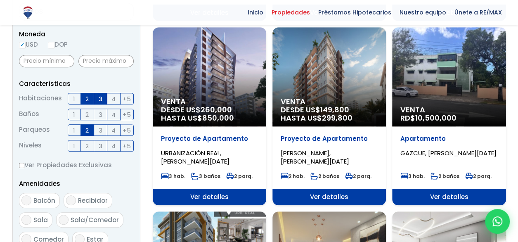
scroll to position [330, 0]
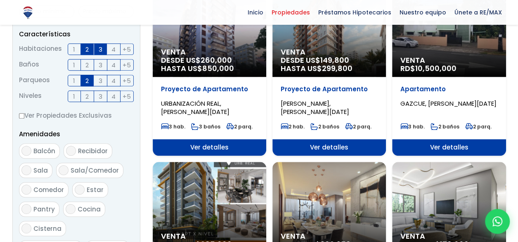
click at [427, 56] on span "Venta" at bounding box center [448, 60] width 97 height 8
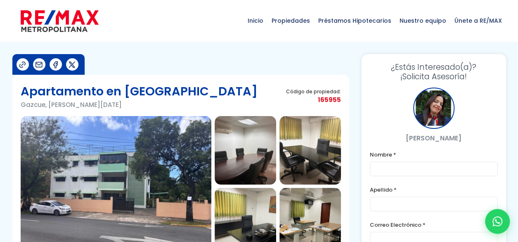
click at [172, 212] on img at bounding box center [116, 186] width 191 height 140
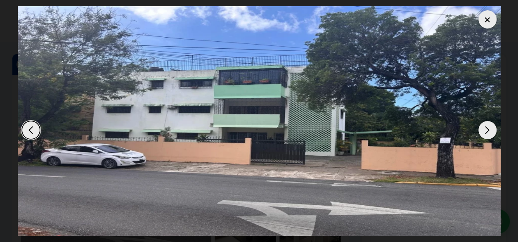
click at [486, 129] on div "Next slide" at bounding box center [487, 130] width 18 height 18
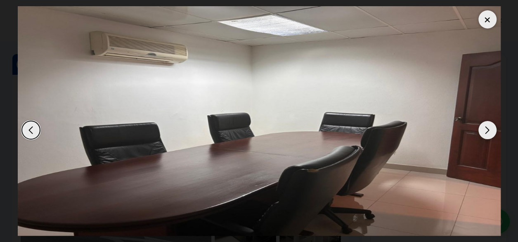
click at [486, 129] on div "Next slide" at bounding box center [487, 130] width 18 height 18
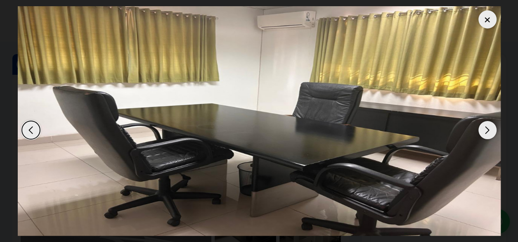
click at [486, 129] on div "Next slide" at bounding box center [487, 130] width 18 height 18
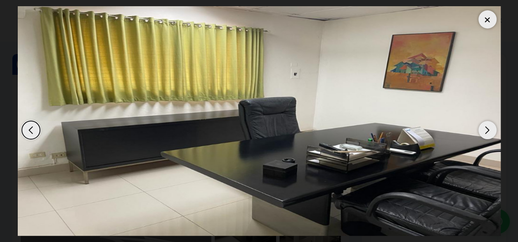
click at [486, 129] on div "Next slide" at bounding box center [487, 130] width 18 height 18
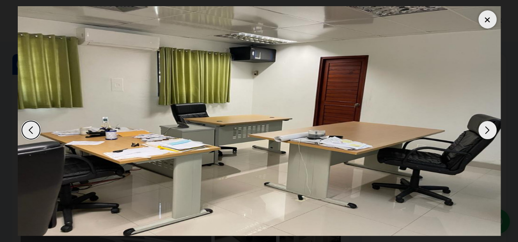
click at [484, 22] on div at bounding box center [487, 19] width 18 height 18
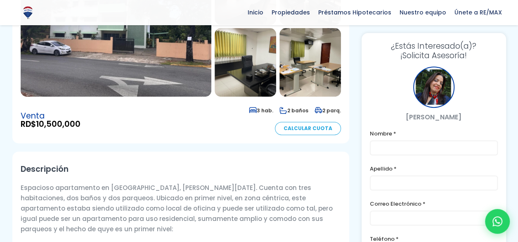
scroll to position [165, 0]
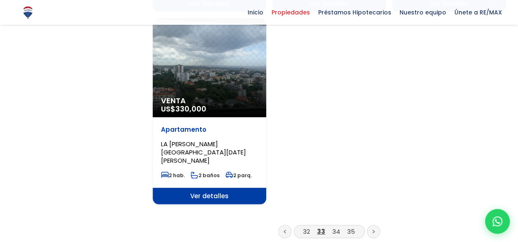
scroll to position [1114, 0]
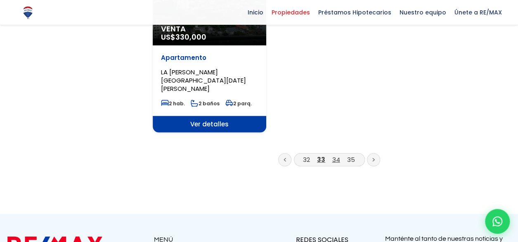
click at [336, 155] on link "34" at bounding box center [336, 159] width 8 height 9
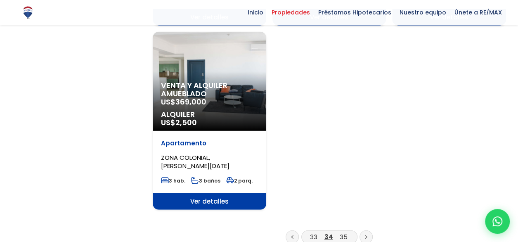
scroll to position [1072, 0]
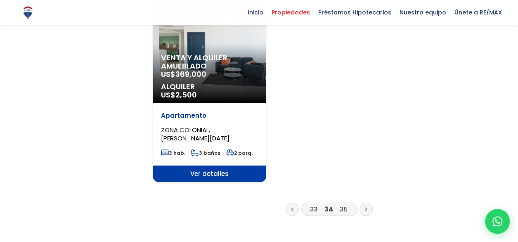
click at [343, 205] on link "35" at bounding box center [343, 209] width 8 height 9
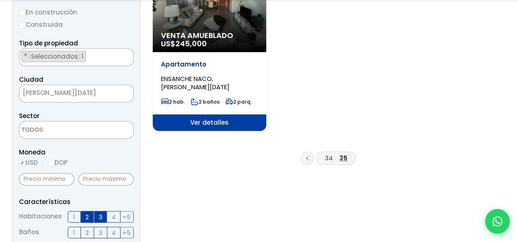
scroll to position [165, 0]
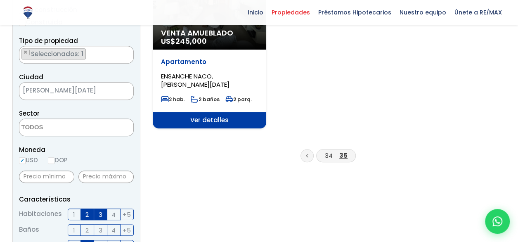
click at [308, 155] on icon at bounding box center [307, 155] width 2 height 4
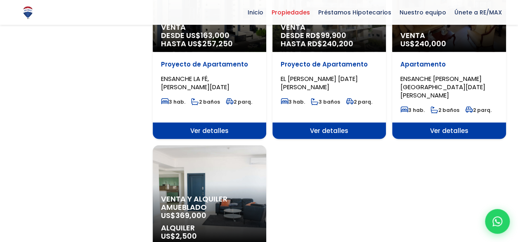
scroll to position [1072, 0]
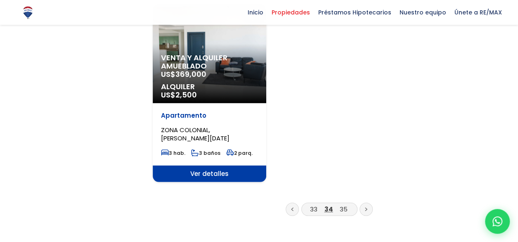
click at [290, 203] on link at bounding box center [291, 209] width 13 height 13
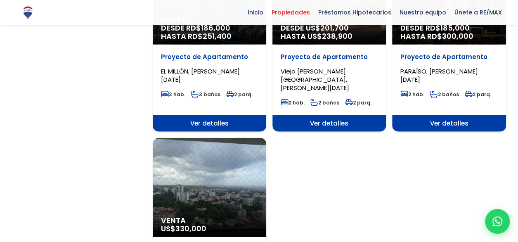
scroll to position [1031, 0]
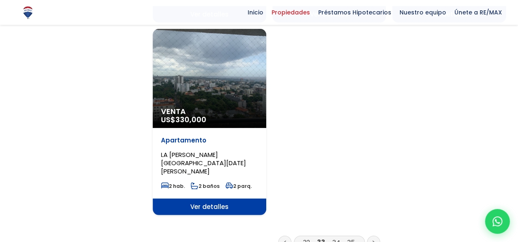
click at [280, 236] on link at bounding box center [284, 242] width 13 height 13
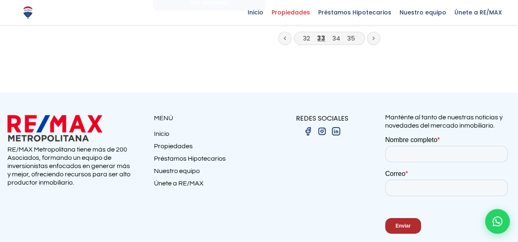
scroll to position [1236, 0]
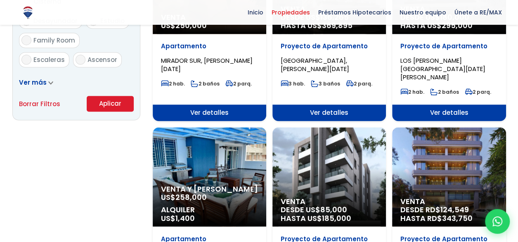
scroll to position [577, 0]
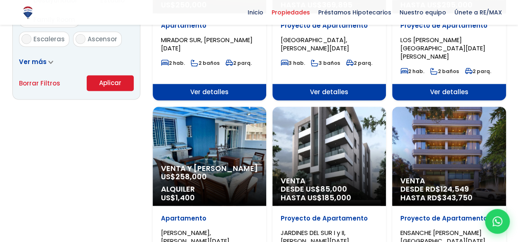
click at [112, 83] on button "Aplicar" at bounding box center [110, 83] width 47 height 16
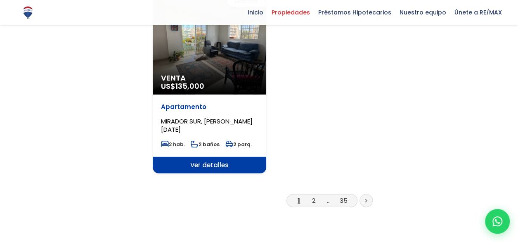
scroll to position [1072, 0]
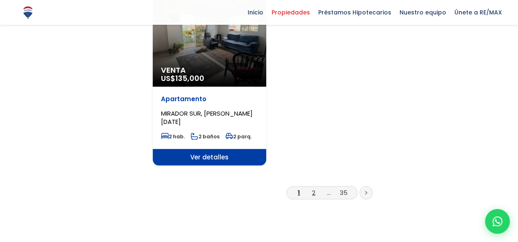
click at [313, 188] on link "2" at bounding box center [313, 192] width 3 height 9
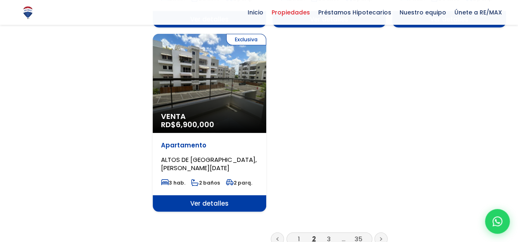
scroll to position [1031, 0]
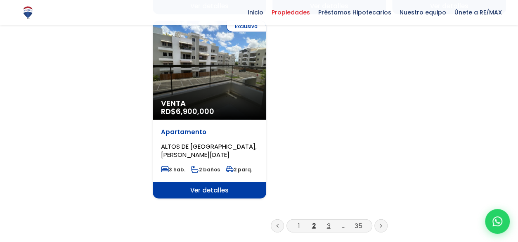
click at [327, 221] on link "3" at bounding box center [329, 225] width 4 height 9
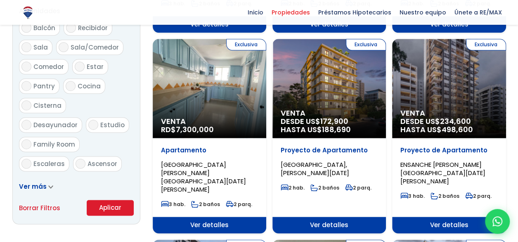
scroll to position [454, 0]
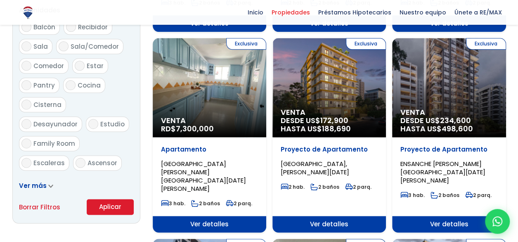
click at [203, 216] on span "Ver detalles" at bounding box center [209, 224] width 113 height 16
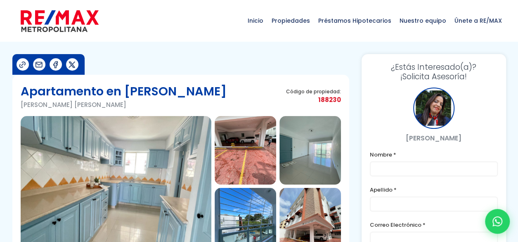
click at [89, 160] on img at bounding box center [116, 186] width 191 height 140
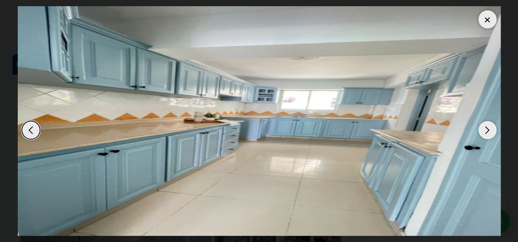
click at [490, 128] on div "Next slide" at bounding box center [487, 130] width 18 height 18
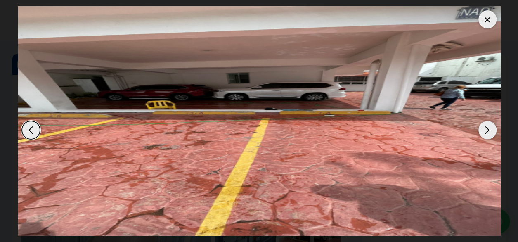
click at [490, 128] on div "Next slide" at bounding box center [487, 130] width 18 height 18
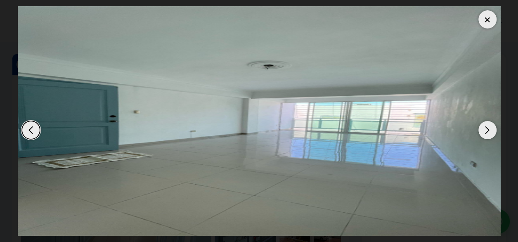
click at [490, 128] on div "Next slide" at bounding box center [487, 130] width 18 height 18
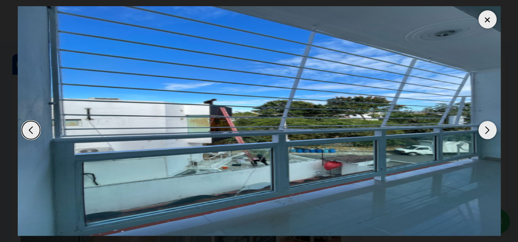
click at [490, 128] on div "Next slide" at bounding box center [487, 130] width 18 height 18
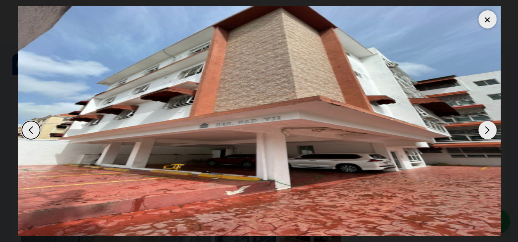
click at [490, 128] on div "Next slide" at bounding box center [487, 130] width 18 height 18
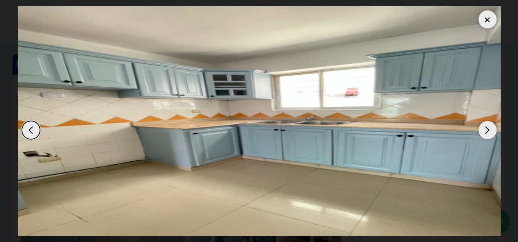
click at [480, 133] on div "Next slide" at bounding box center [487, 130] width 18 height 18
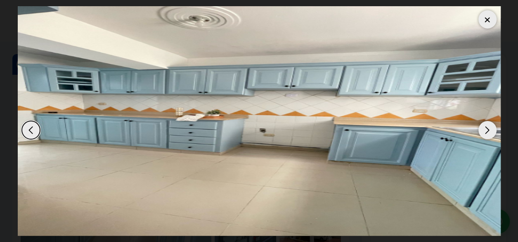
click at [481, 132] on div "Next slide" at bounding box center [487, 130] width 18 height 18
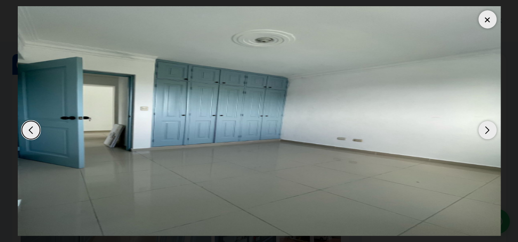
click at [481, 132] on div "Next slide" at bounding box center [487, 130] width 18 height 18
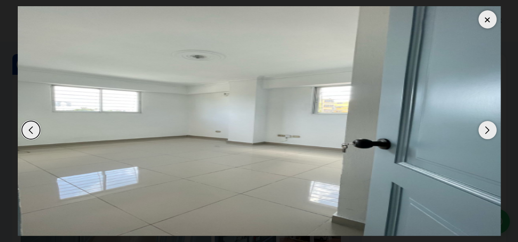
click at [481, 132] on div "Next slide" at bounding box center [487, 130] width 18 height 18
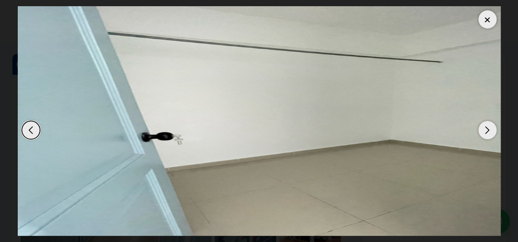
click at [481, 132] on div "Next slide" at bounding box center [487, 130] width 18 height 18
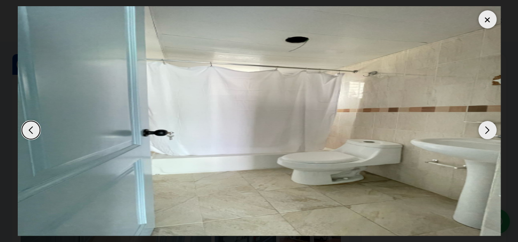
click at [481, 132] on div "Next slide" at bounding box center [487, 130] width 18 height 18
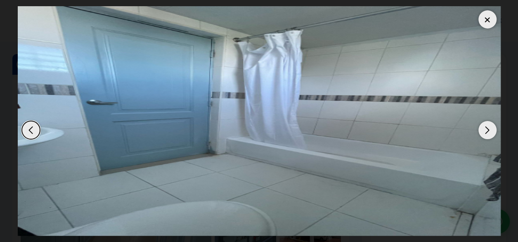
click at [481, 132] on div "Next slide" at bounding box center [487, 130] width 18 height 18
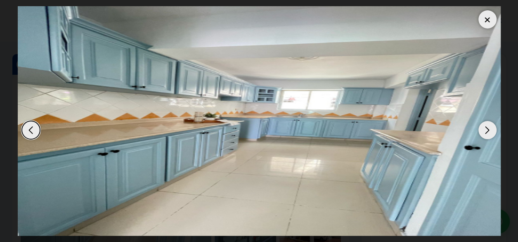
click at [481, 132] on div "Next slide" at bounding box center [487, 130] width 18 height 18
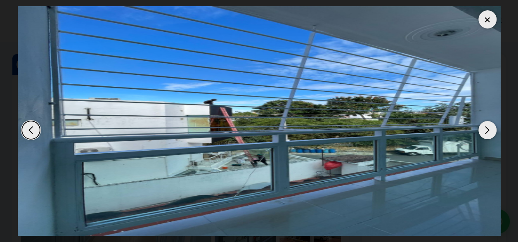
click at [493, 24] on div at bounding box center [487, 19] width 18 height 18
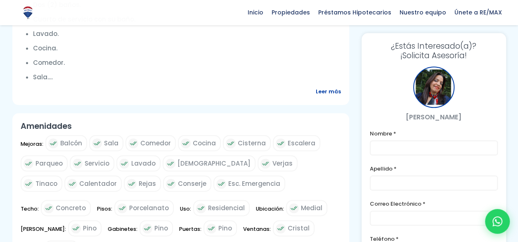
scroll to position [412, 0]
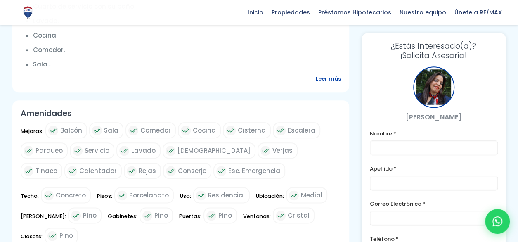
click at [324, 78] on span "Leer más" at bounding box center [328, 78] width 25 height 10
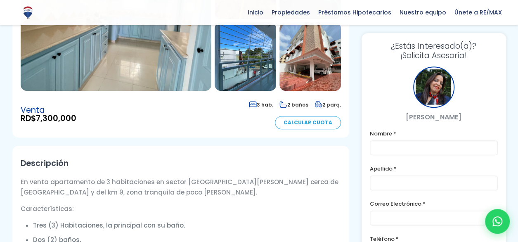
scroll to position [0, 0]
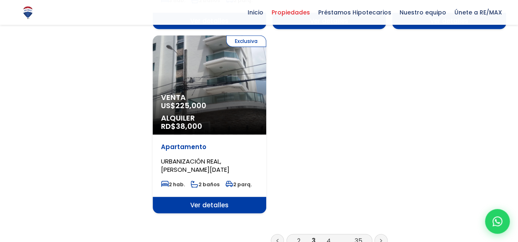
scroll to position [1072, 0]
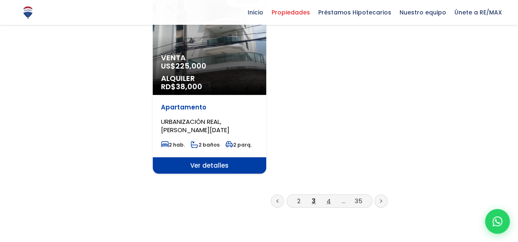
click at [327, 196] on link "4" at bounding box center [328, 200] width 4 height 9
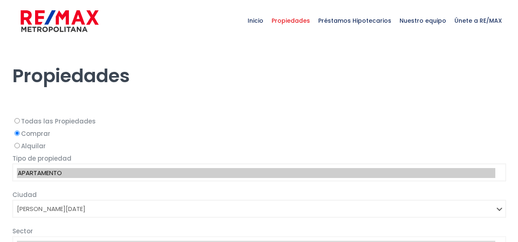
select select "1"
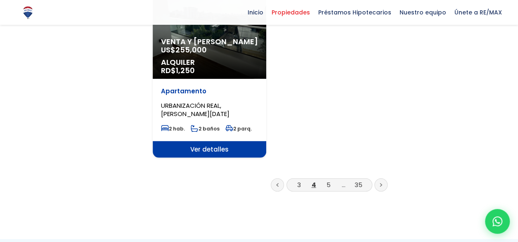
scroll to position [1114, 0]
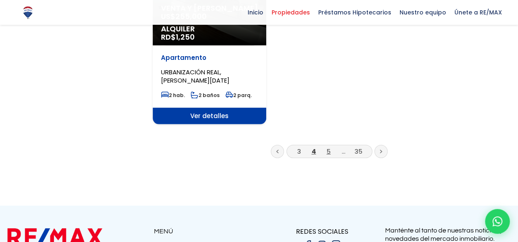
click at [326, 147] on link "5" at bounding box center [328, 151] width 4 height 9
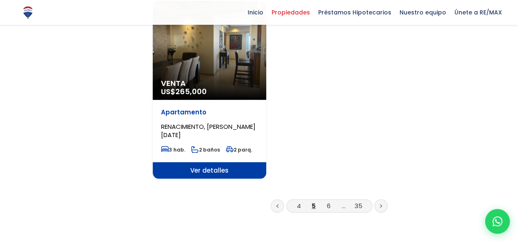
scroll to position [1072, 0]
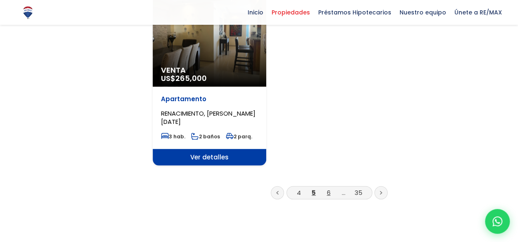
click at [327, 188] on link "6" at bounding box center [329, 192] width 4 height 9
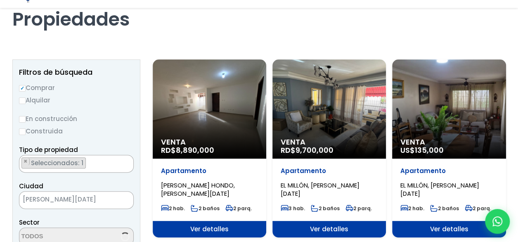
scroll to position [82, 0]
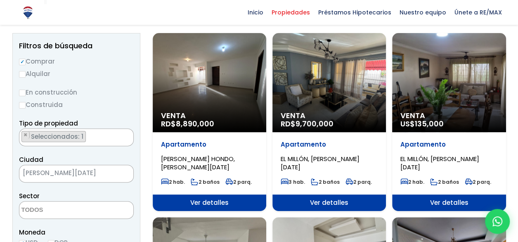
click at [326, 112] on span "Venta" at bounding box center [328, 115] width 97 height 8
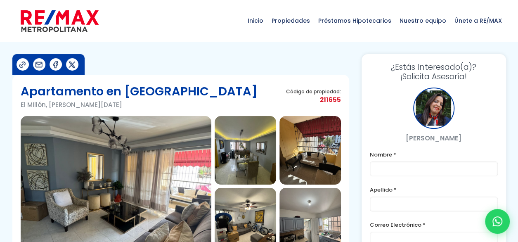
click at [84, 167] on img at bounding box center [116, 186] width 191 height 140
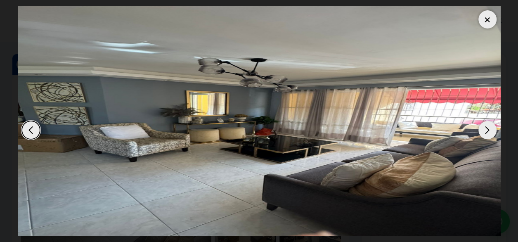
click at [485, 129] on div "Next slide" at bounding box center [487, 130] width 18 height 18
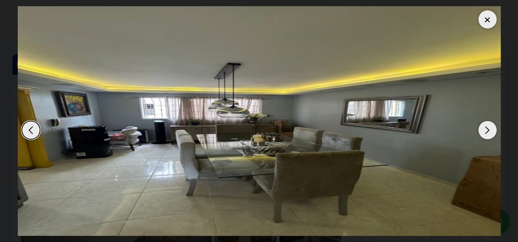
click at [485, 129] on div "Next slide" at bounding box center [487, 130] width 18 height 18
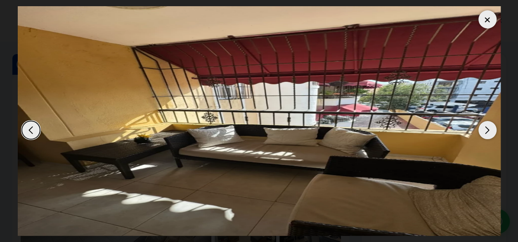
click at [485, 129] on div "Next slide" at bounding box center [487, 130] width 18 height 18
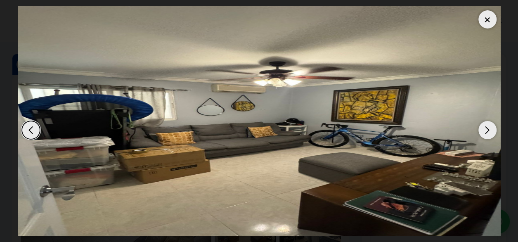
click at [485, 129] on div "Next slide" at bounding box center [487, 130] width 18 height 18
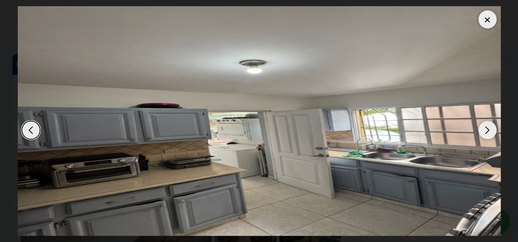
click at [485, 129] on div "Next slide" at bounding box center [487, 130] width 18 height 18
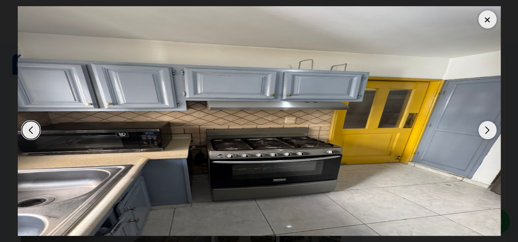
click at [485, 129] on div "Next slide" at bounding box center [487, 130] width 18 height 18
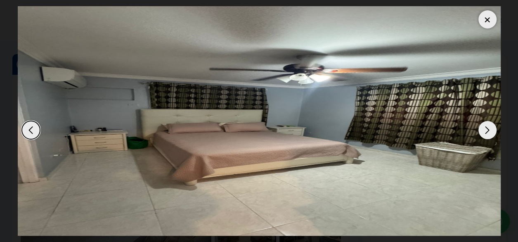
click at [485, 129] on div "Next slide" at bounding box center [487, 130] width 18 height 18
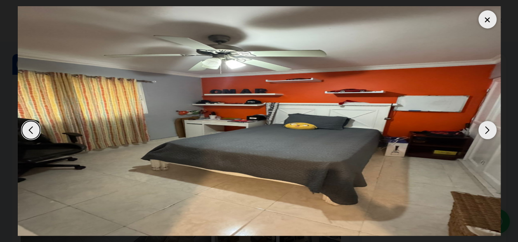
click at [485, 129] on div "Next slide" at bounding box center [487, 130] width 18 height 18
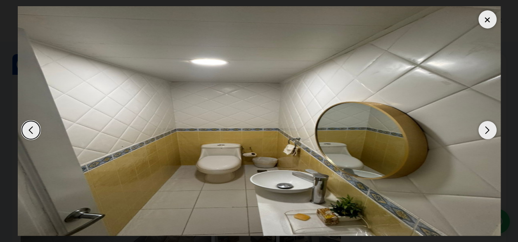
click at [485, 129] on div "Next slide" at bounding box center [487, 130] width 18 height 18
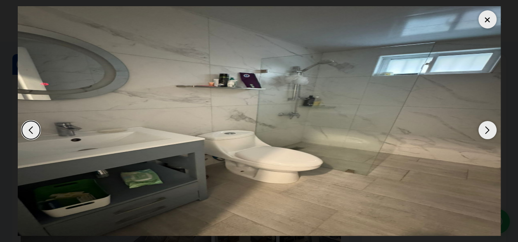
click at [479, 21] on div at bounding box center [487, 19] width 18 height 18
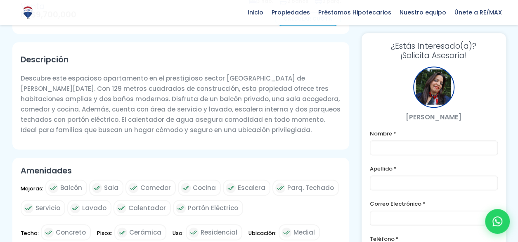
scroll to position [94, 0]
